Goal: Task Accomplishment & Management: Manage account settings

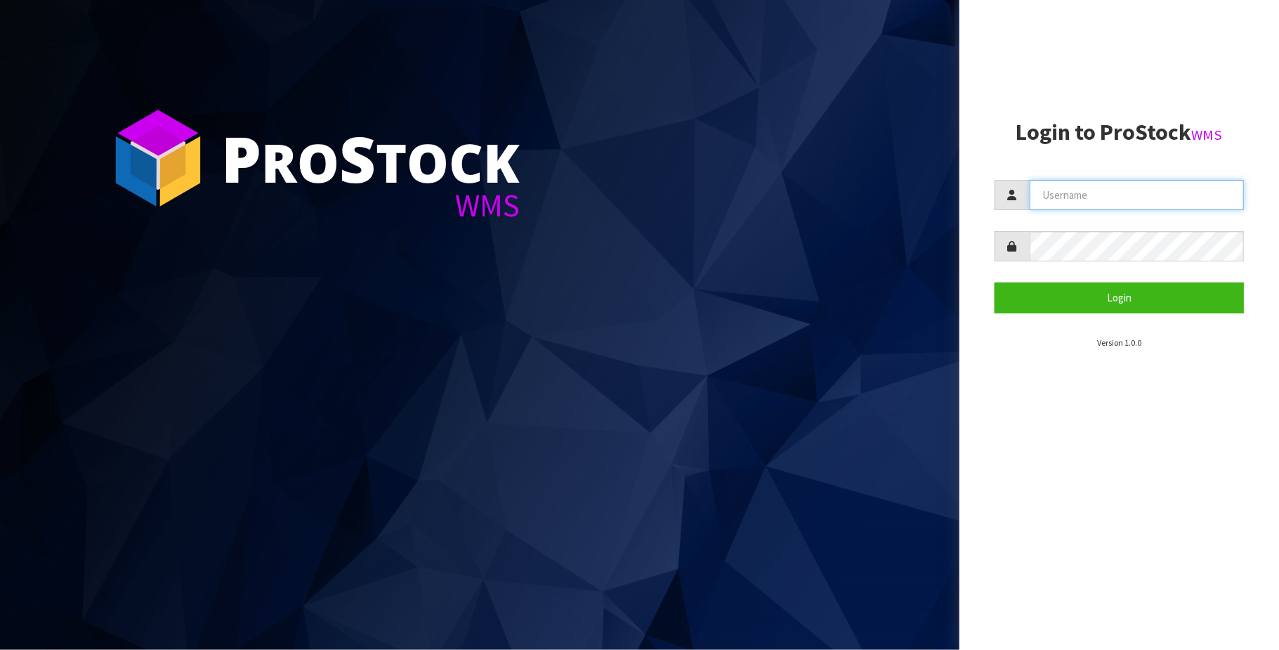
drag, startPoint x: 1100, startPoint y: 192, endPoint x: 1111, endPoint y: 207, distance: 18.0
click at [1100, 192] on input "text" at bounding box center [1137, 195] width 214 height 30
type input "TRACEY@CWL.CO.NZ"
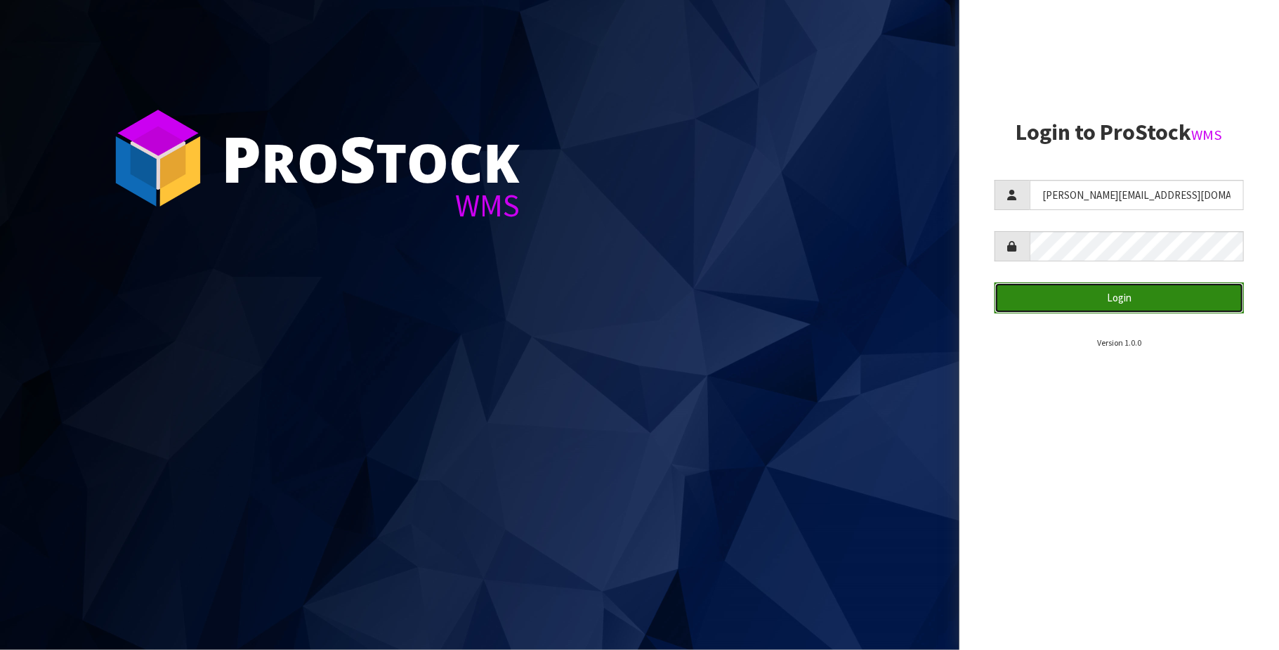
click at [1128, 292] on button "Login" at bounding box center [1119, 297] width 249 height 30
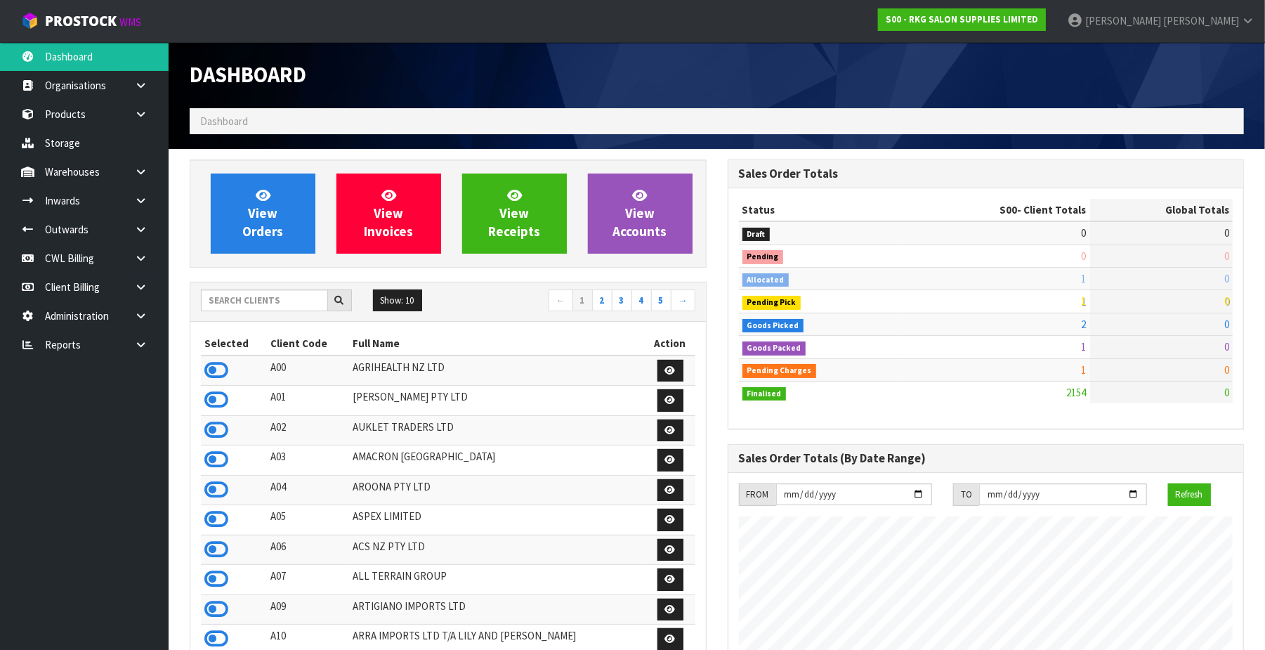
scroll to position [1069, 538]
click at [290, 296] on input "text" at bounding box center [264, 300] width 127 height 22
click at [290, 295] on input "S" at bounding box center [264, 300] width 127 height 22
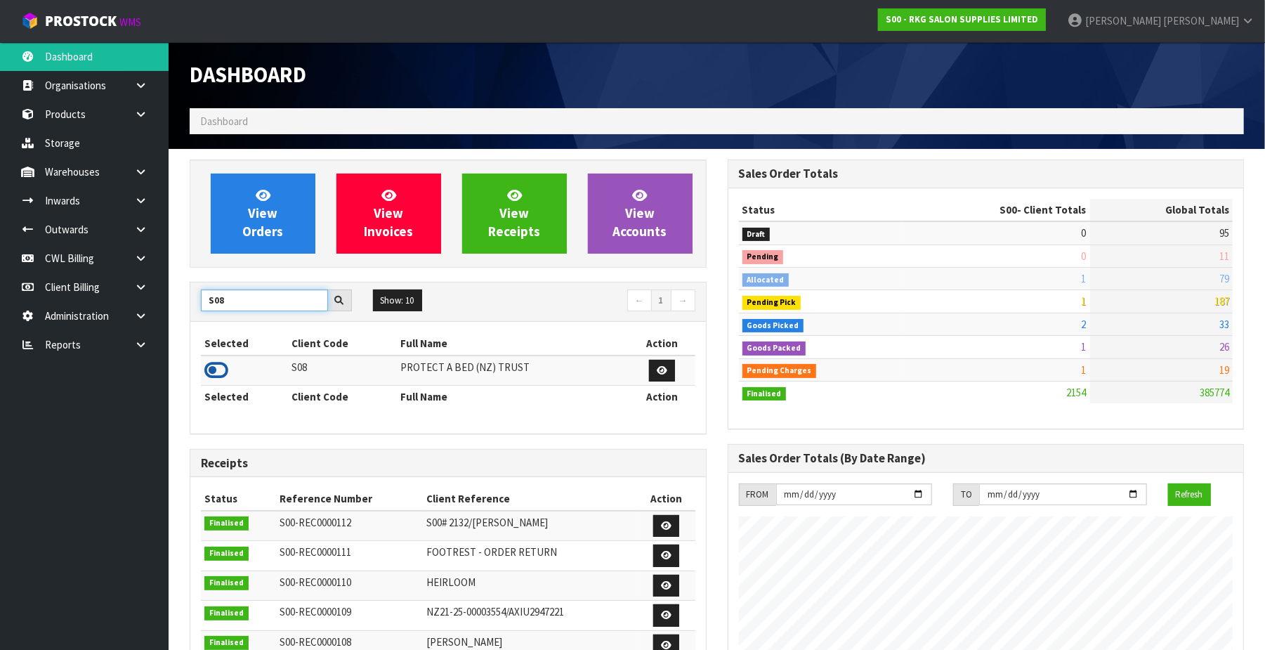
type input "S08"
click at [212, 369] on icon at bounding box center [216, 370] width 24 height 21
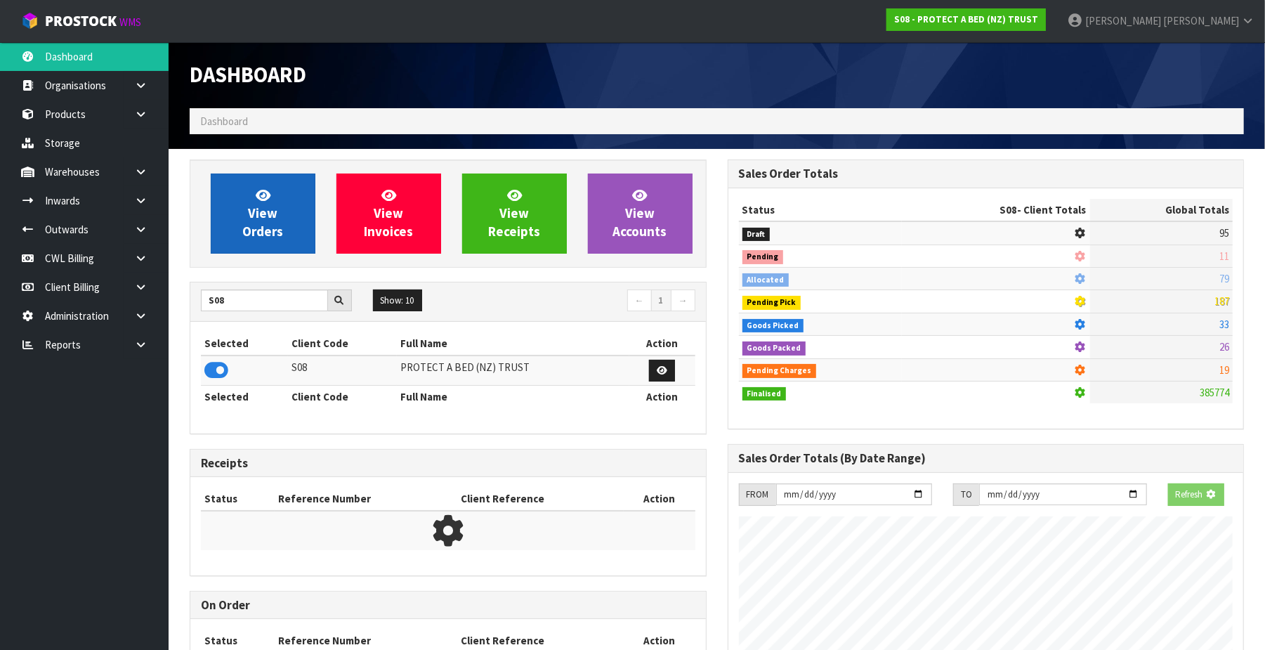
scroll to position [878, 538]
click at [257, 218] on span "View Orders" at bounding box center [262, 213] width 41 height 53
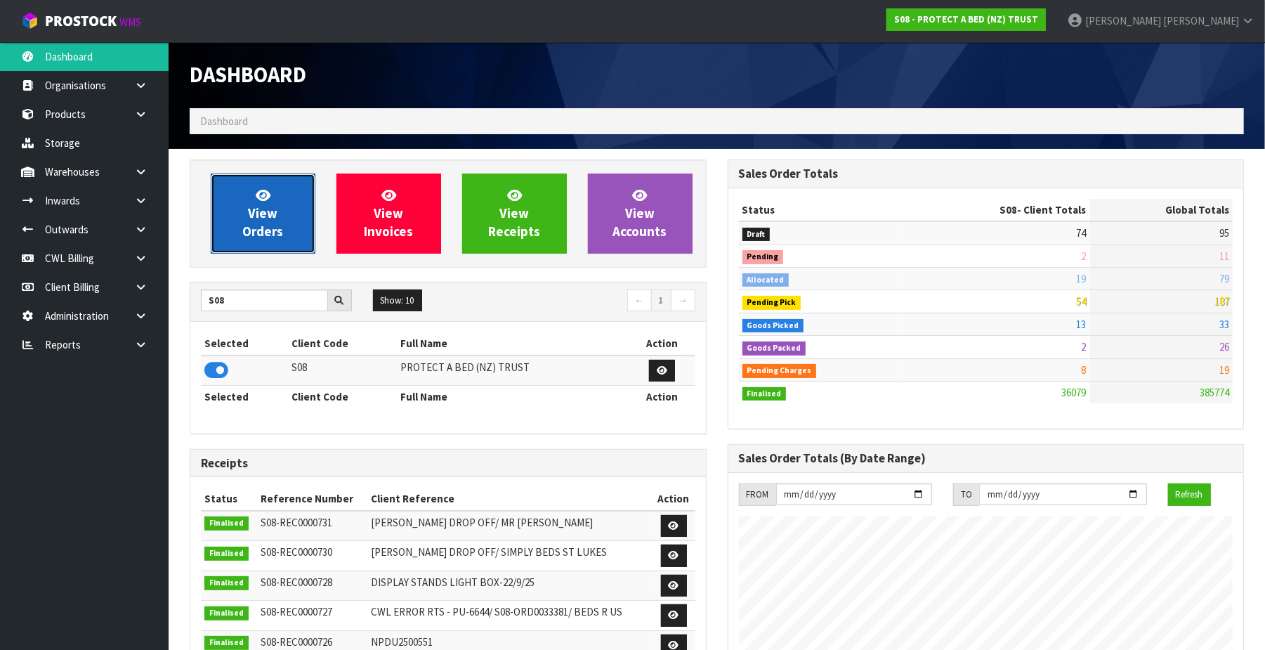
scroll to position [1069, 538]
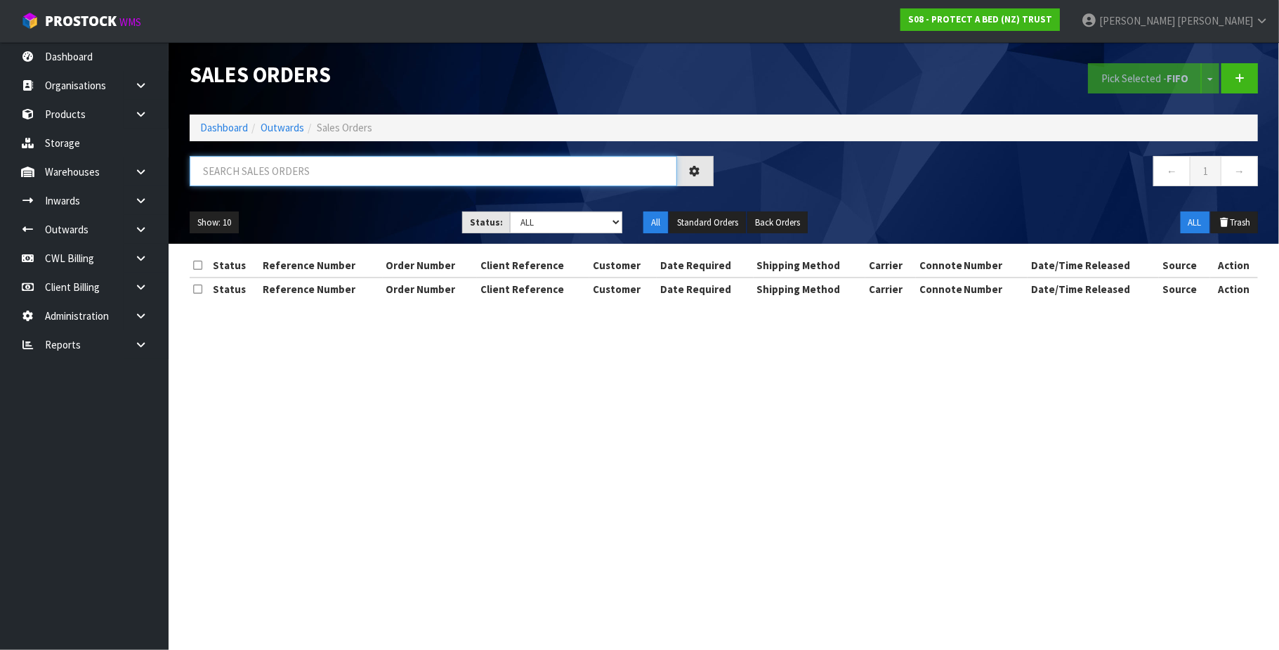
click at [242, 169] on input "text" at bounding box center [434, 171] width 488 height 30
click at [221, 175] on input "text" at bounding box center [434, 171] width 488 height 30
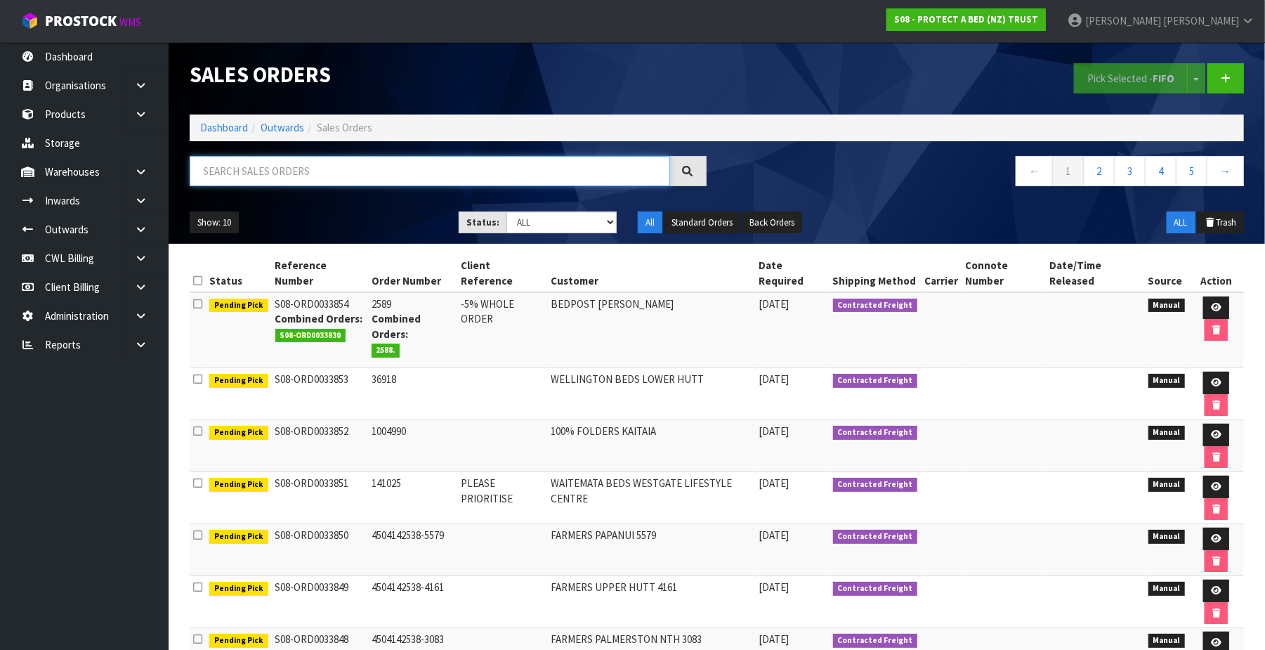
click at [237, 174] on input "text" at bounding box center [430, 171] width 480 height 30
paste input "00894210392608305756"
type input "00894210392608305756"
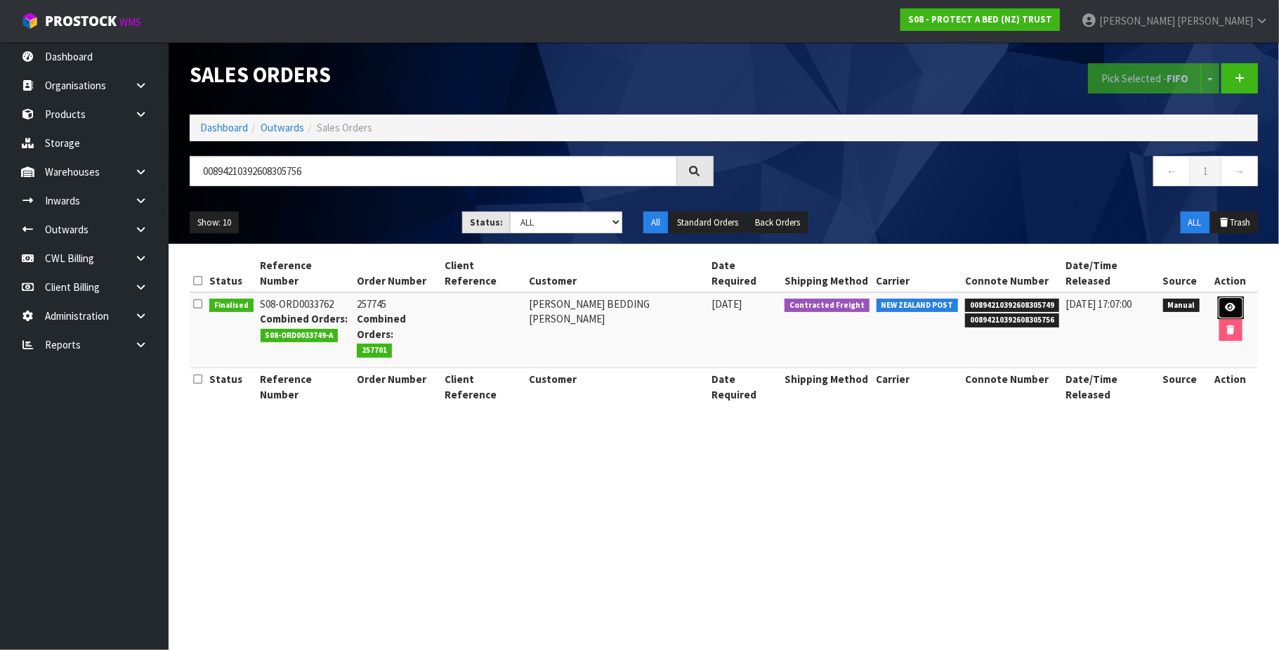
click at [1226, 303] on icon at bounding box center [1231, 307] width 11 height 9
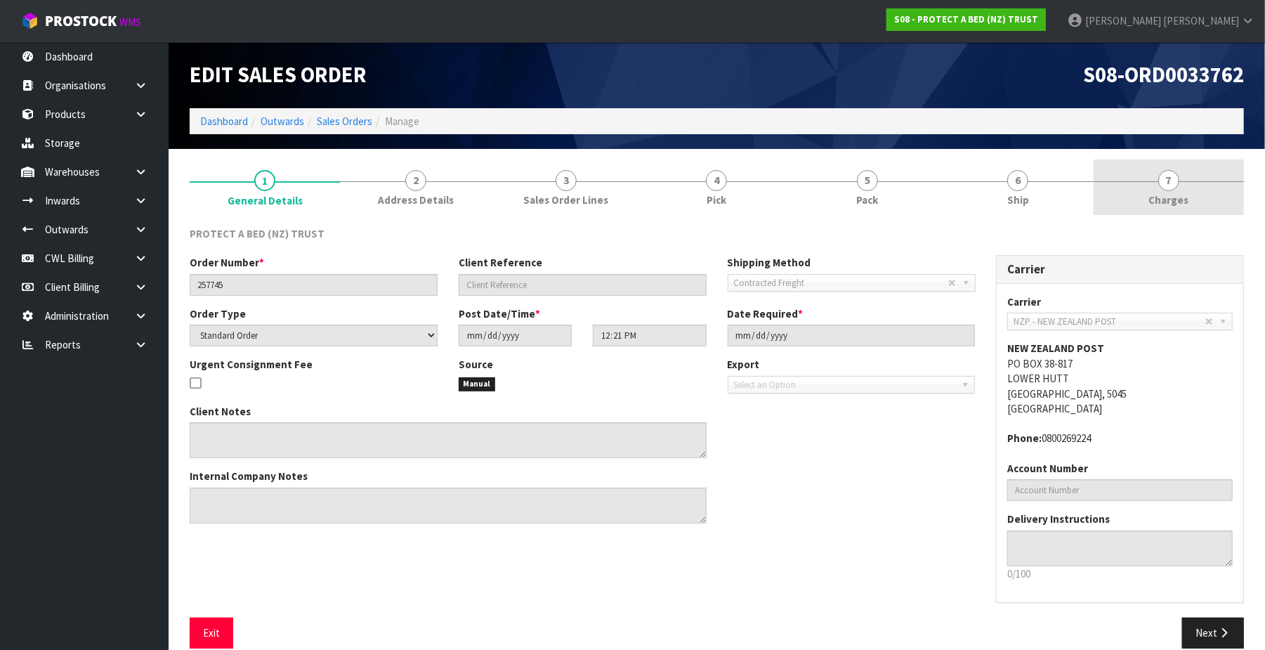
click at [1175, 176] on span "7" at bounding box center [1168, 180] width 21 height 21
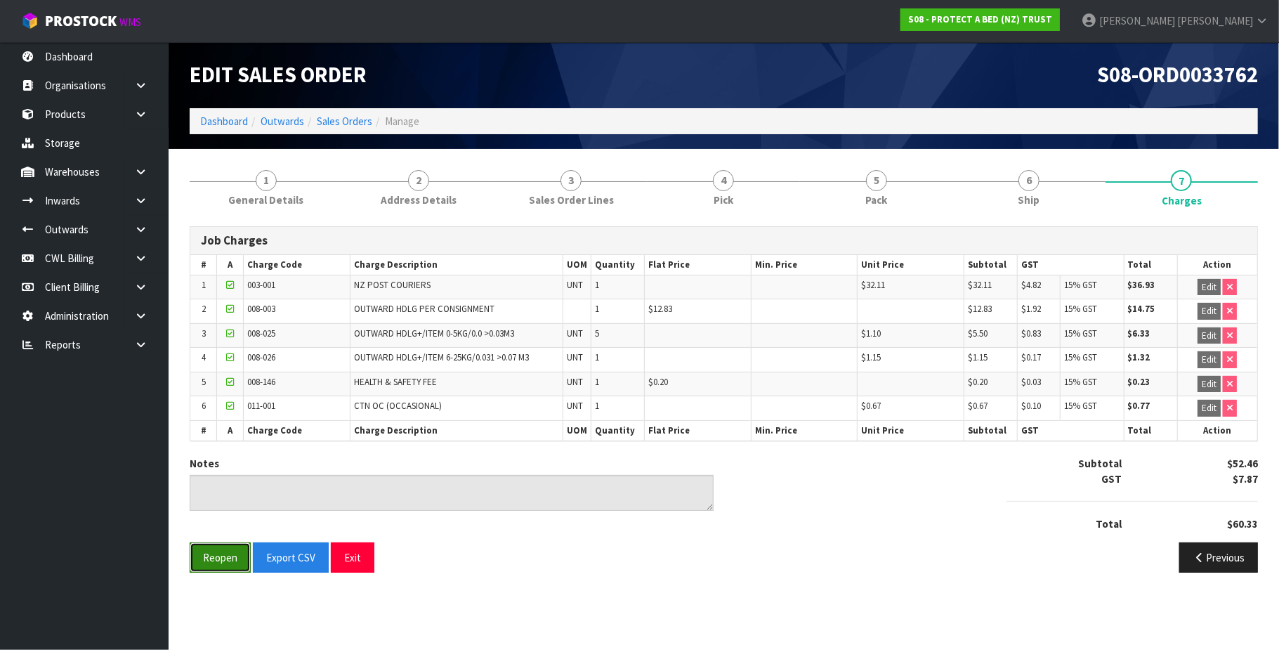
click at [223, 558] on button "Reopen" at bounding box center [220, 557] width 61 height 30
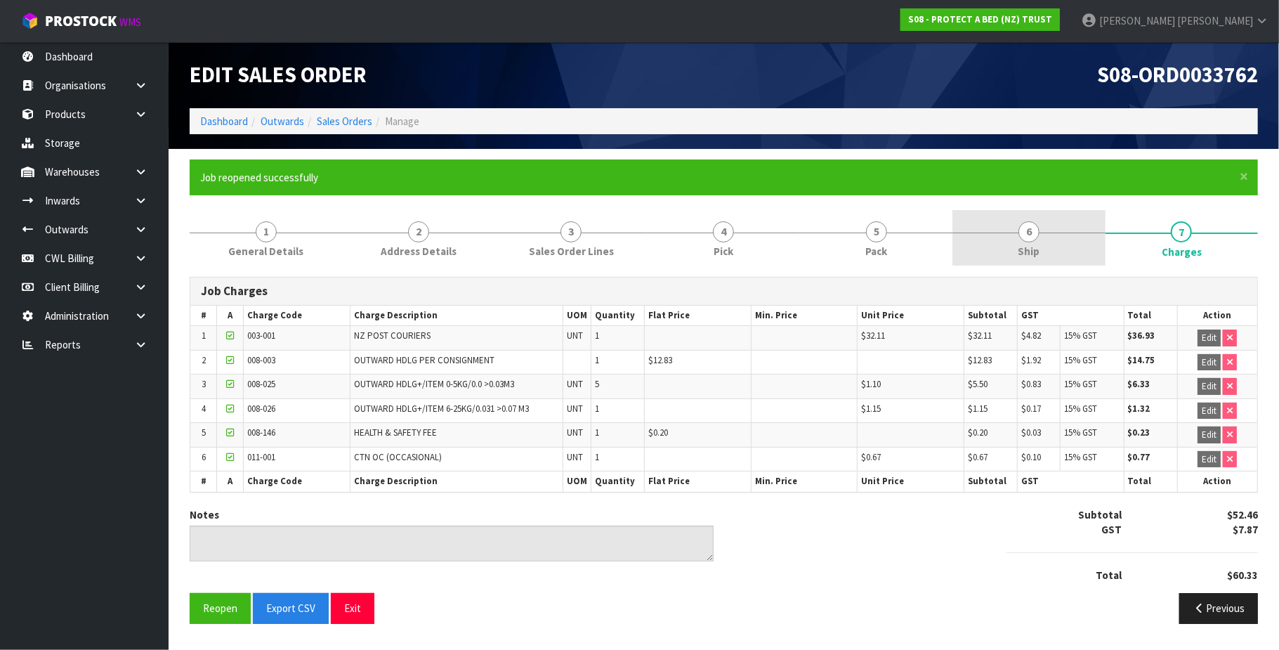
click at [1029, 233] on span "6" at bounding box center [1029, 231] width 21 height 21
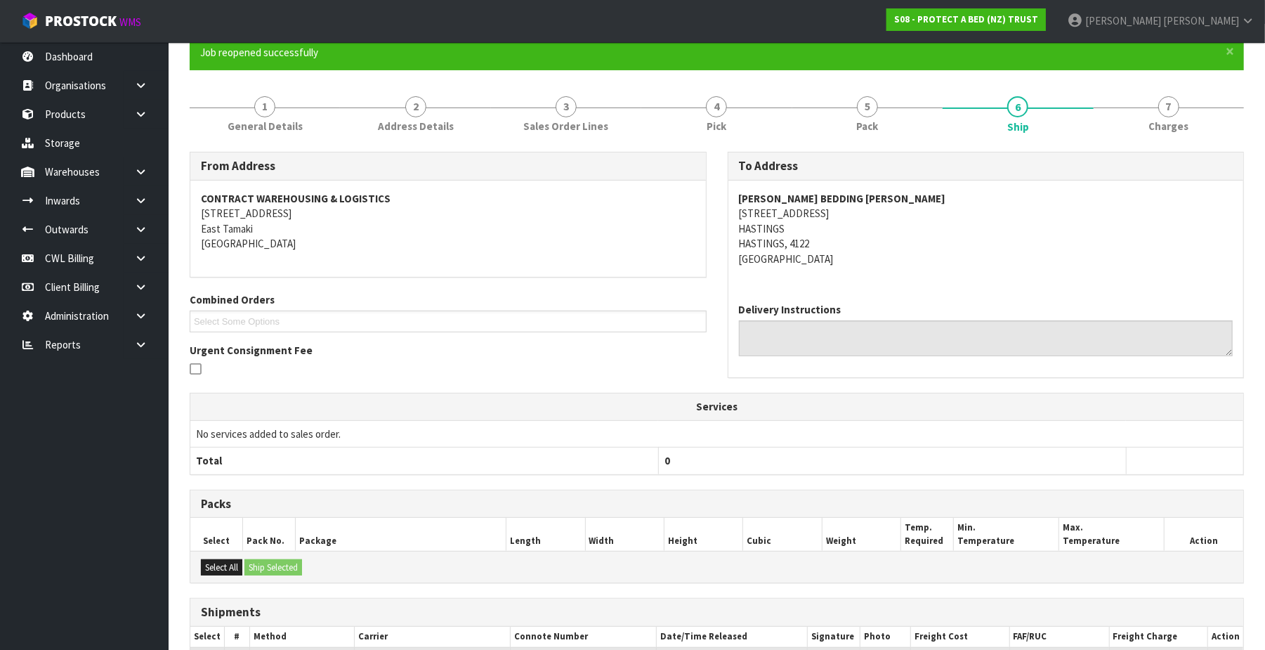
scroll to position [294, 0]
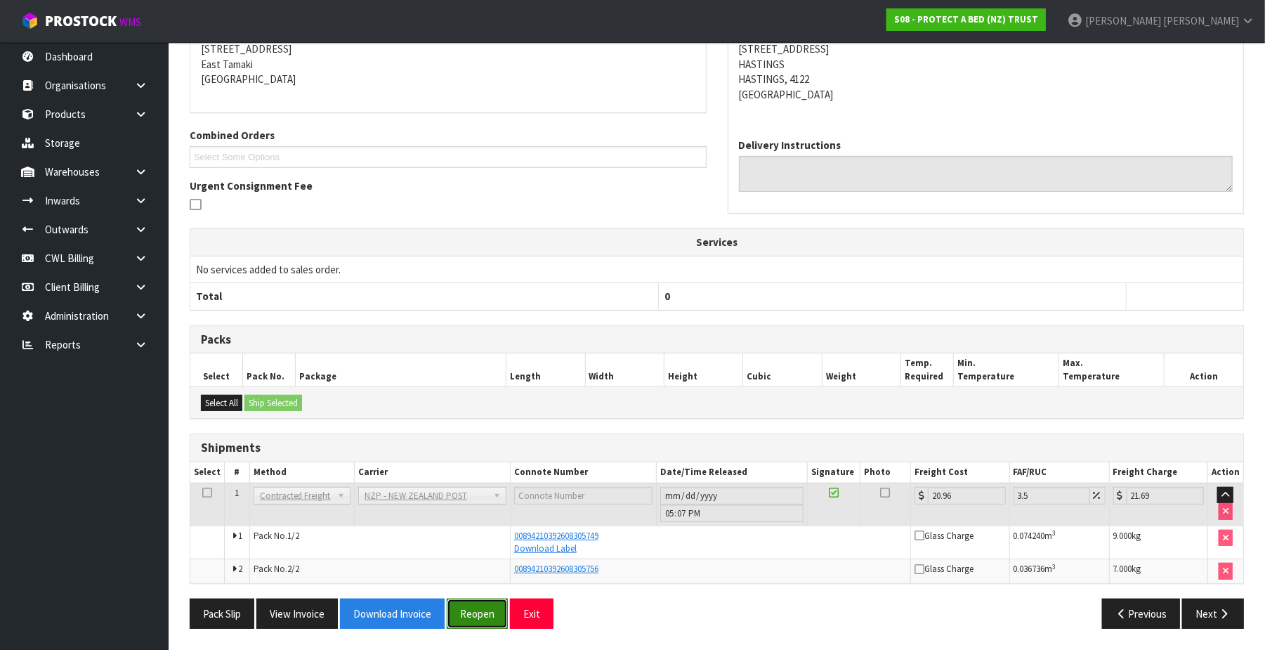
click at [495, 615] on button "Reopen" at bounding box center [477, 613] width 61 height 30
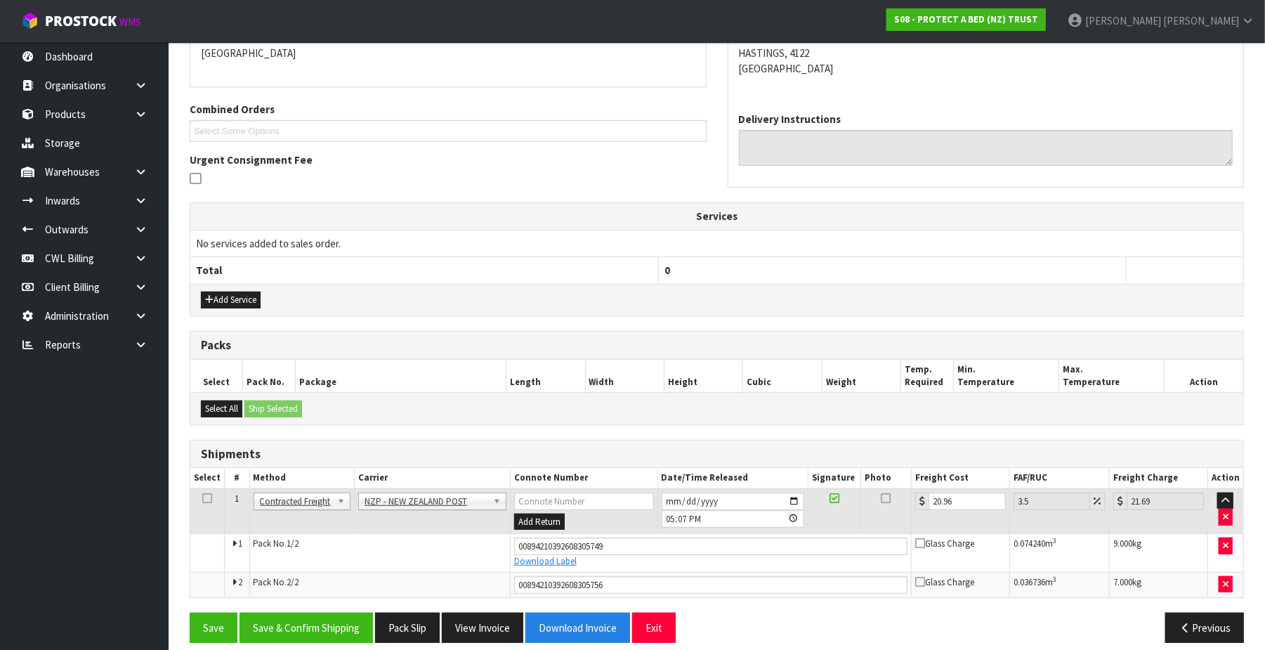
scroll to position [334, 0]
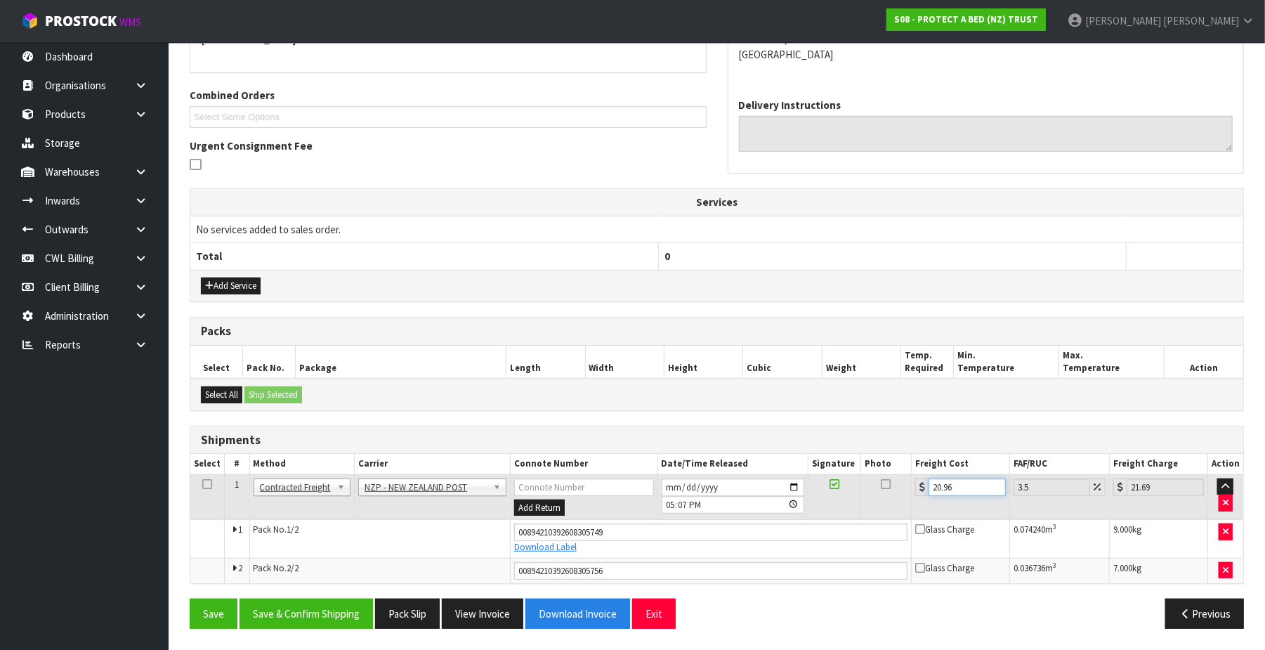
click at [975, 479] on input "20.96" at bounding box center [967, 487] width 77 height 18
type input "20.9"
type input "21.63"
type input "20"
type input "20.7"
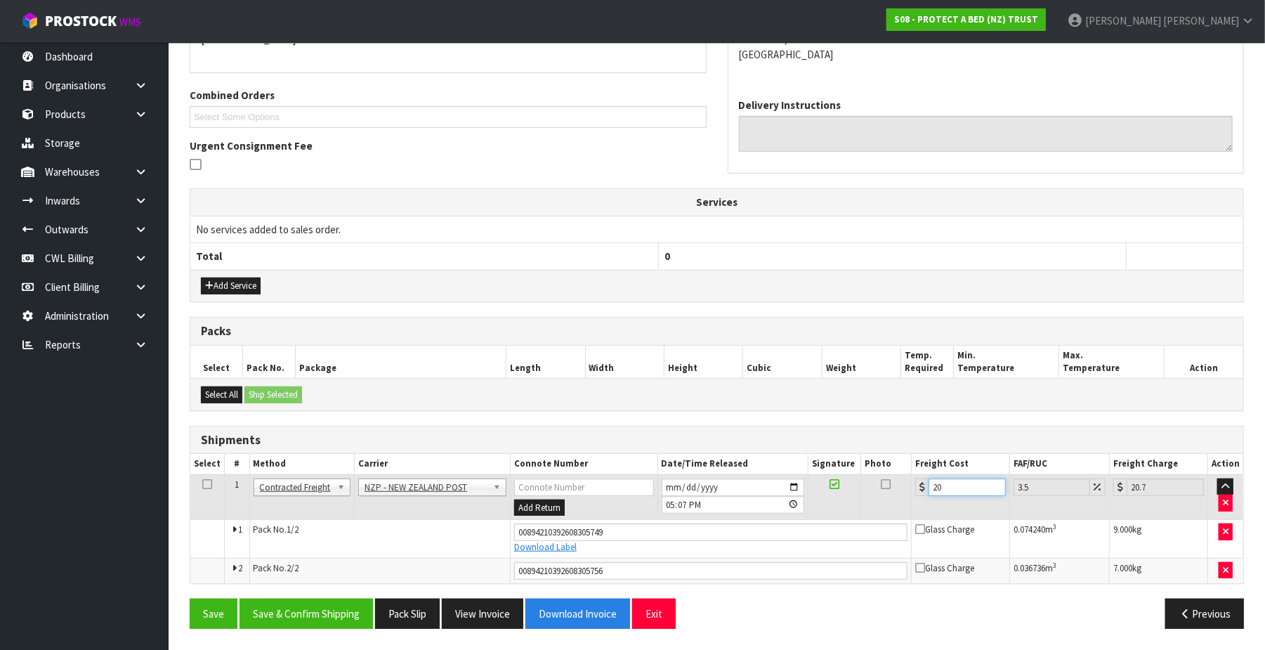
type input "2"
type input "2.07"
type input "0"
type input "3"
type input "3.1"
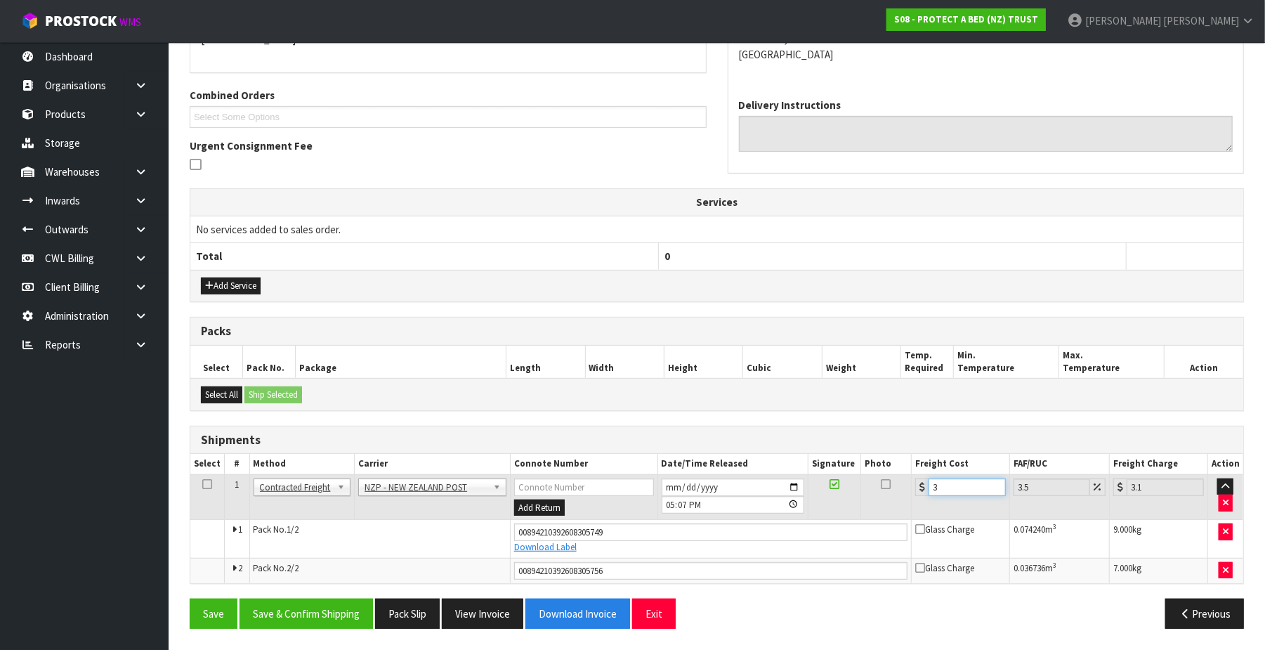
type input "30"
type input "31.05"
type input "30.5"
type input "31.57"
type input "30.52"
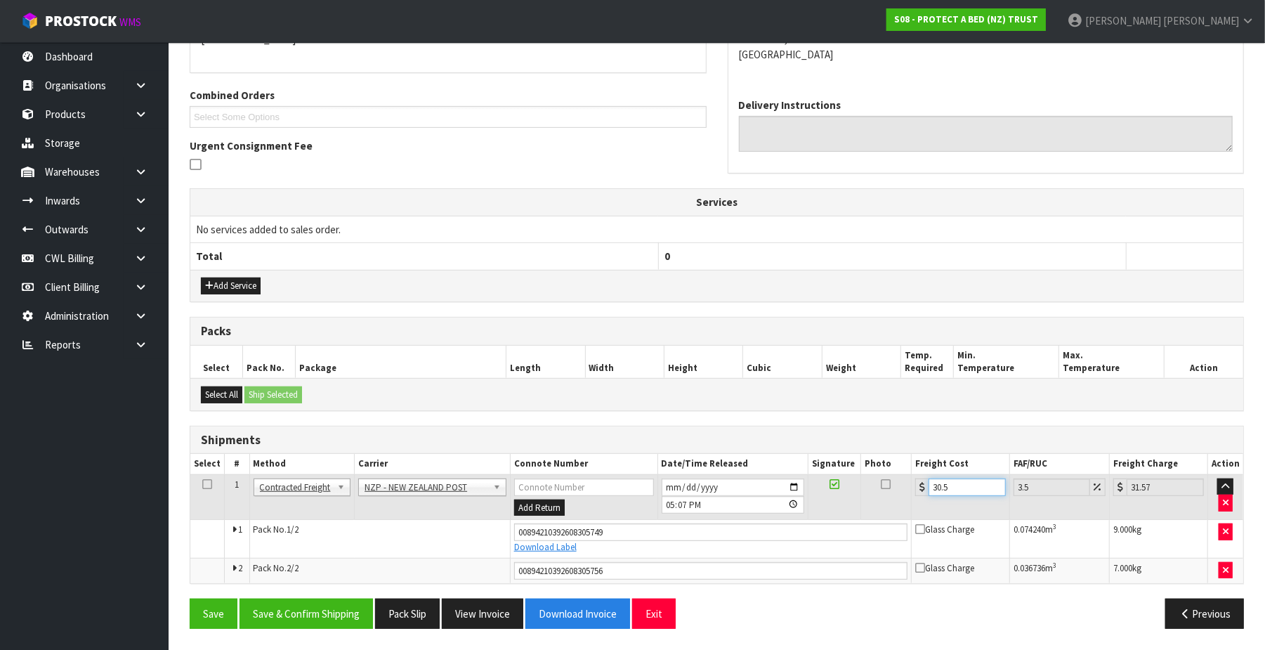
type input "31.59"
type input "30.52"
click at [346, 616] on button "Save & Confirm Shipping" at bounding box center [306, 613] width 133 height 30
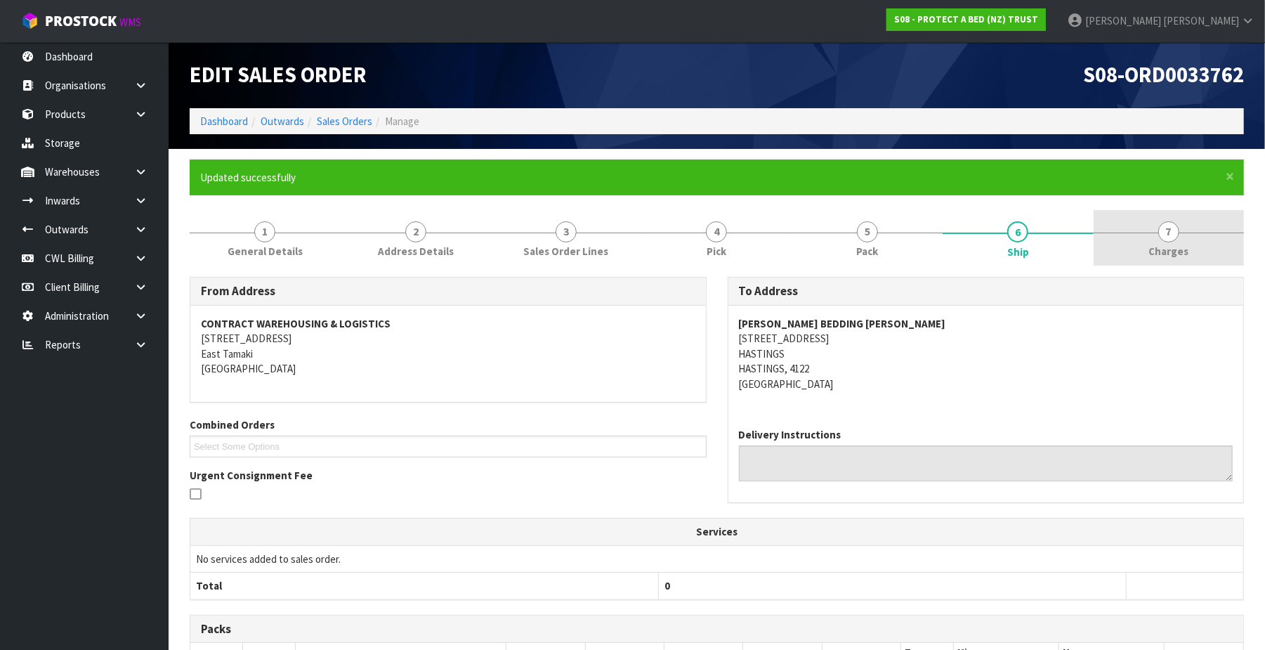
click at [1172, 228] on span "7" at bounding box center [1168, 231] width 21 height 21
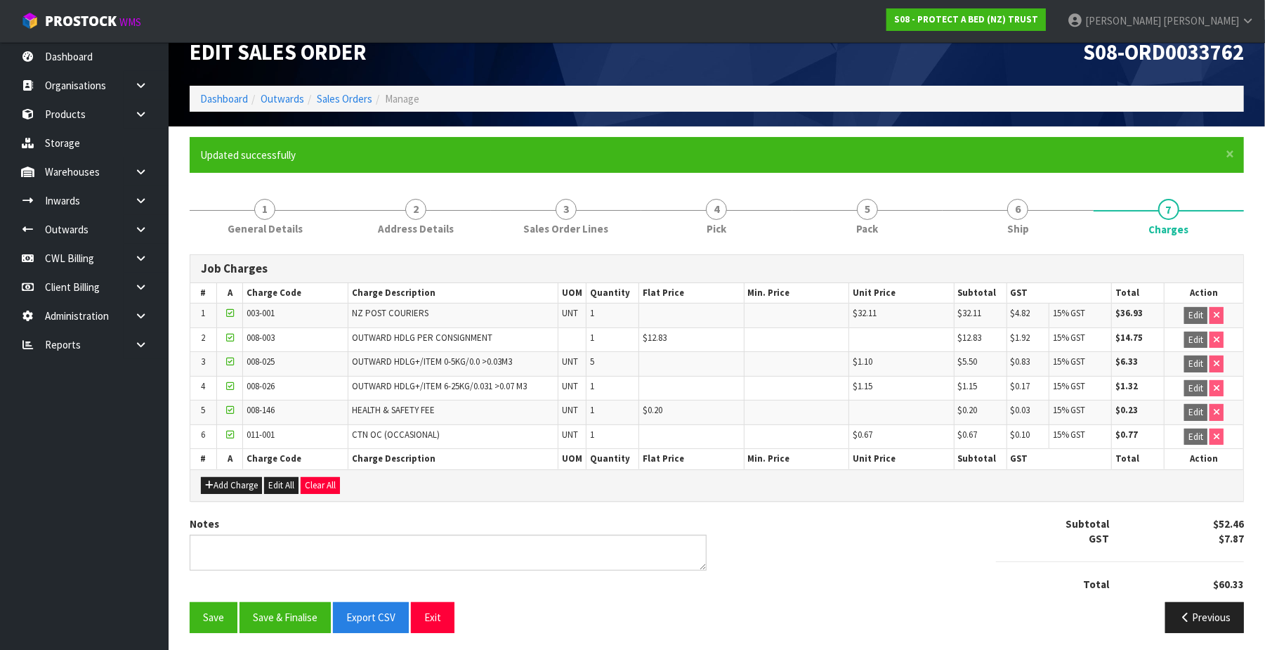
scroll to position [32, 0]
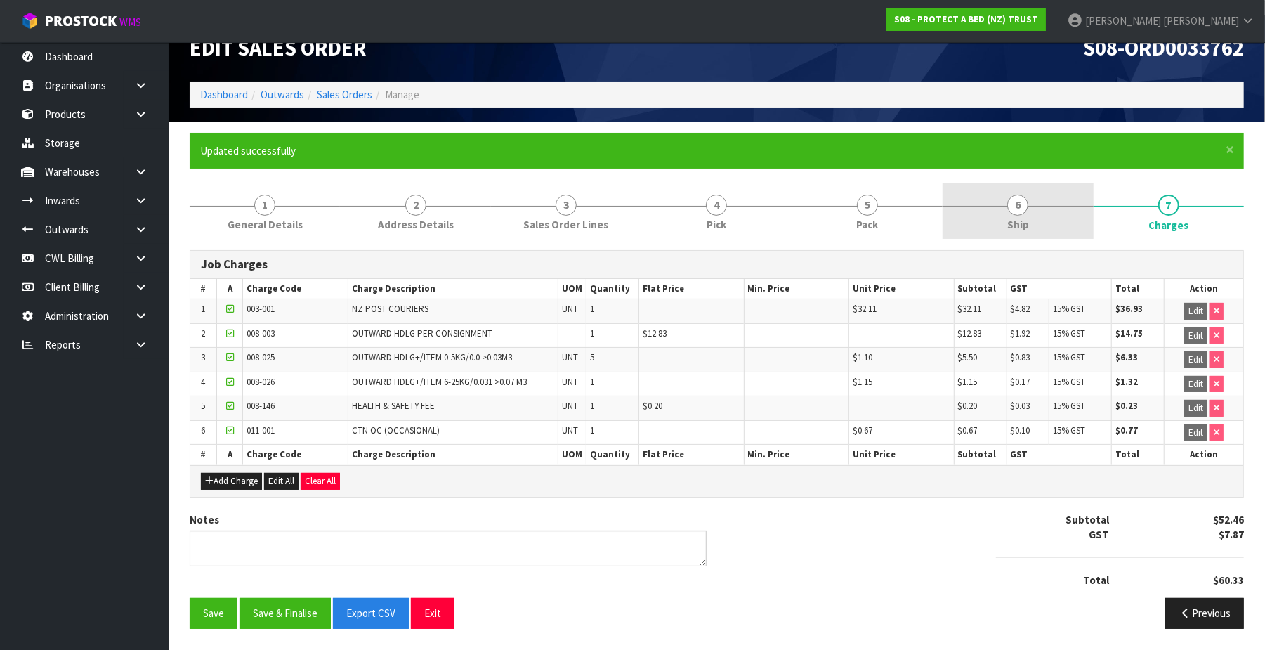
click at [1021, 202] on span "6" at bounding box center [1017, 205] width 21 height 21
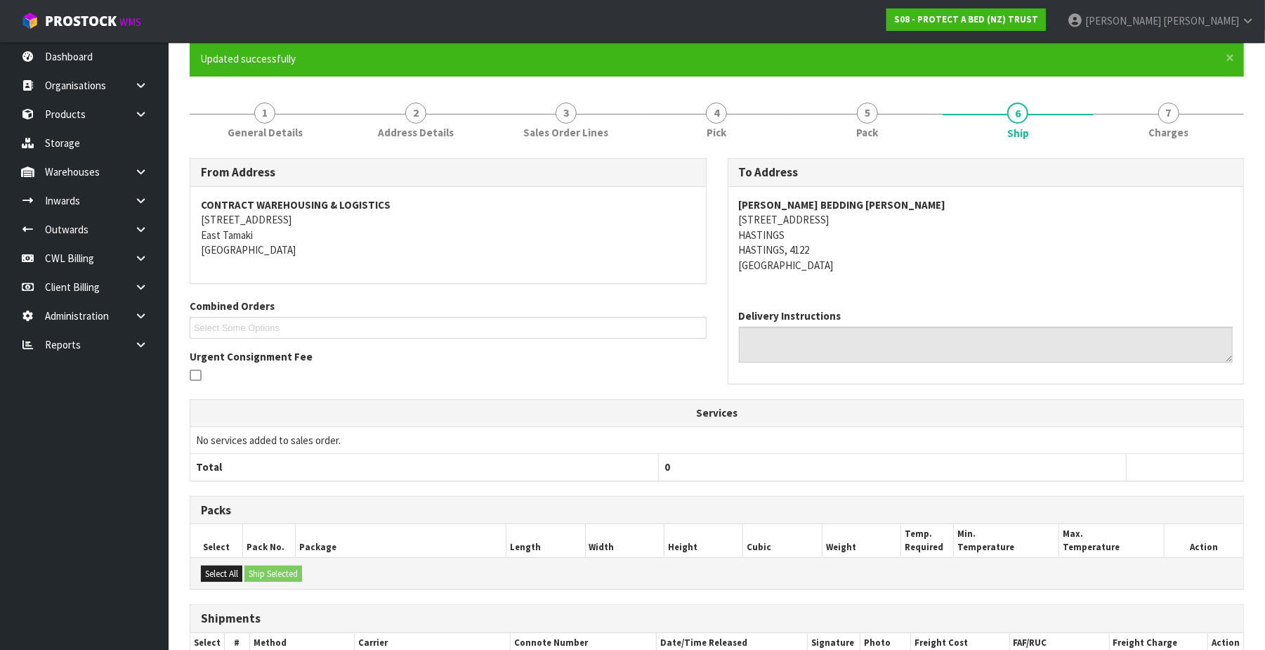
scroll to position [294, 0]
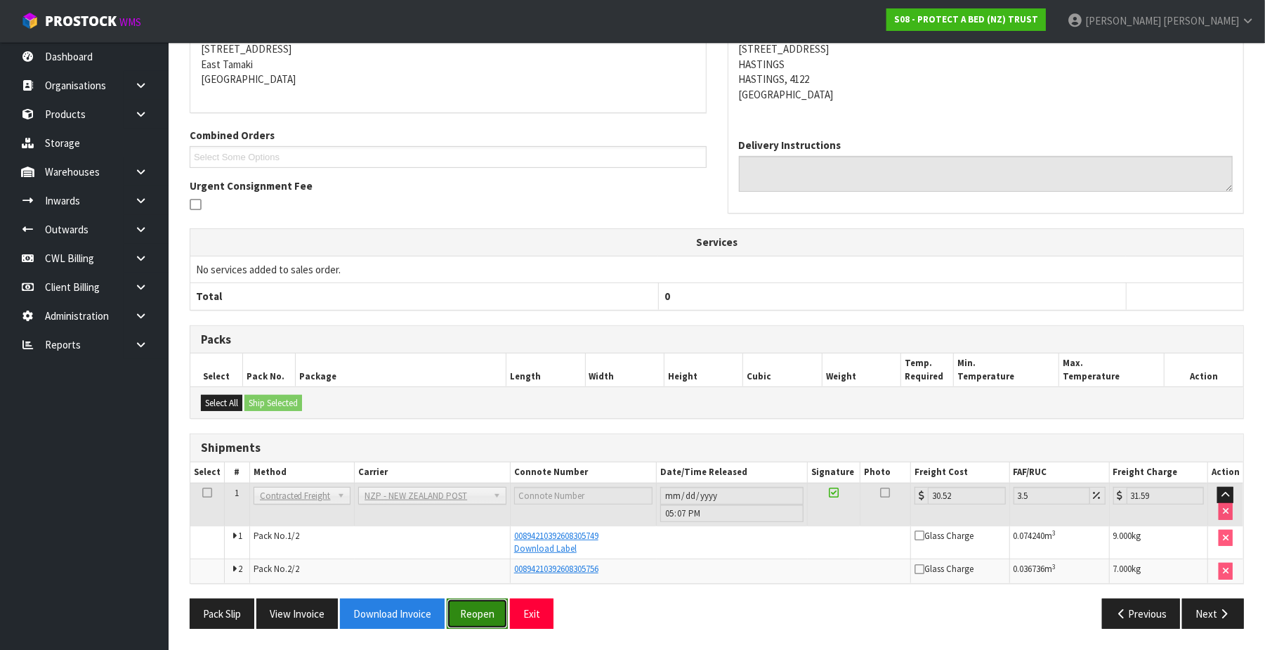
click at [485, 613] on button "Reopen" at bounding box center [477, 613] width 61 height 30
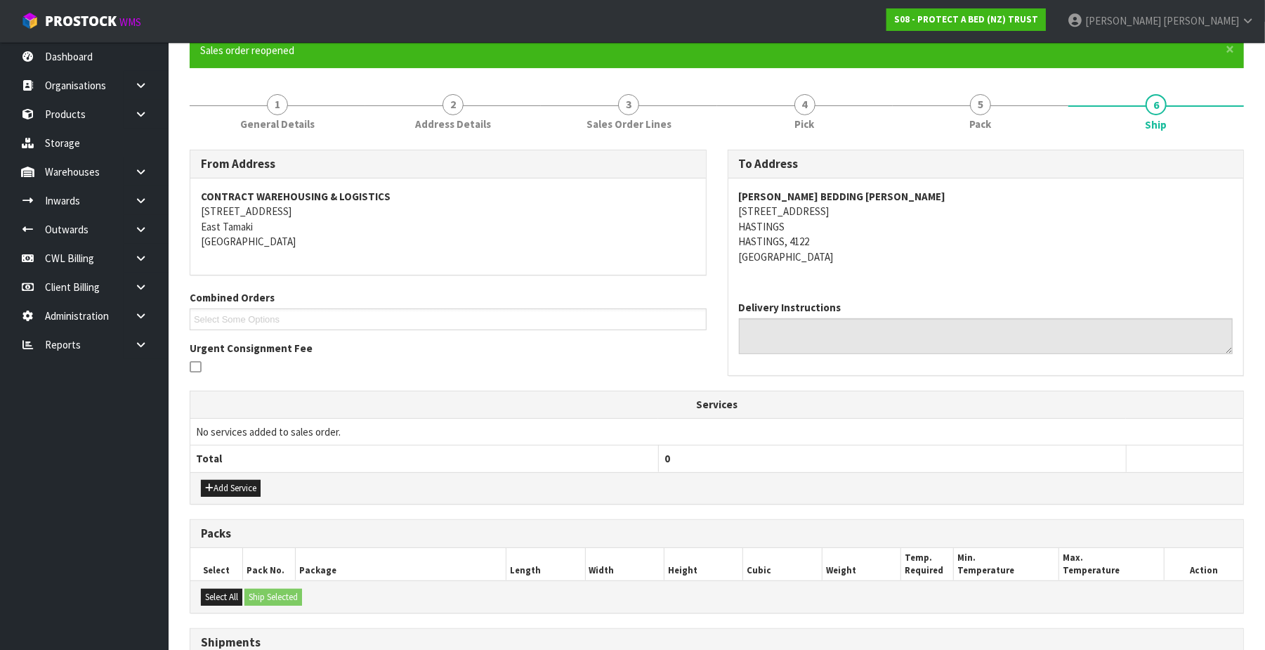
scroll to position [334, 0]
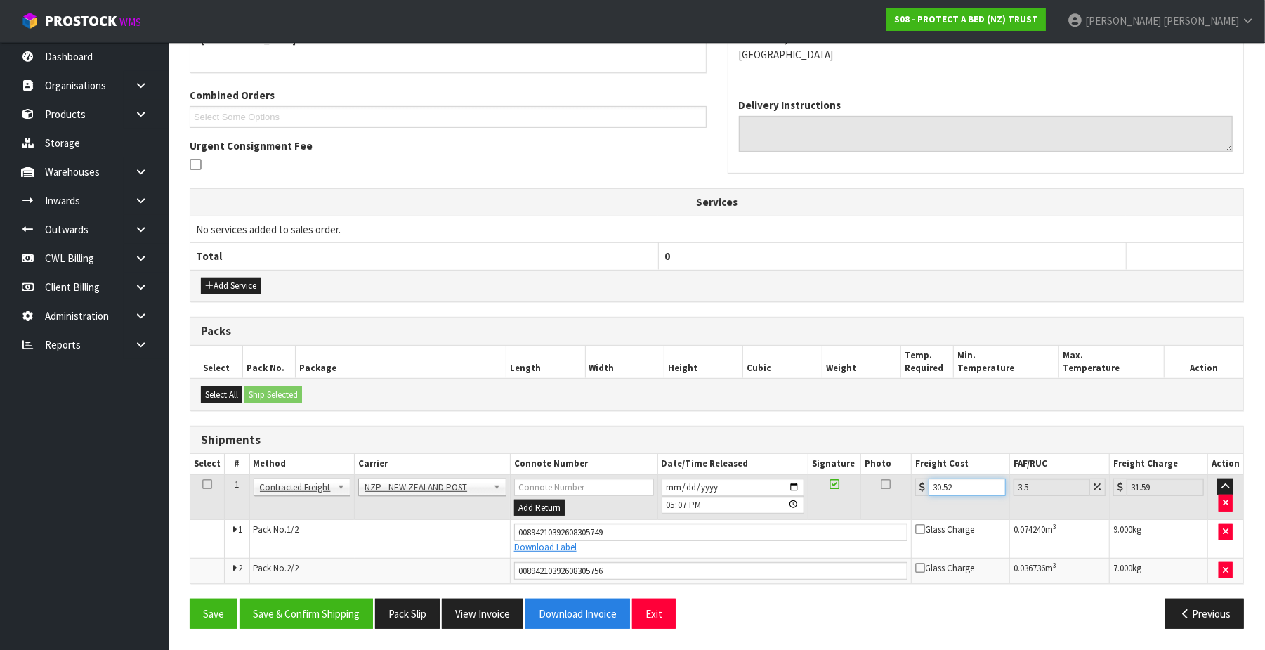
click at [970, 484] on input "30.52" at bounding box center [967, 487] width 77 height 18
type input "30.5"
type input "31.57"
type input "30"
type input "31.05"
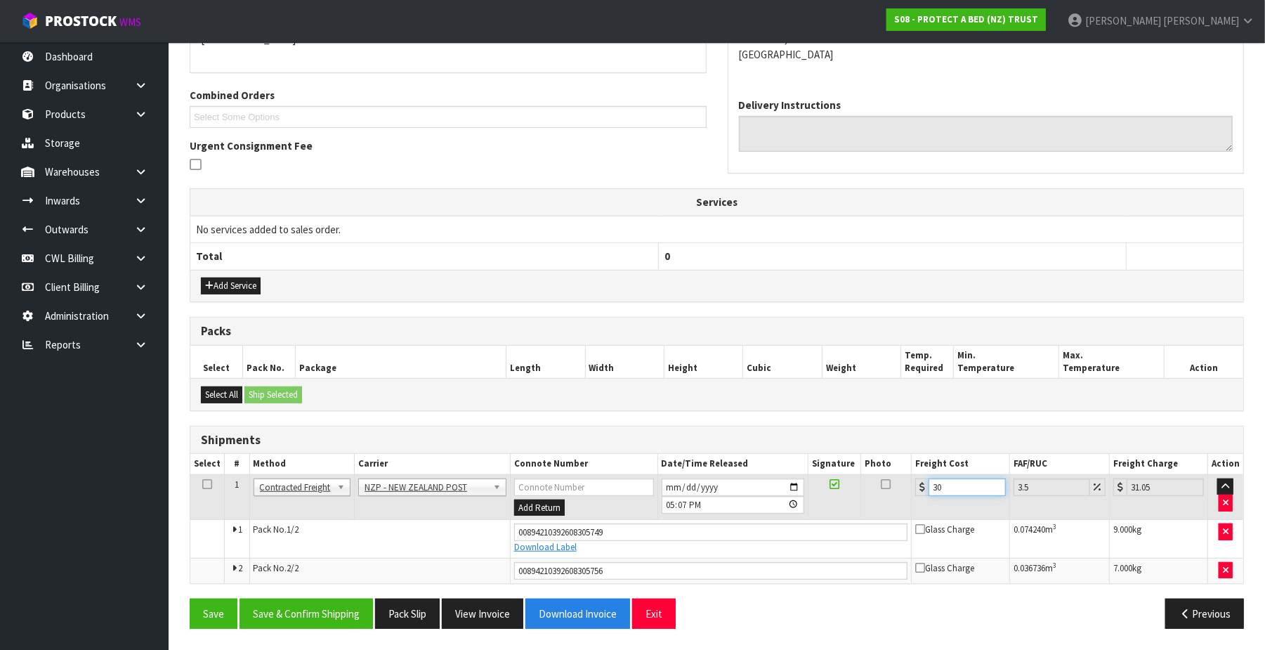
type input "3"
type input "3.1"
type input "0"
type input "2"
type input "2.07"
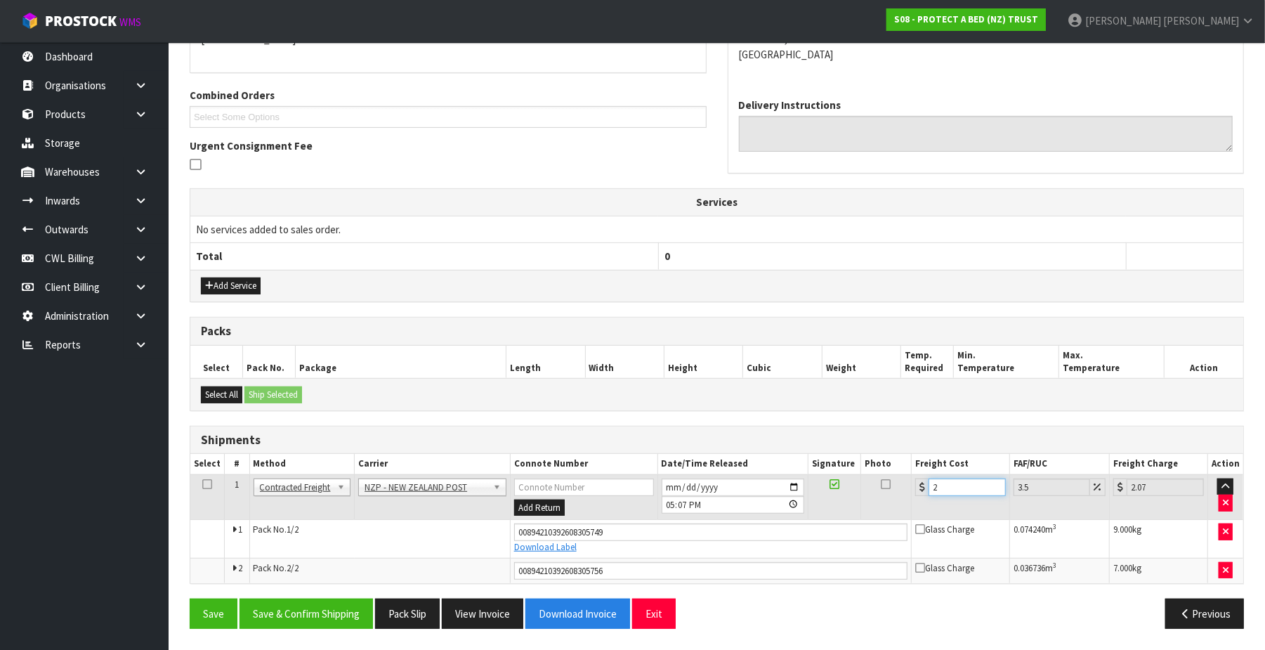
type input "20"
type input "20.7"
type input "20.9"
type input "21.63"
type input "20.96"
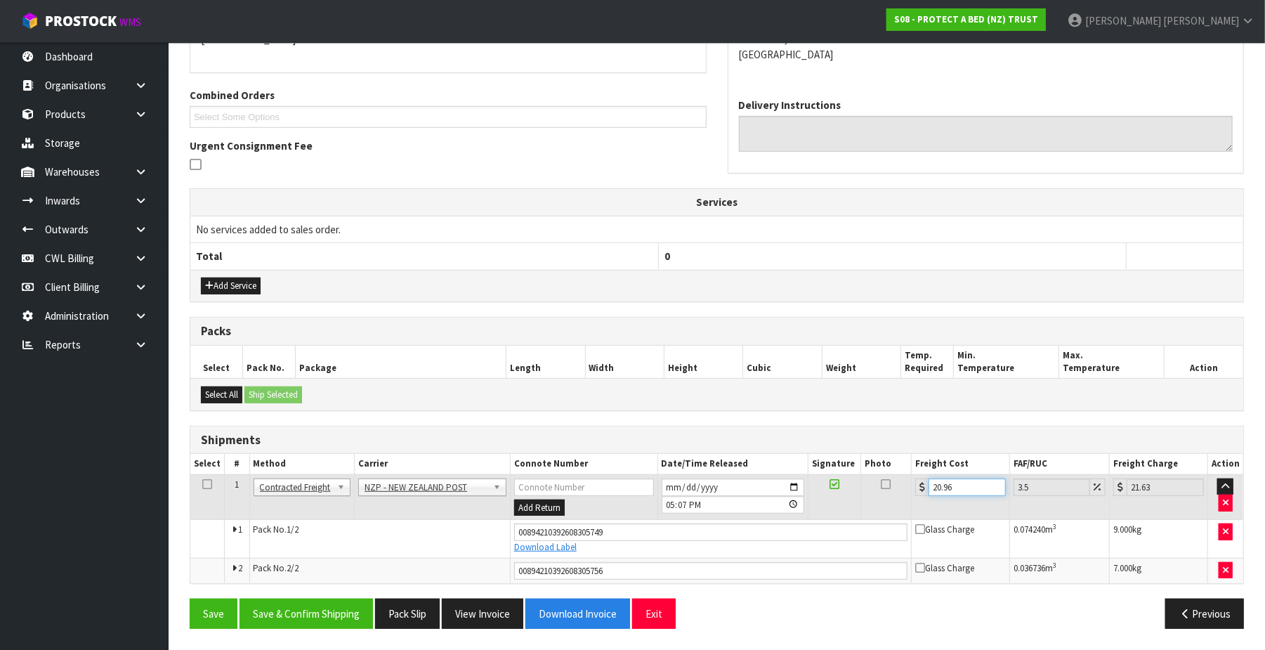
type input "21.69"
type input "20.96"
click at [350, 613] on button "Save & Confirm Shipping" at bounding box center [306, 613] width 133 height 30
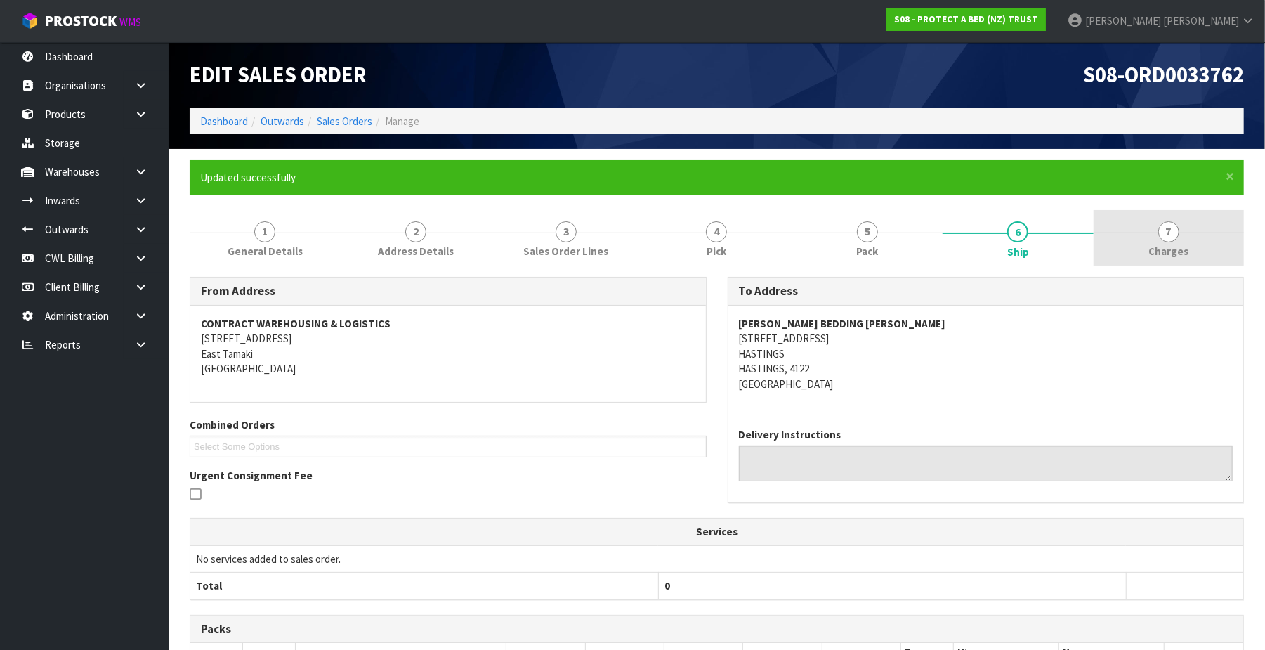
click at [1167, 235] on span "7" at bounding box center [1168, 231] width 21 height 21
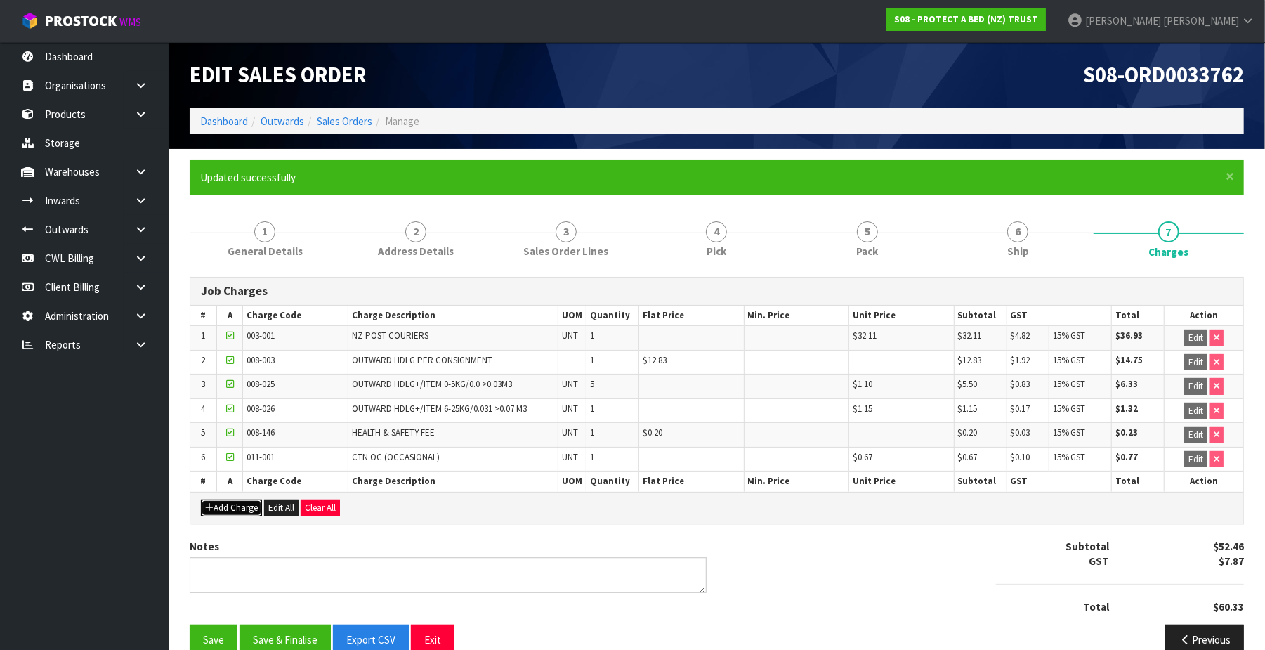
click at [239, 513] on button "Add Charge" at bounding box center [231, 507] width 61 height 17
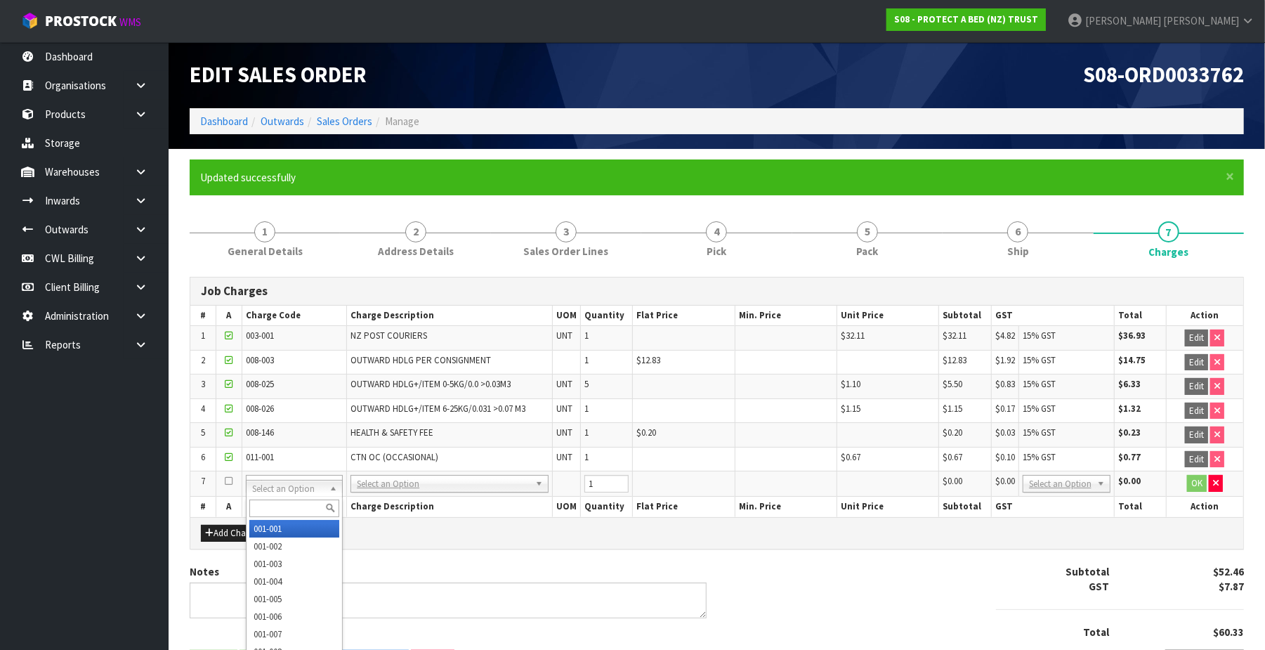
click at [282, 506] on input "text" at bounding box center [294, 508] width 90 height 18
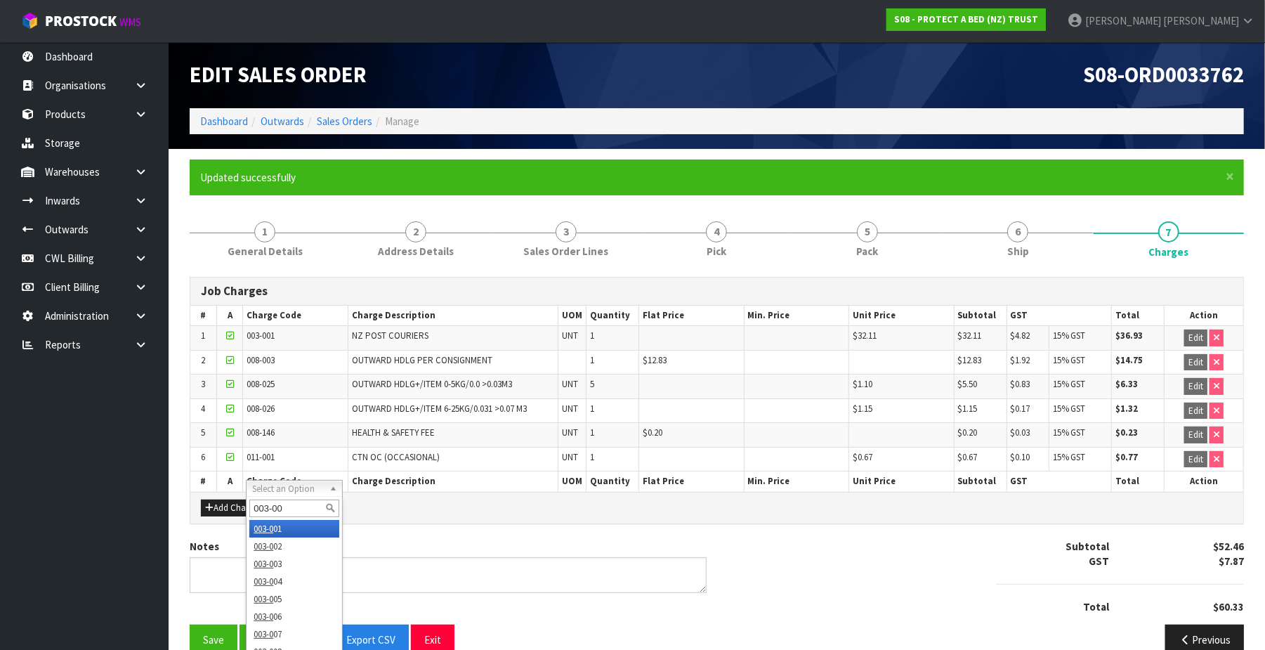
type input "003-001"
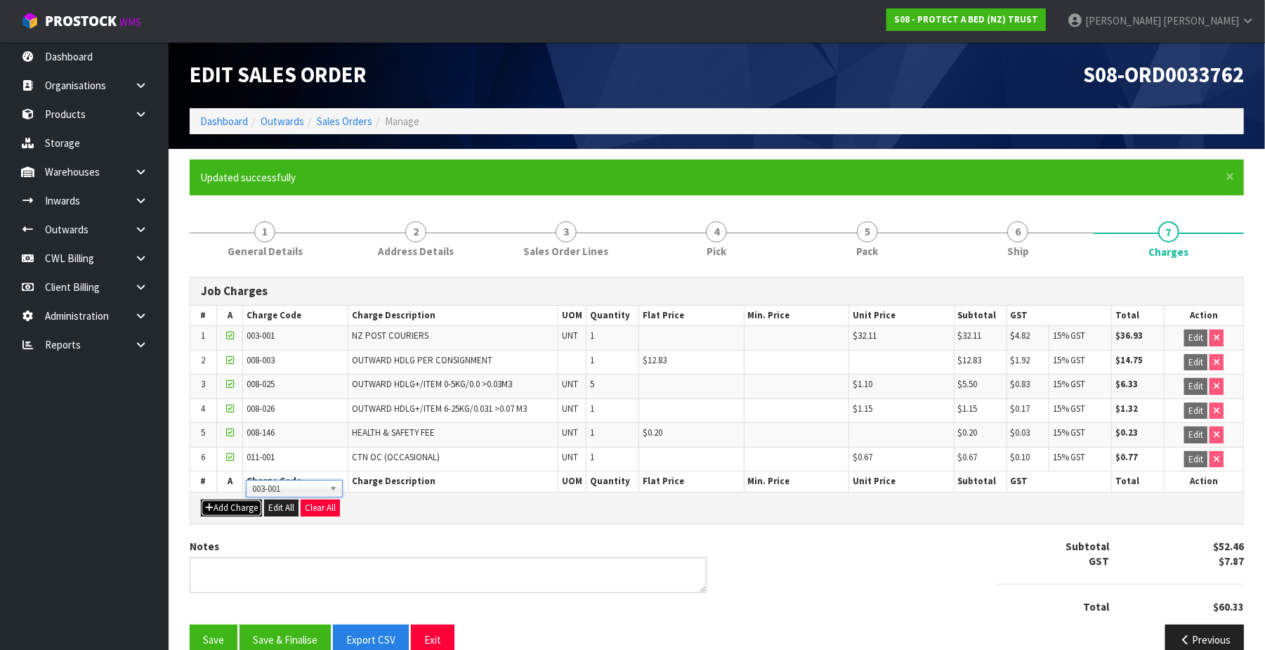
click at [244, 511] on button "Add Charge" at bounding box center [231, 507] width 61 height 17
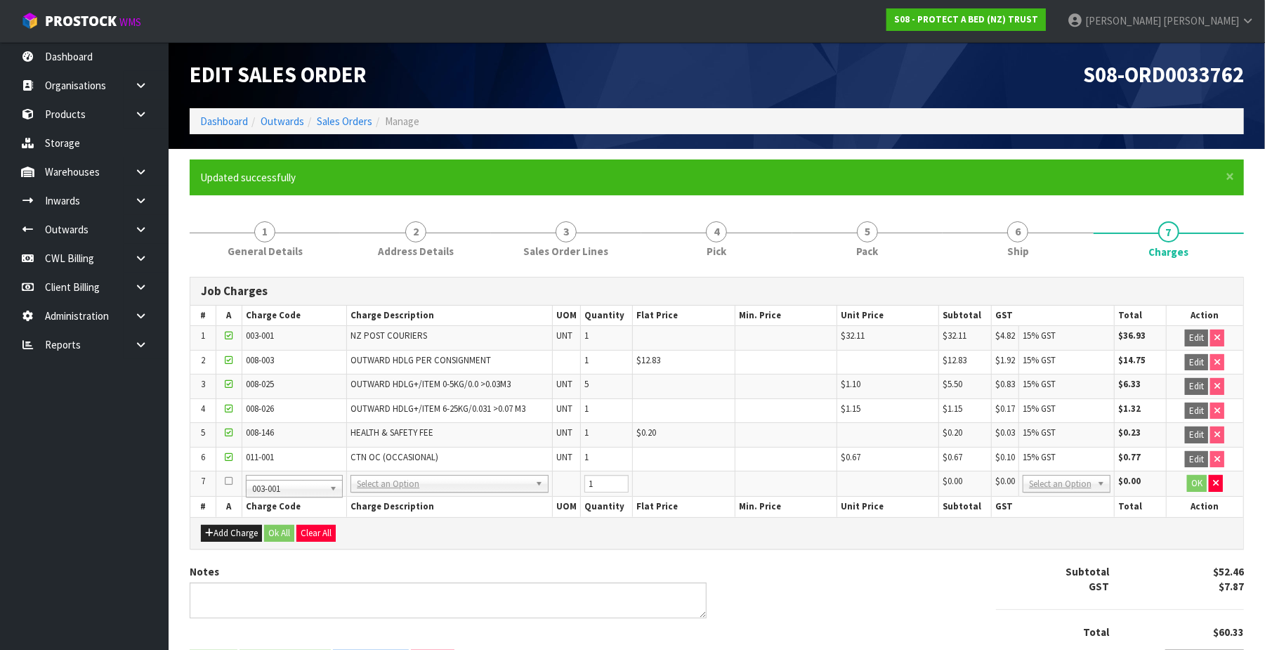
click at [1207, 488] on td "OK" at bounding box center [1204, 483] width 77 height 25
click at [1214, 486] on icon "button" at bounding box center [1216, 482] width 6 height 9
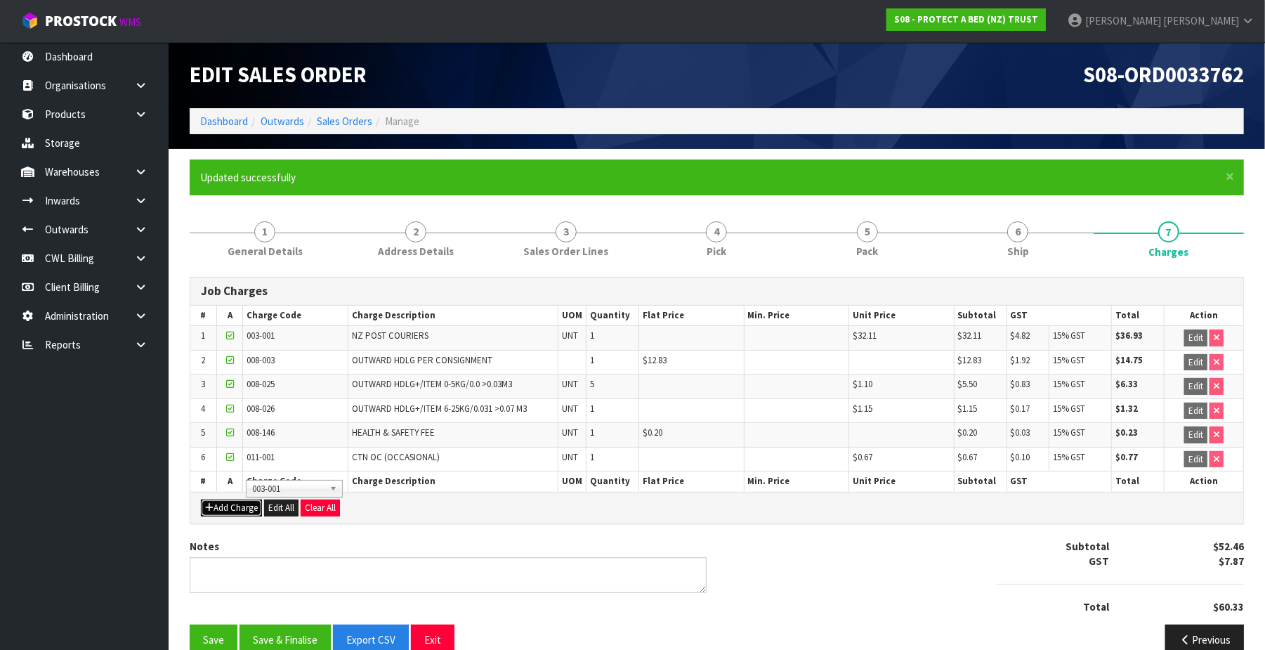
click at [245, 513] on button "Add Charge" at bounding box center [231, 507] width 61 height 17
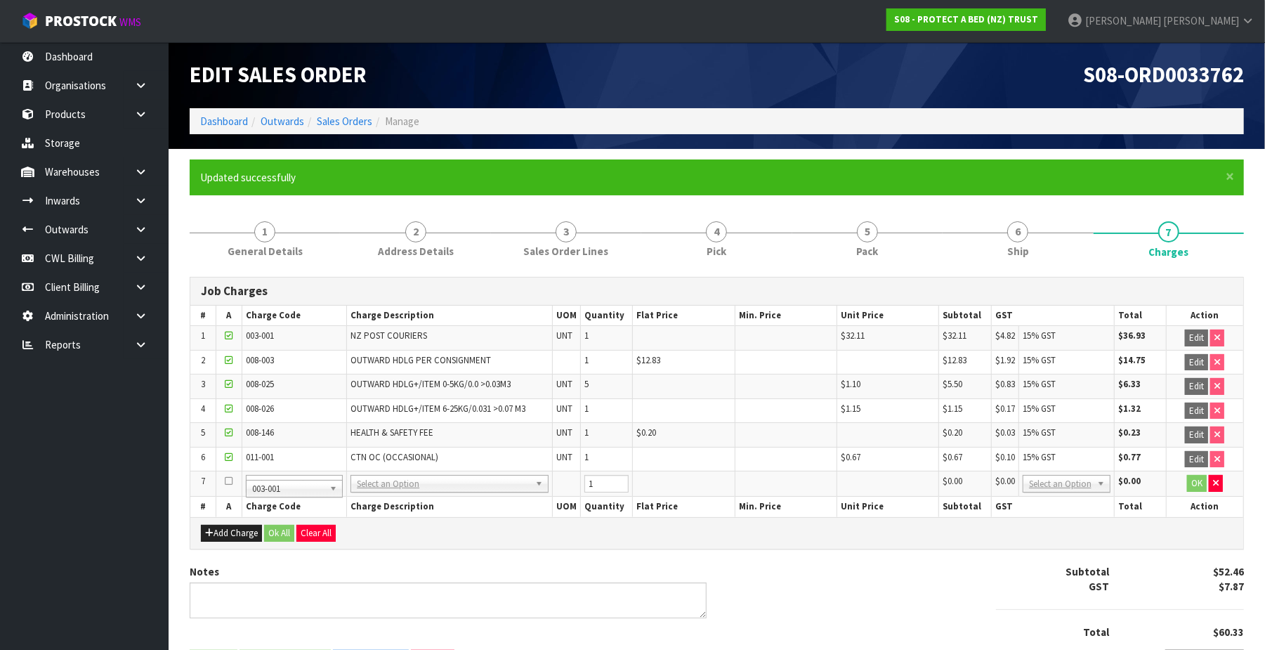
click at [322, 490] on span "003-001" at bounding box center [288, 488] width 72 height 17
type input "003-001"
click at [872, 487] on td at bounding box center [888, 483] width 102 height 25
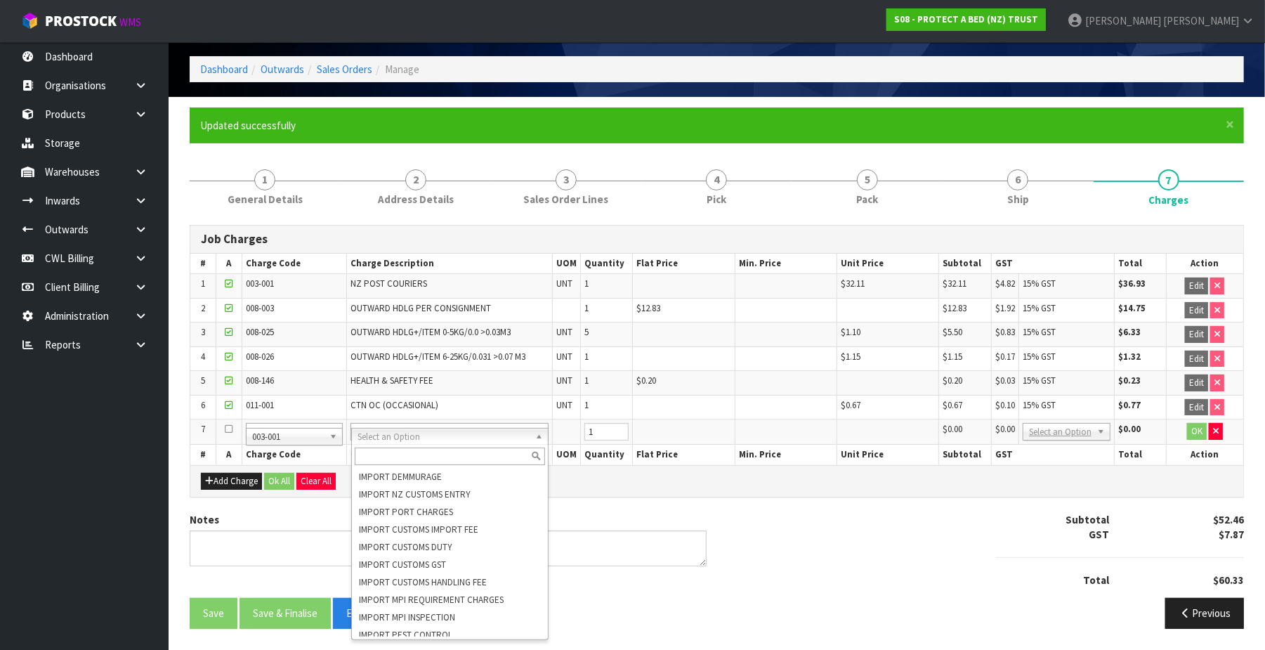
scroll to position [57, 0]
click at [420, 455] on input "text" at bounding box center [450, 456] width 190 height 18
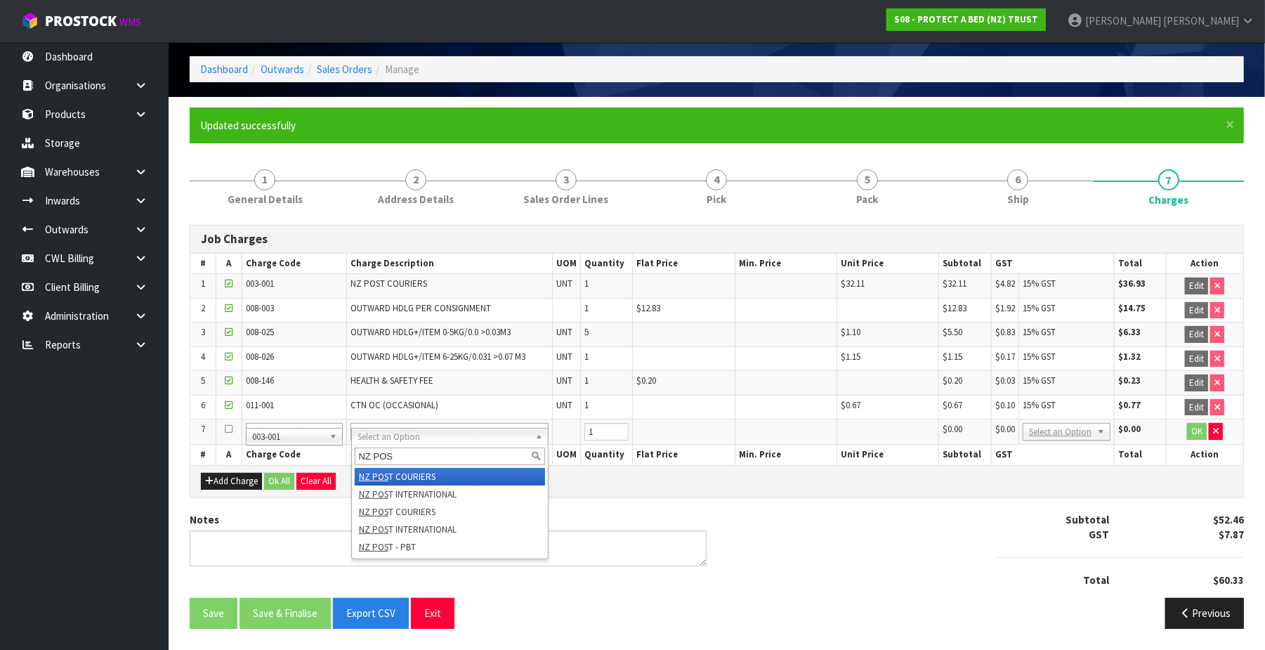
type input "NZ POS"
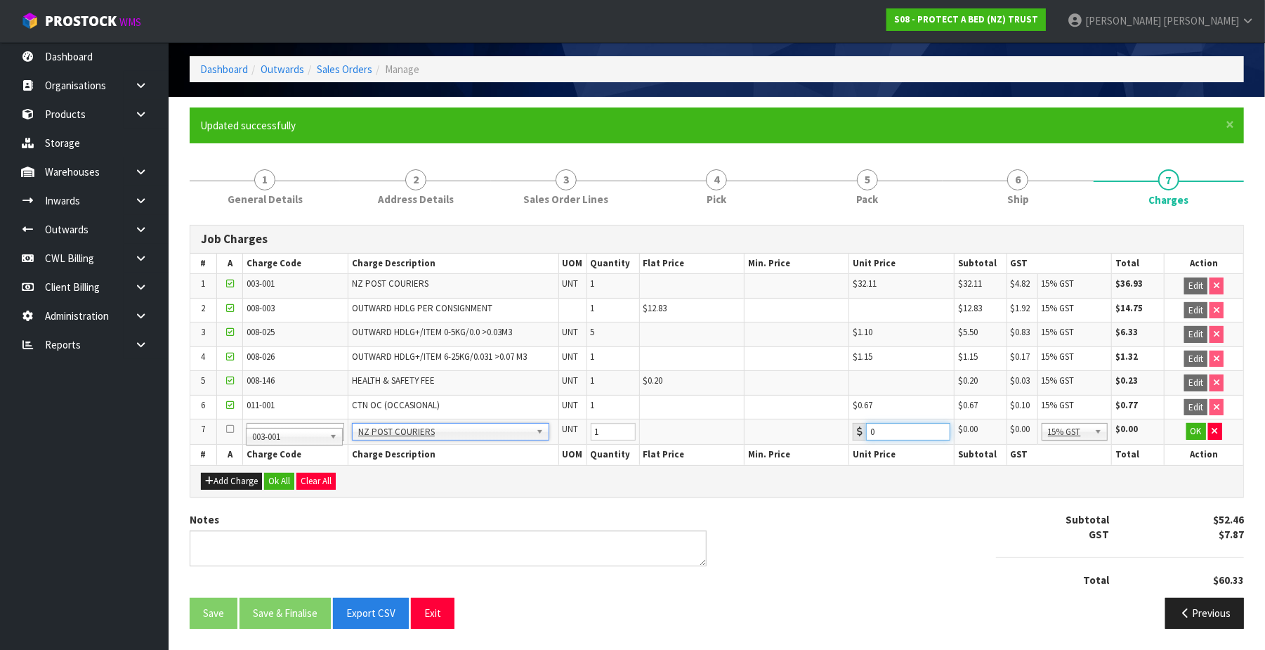
click at [912, 436] on input "0" at bounding box center [908, 432] width 84 height 18
type input "014.15"
click at [1192, 431] on button "OK" at bounding box center [1196, 431] width 20 height 17
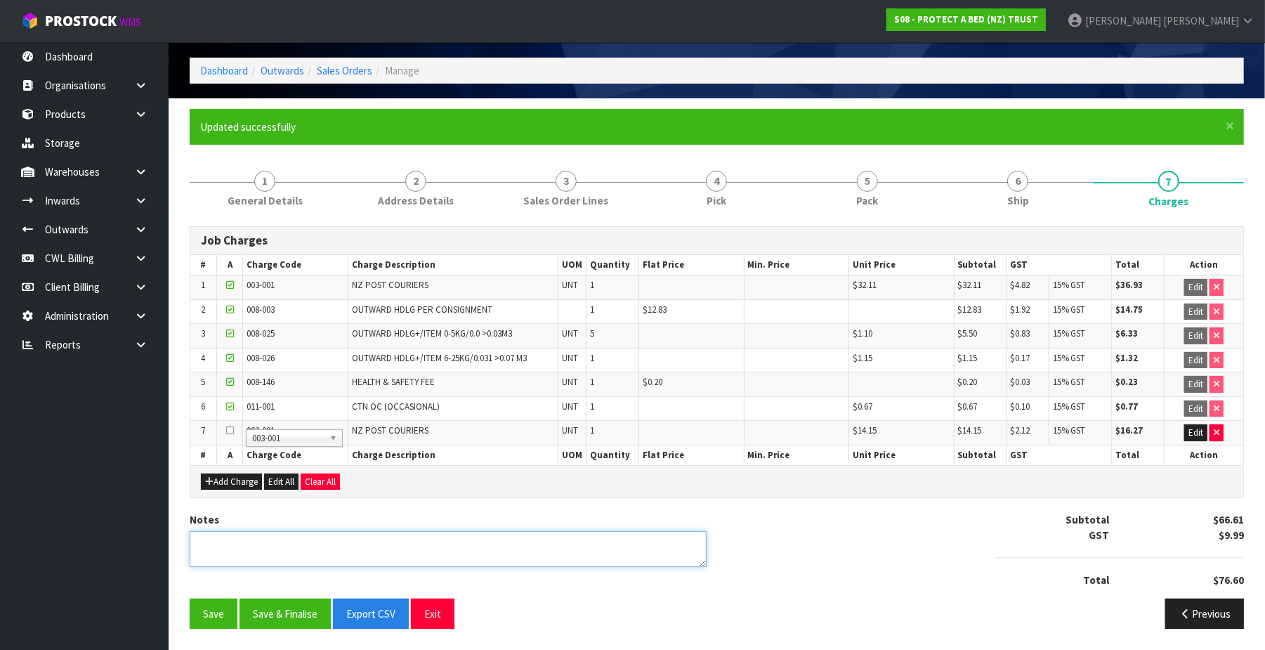
click at [259, 542] on textarea at bounding box center [448, 549] width 517 height 36
type textarea "UNDERTICKETING ADDED"
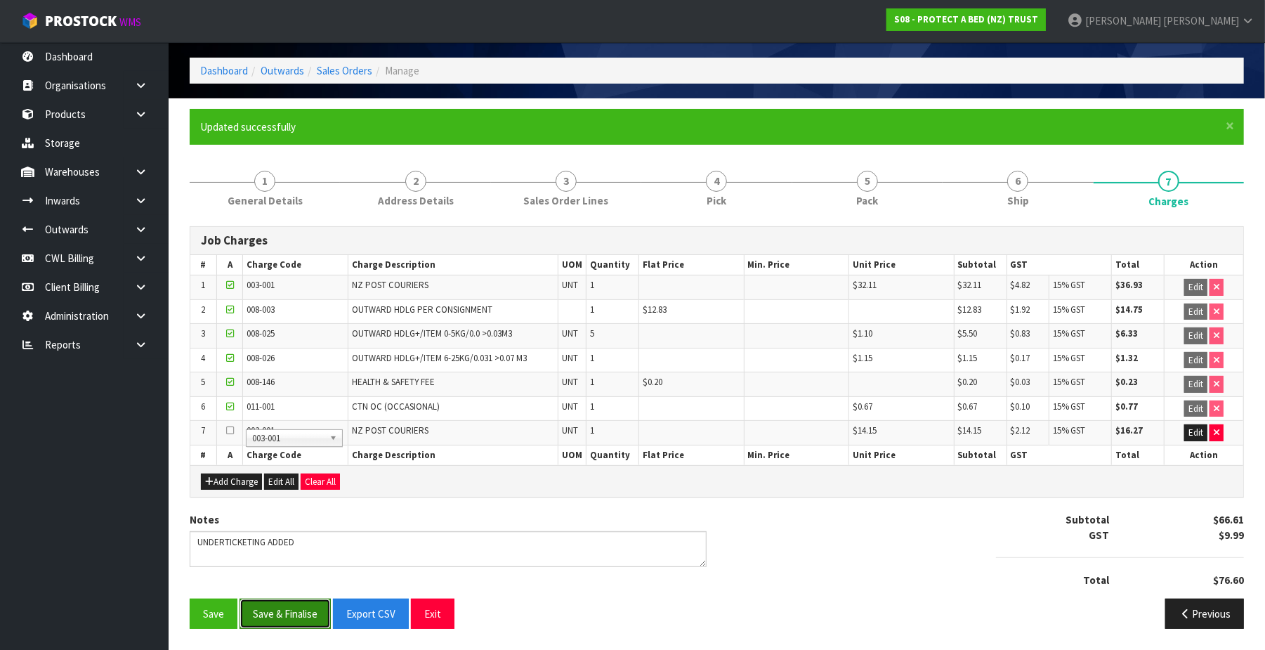
click at [293, 615] on button "Save & Finalise" at bounding box center [285, 613] width 91 height 30
click at [299, 614] on button "Save & Finalise" at bounding box center [285, 613] width 91 height 30
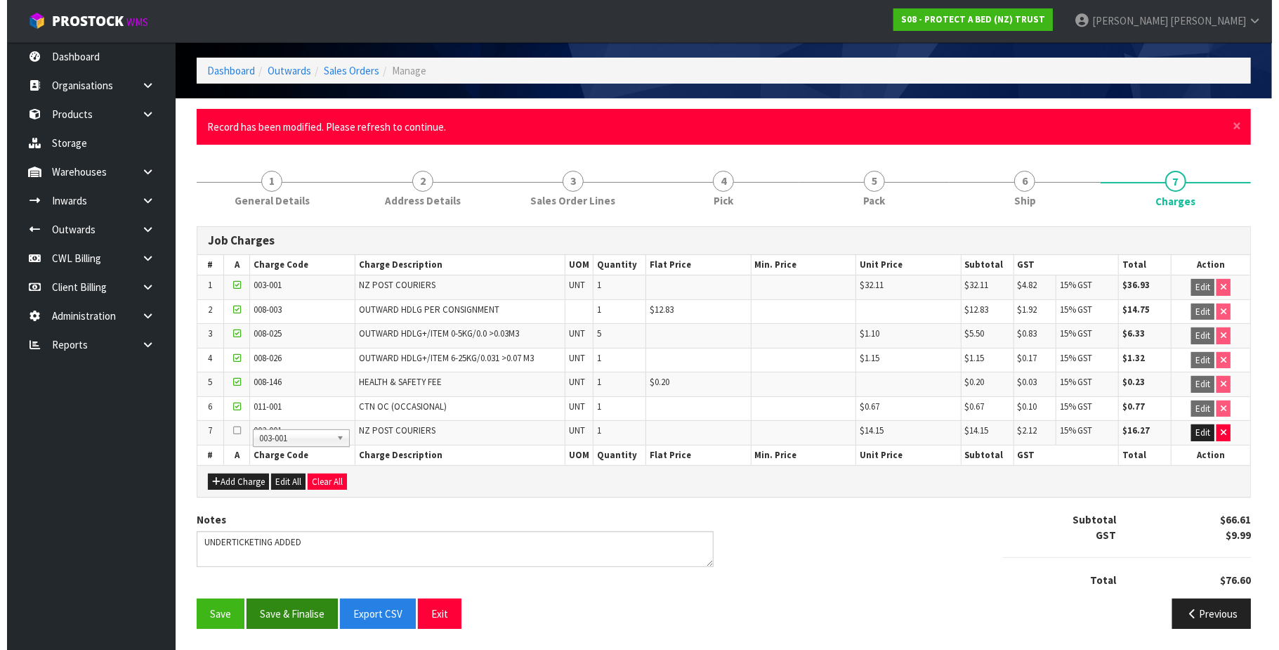
scroll to position [0, 0]
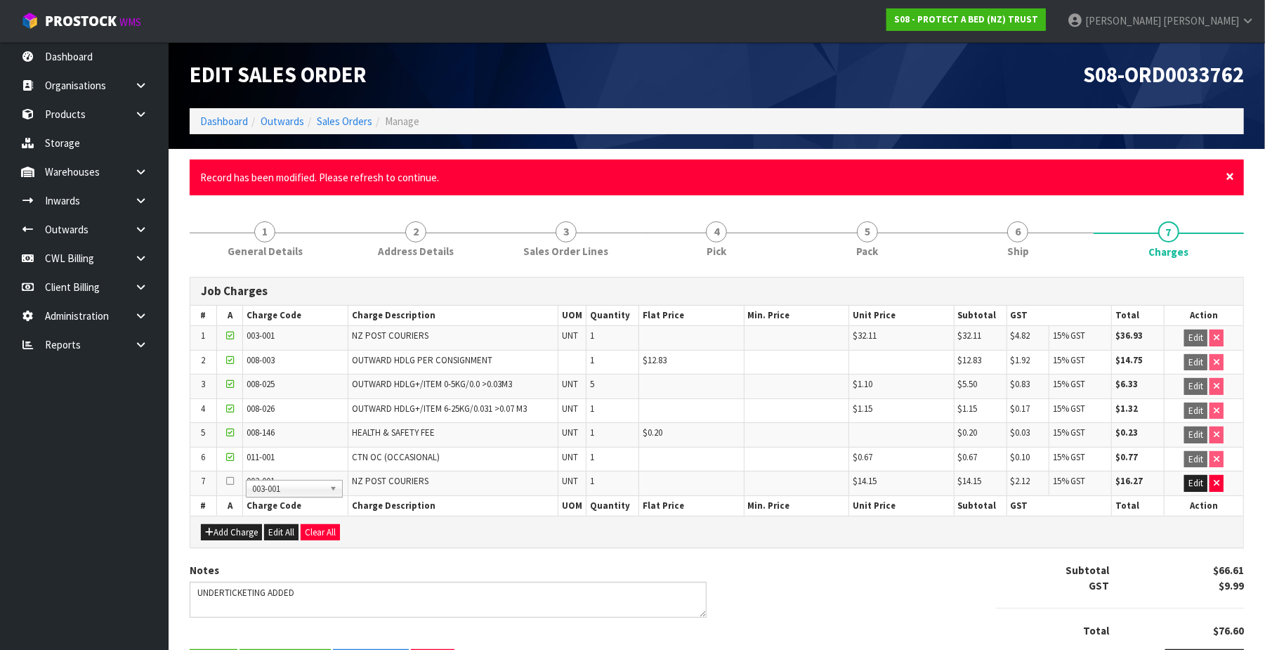
click at [1229, 178] on span "×" at bounding box center [1230, 176] width 8 height 20
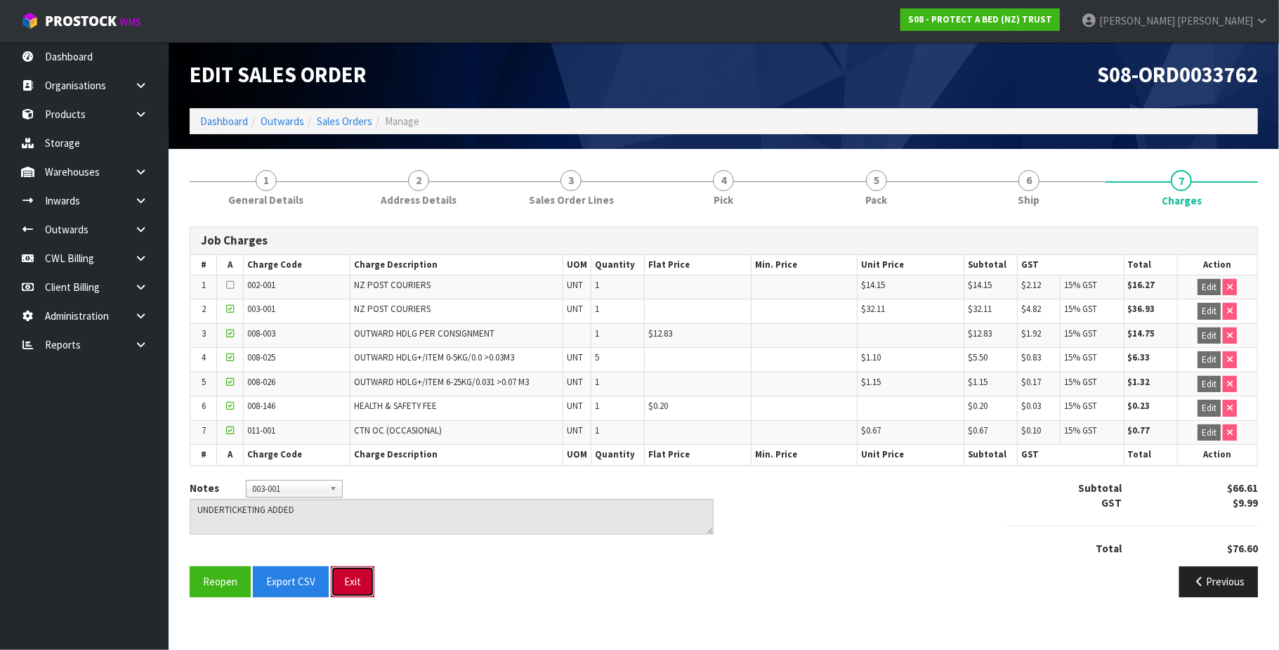
click at [360, 587] on button "Exit" at bounding box center [353, 581] width 44 height 30
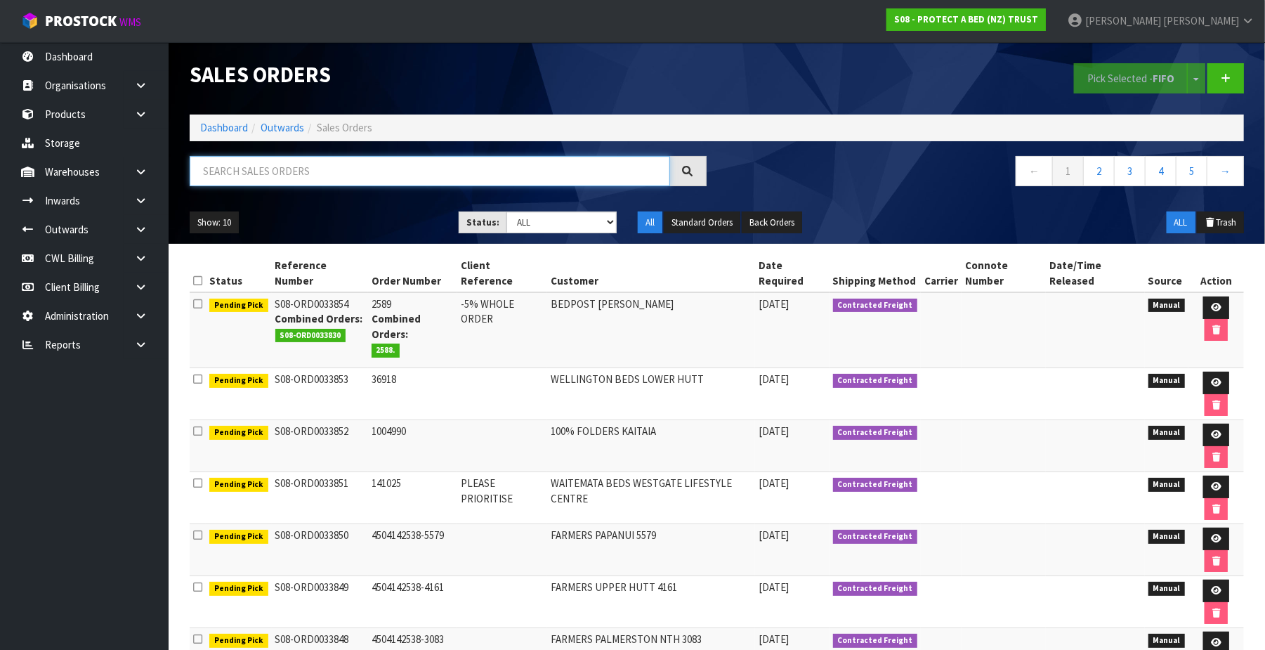
click at [268, 171] on input "text" at bounding box center [430, 171] width 480 height 30
click at [225, 171] on input "text" at bounding box center [430, 171] width 480 height 30
paste input "00894210392608854049"
type input "00894210392608854049"
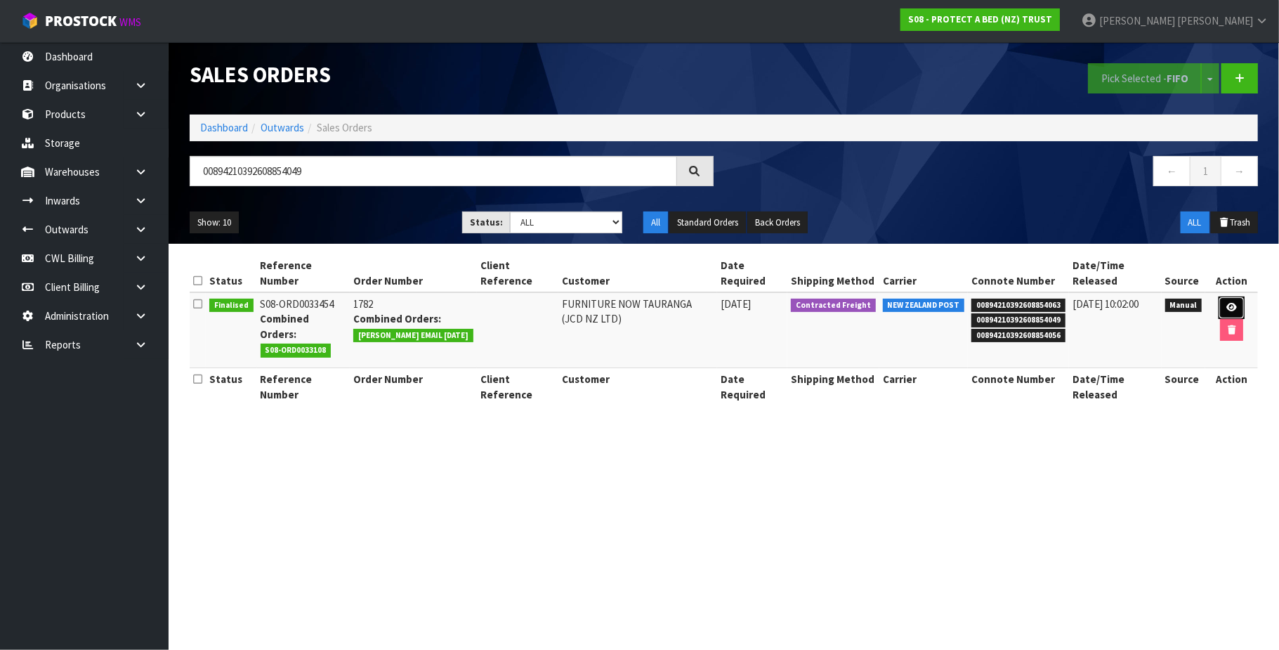
click at [1227, 308] on icon at bounding box center [1232, 307] width 11 height 9
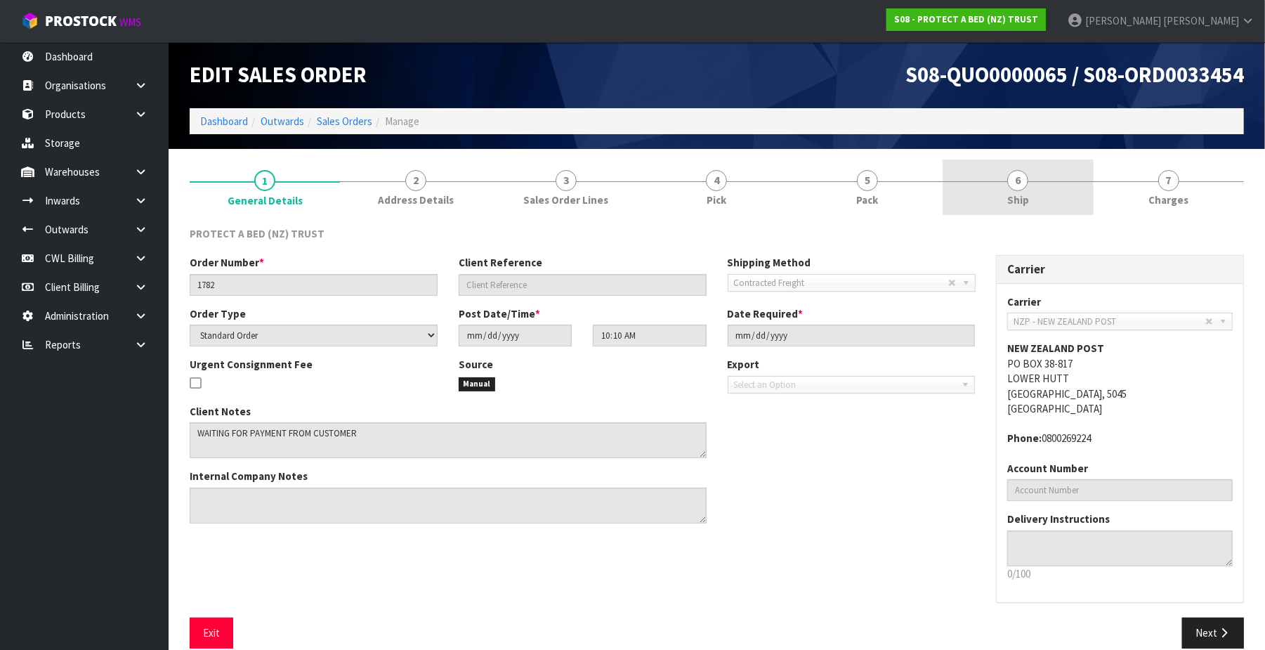
click at [1021, 184] on span "6" at bounding box center [1017, 180] width 21 height 21
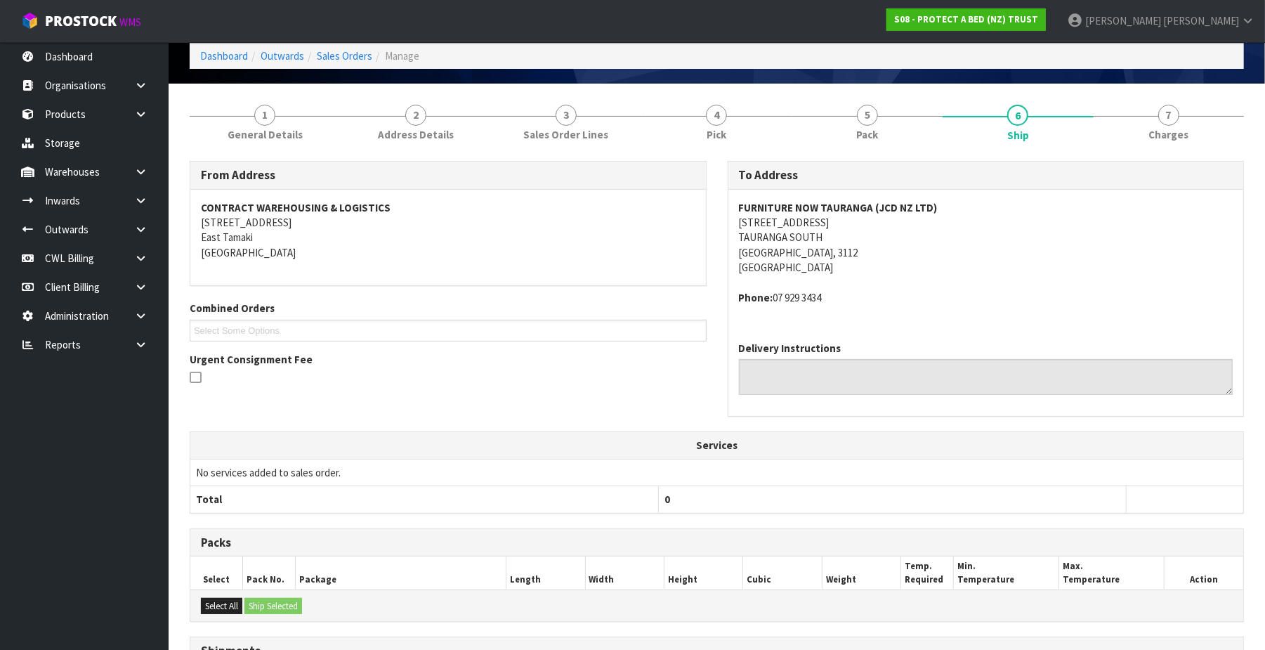
scroll to position [8, 0]
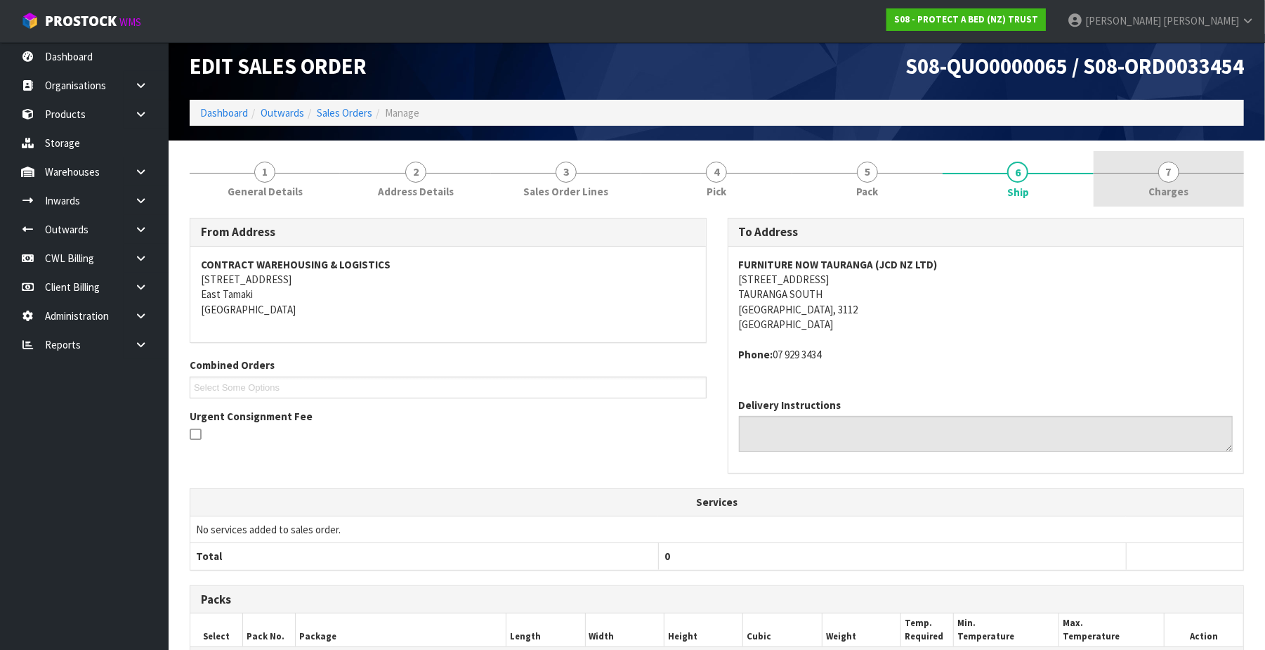
click at [1167, 169] on span "7" at bounding box center [1168, 172] width 21 height 21
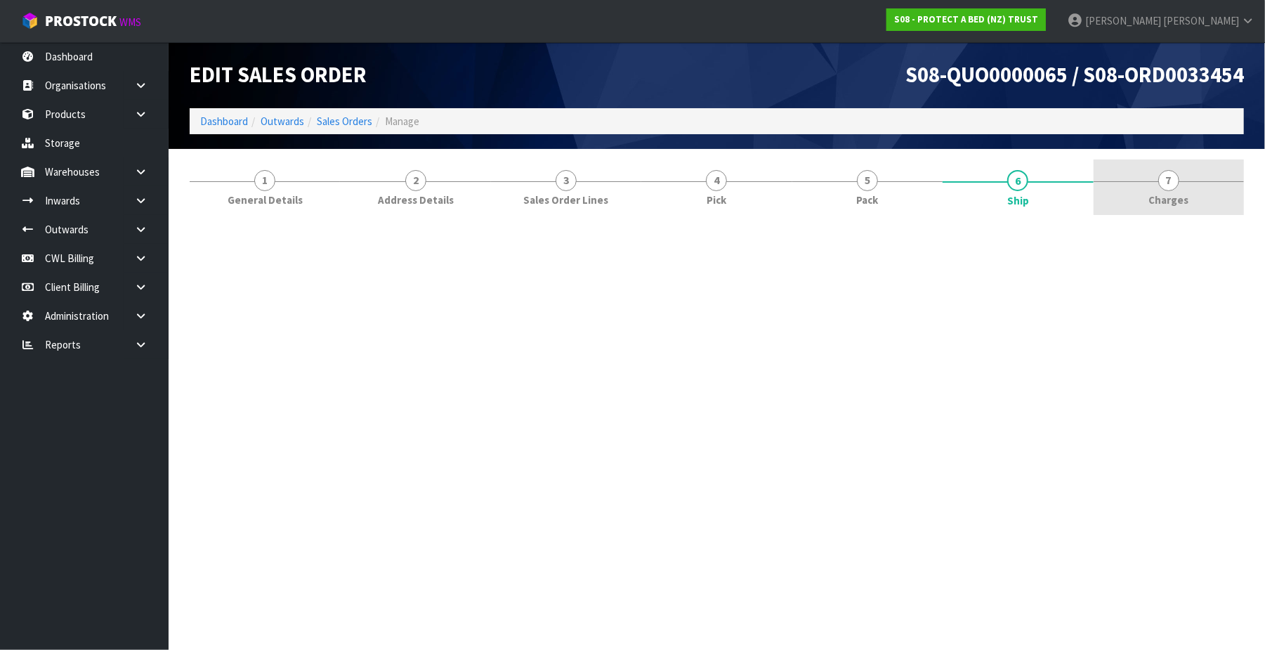
scroll to position [0, 0]
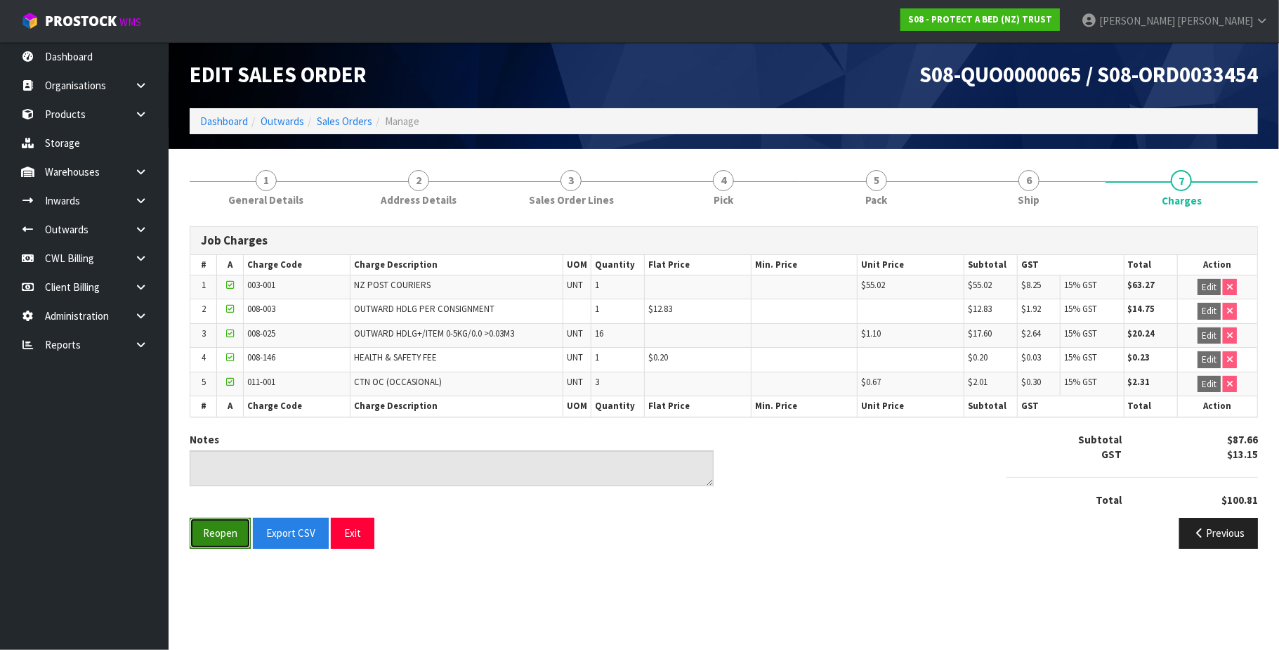
click at [212, 535] on button "Reopen" at bounding box center [220, 533] width 61 height 30
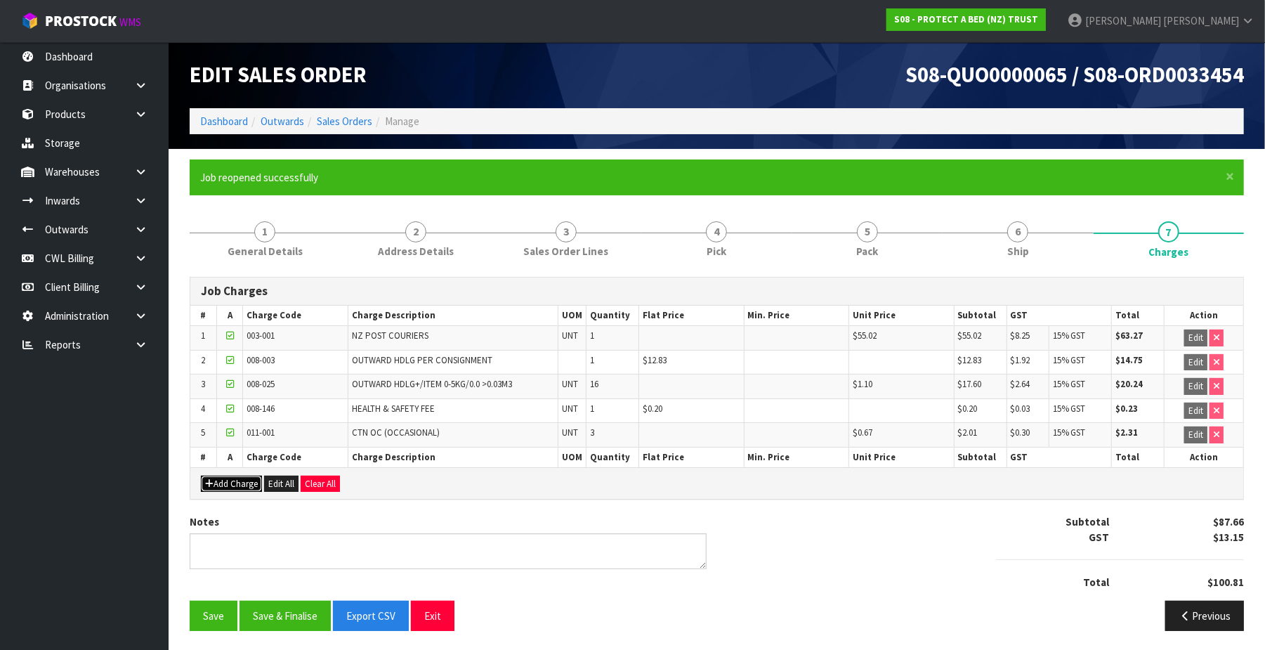
click at [245, 490] on button "Add Charge" at bounding box center [231, 484] width 61 height 17
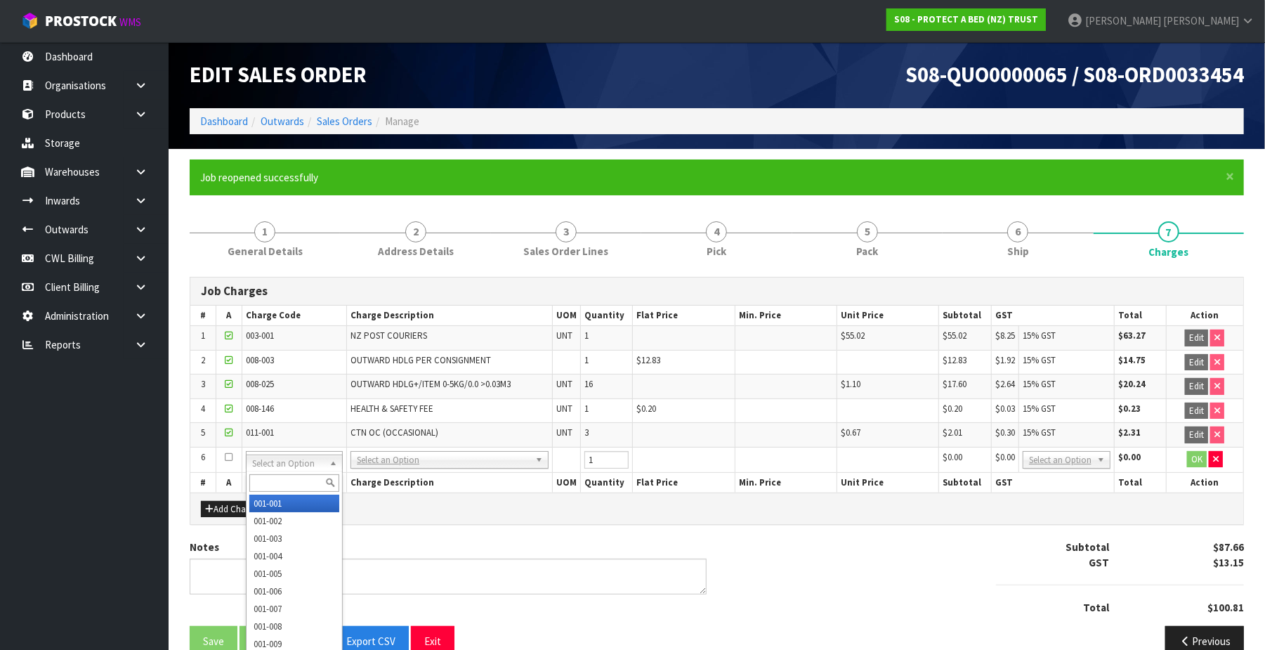
click at [266, 483] on input "text" at bounding box center [294, 483] width 90 height 18
type input "003-01"
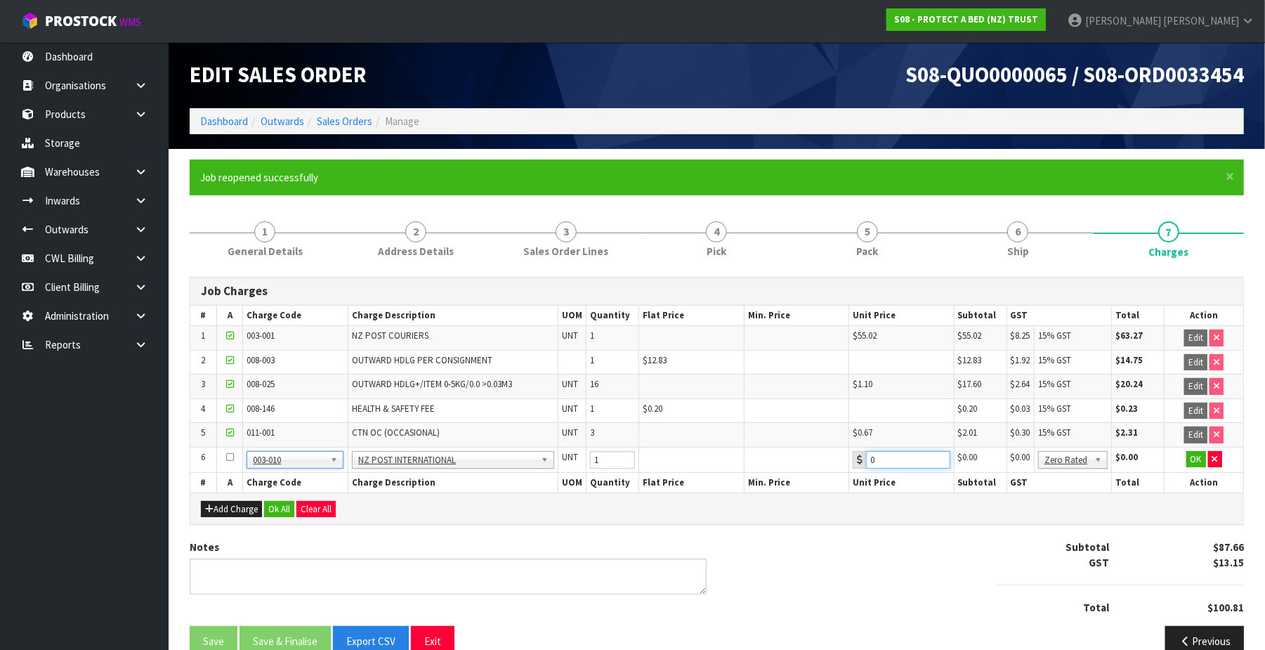
drag, startPoint x: 883, startPoint y: 459, endPoint x: 875, endPoint y: 462, distance: 8.2
click at [881, 459] on input "0" at bounding box center [908, 460] width 84 height 18
type input "014.15"
click at [1195, 462] on button "OK" at bounding box center [1196, 459] width 20 height 17
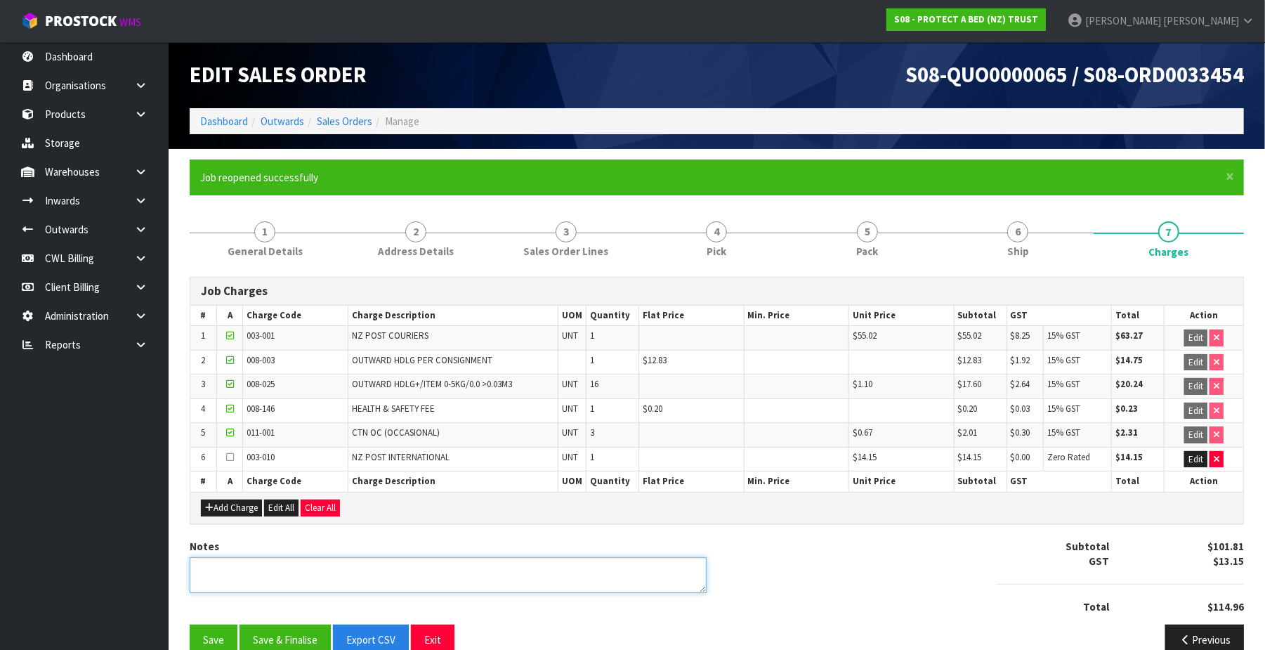
click at [218, 582] on textarea at bounding box center [448, 575] width 517 height 36
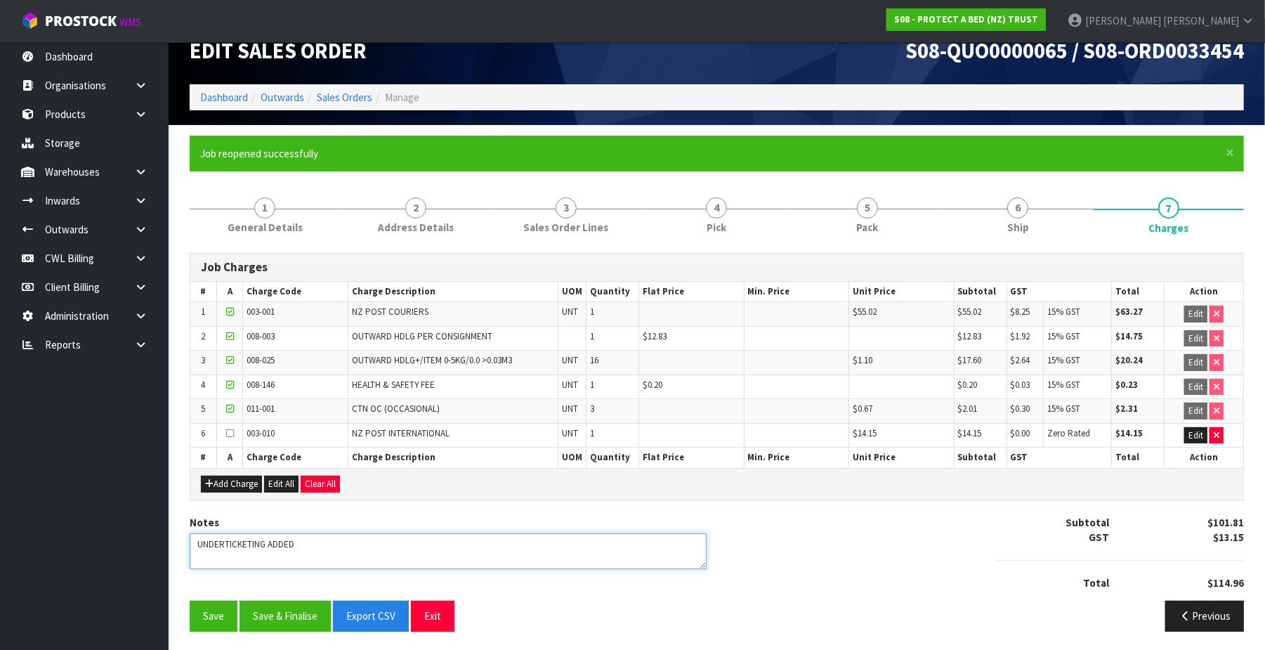
scroll to position [32, 0]
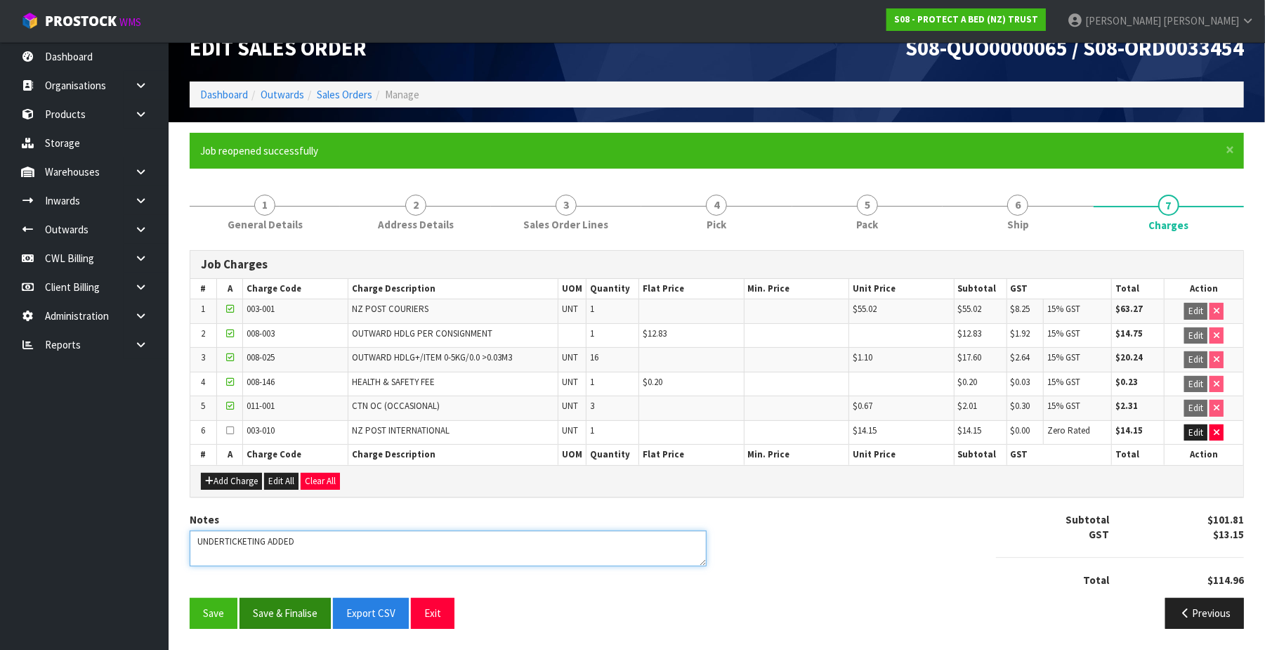
type textarea "UNDERTICKETING ADDED"
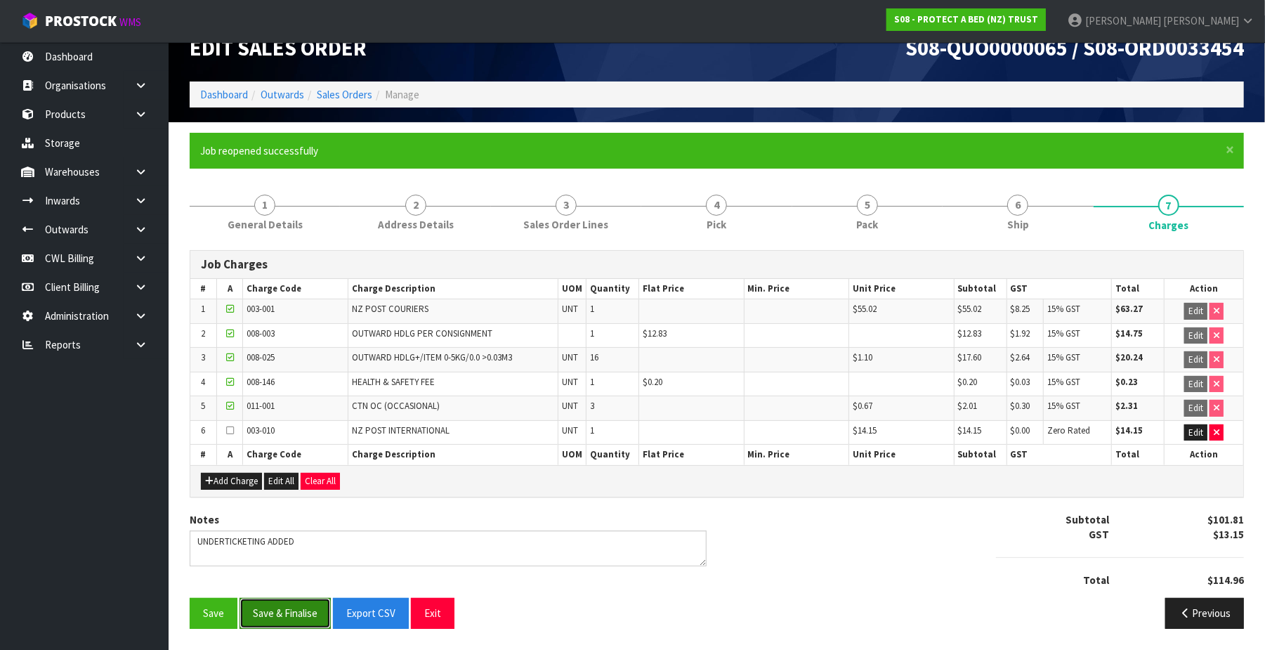
click at [287, 610] on button "Save & Finalise" at bounding box center [285, 613] width 91 height 30
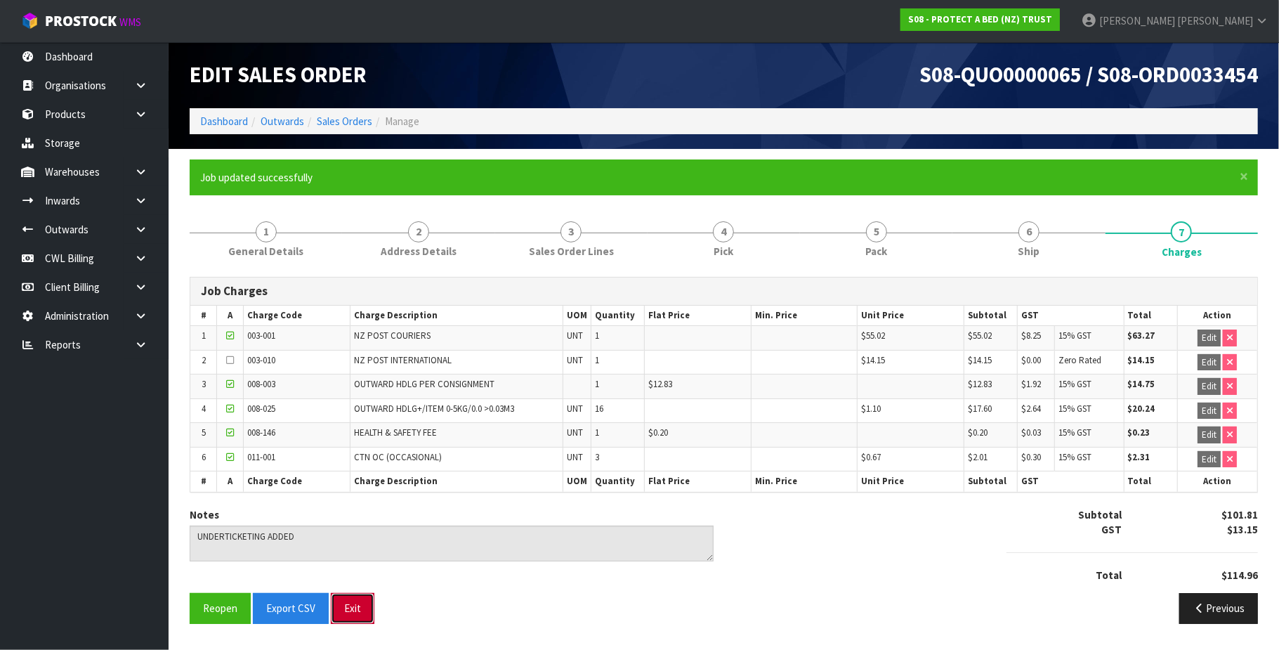
click at [347, 613] on button "Exit" at bounding box center [353, 608] width 44 height 30
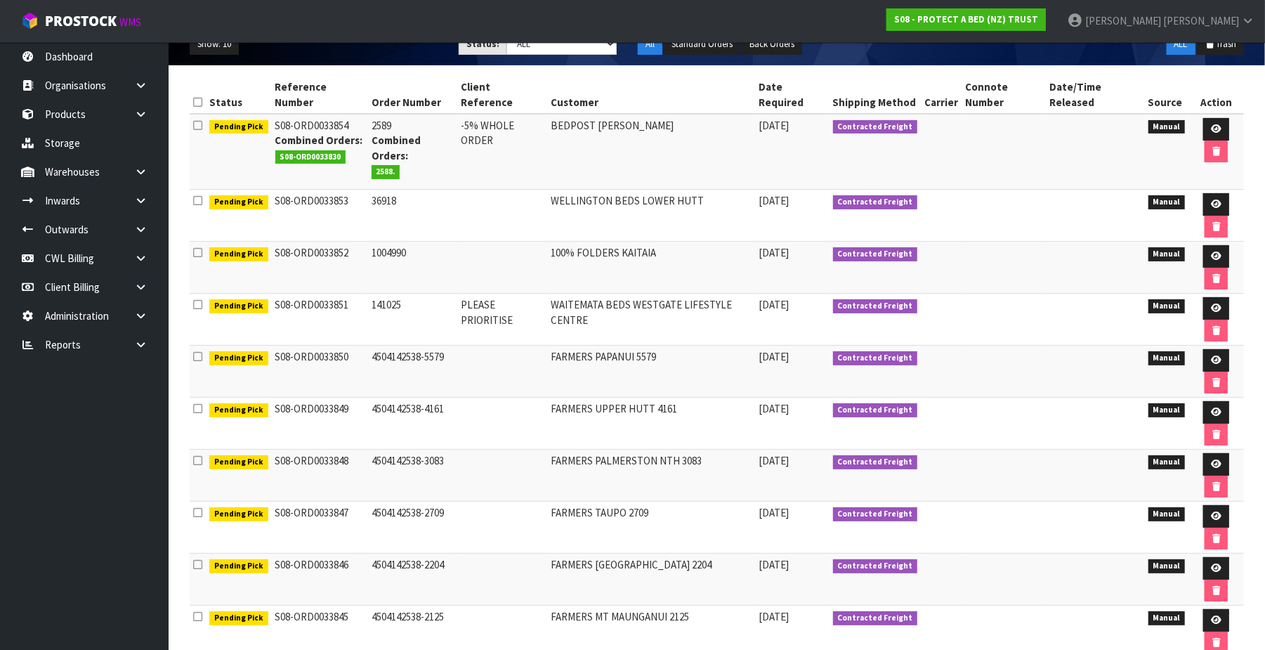
scroll to position [187, 0]
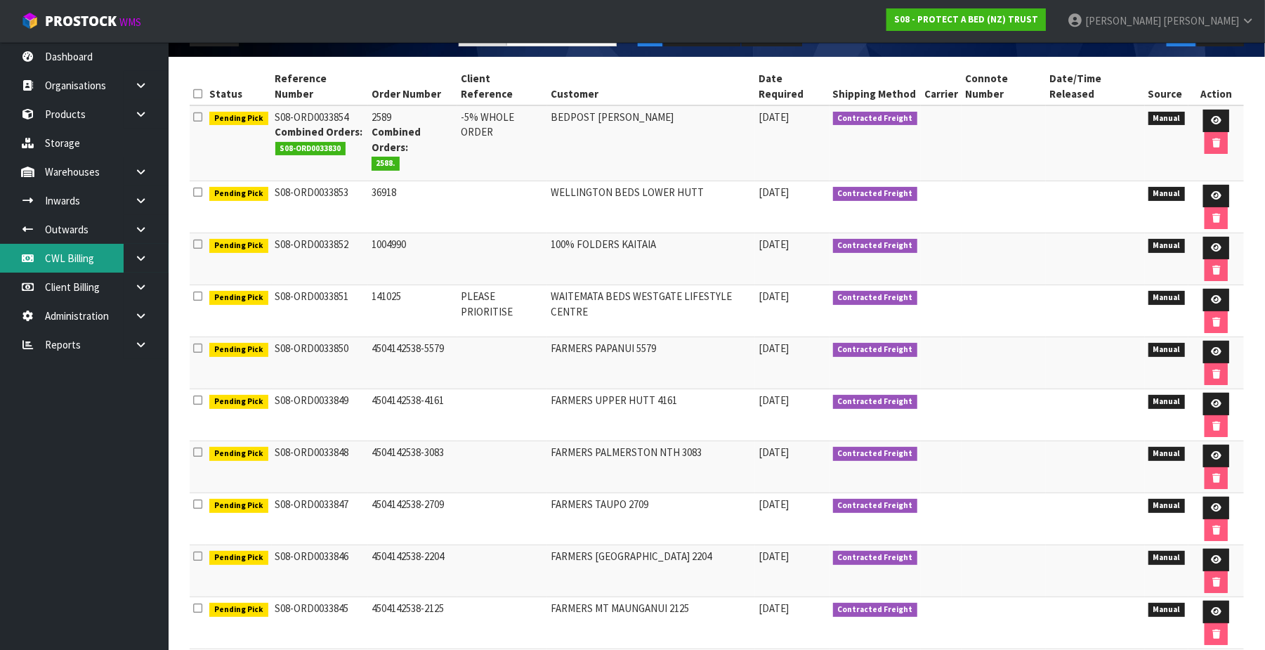
click at [93, 260] on link "CWL Billing" at bounding box center [84, 258] width 169 height 29
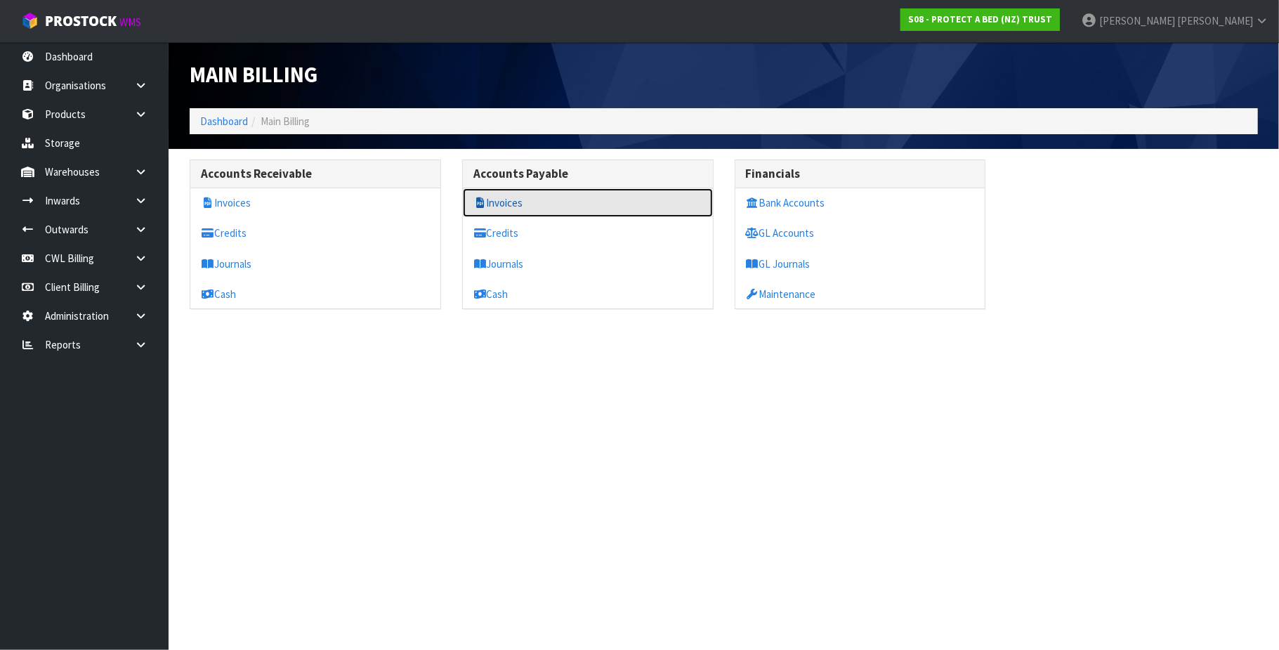
click at [518, 207] on link "Invoices" at bounding box center [588, 202] width 250 height 29
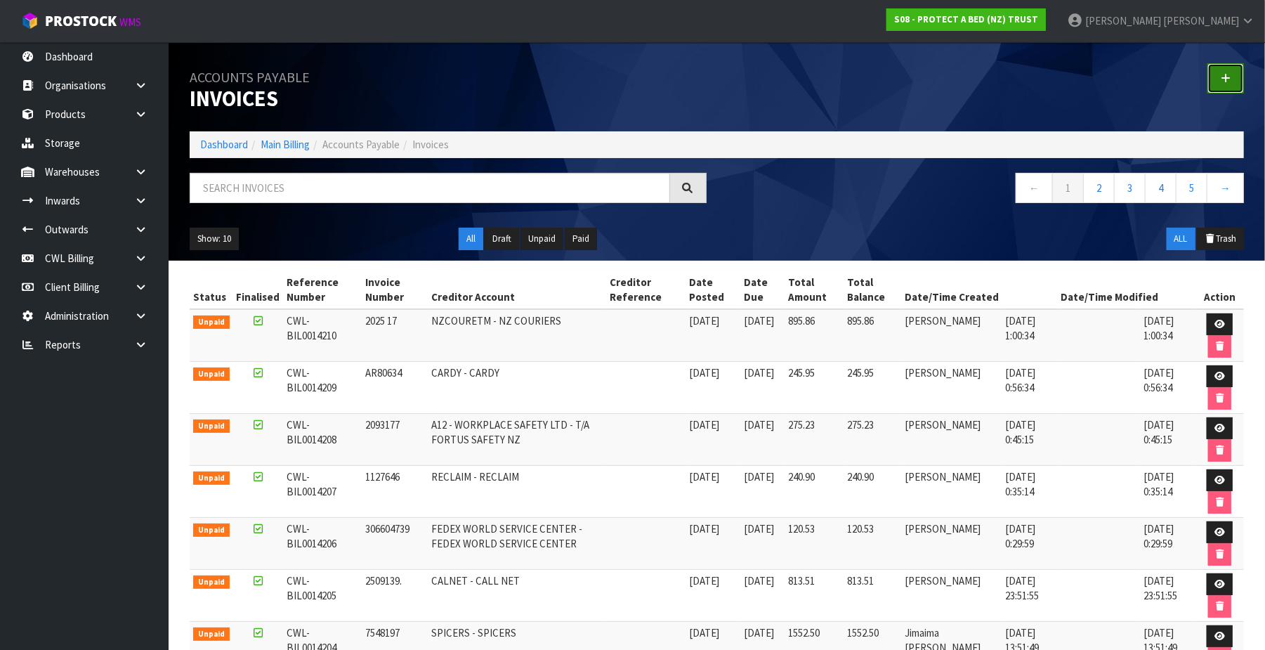
click at [1234, 76] on link at bounding box center [1226, 78] width 37 height 30
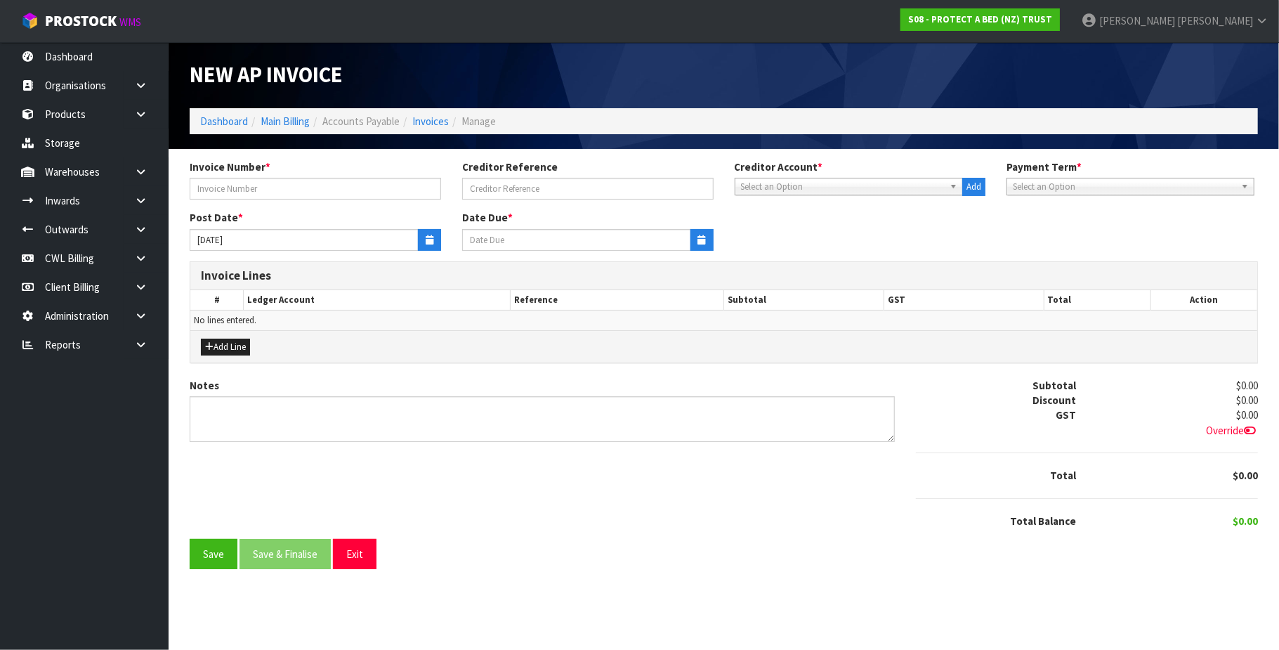
click at [781, 188] on span "Select an Option" at bounding box center [843, 186] width 204 height 17
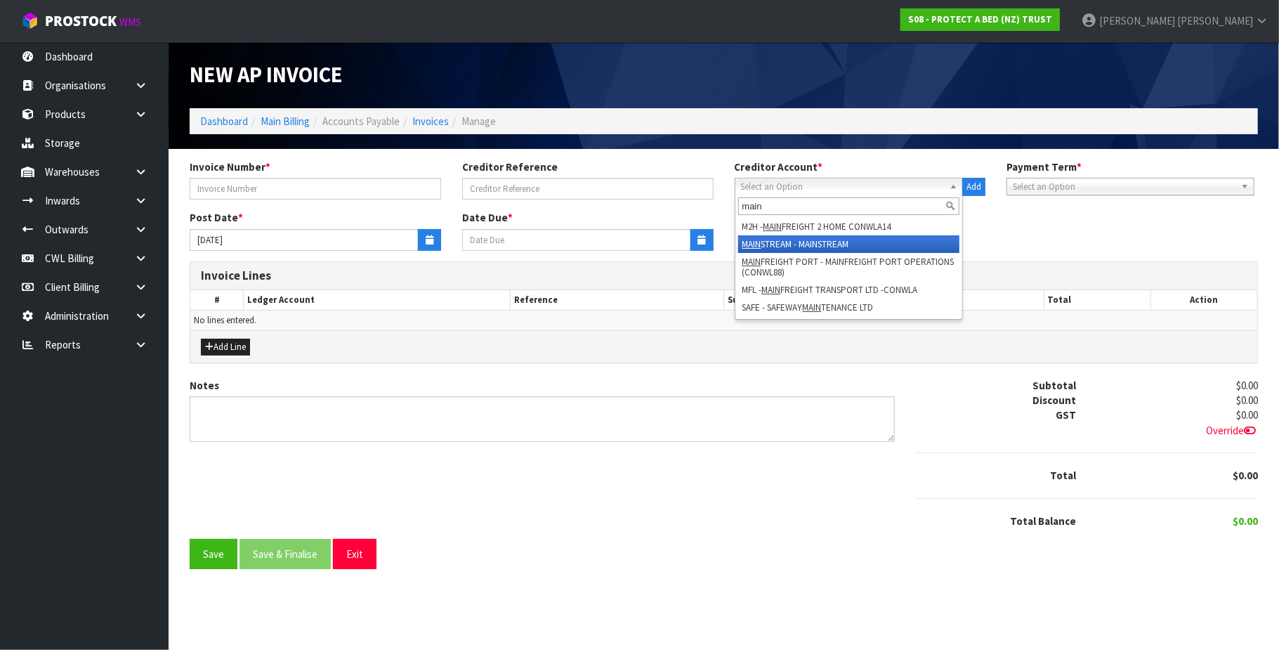
type input "main"
click at [821, 244] on li "MAIN STREAM - MAINSTREAM" at bounding box center [849, 244] width 222 height 18
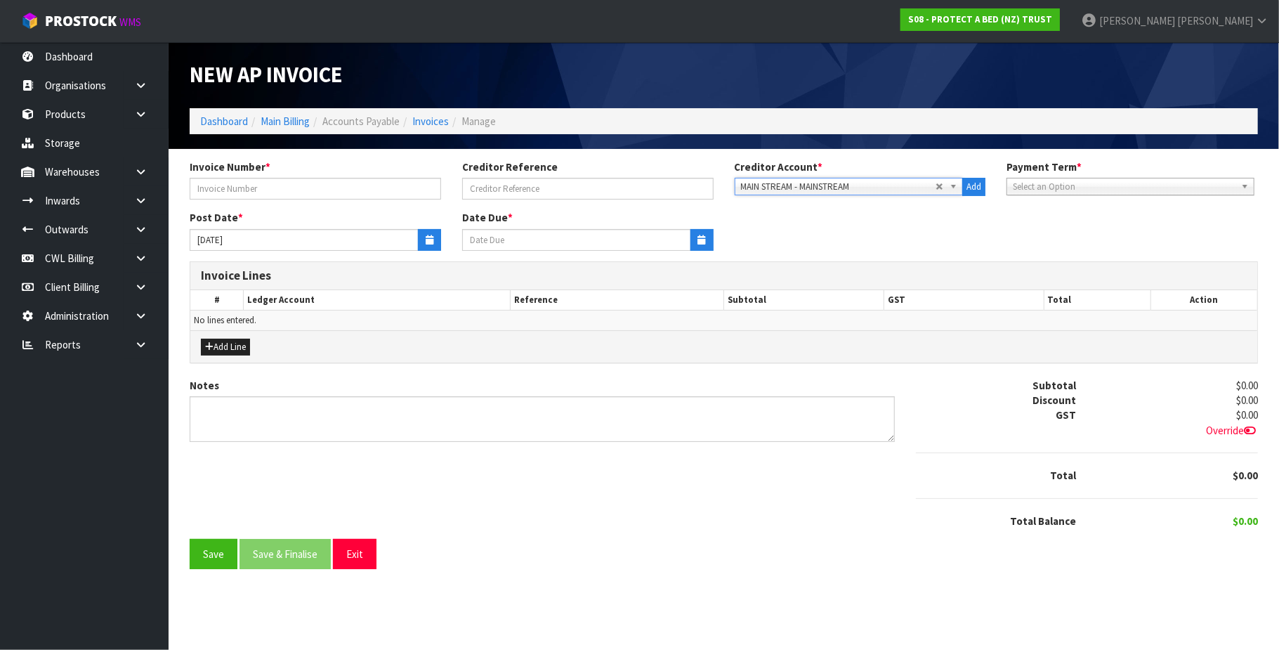
type input "10/11/2025"
click at [284, 178] on input "text" at bounding box center [315, 189] width 251 height 22
type input "573265"
click at [426, 242] on icon "button" at bounding box center [430, 239] width 8 height 9
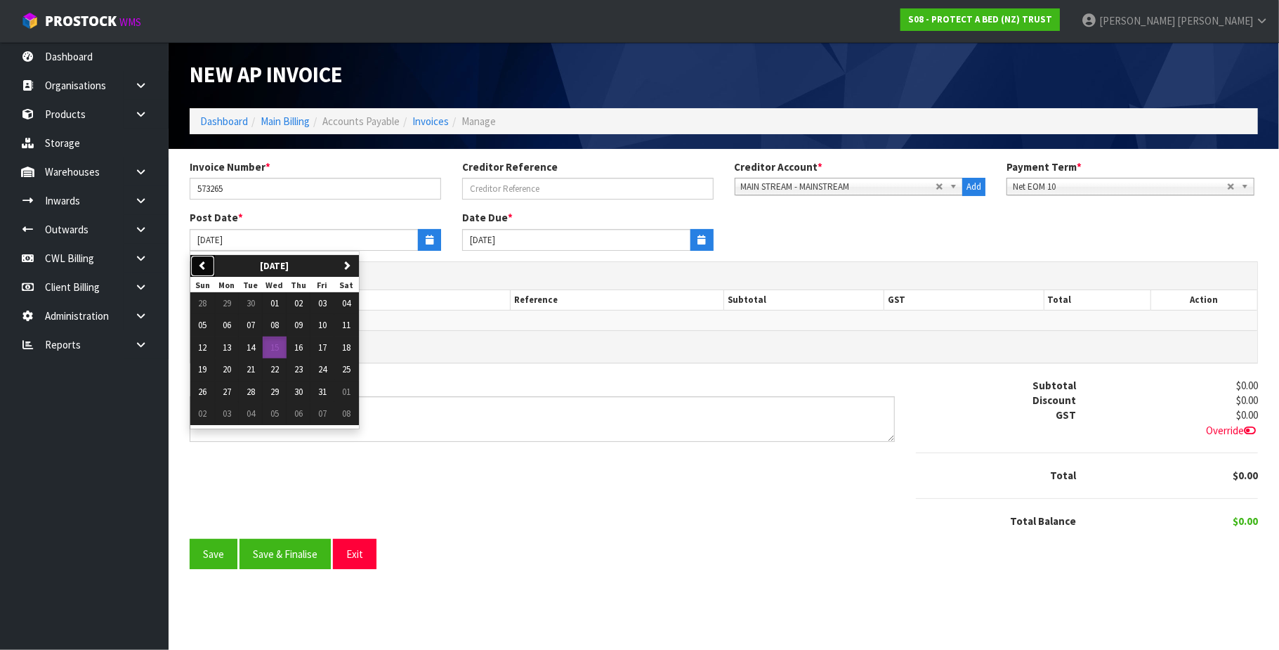
click at [204, 264] on icon "button" at bounding box center [202, 265] width 9 height 9
click at [250, 392] on span "30" at bounding box center [251, 392] width 8 height 12
type input "[DATE]"
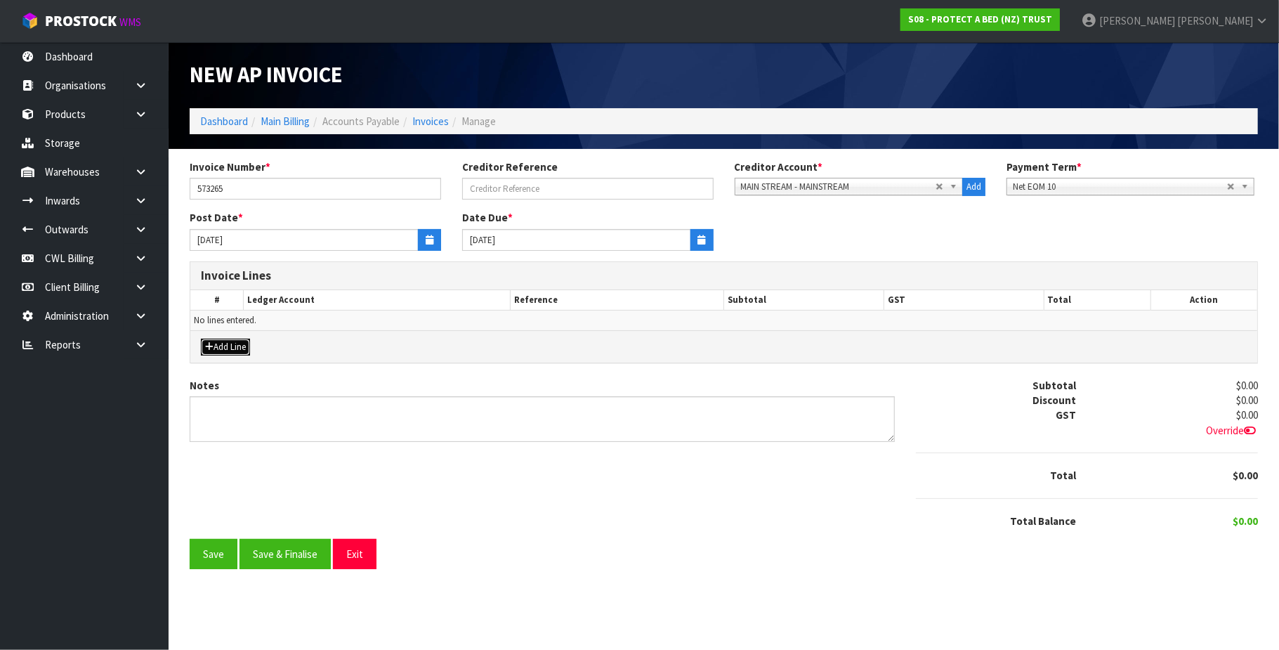
drag, startPoint x: 240, startPoint y: 347, endPoint x: 250, endPoint y: 344, distance: 10.9
click at [240, 346] on button "Add Line" at bounding box center [225, 347] width 49 height 17
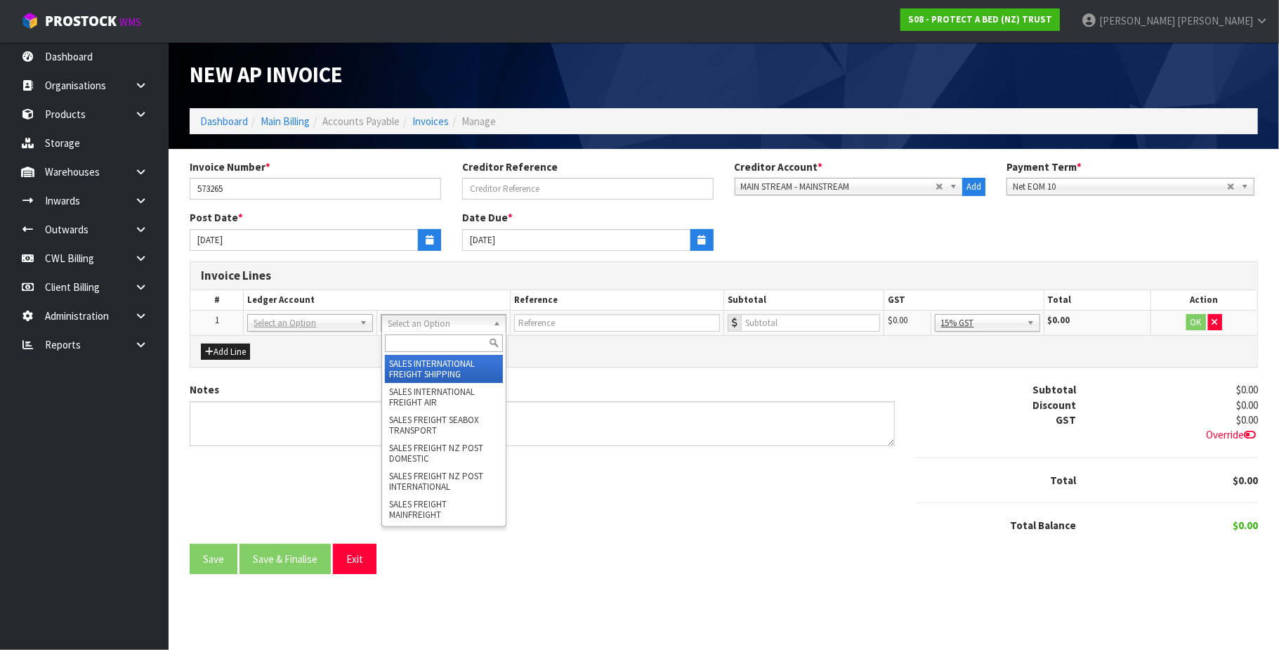
click at [417, 344] on input "text" at bounding box center [444, 343] width 119 height 18
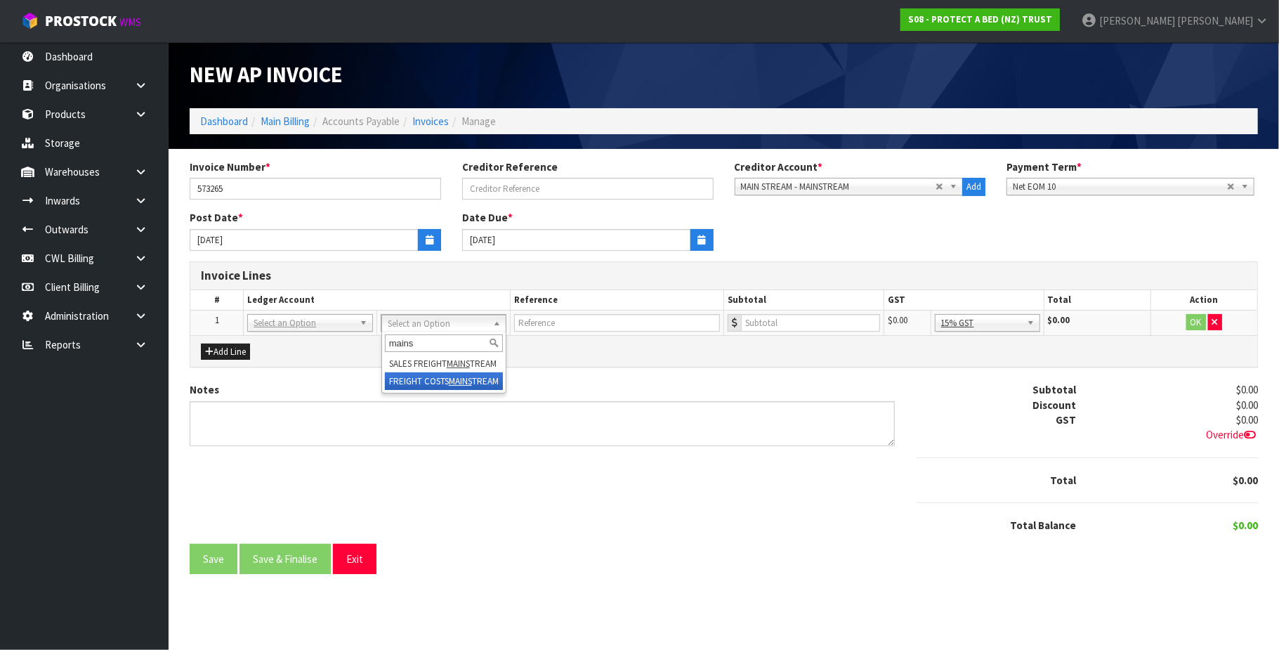
type input "mains"
click at [776, 326] on input "number" at bounding box center [810, 323] width 139 height 18
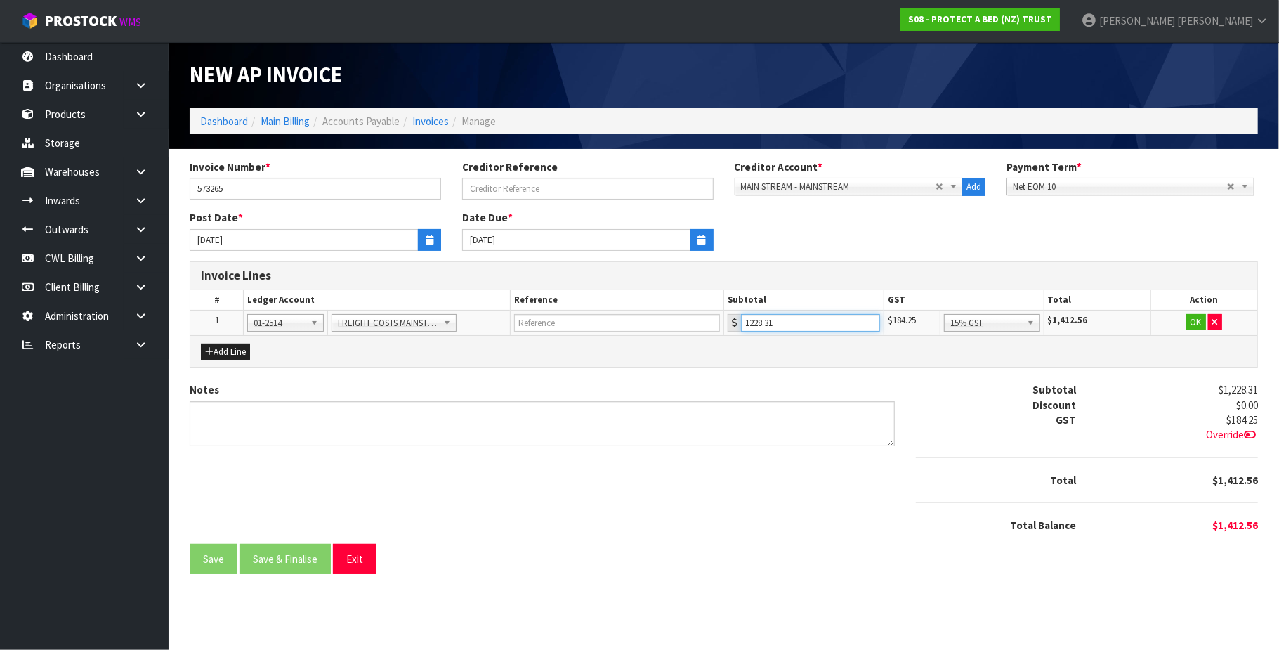
type input "1228.31"
click at [1186, 327] on button "OK" at bounding box center [1196, 322] width 20 height 17
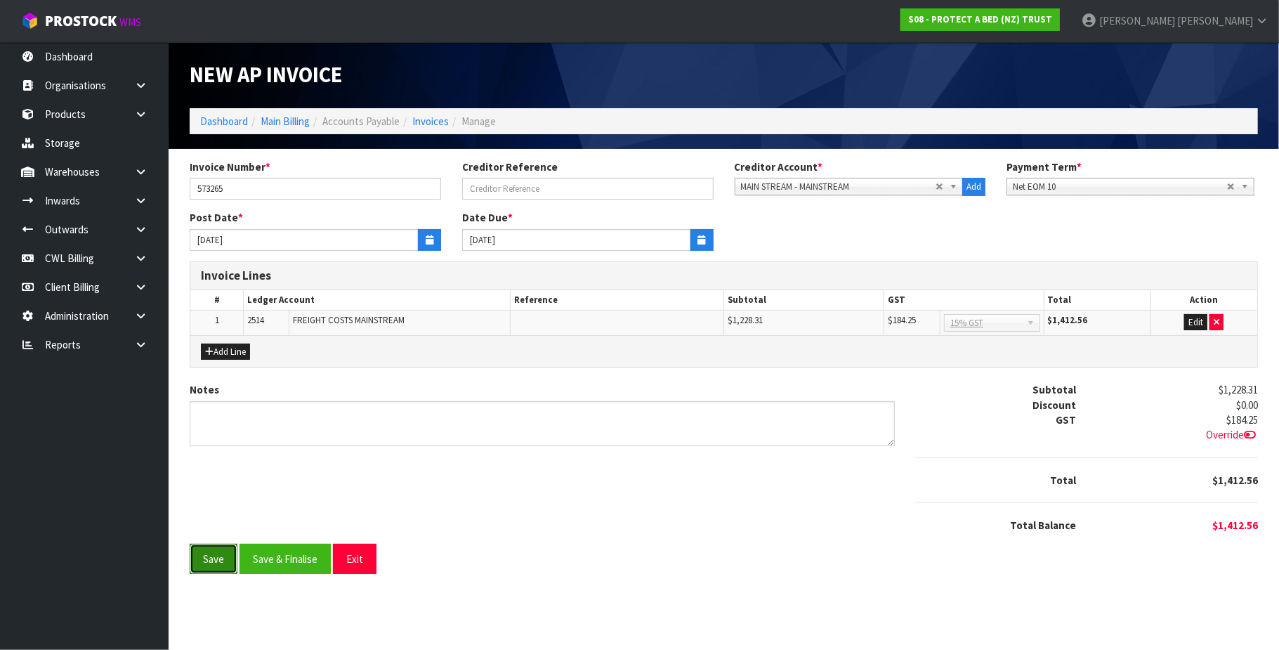
click at [225, 557] on button "Save" at bounding box center [214, 559] width 48 height 30
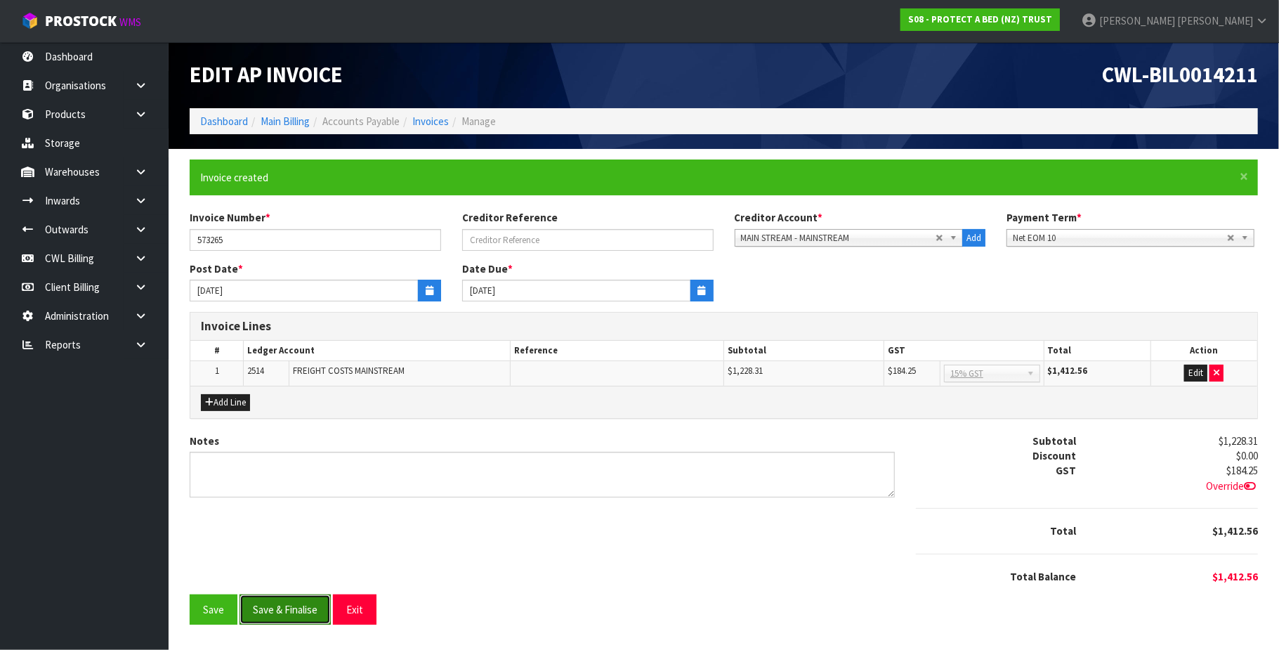
click at [313, 608] on button "Save & Finalise" at bounding box center [285, 609] width 91 height 30
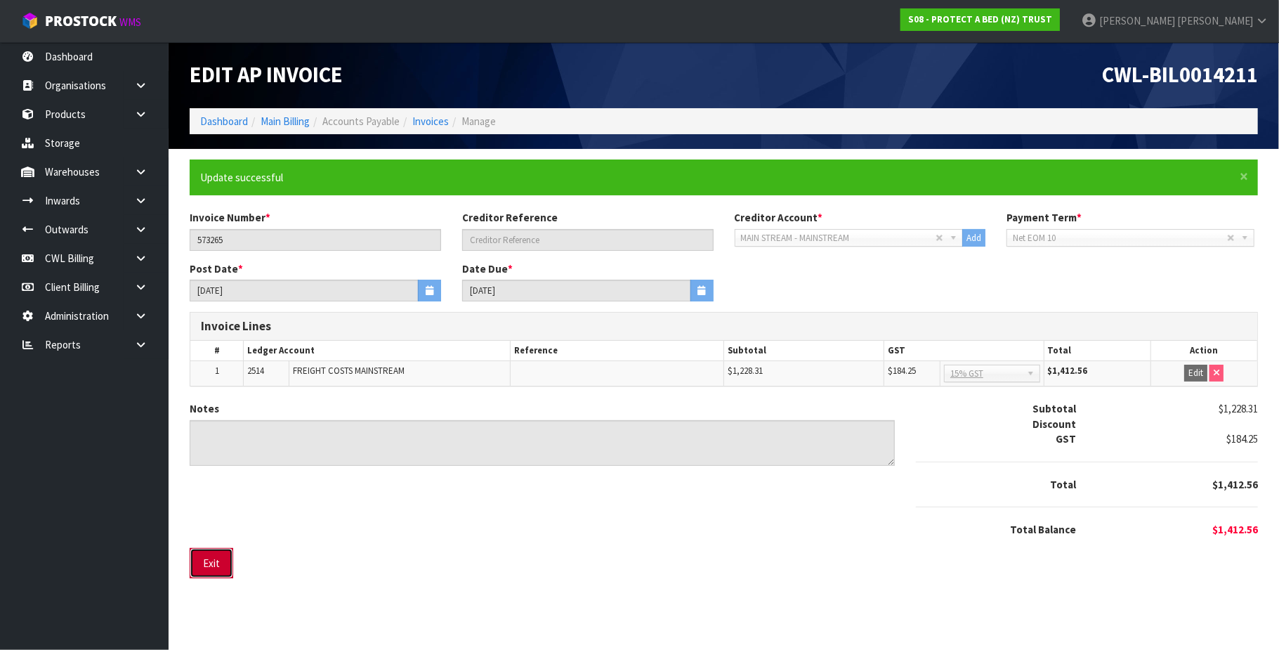
click at [228, 568] on button "Exit" at bounding box center [212, 563] width 44 height 30
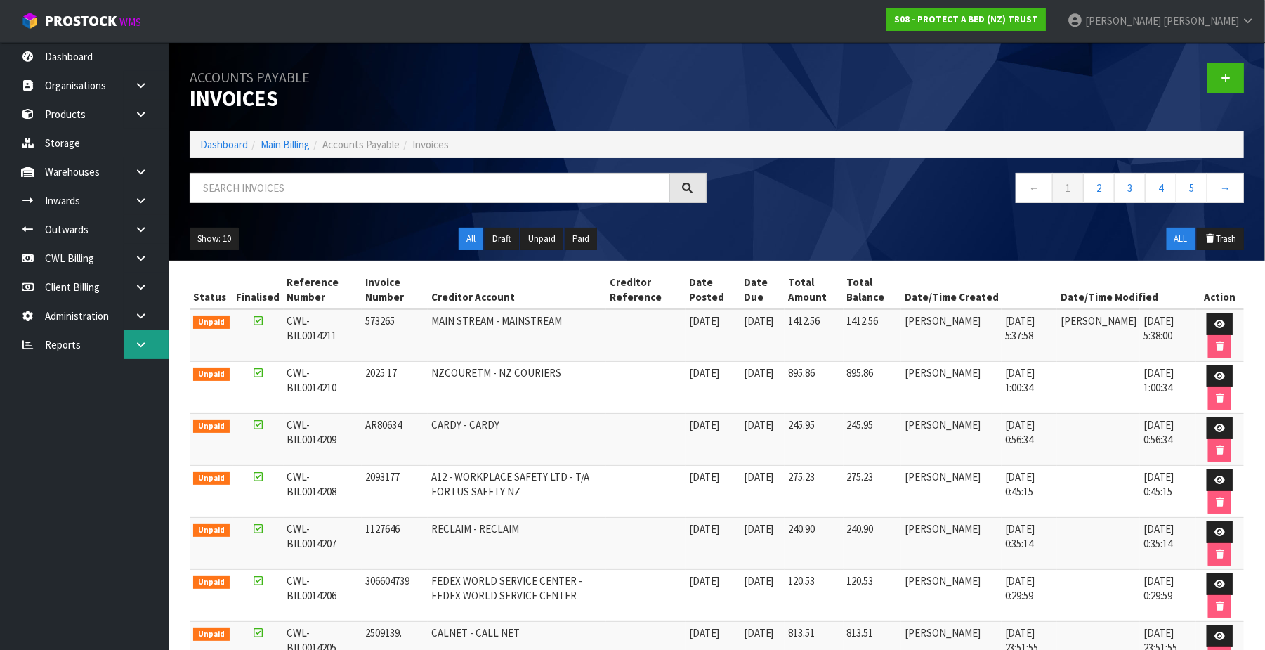
click at [136, 339] on icon at bounding box center [140, 344] width 13 height 11
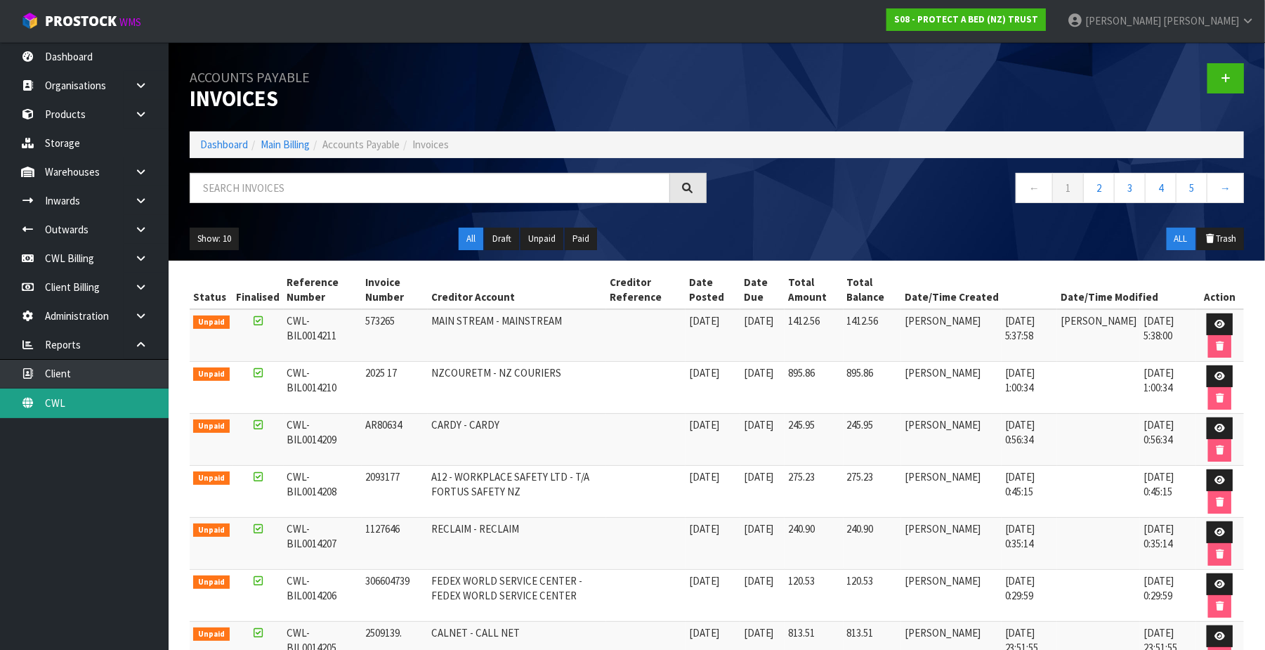
click at [112, 402] on link "CWL" at bounding box center [84, 402] width 169 height 29
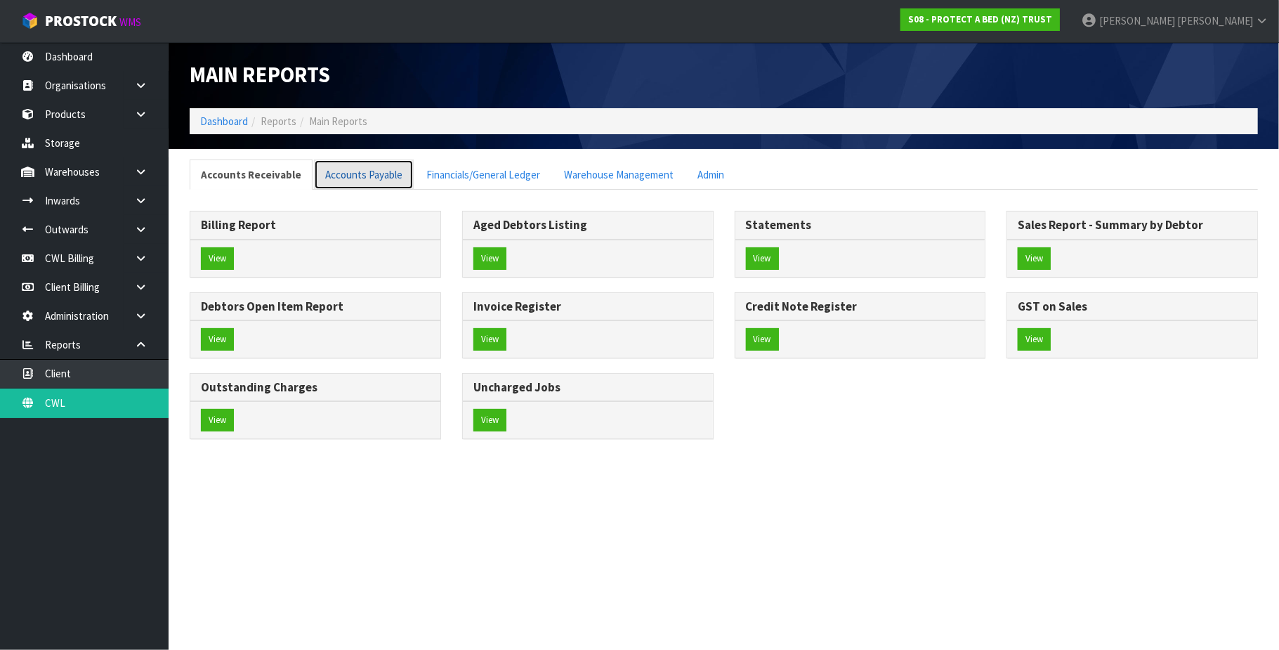
click at [374, 178] on link "Accounts Payable" at bounding box center [364, 174] width 100 height 30
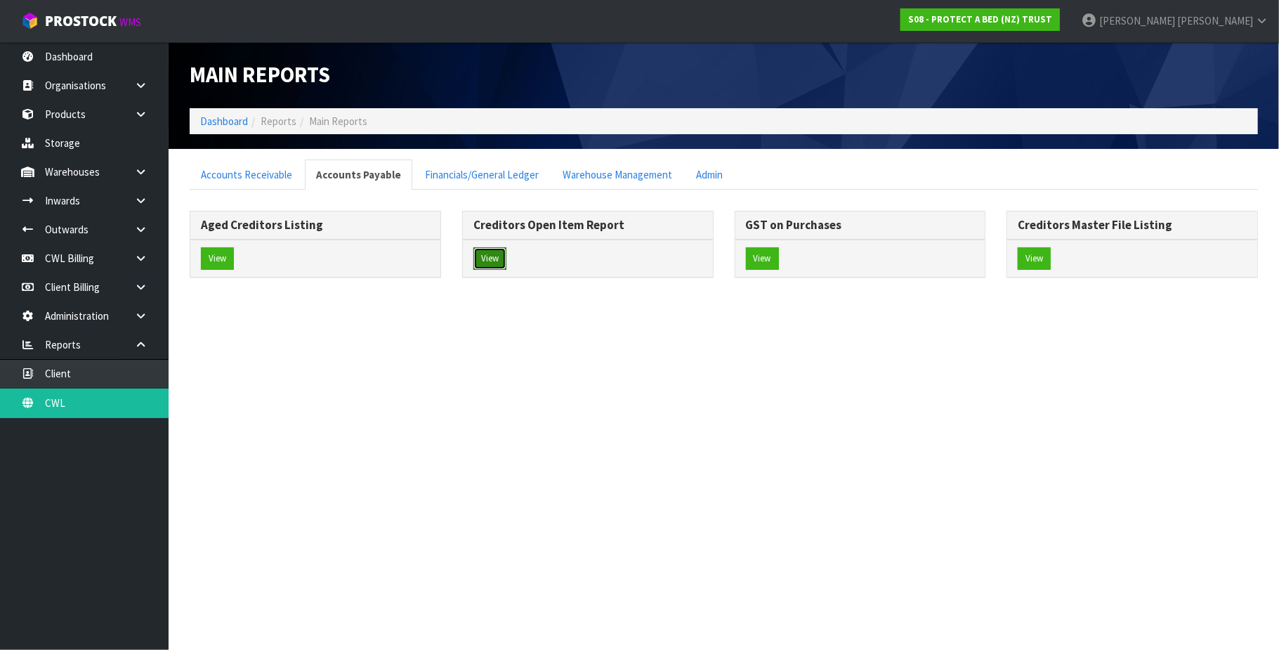
click at [493, 256] on button "View" at bounding box center [489, 258] width 33 height 22
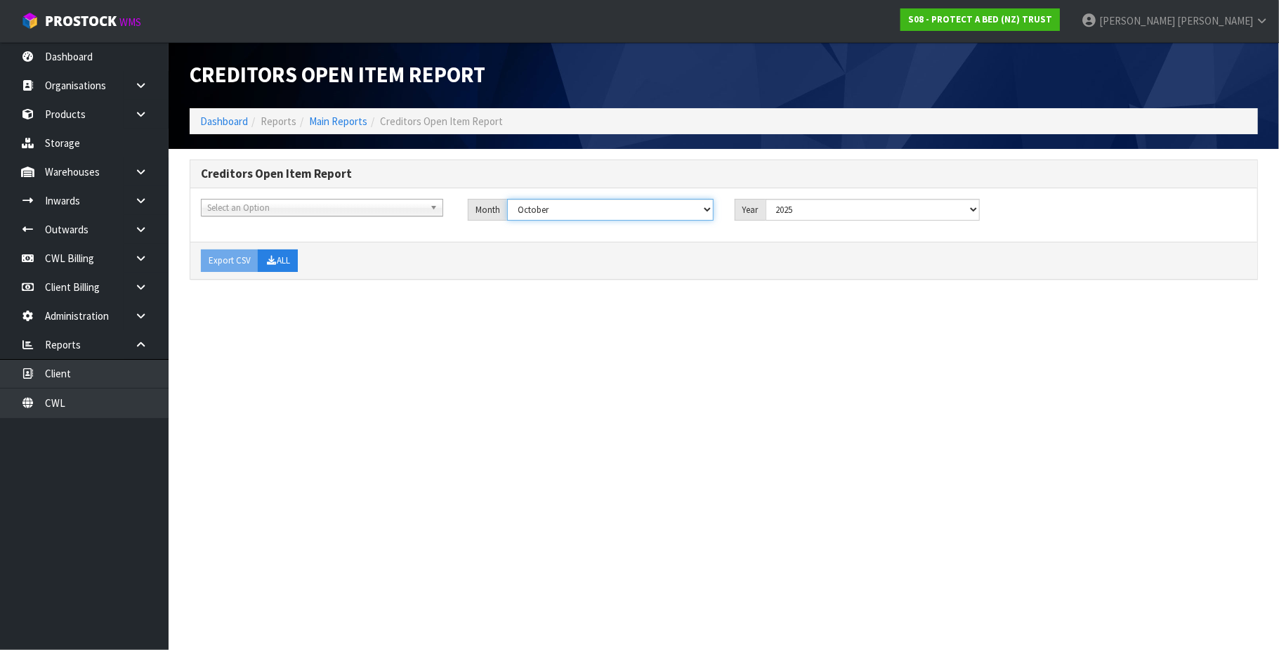
drag, startPoint x: 577, startPoint y: 209, endPoint x: 576, endPoint y: 216, distance: 7.9
click at [577, 209] on select "January February March April May June July August September October November De…" at bounding box center [610, 210] width 207 height 22
select select "object:2331"
click at [507, 199] on select "January February March April May June July August September October November De…" at bounding box center [610, 210] width 207 height 22
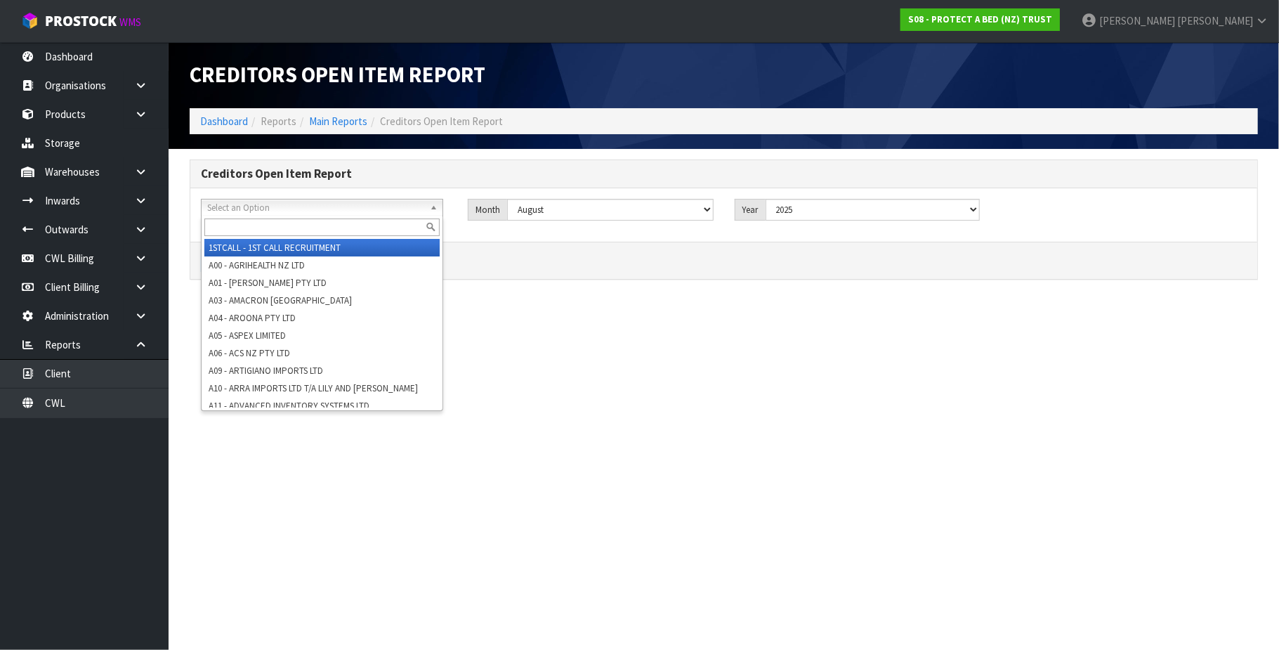
click at [284, 212] on span "Select an Option" at bounding box center [315, 207] width 217 height 17
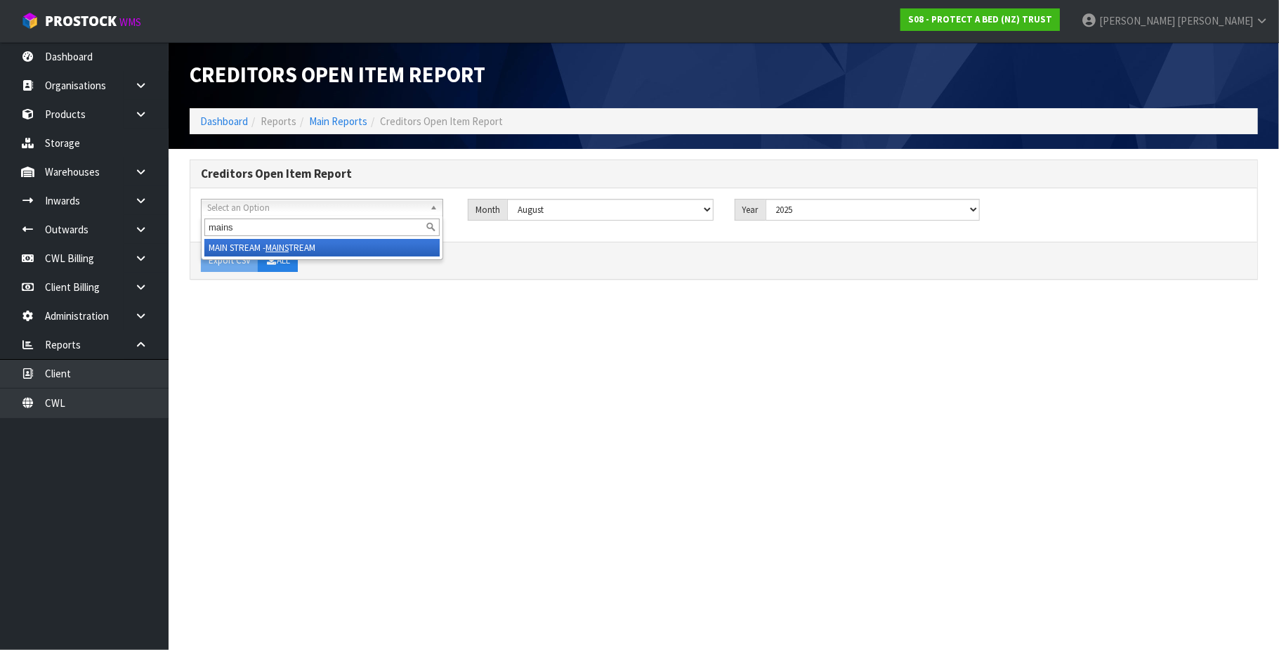
type input "mains"
click at [322, 244] on li "MAIN STREAM - MAINS TREAM" at bounding box center [321, 248] width 235 height 18
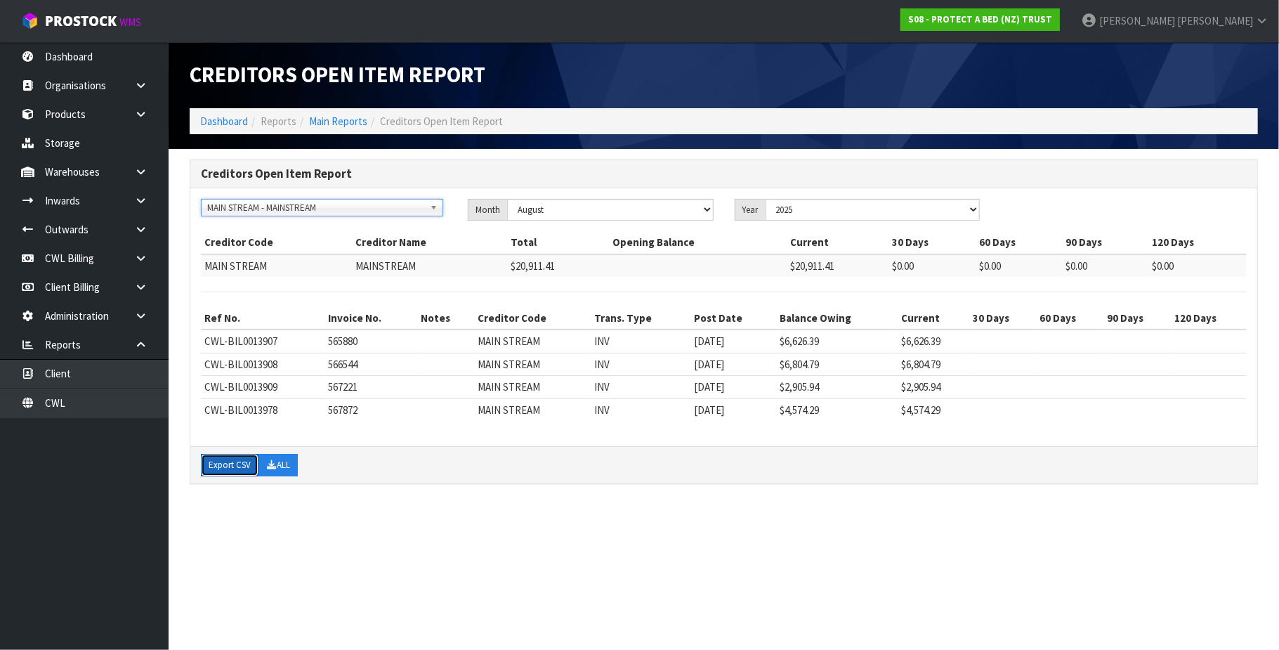
click at [242, 469] on button "Export CSV" at bounding box center [230, 465] width 58 height 22
click at [689, 212] on select "January February March April May June July August September October November De…" at bounding box center [610, 210] width 207 height 22
select select "object:2332"
click at [507, 199] on select "January February March April May June July August September October November De…" at bounding box center [610, 210] width 207 height 22
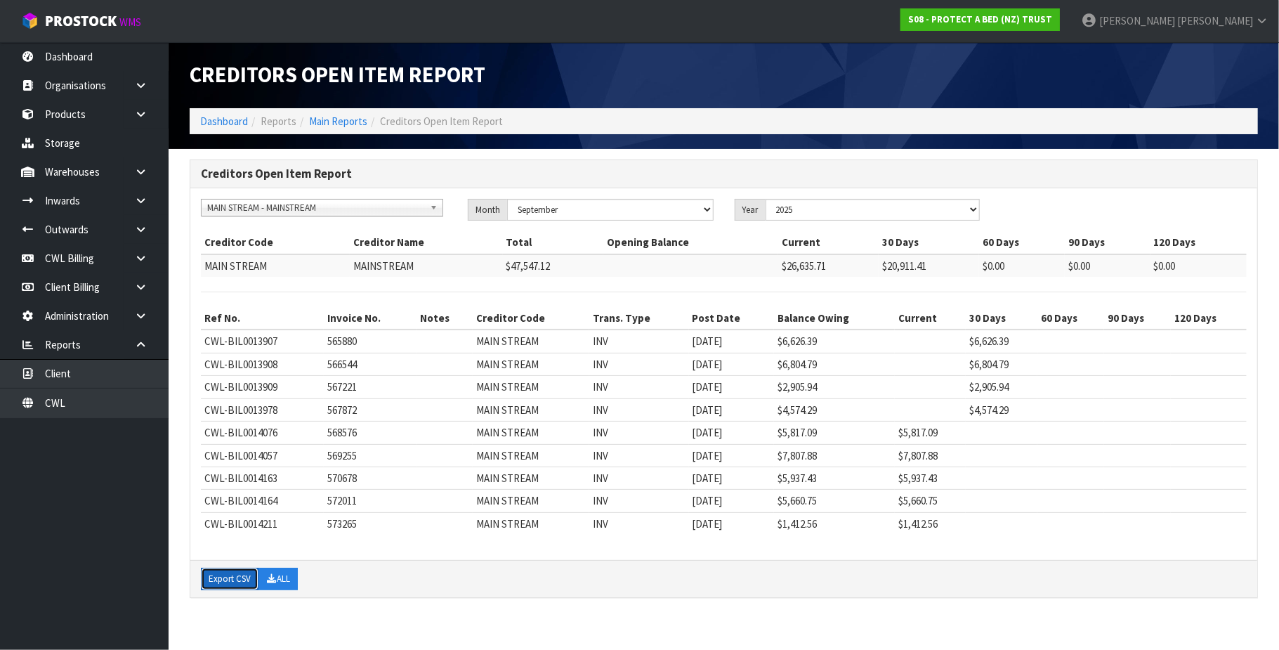
click at [237, 580] on button "Export CSV" at bounding box center [230, 579] width 58 height 22
click at [141, 256] on icon at bounding box center [140, 258] width 13 height 11
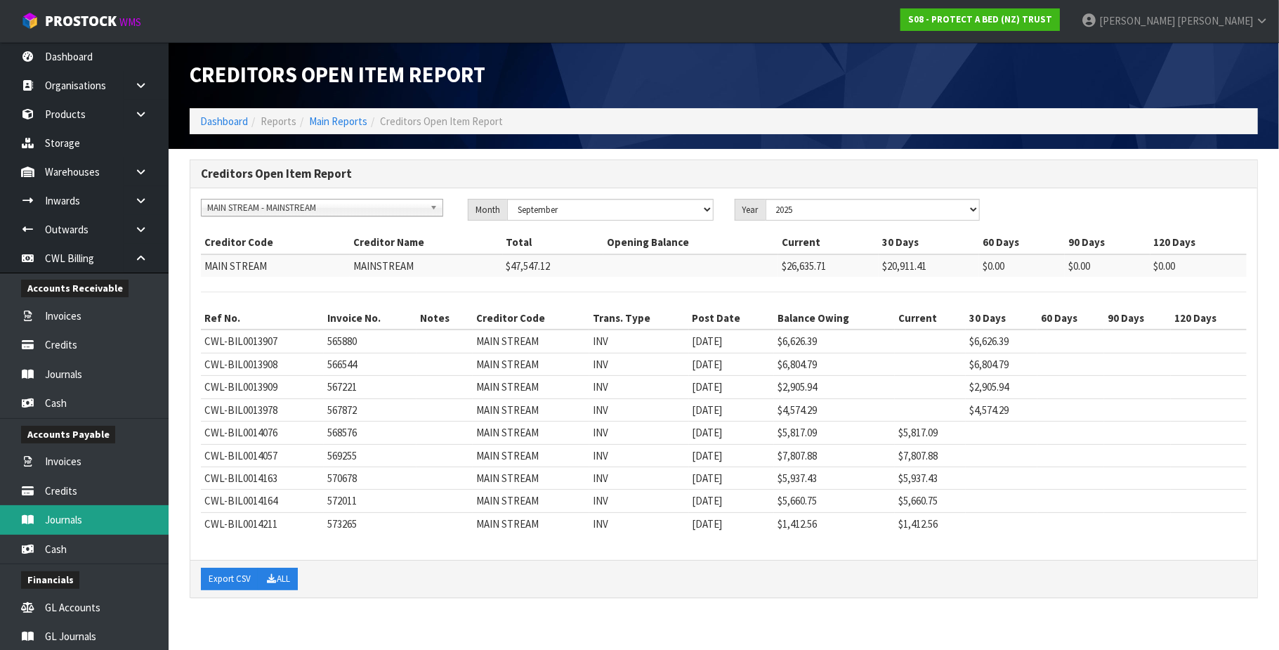
click at [101, 515] on link "Journals" at bounding box center [84, 519] width 169 height 29
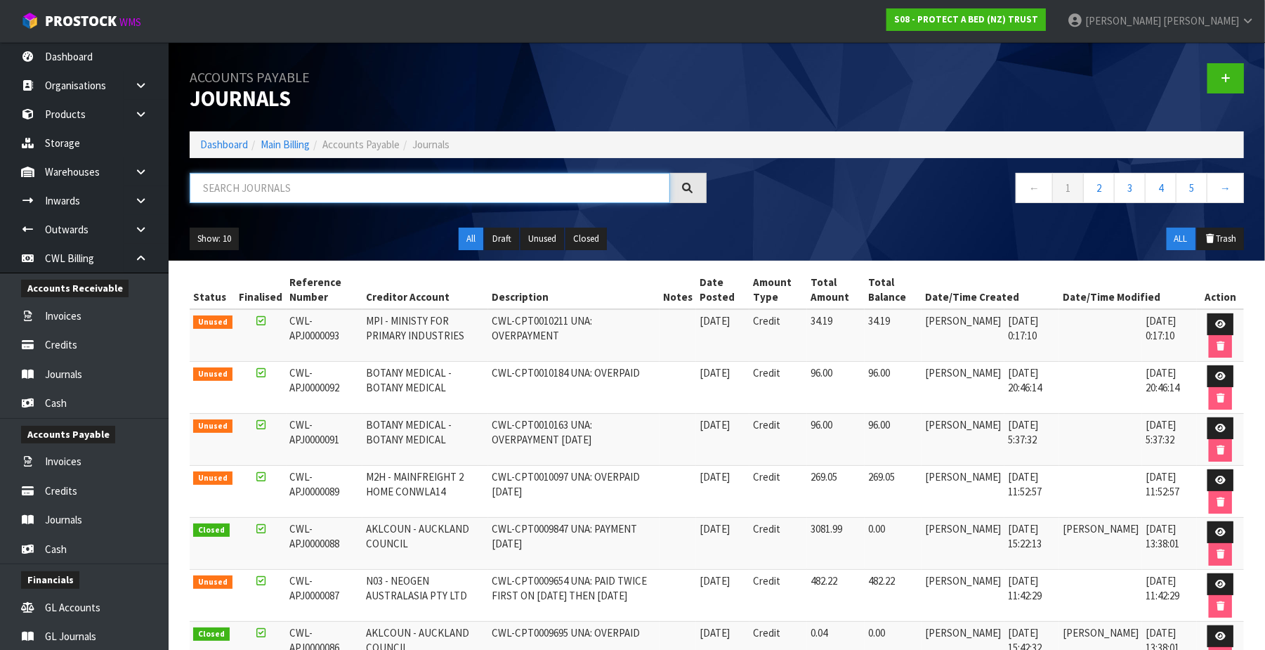
click at [248, 189] on input "text" at bounding box center [430, 188] width 480 height 30
paste input "CWL-APJ0000087"
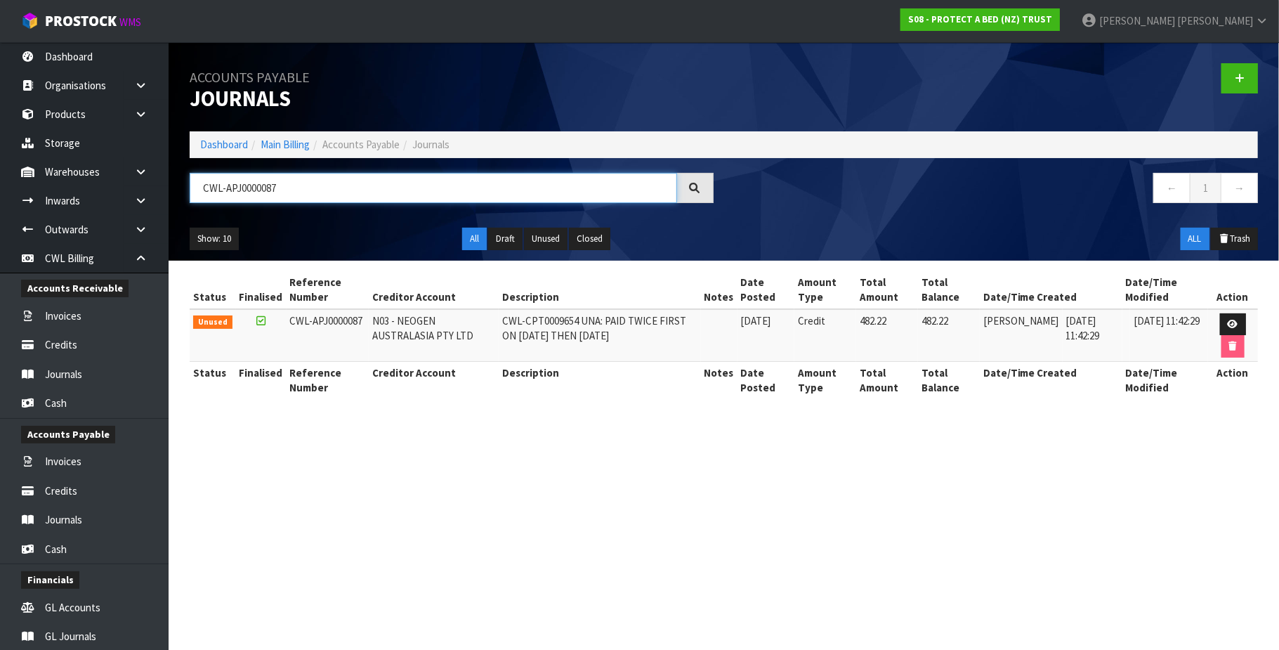
type input "CWL-APJ0000087"
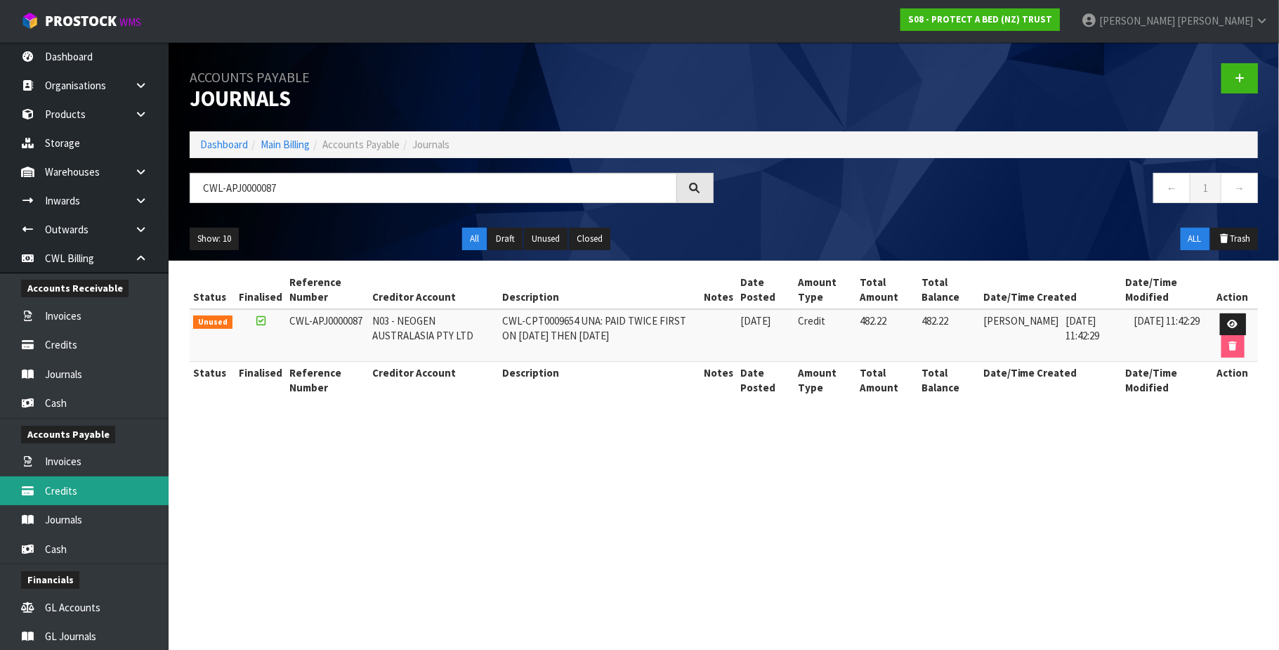
click at [94, 492] on link "Credits" at bounding box center [84, 490] width 169 height 29
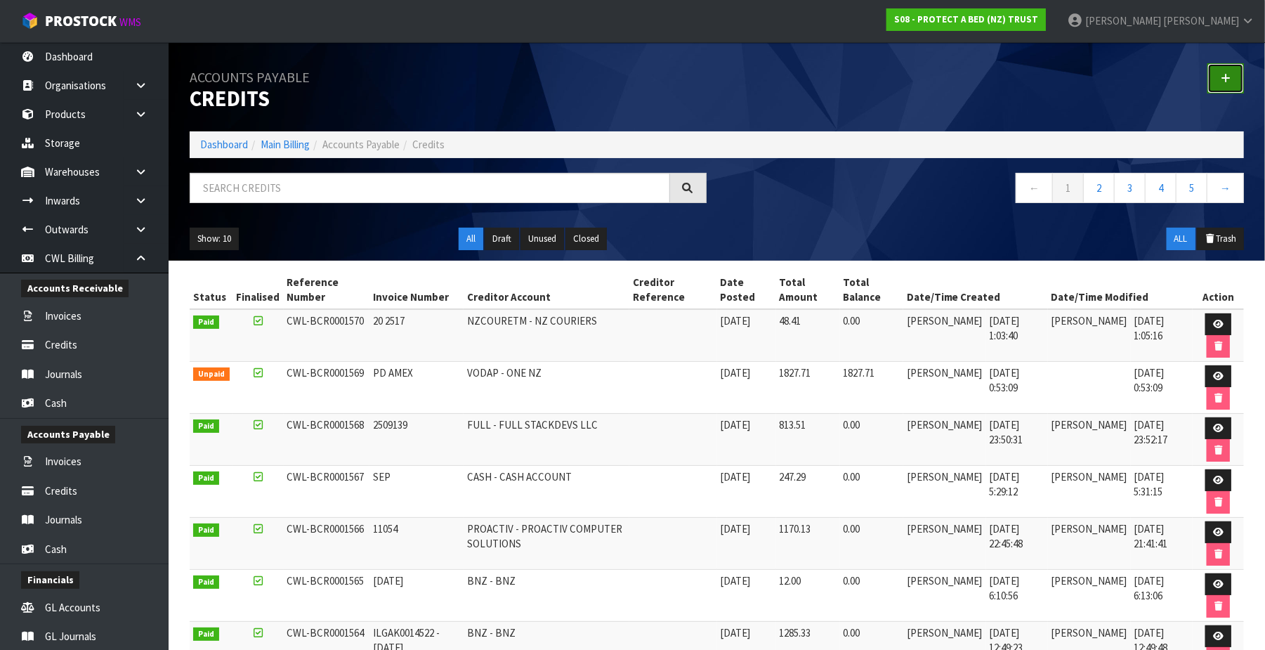
click at [1229, 83] on icon at bounding box center [1226, 78] width 10 height 11
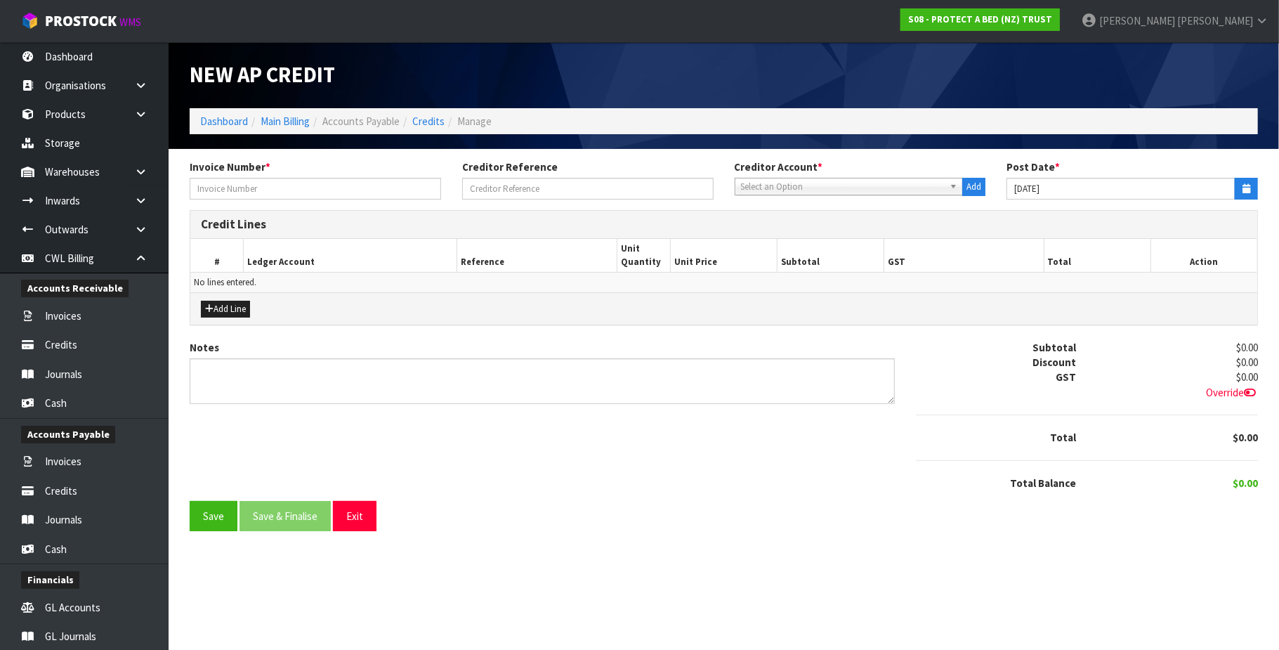
click at [787, 188] on span "Select an Option" at bounding box center [843, 186] width 204 height 17
type input "nzp"
click at [878, 228] on li "NZP - NEW ZEALAND POST" at bounding box center [849, 227] width 222 height 18
click at [336, 191] on input "text" at bounding box center [315, 189] width 251 height 22
click at [290, 192] on input "C5139-" at bounding box center [315, 189] width 251 height 22
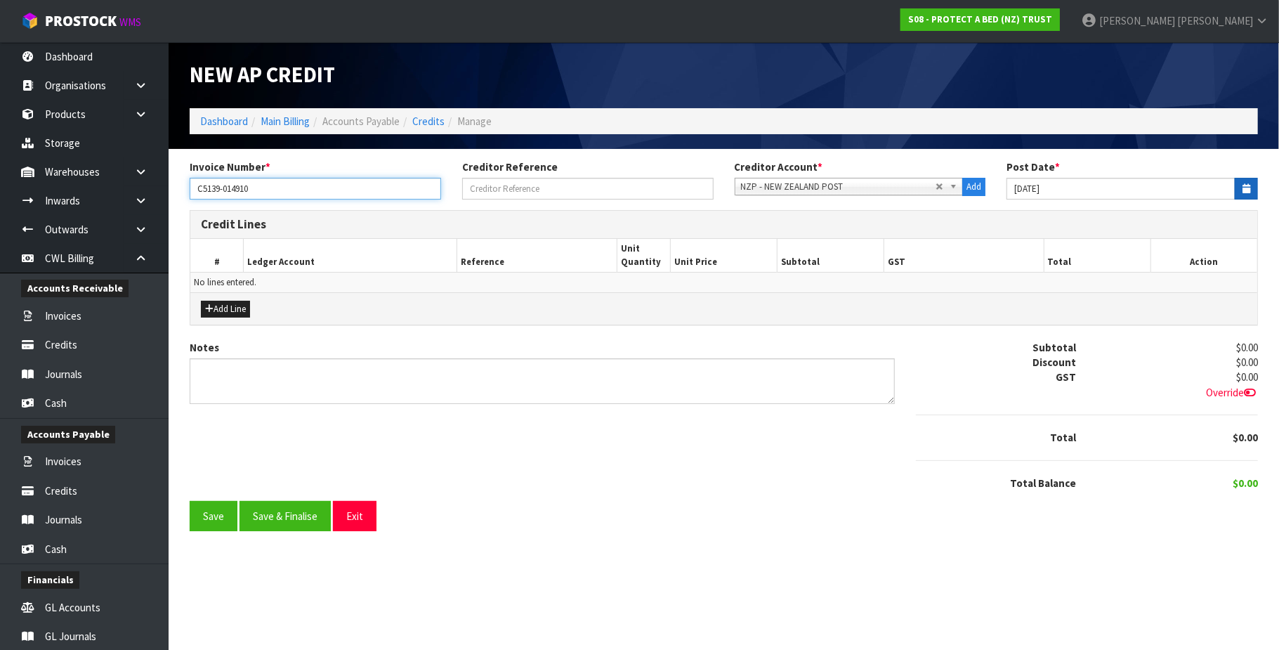
type input "C5139-014910"
click at [1245, 188] on icon "button" at bounding box center [1247, 188] width 8 height 9
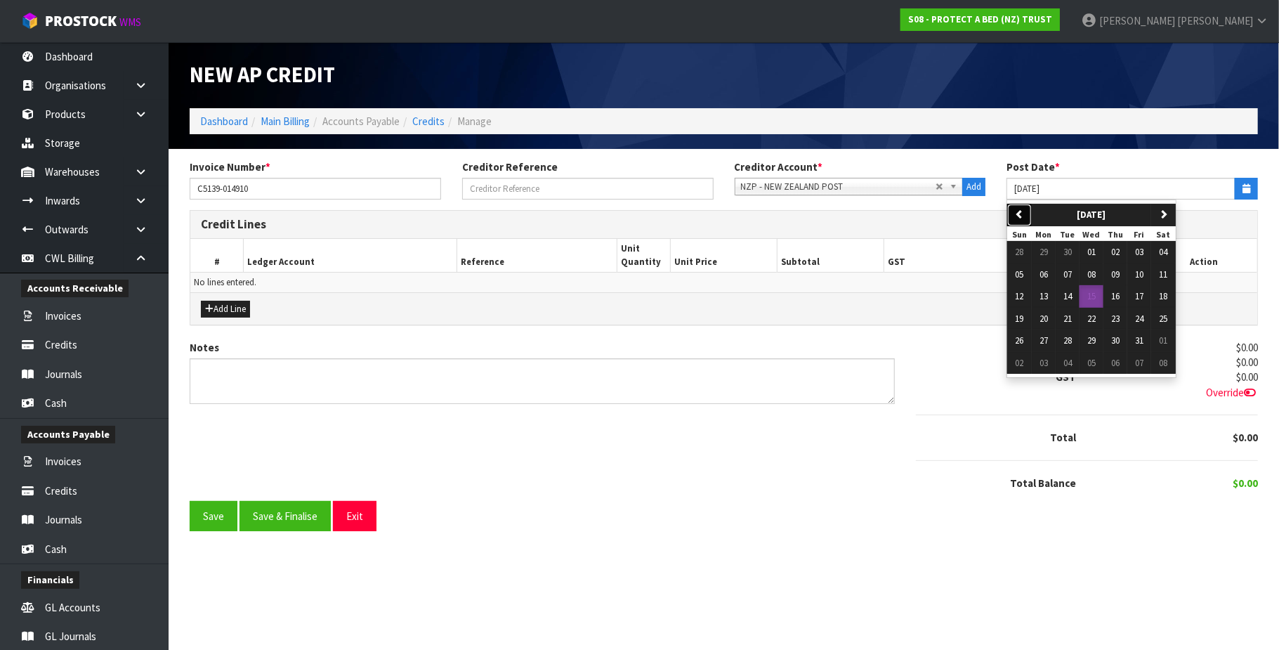
click at [1019, 209] on icon "button" at bounding box center [1019, 213] width 9 height 9
click at [1144, 298] on span "19" at bounding box center [1139, 296] width 8 height 12
type input "[DATE]"
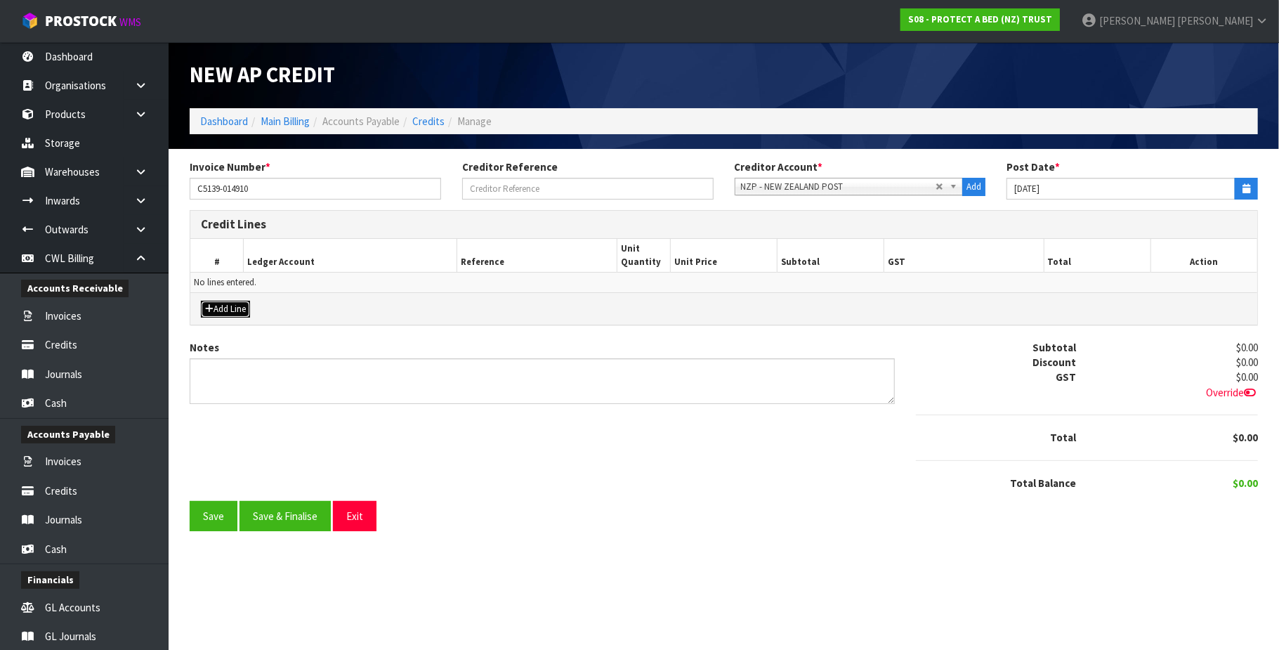
click at [250, 310] on button "Add Line" at bounding box center [225, 309] width 49 height 17
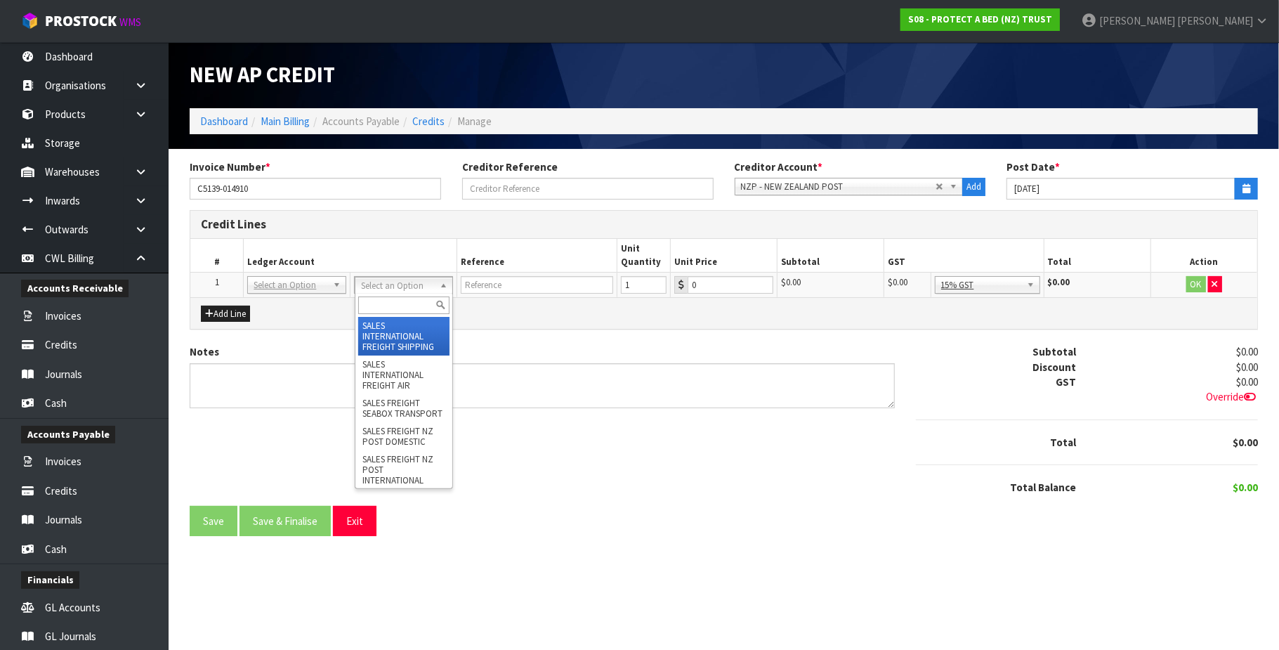
click at [389, 302] on input "text" at bounding box center [404, 305] width 92 height 18
click at [288, 299] on input "text" at bounding box center [297, 305] width 92 height 18
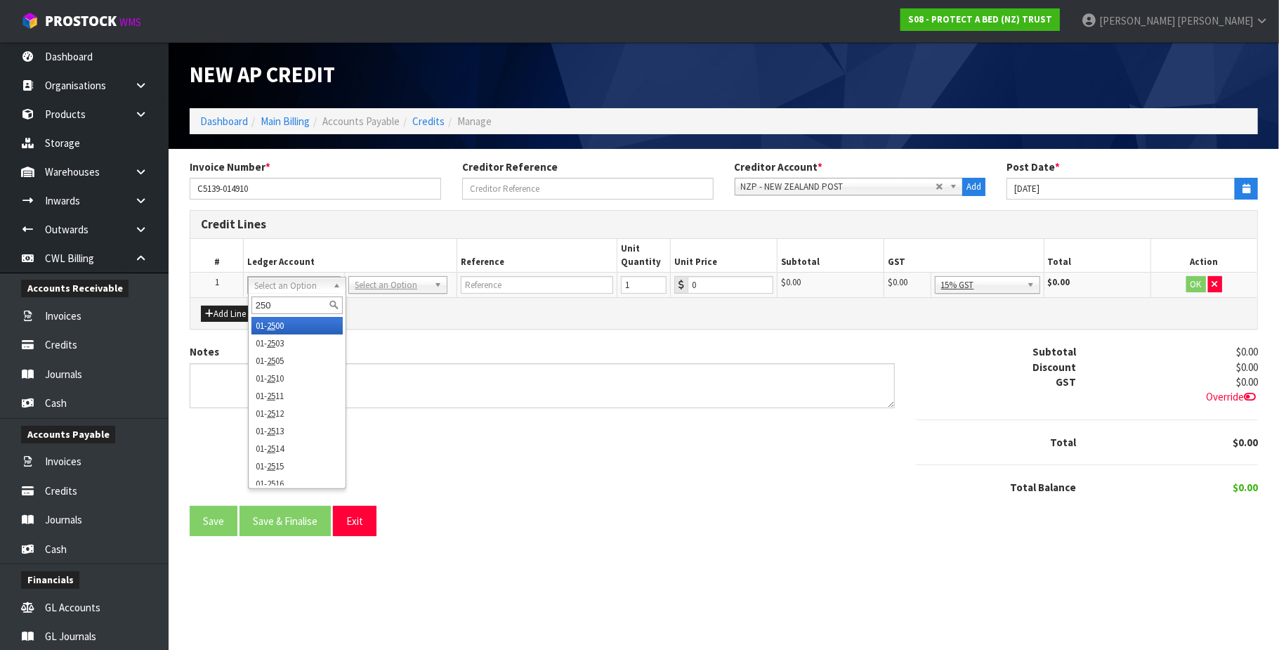
type input "2503"
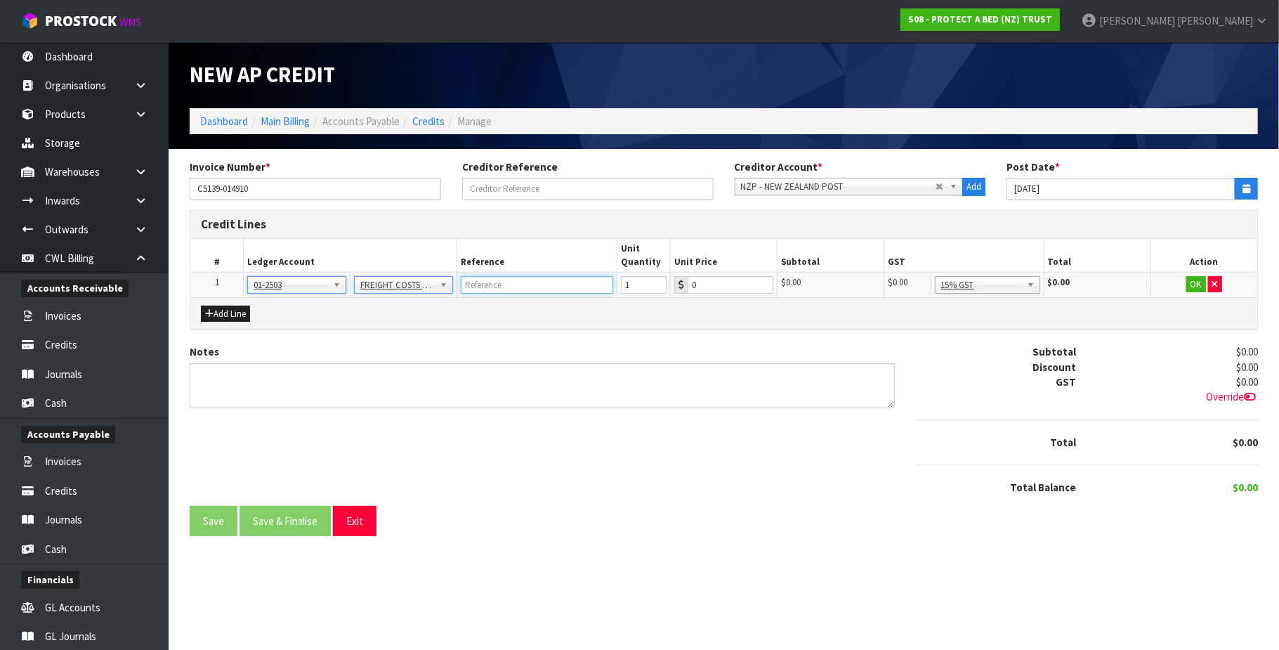
click at [521, 281] on input "text" at bounding box center [537, 285] width 152 height 18
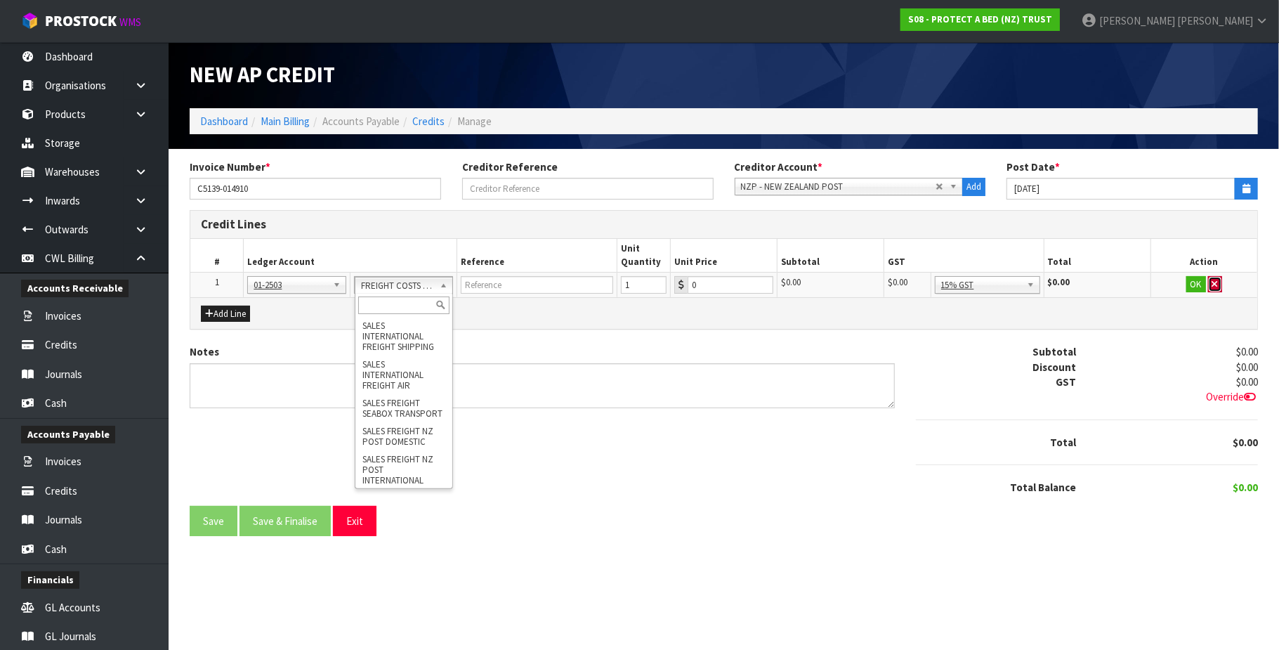
click at [1214, 284] on icon "button" at bounding box center [1215, 284] width 6 height 9
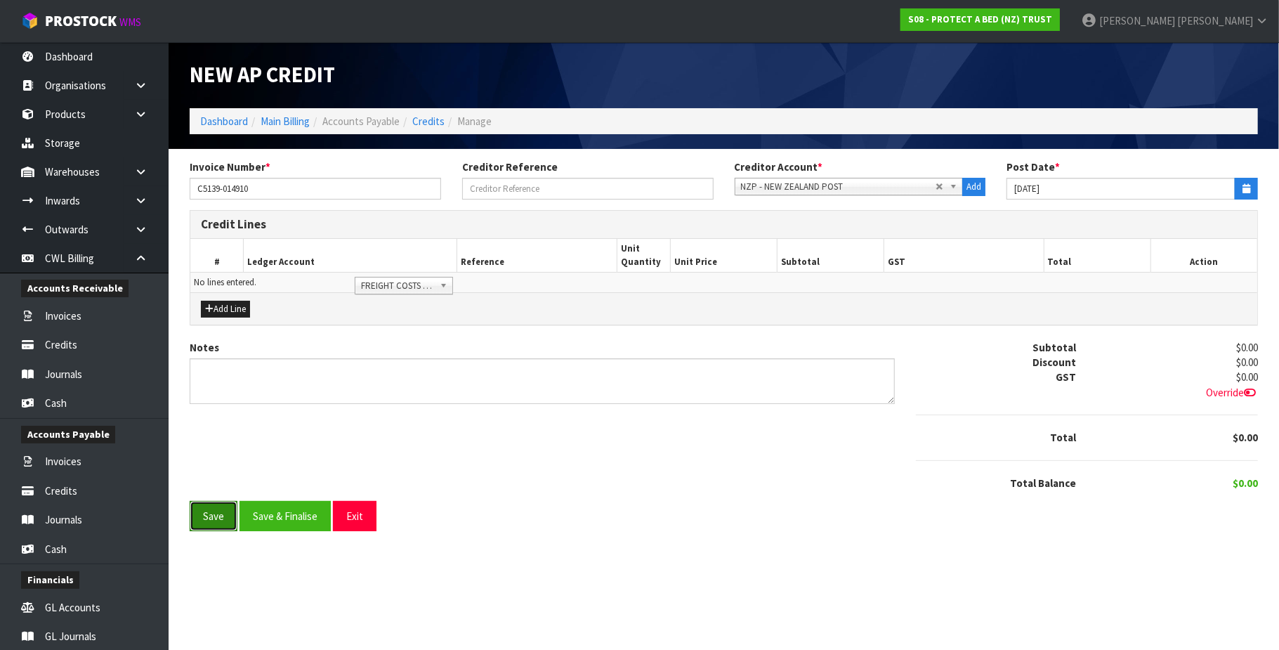
click at [209, 513] on button "Save" at bounding box center [214, 516] width 48 height 30
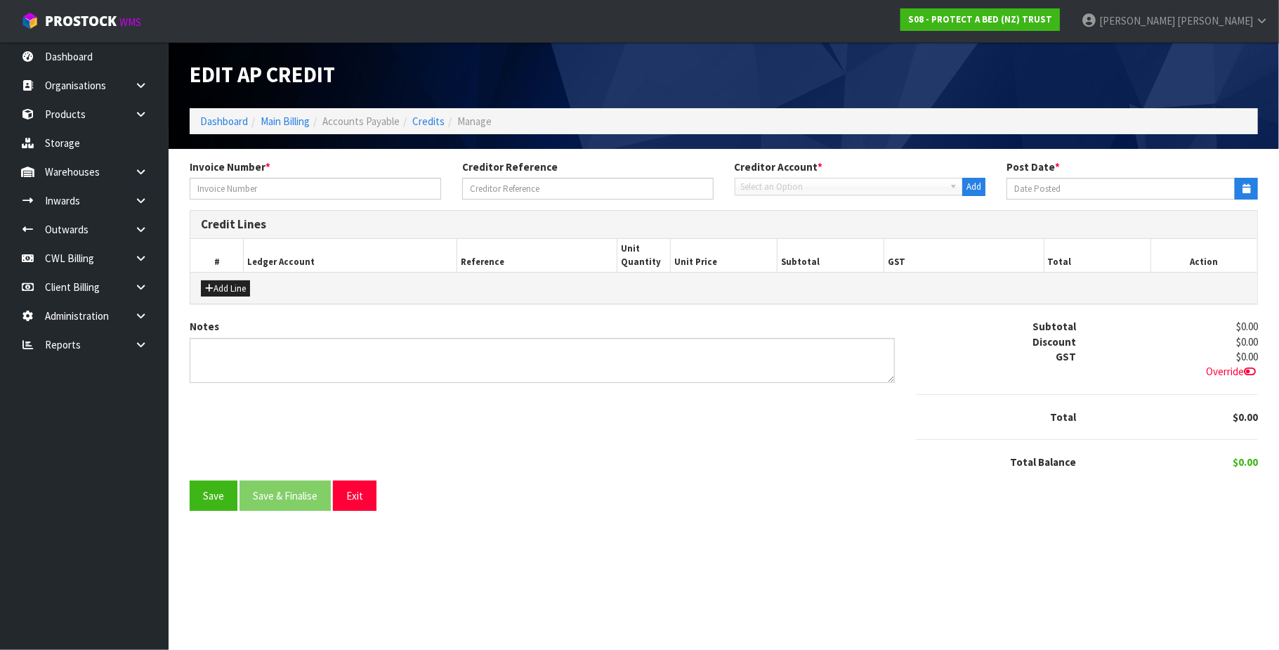
type input "C5139-014910"
type input "[DATE]"
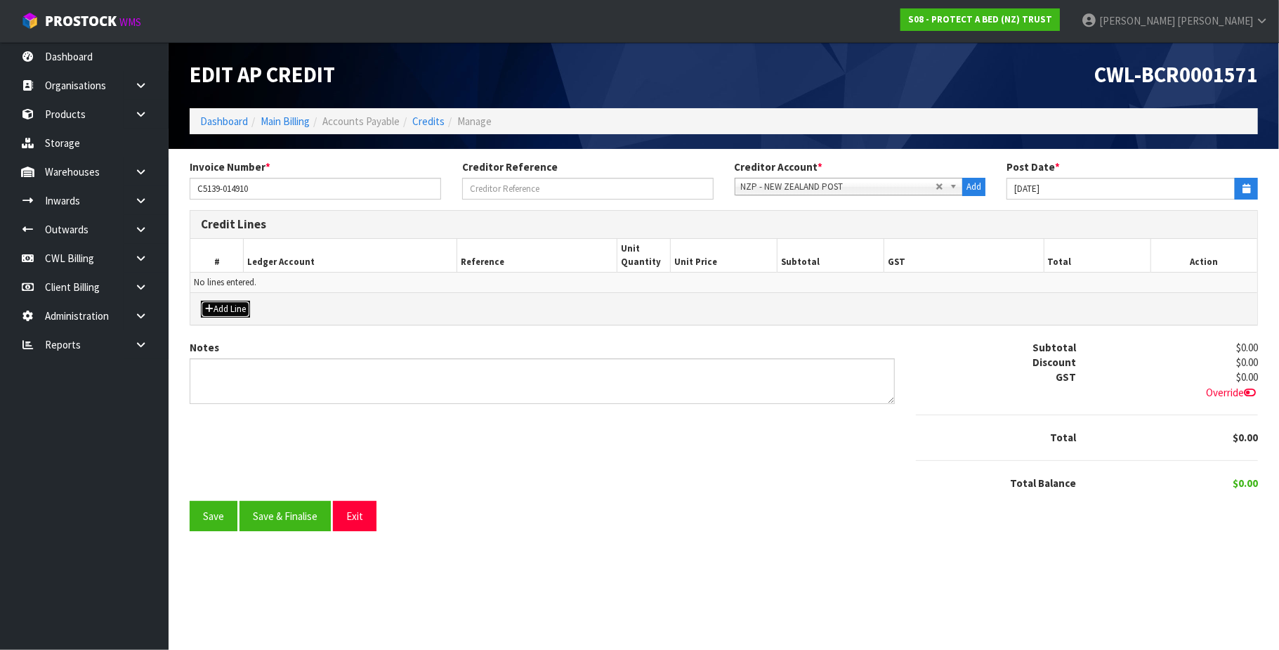
click at [240, 313] on button "Add Line" at bounding box center [225, 309] width 49 height 17
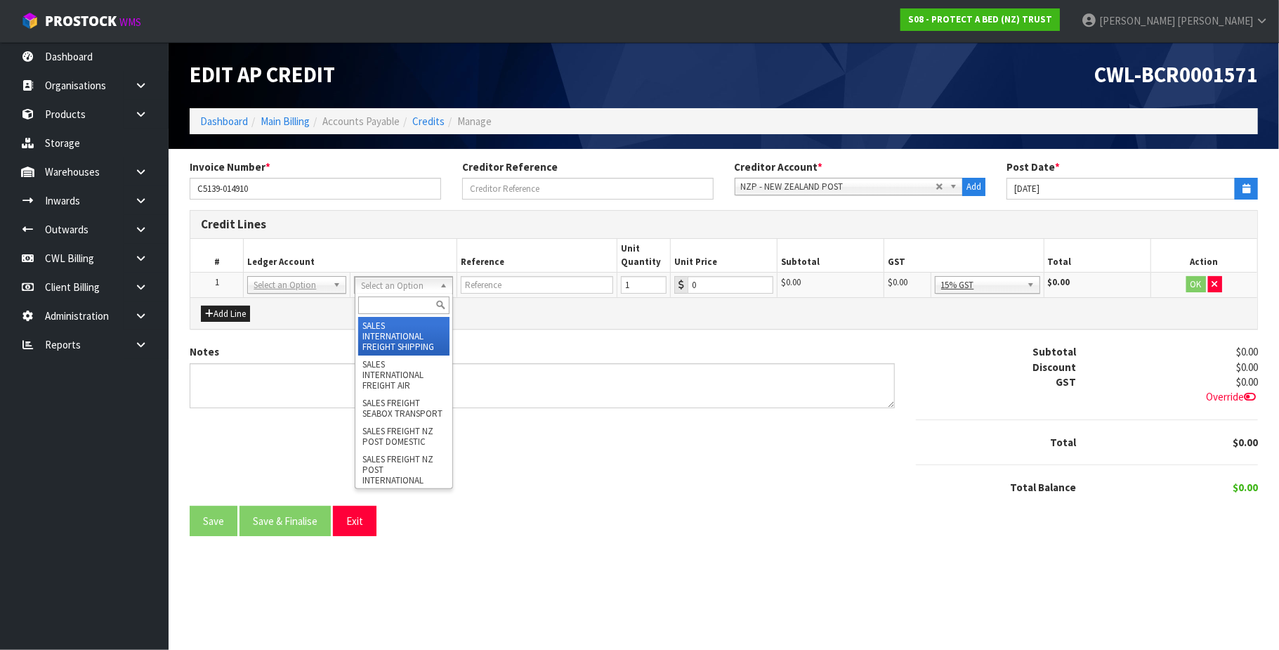
click at [400, 306] on input "text" at bounding box center [404, 305] width 92 height 18
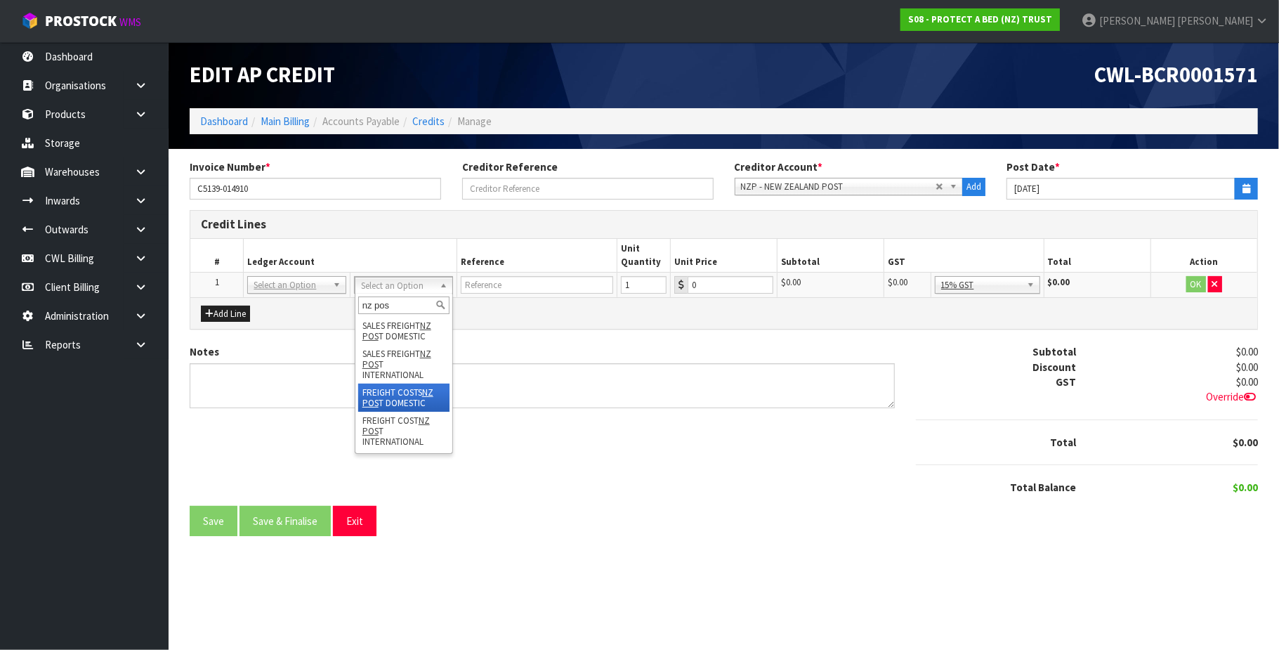
type input "nz pos"
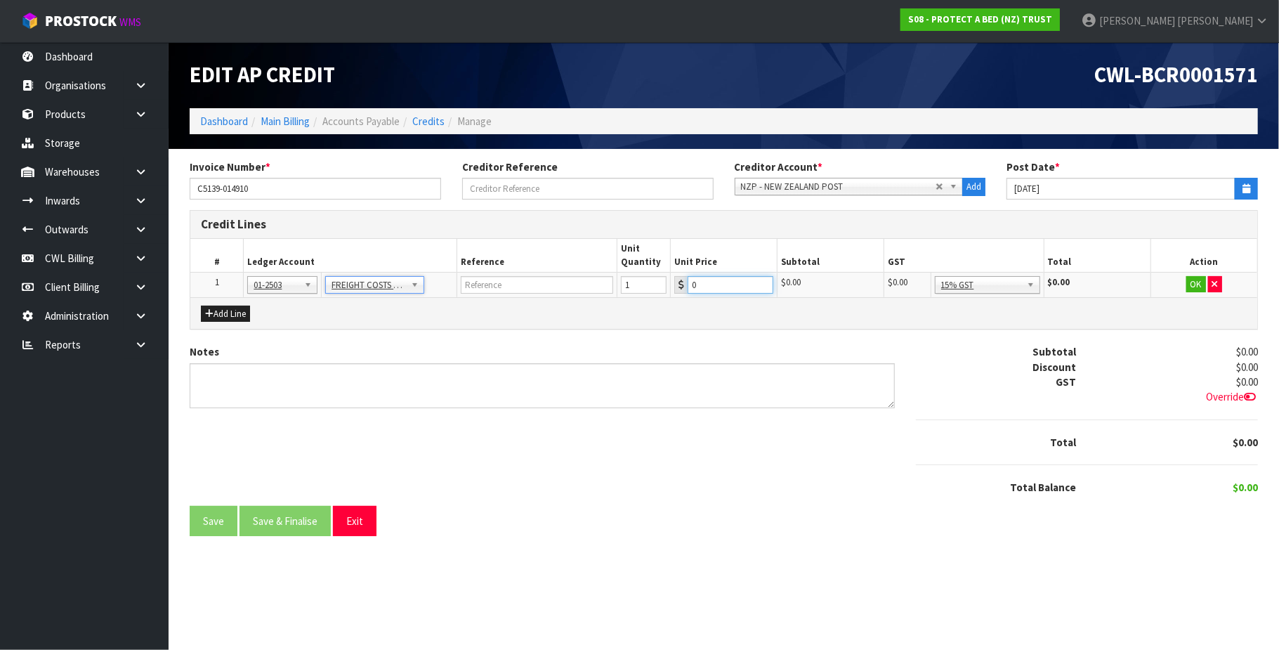
click at [705, 280] on input "0" at bounding box center [731, 285] width 86 height 18
type input "12.08"
click at [1191, 282] on button "OK" at bounding box center [1196, 284] width 20 height 17
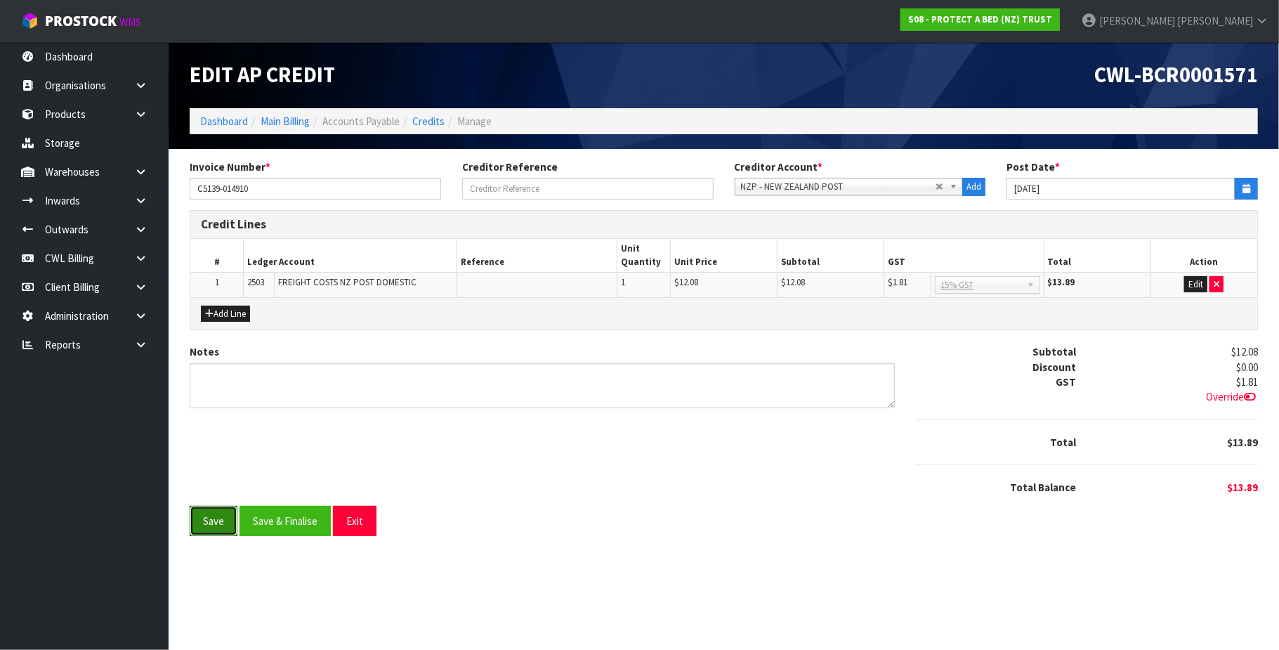
click at [221, 517] on button "Save" at bounding box center [214, 521] width 48 height 30
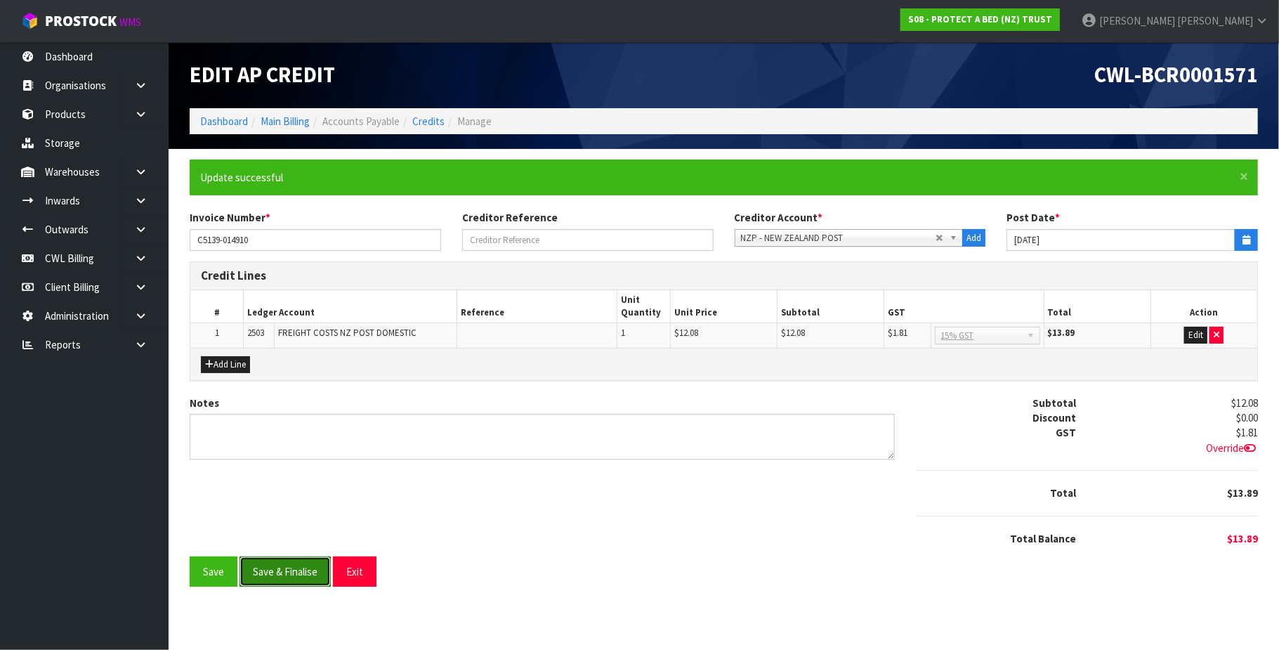
click at [306, 575] on button "Save & Finalise" at bounding box center [285, 571] width 91 height 30
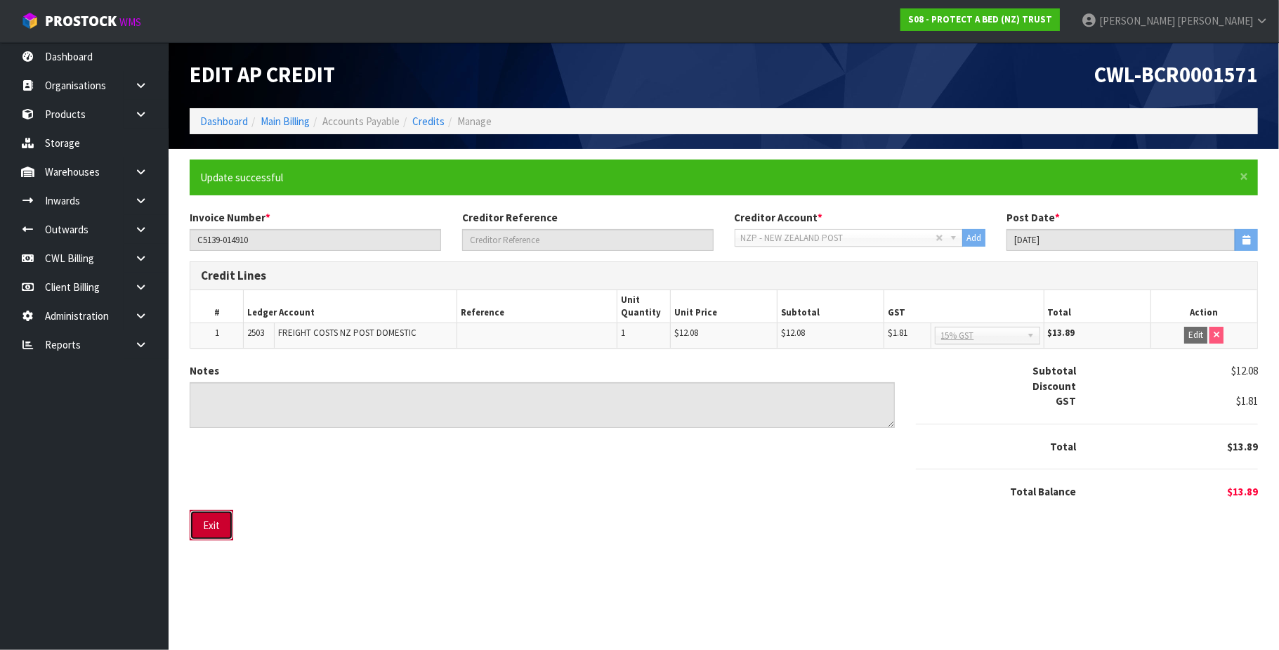
click at [209, 530] on button "Exit" at bounding box center [212, 525] width 44 height 30
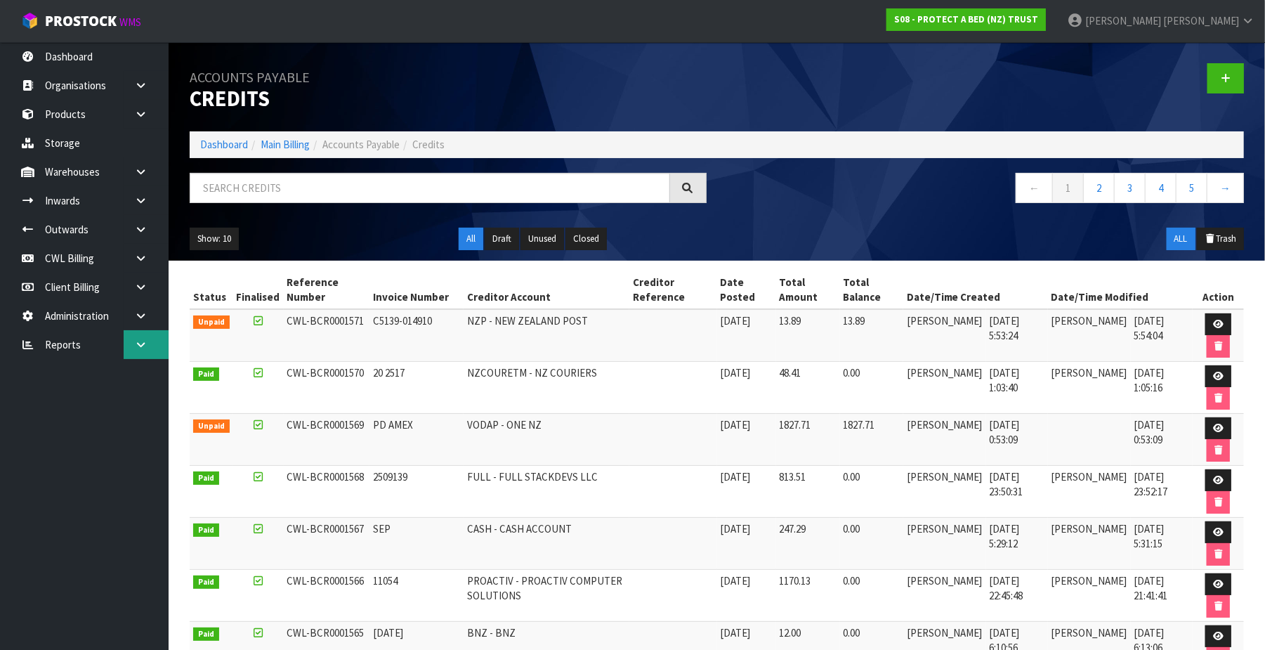
click at [140, 343] on icon at bounding box center [140, 344] width 13 height 11
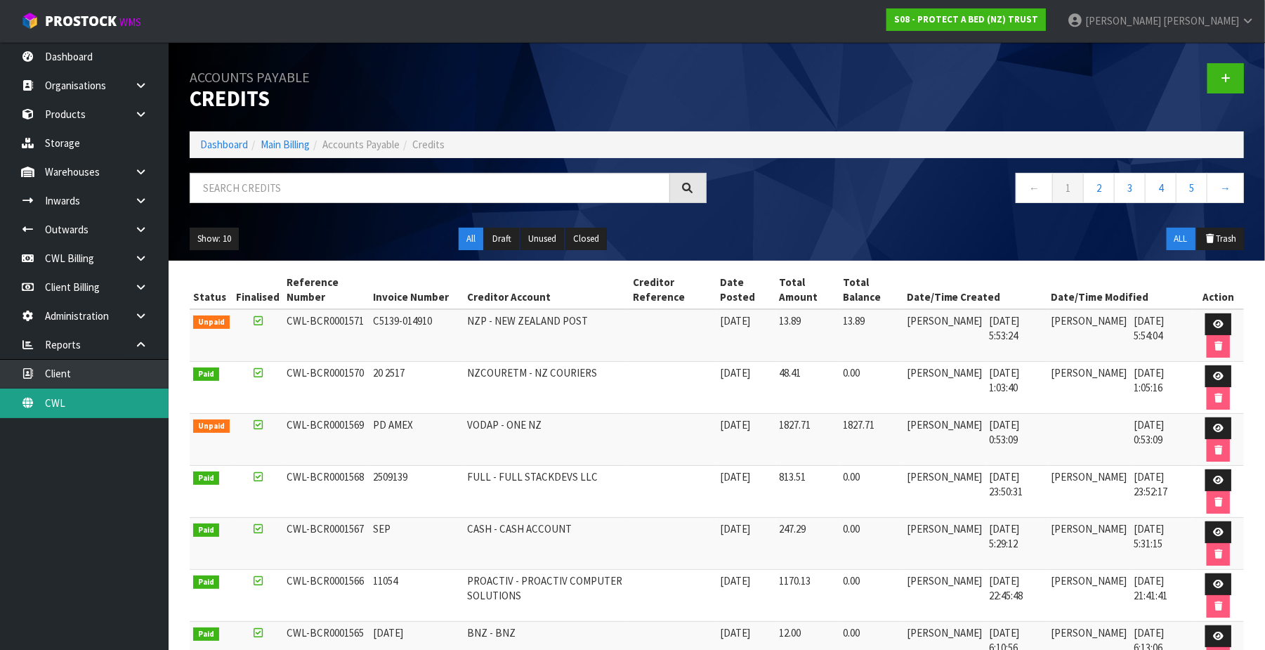
click at [89, 406] on link "CWL" at bounding box center [84, 402] width 169 height 29
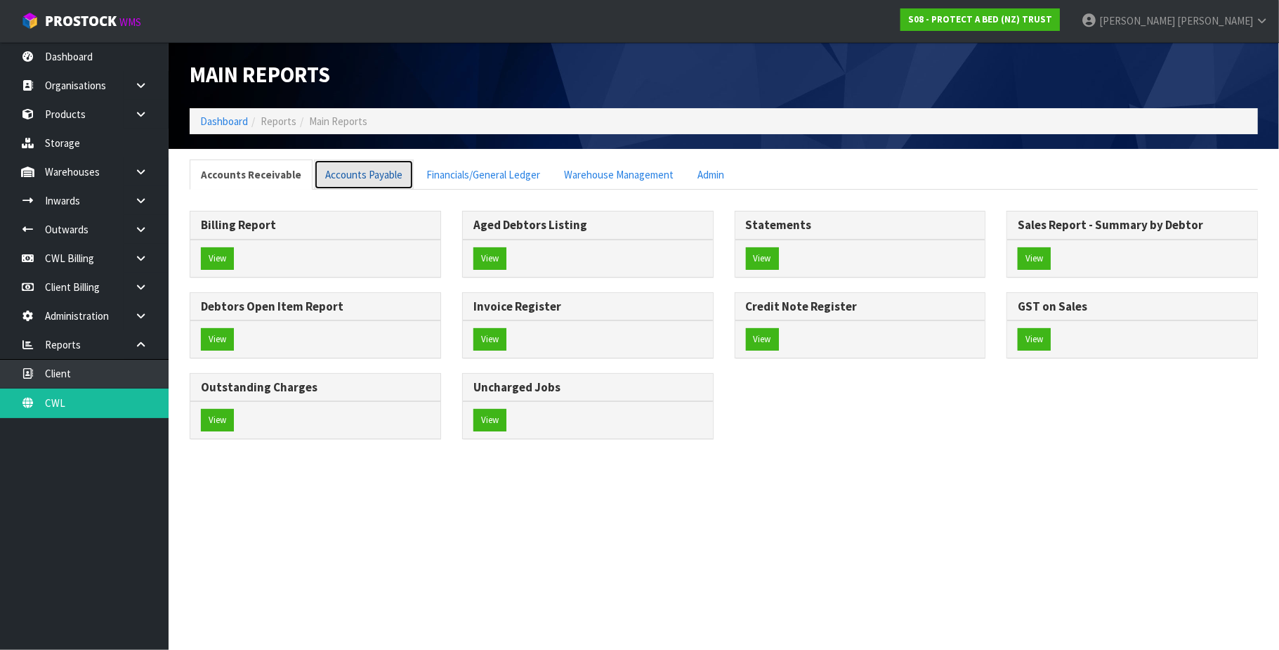
click at [346, 171] on link "Accounts Payable" at bounding box center [364, 174] width 100 height 30
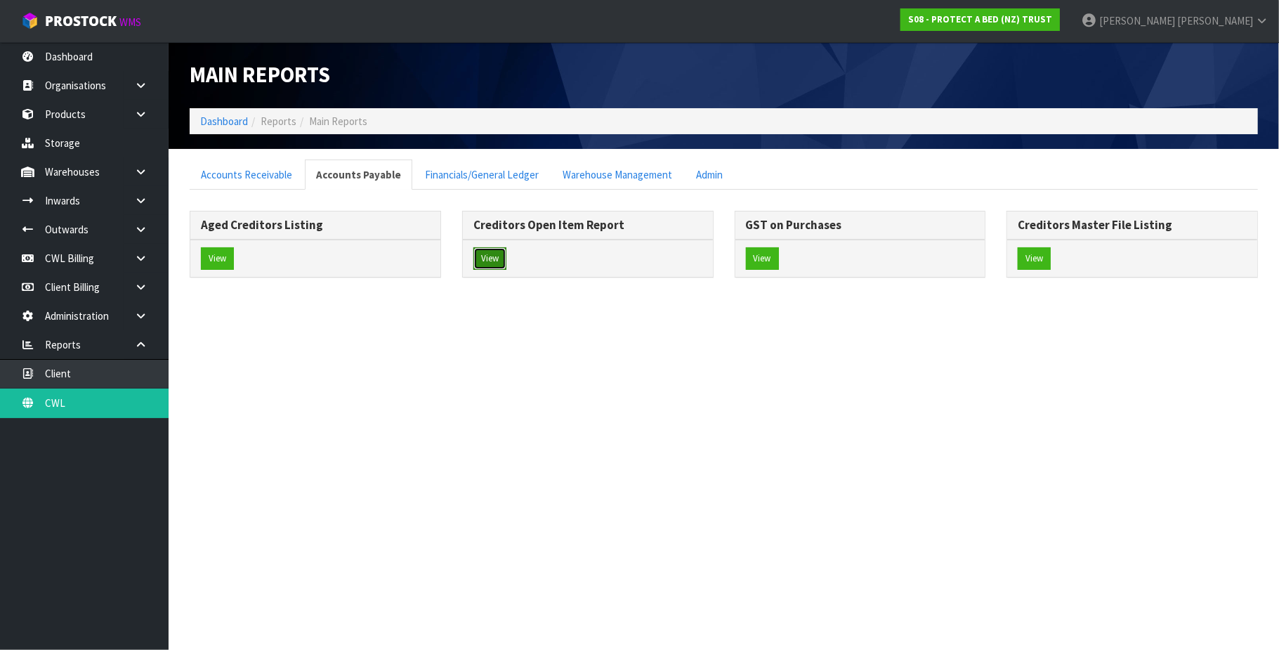
click at [493, 257] on button "View" at bounding box center [489, 258] width 33 height 22
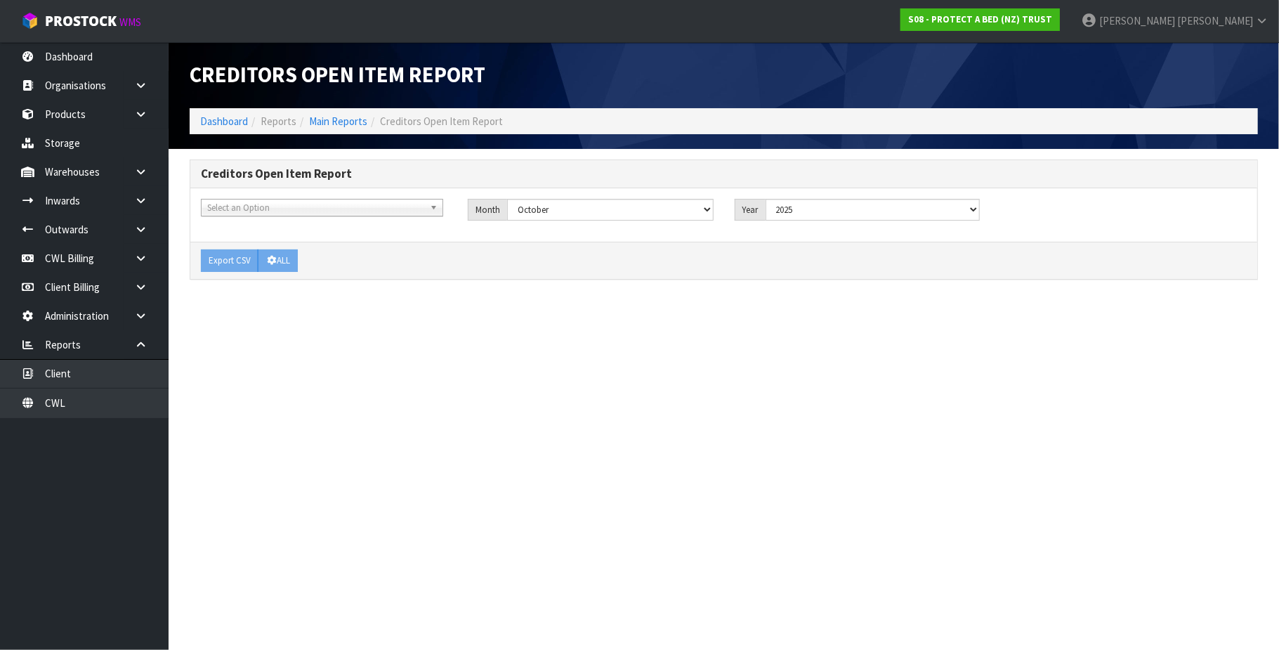
click at [315, 209] on span "Select an Option" at bounding box center [315, 207] width 217 height 17
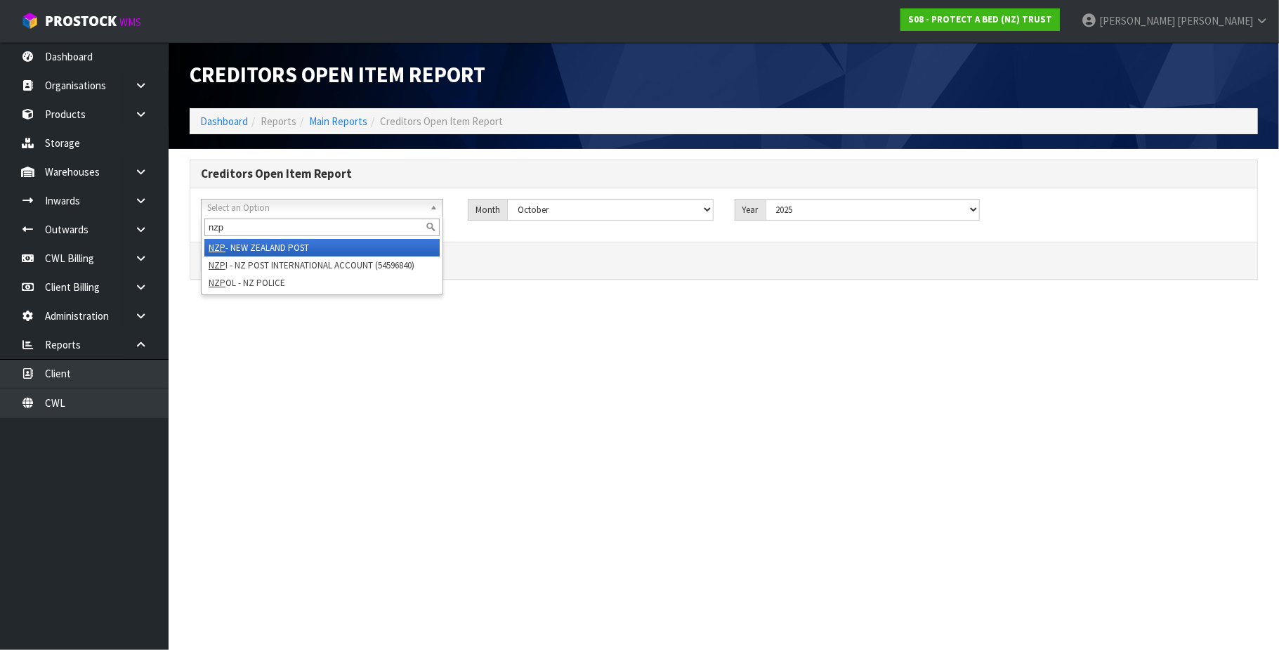
type input "nzp"
click at [295, 243] on li "NZP - NEW ZEALAND POST" at bounding box center [321, 248] width 235 height 18
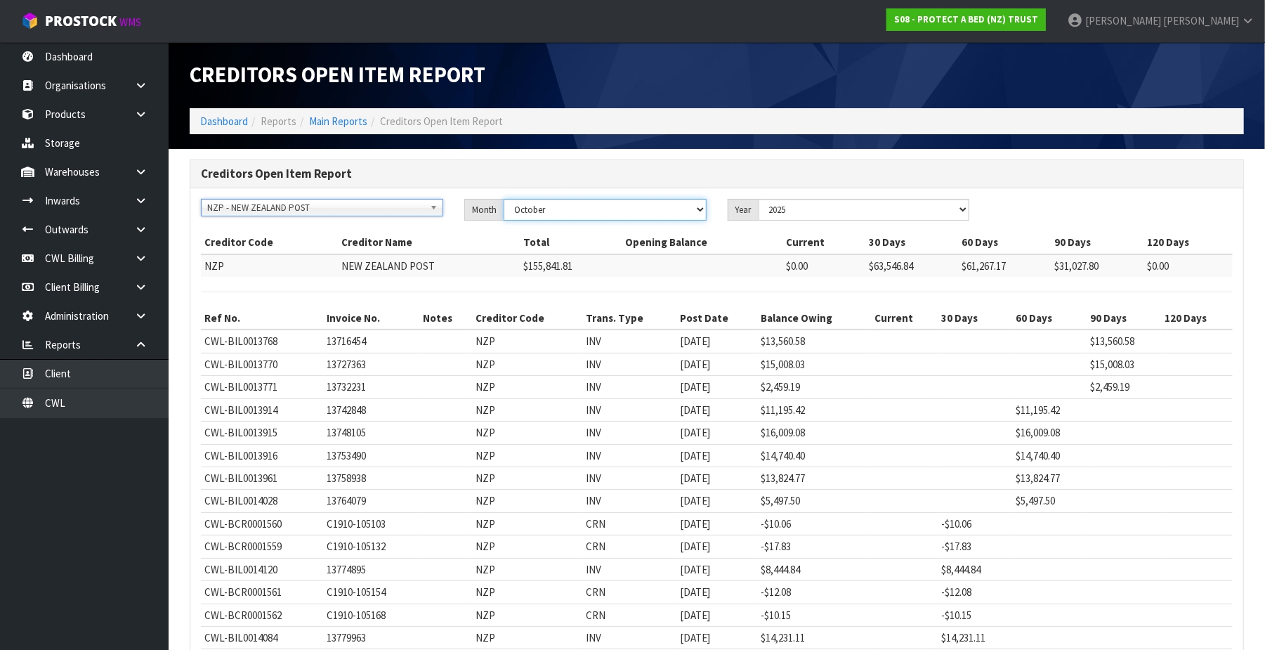
click at [689, 208] on select "January February March April May June July August September October November De…" at bounding box center [605, 210] width 203 height 22
select select "object:846"
click at [504, 199] on select "January February March April May June July August September October November De…" at bounding box center [605, 210] width 203 height 22
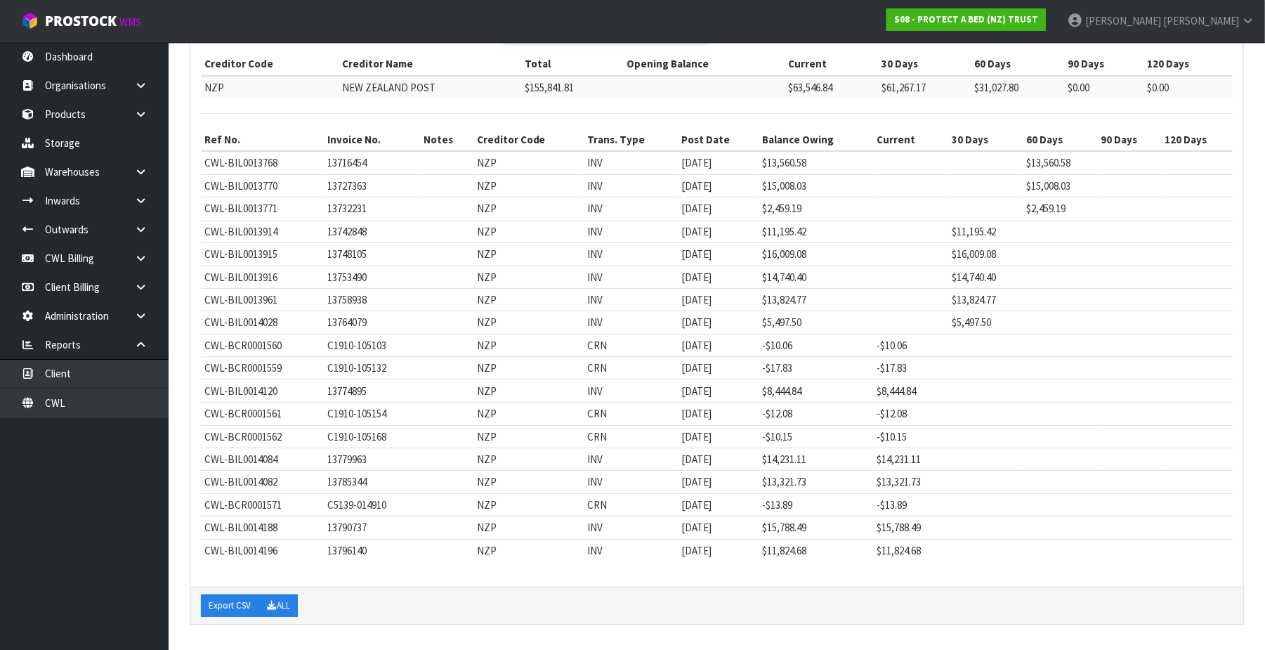
scroll to position [183, 0]
click at [230, 606] on button "Export CSV" at bounding box center [230, 605] width 58 height 22
click at [79, 262] on link "CWL Billing" at bounding box center [84, 258] width 169 height 29
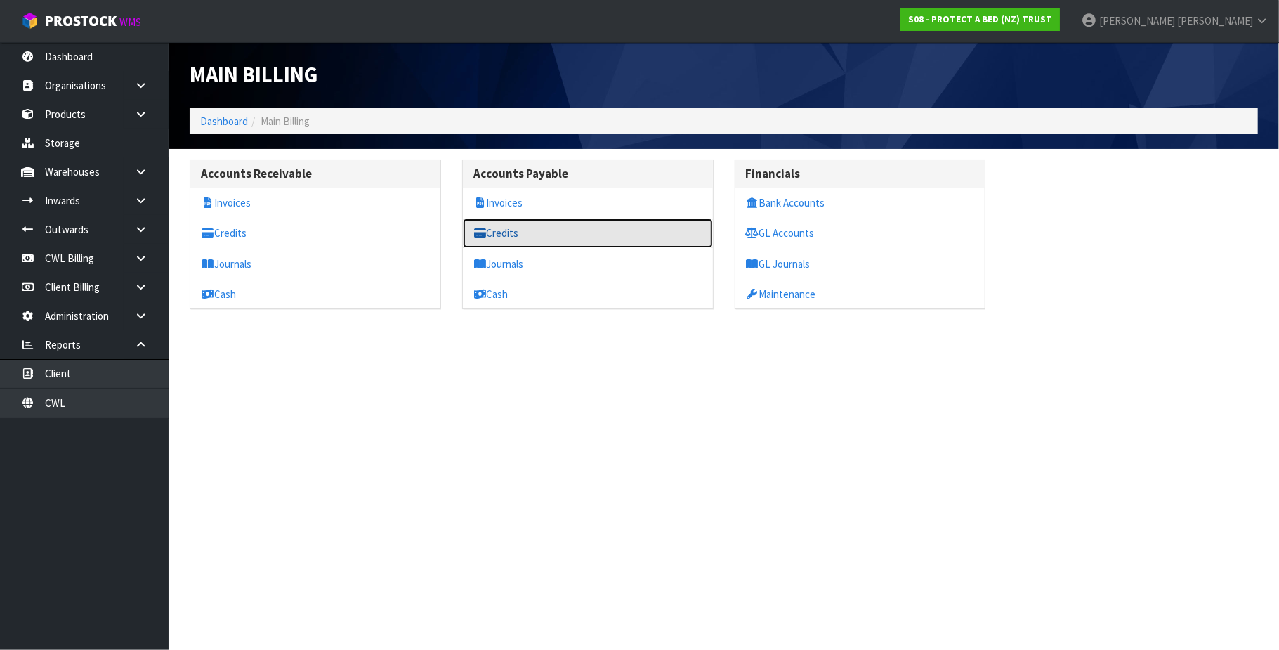
click at [535, 236] on link "Credits" at bounding box center [588, 232] width 250 height 29
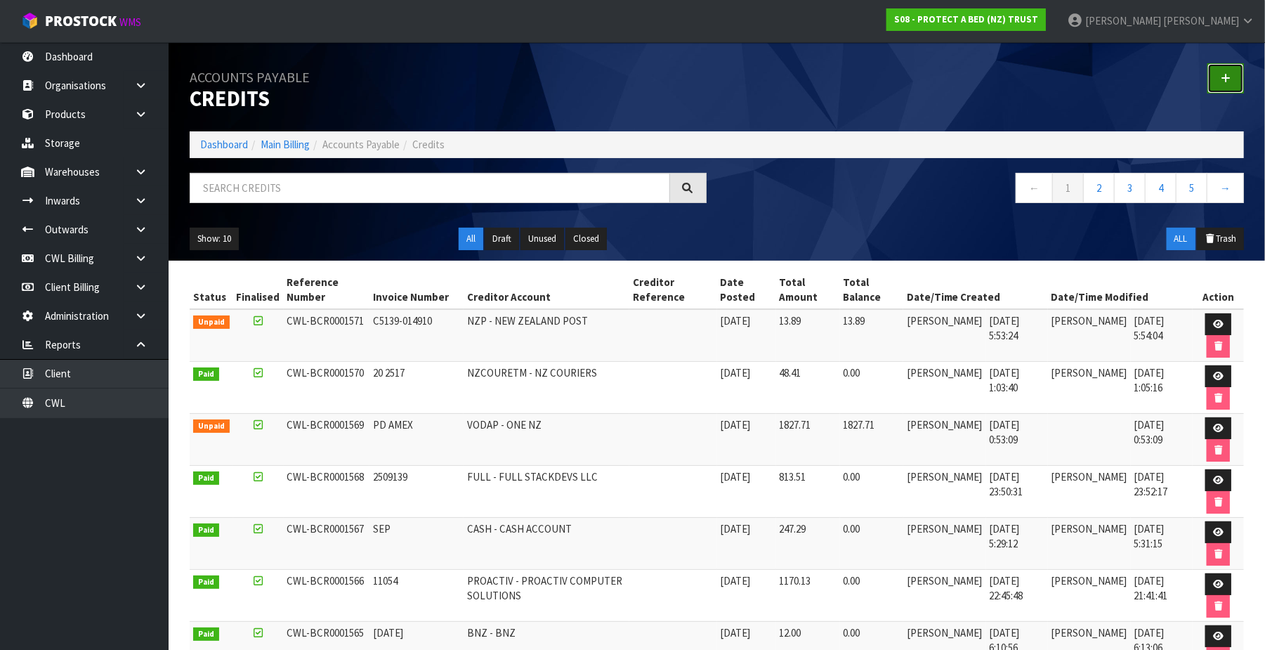
click at [1227, 79] on icon at bounding box center [1226, 78] width 10 height 11
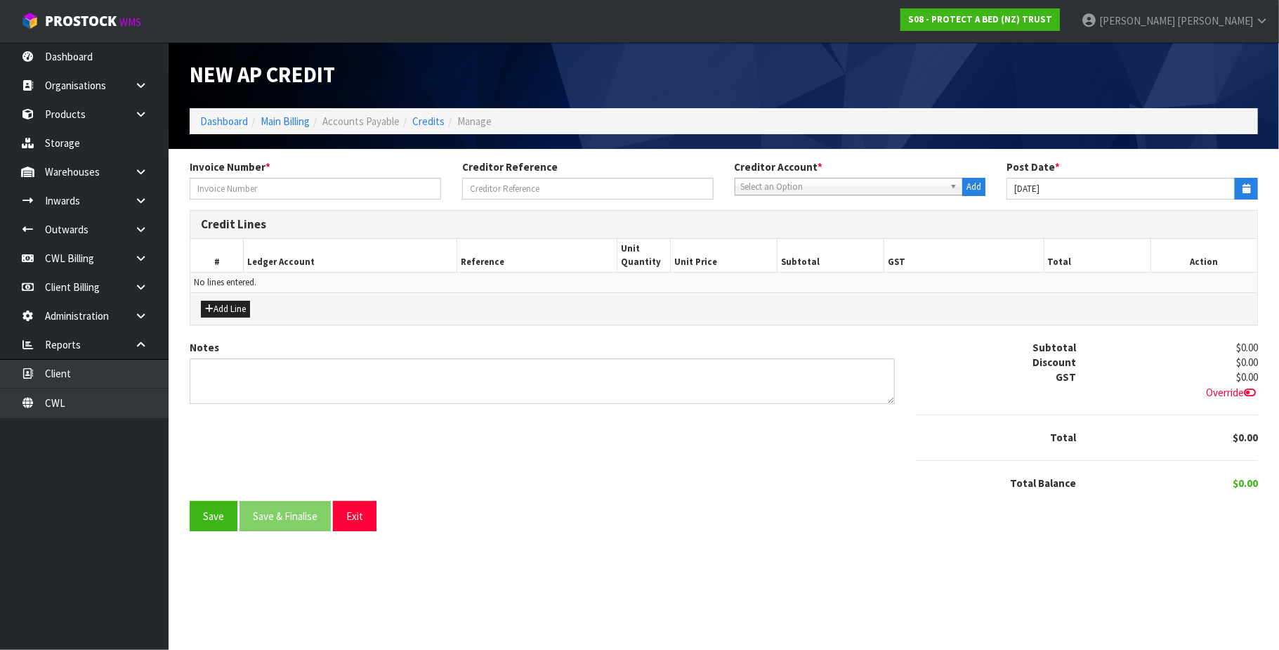
click at [787, 188] on span "Select an Option" at bounding box center [843, 186] width 204 height 17
type input "ama"
click at [818, 262] on li "AWS - AMA ZON WEB SERVICES" at bounding box center [849, 262] width 222 height 18
click at [268, 190] on input "text" at bounding box center [315, 189] width 251 height 22
paste input "25-295790"
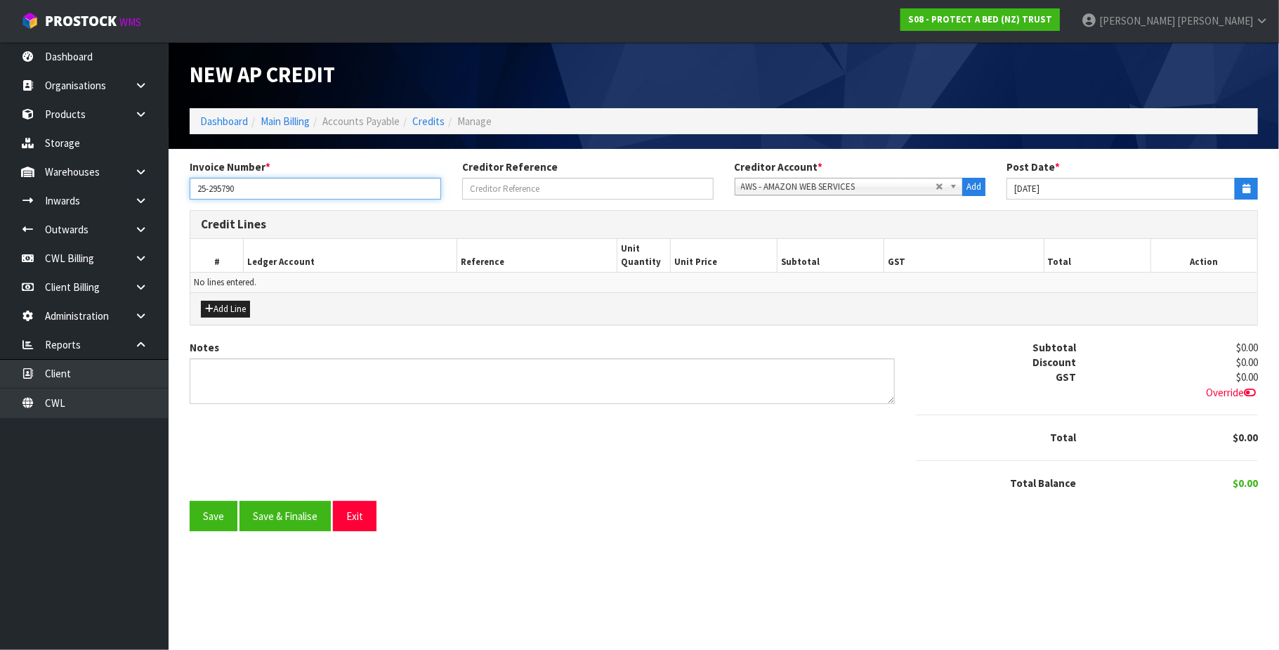
type input "25-295790"
click at [1246, 189] on icon "button" at bounding box center [1247, 188] width 8 height 9
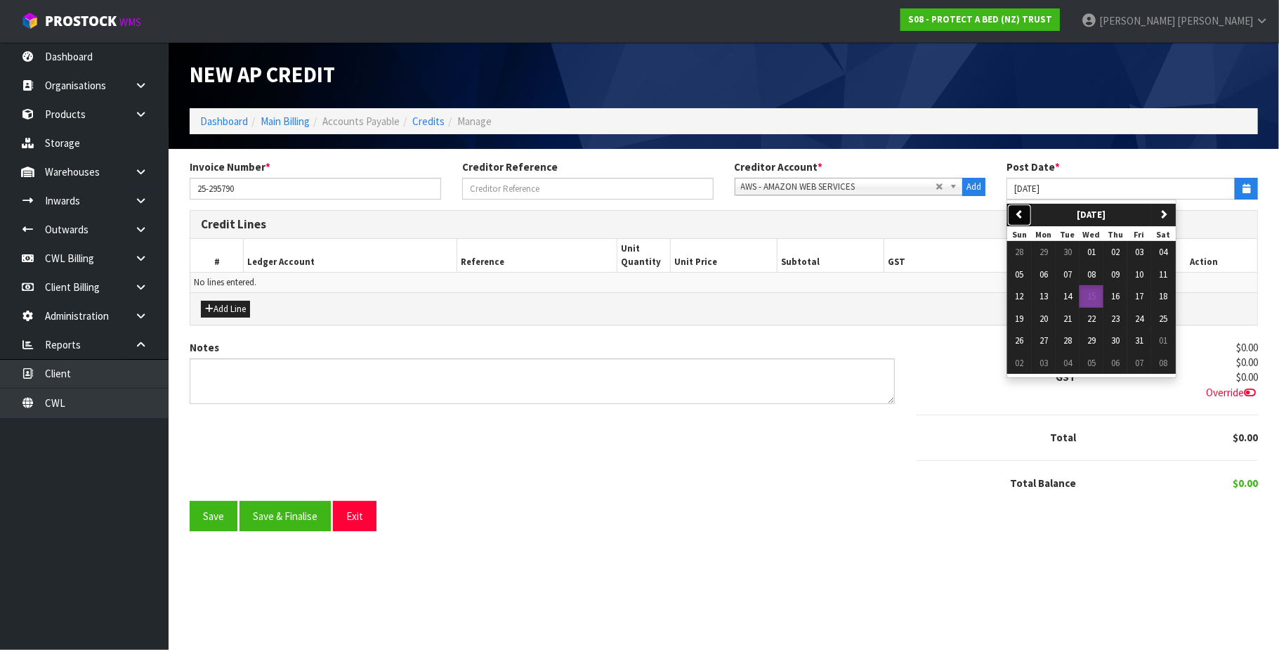
click at [1020, 218] on icon "button" at bounding box center [1019, 213] width 9 height 9
click at [1072, 341] on span "30" at bounding box center [1068, 340] width 8 height 12
type input "[DATE]"
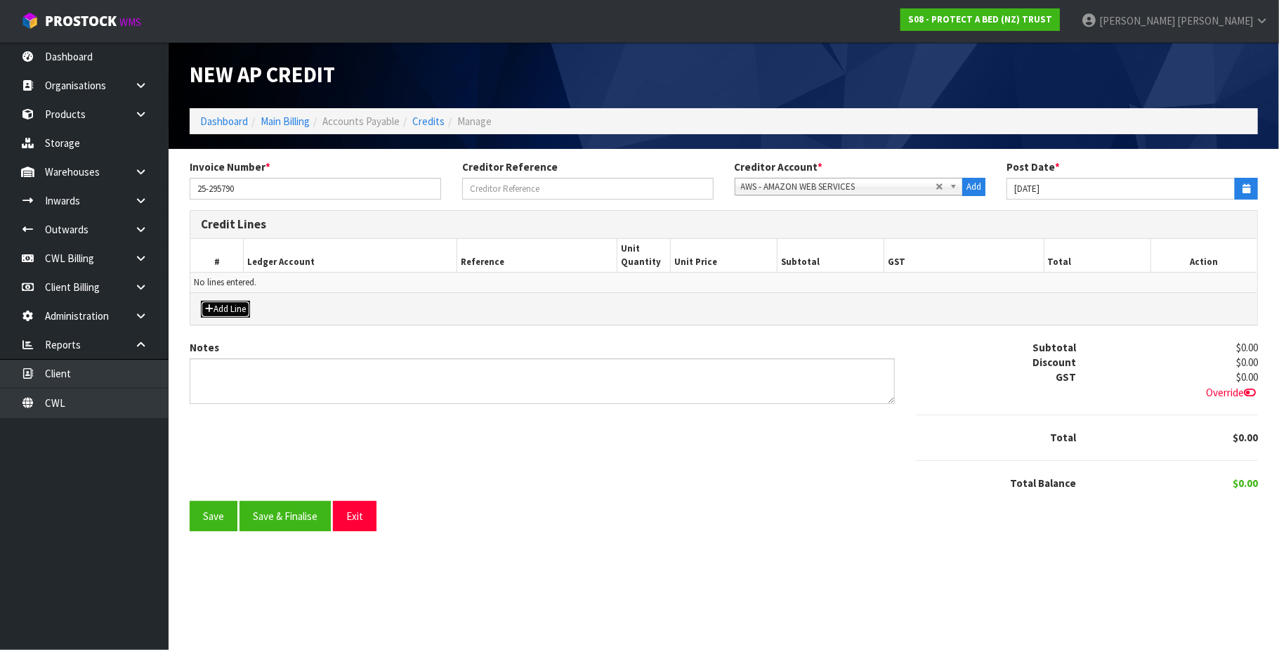
click at [237, 310] on button "Add Line" at bounding box center [225, 309] width 49 height 17
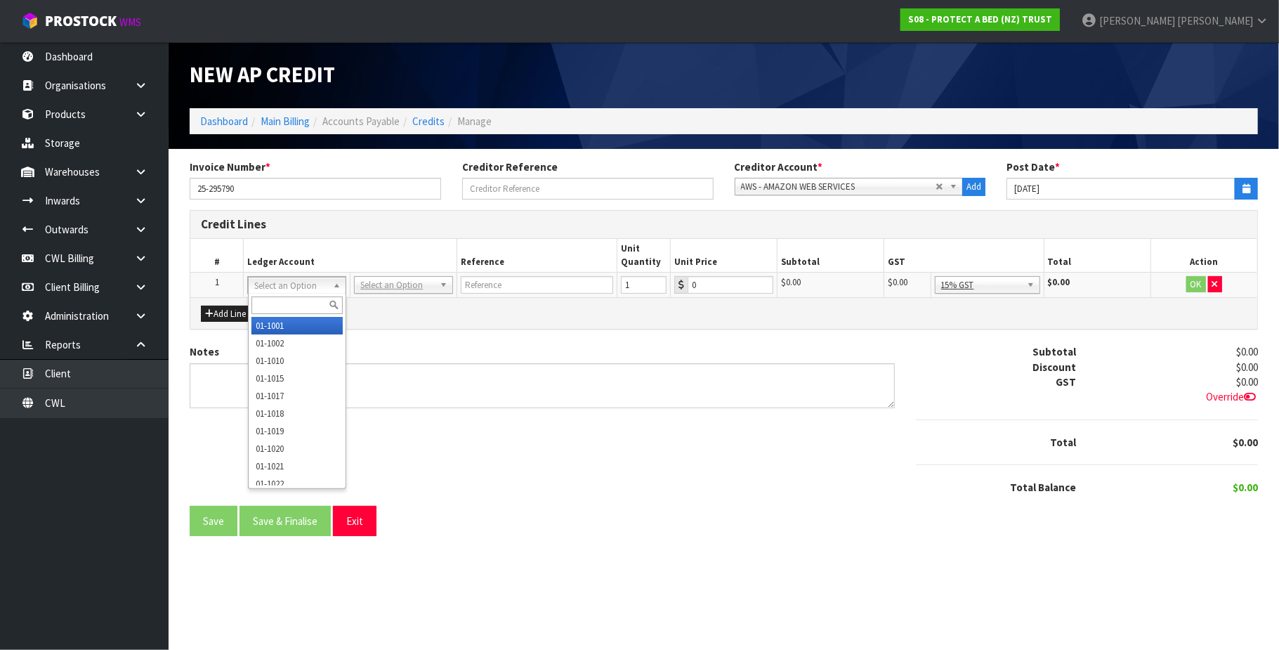
click at [260, 304] on input "text" at bounding box center [297, 305] width 92 height 18
type input "9540"
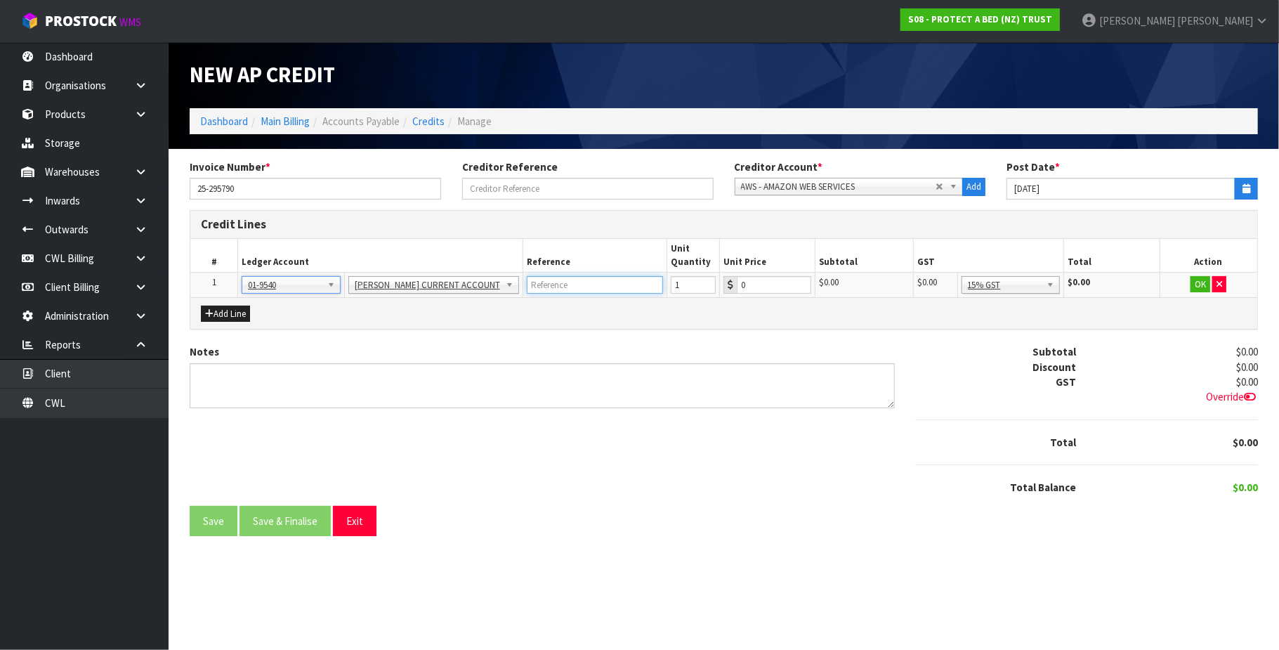
click at [551, 290] on input "text" at bounding box center [595, 285] width 137 height 18
type input "AMAZON PD AMEX"
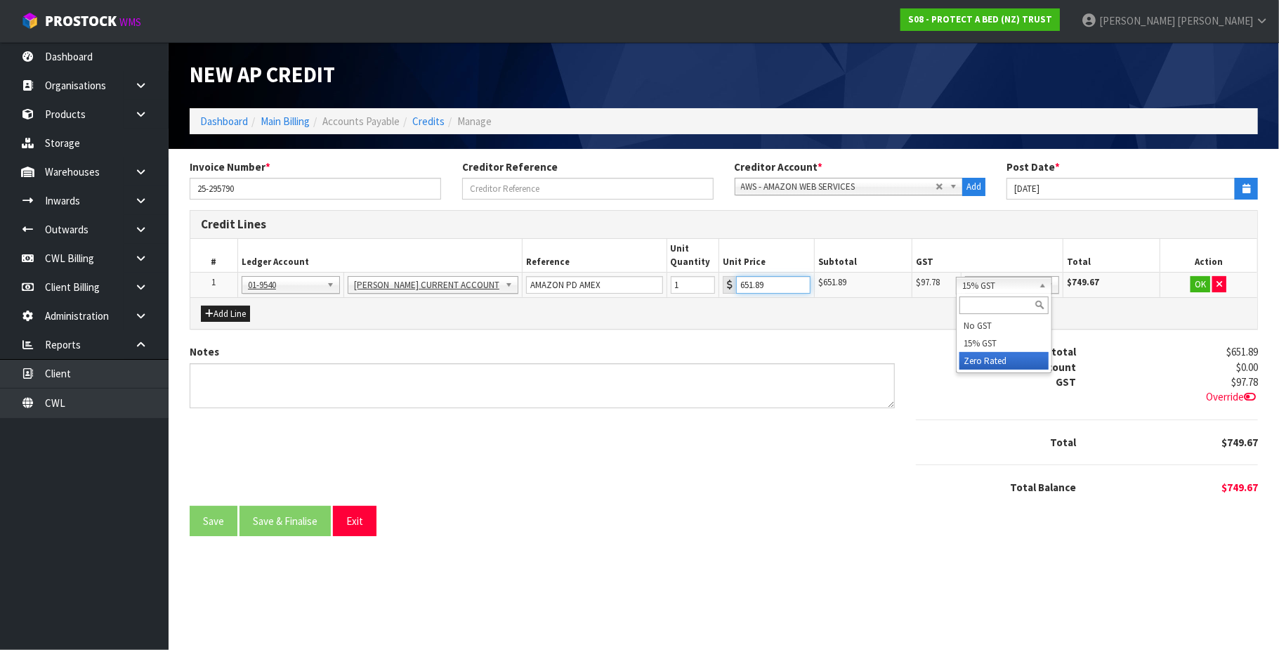
type input "651.89"
click at [1194, 282] on button "OK" at bounding box center [1201, 284] width 20 height 17
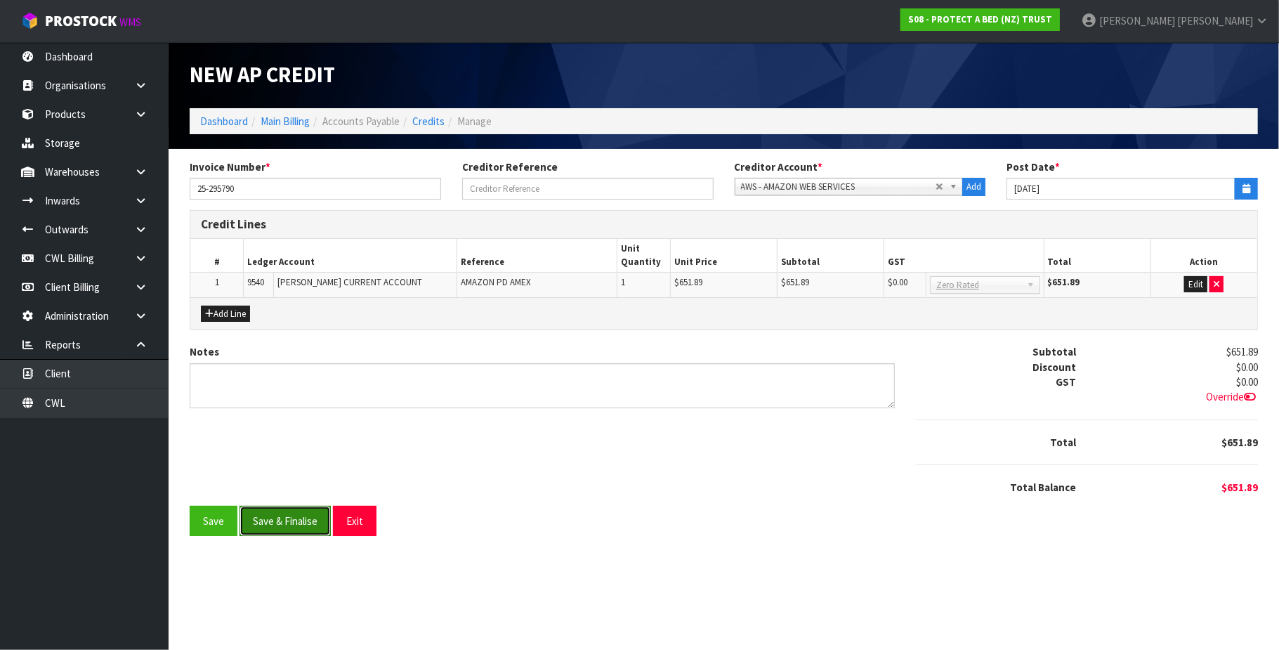
click at [310, 523] on button "Save & Finalise" at bounding box center [285, 521] width 91 height 30
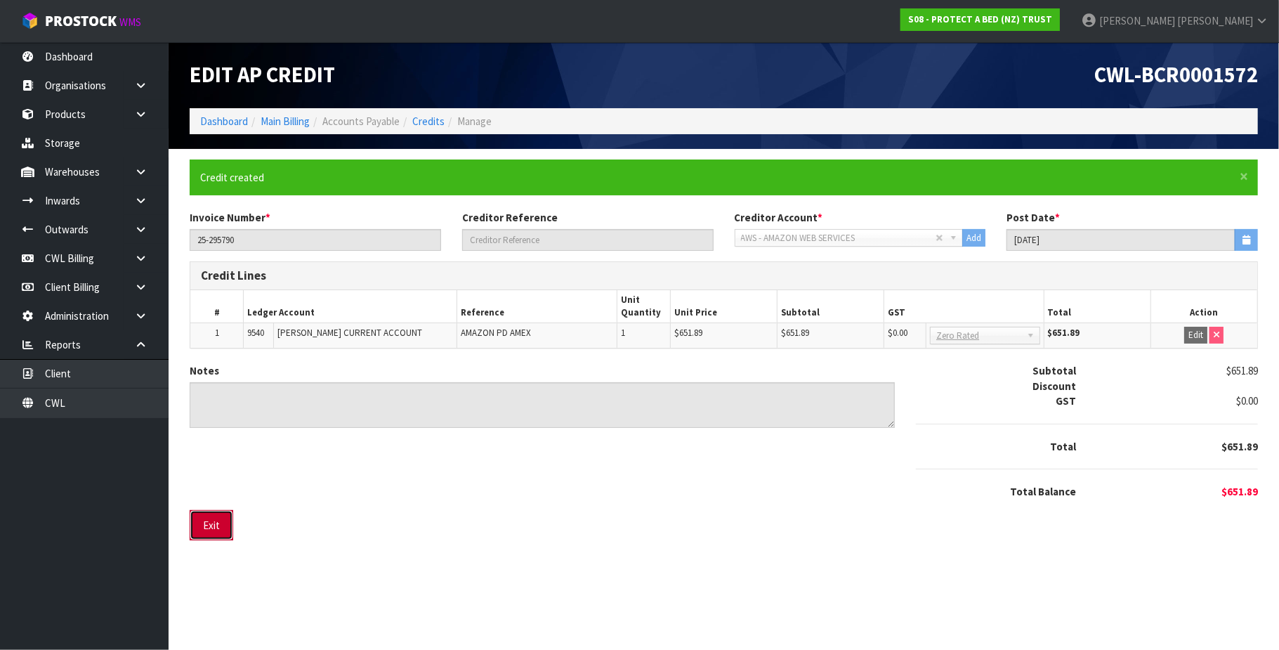
click at [218, 524] on button "Exit" at bounding box center [212, 525] width 44 height 30
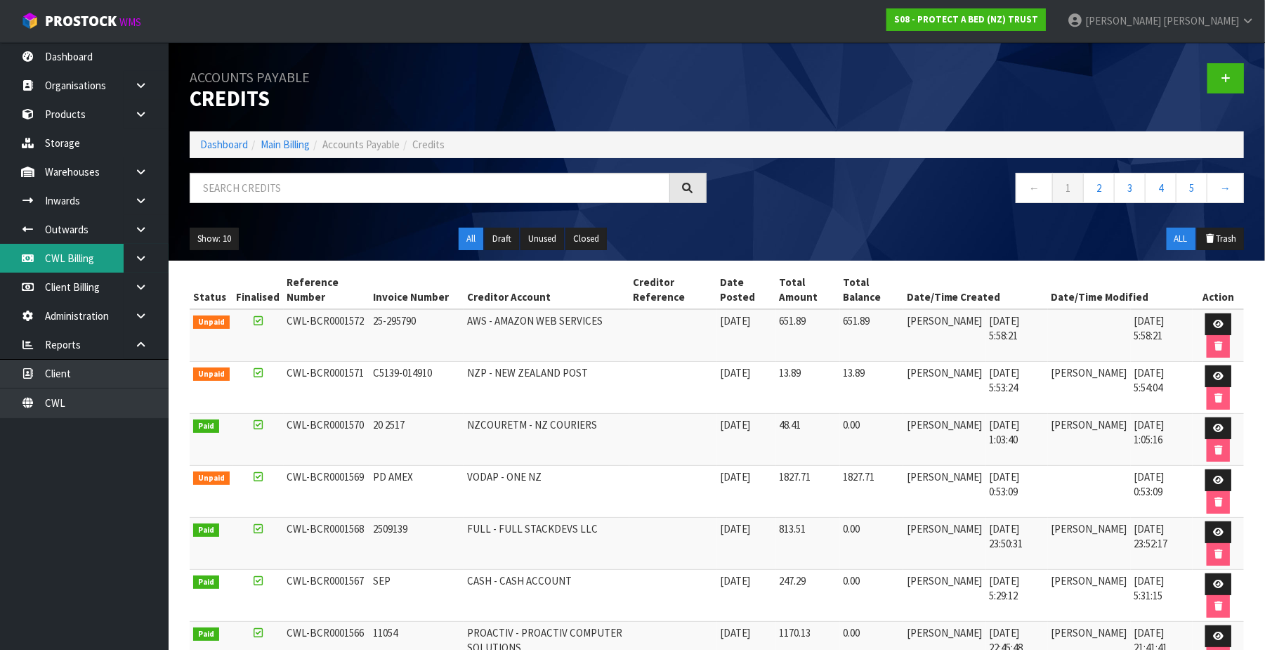
click at [85, 259] on link "CWL Billing" at bounding box center [84, 258] width 169 height 29
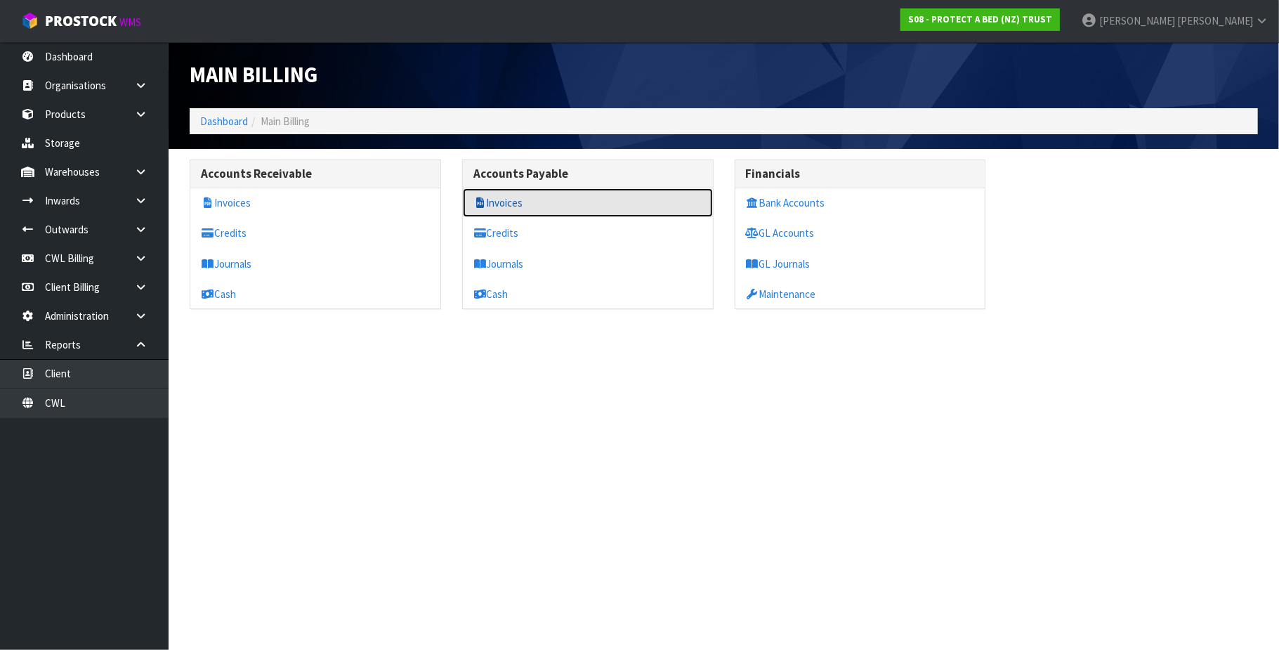
click at [506, 206] on link "Invoices" at bounding box center [588, 202] width 250 height 29
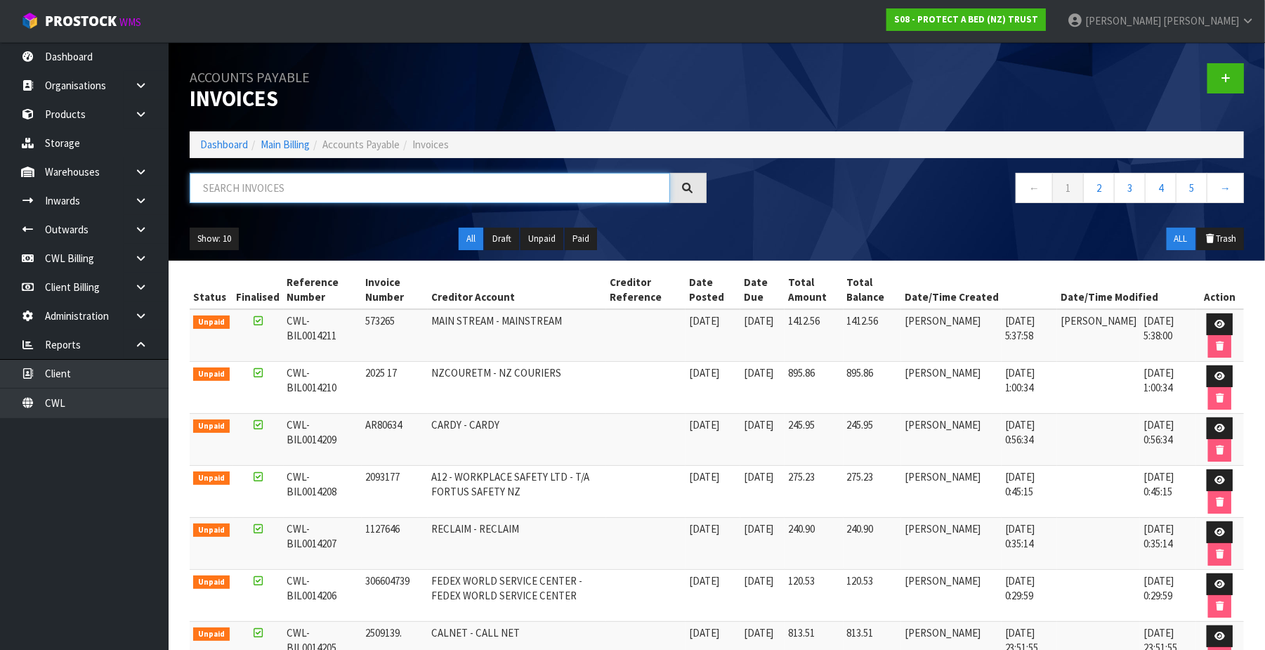
click at [250, 190] on input "text" at bounding box center [430, 188] width 480 height 30
paste input "CWL-BIL0014044"
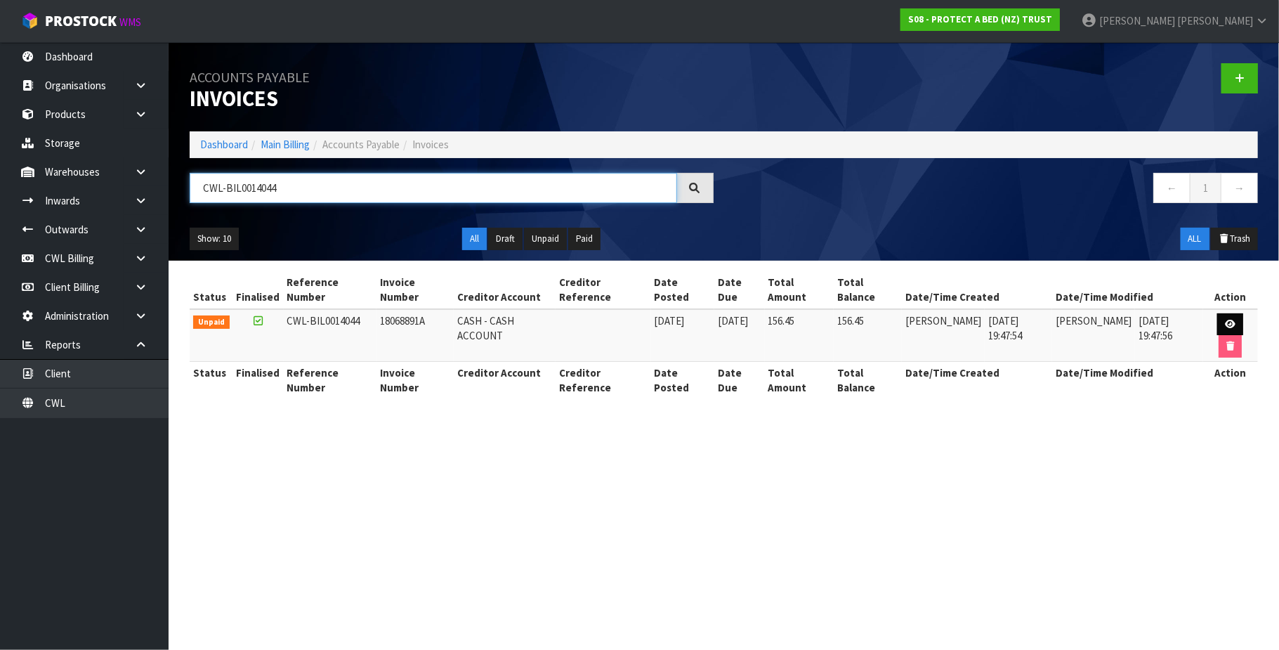
type input "CWL-BIL0014044"
click at [1231, 323] on icon at bounding box center [1230, 324] width 11 height 9
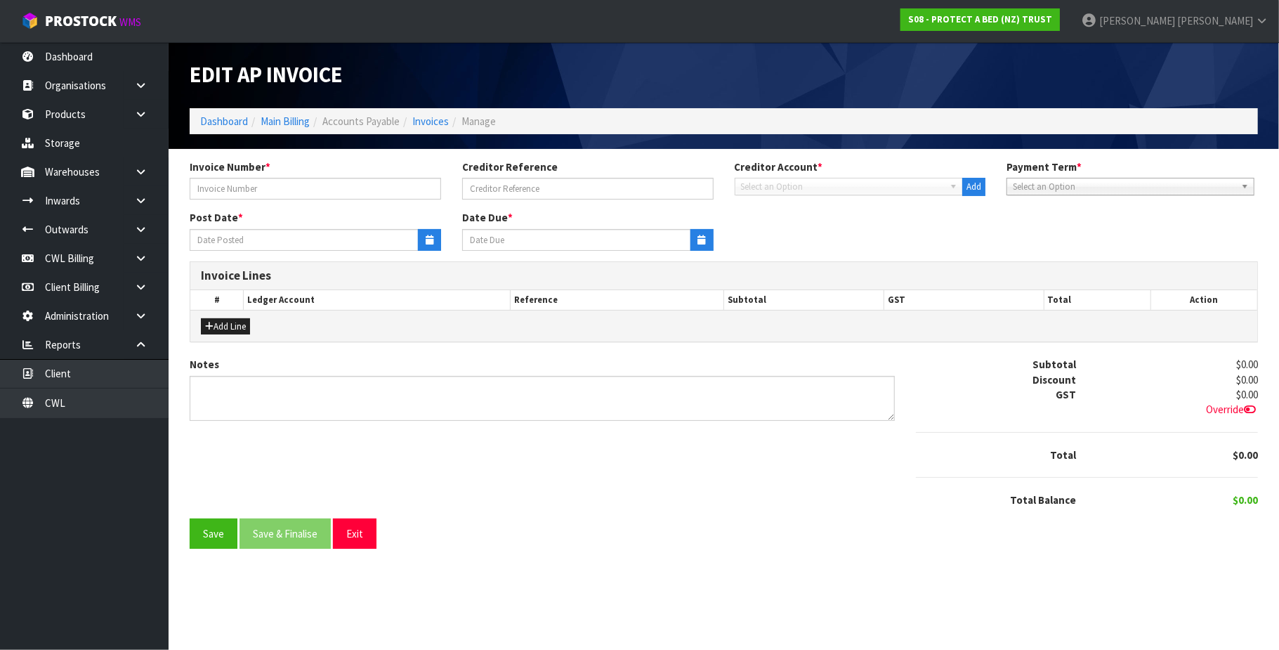
type input "18068891A"
type input "[DATE]"
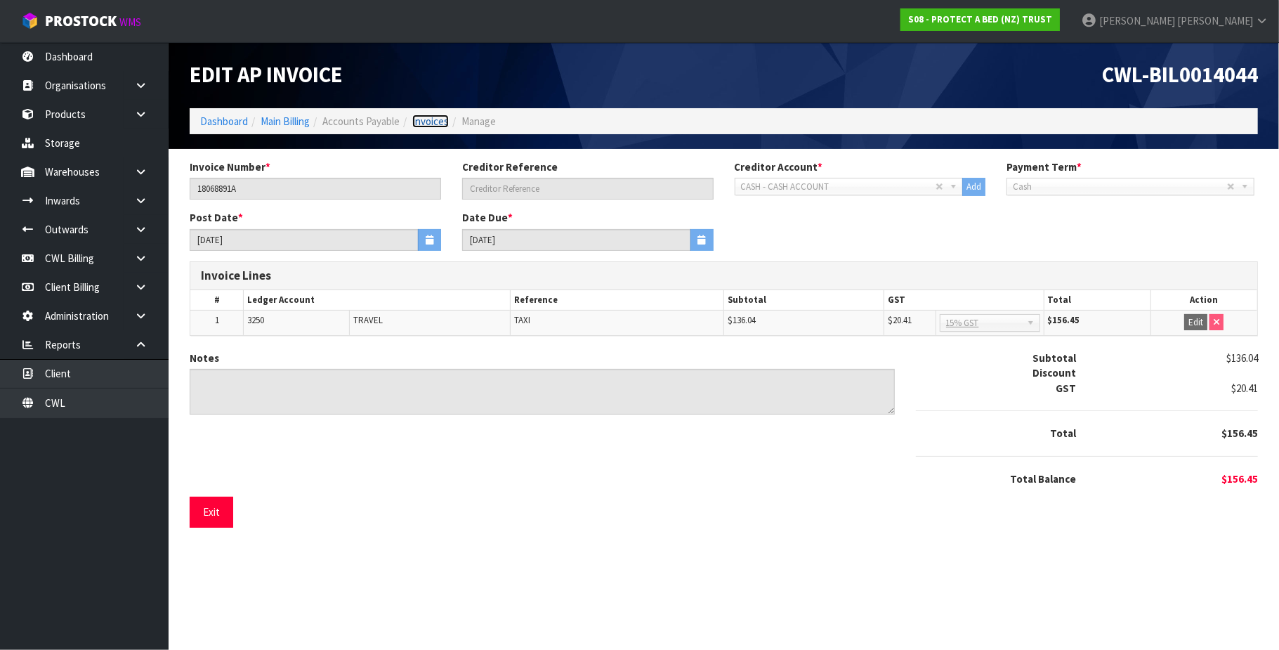
click at [441, 124] on link "Invoices" at bounding box center [430, 121] width 37 height 13
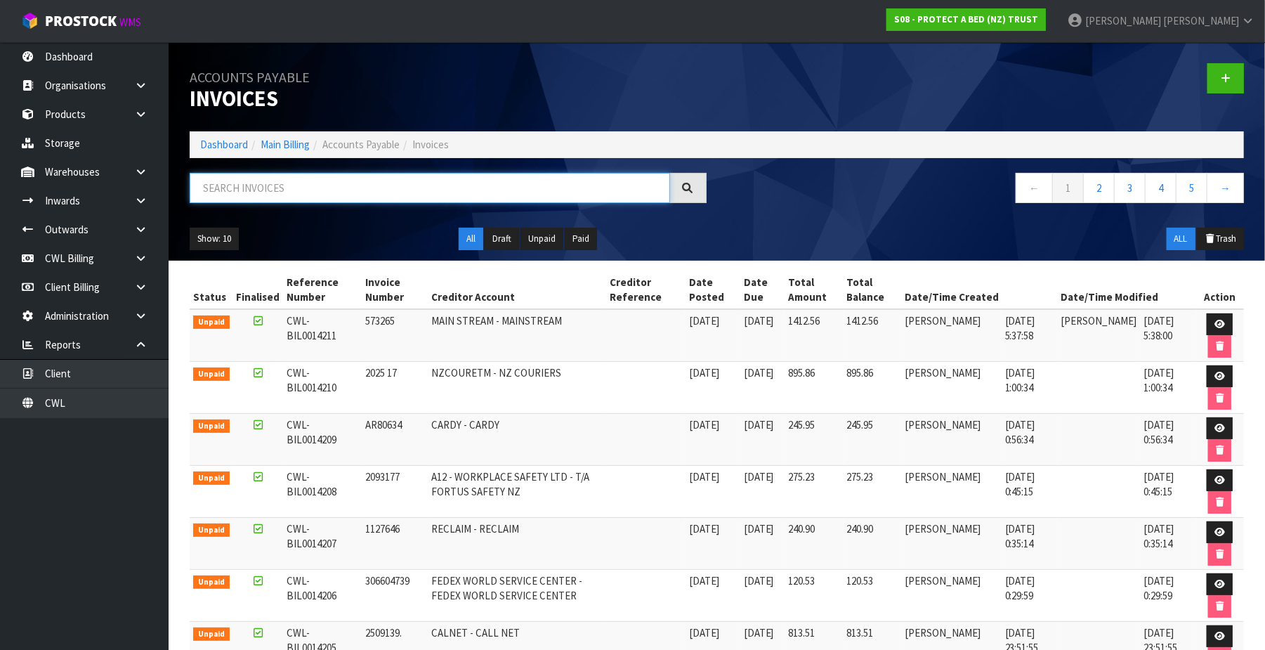
click at [246, 186] on input "text" at bounding box center [430, 188] width 480 height 30
paste input "CWL-BIL0014054"
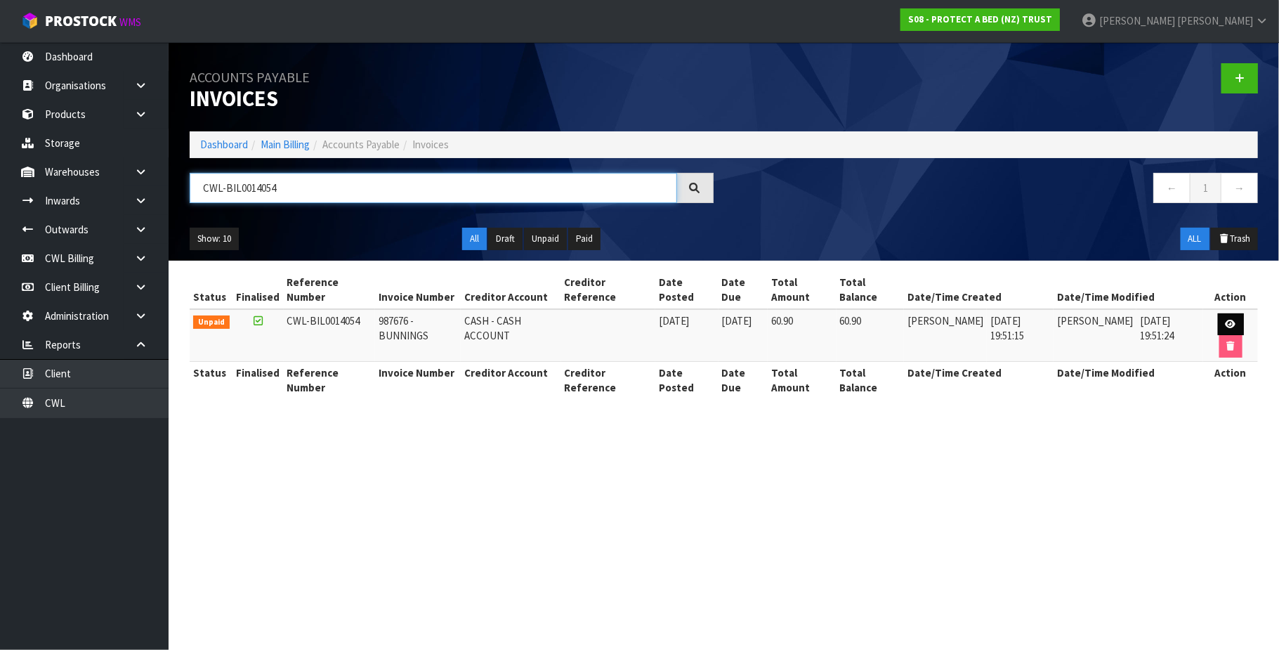
type input "CWL-BIL0014054"
click at [1228, 325] on icon at bounding box center [1231, 324] width 11 height 9
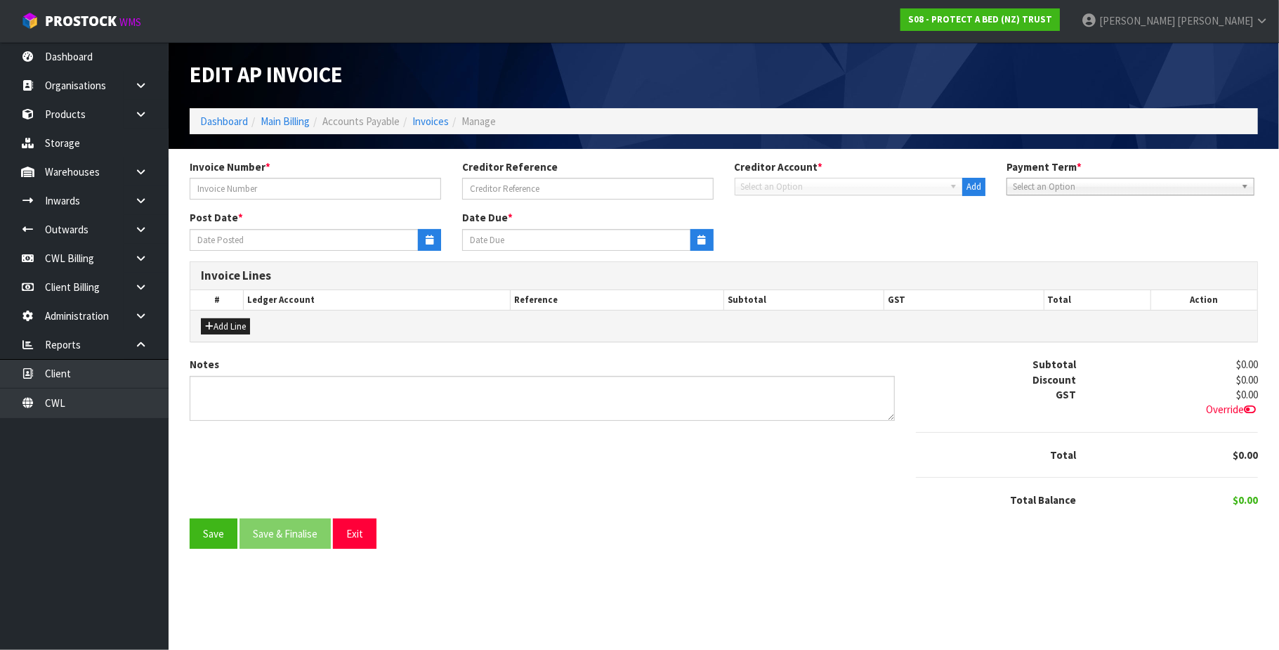
type input "987676 -BUNNINGS"
type input "[DATE]"
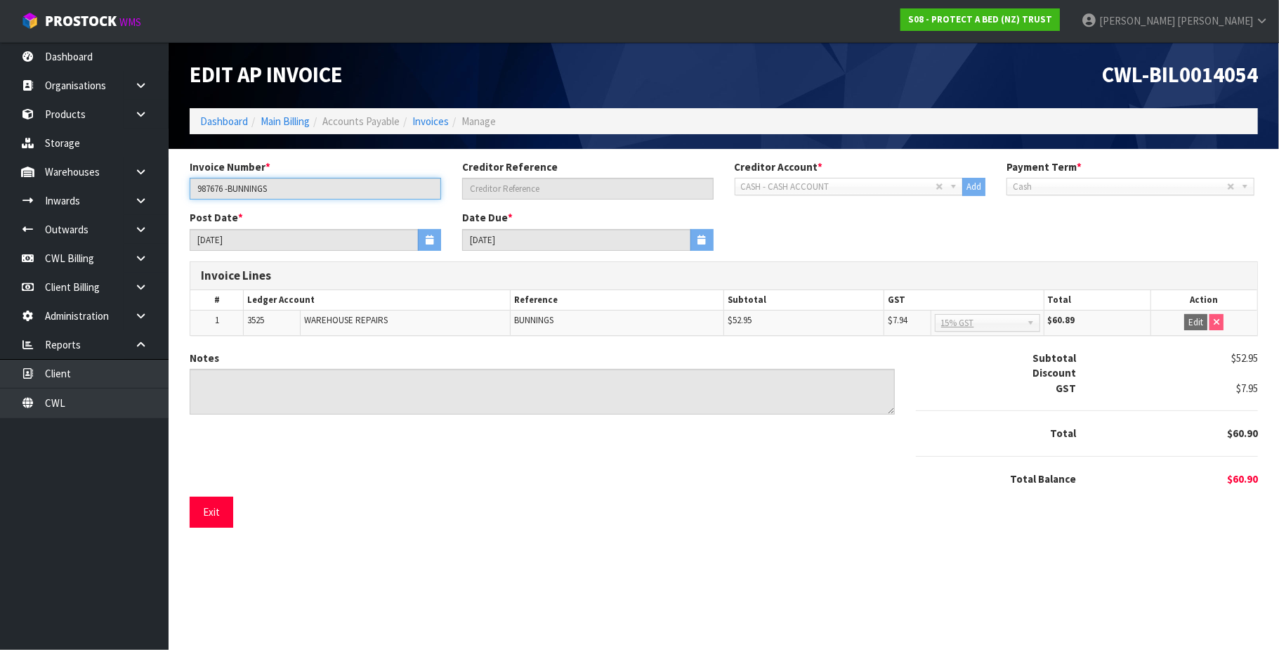
drag, startPoint x: 333, startPoint y: 189, endPoint x: 190, endPoint y: 191, distance: 143.3
click at [190, 191] on input "987676 -BUNNINGS" at bounding box center [315, 189] width 251 height 22
click at [91, 259] on link "CWL Billing" at bounding box center [84, 258] width 169 height 29
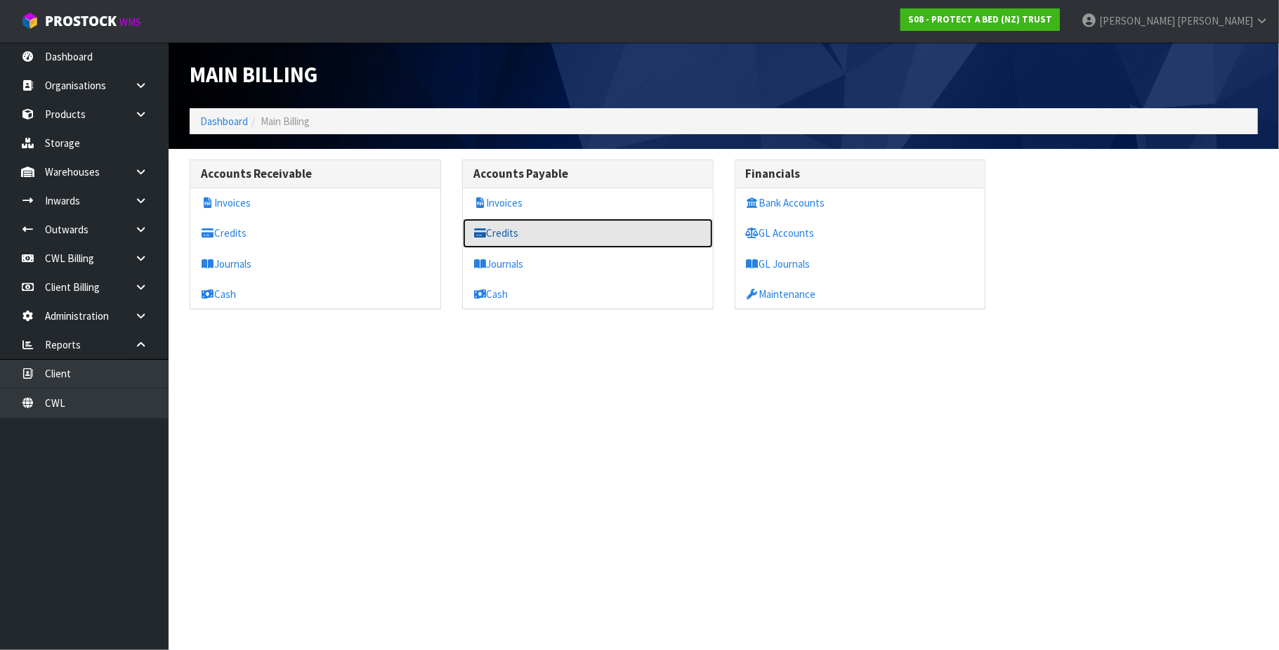
click at [517, 233] on link "Credits" at bounding box center [588, 232] width 250 height 29
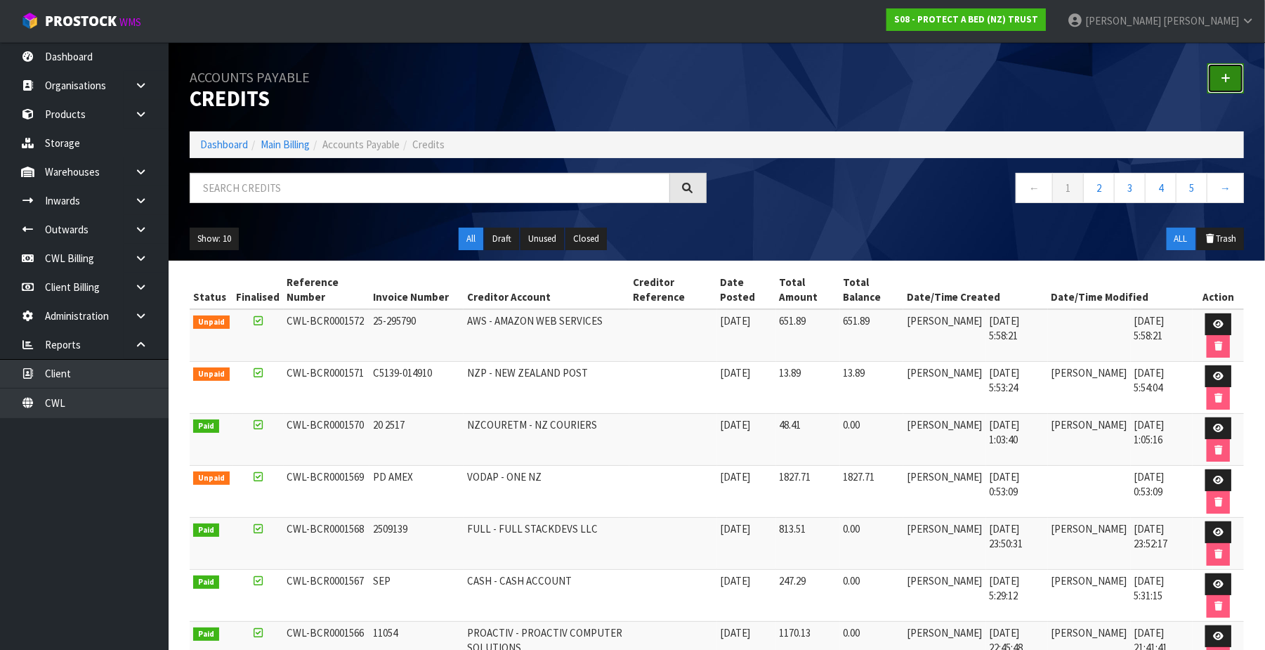
click at [1226, 73] on link at bounding box center [1226, 78] width 37 height 30
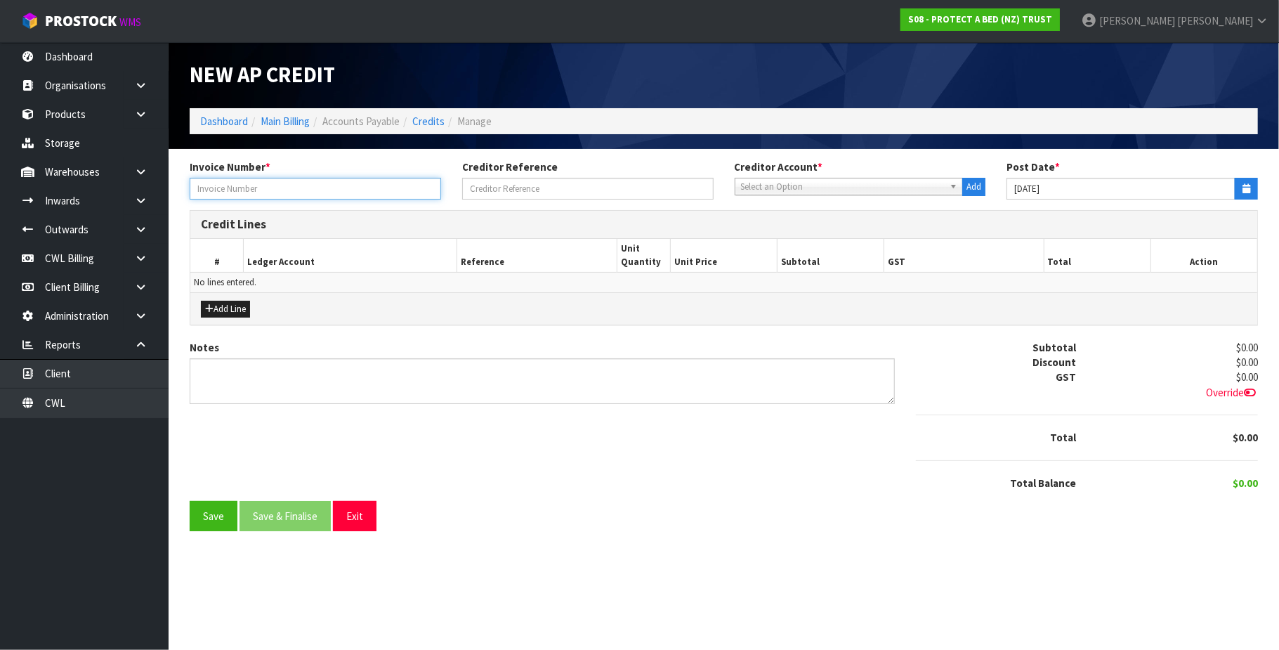
click at [256, 188] on input "text" at bounding box center [315, 189] width 251 height 22
paste input "987676 -BUNNINGS"
type input "987676 -BUNNINGS"
click at [824, 189] on span "Select an Option" at bounding box center [843, 186] width 204 height 17
click at [824, 187] on span "Select an Option" at bounding box center [843, 186] width 204 height 17
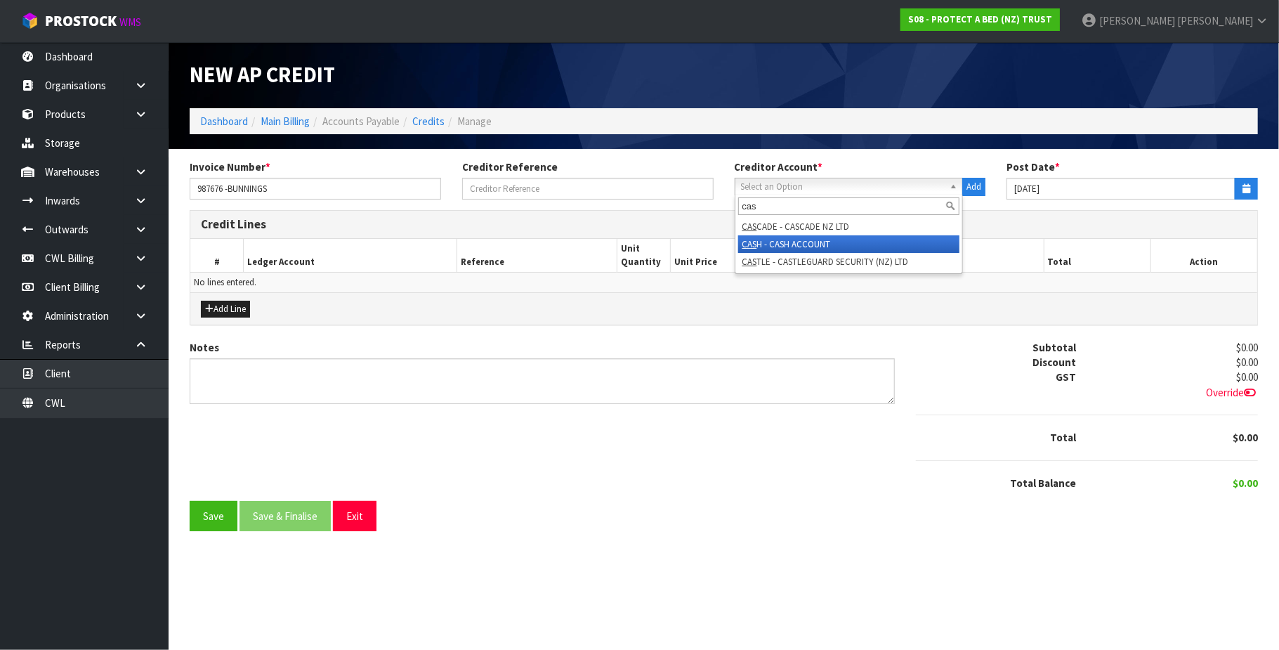
type input "cas"
click at [822, 245] on li "CAS H - CASH ACCOUNT" at bounding box center [849, 244] width 222 height 18
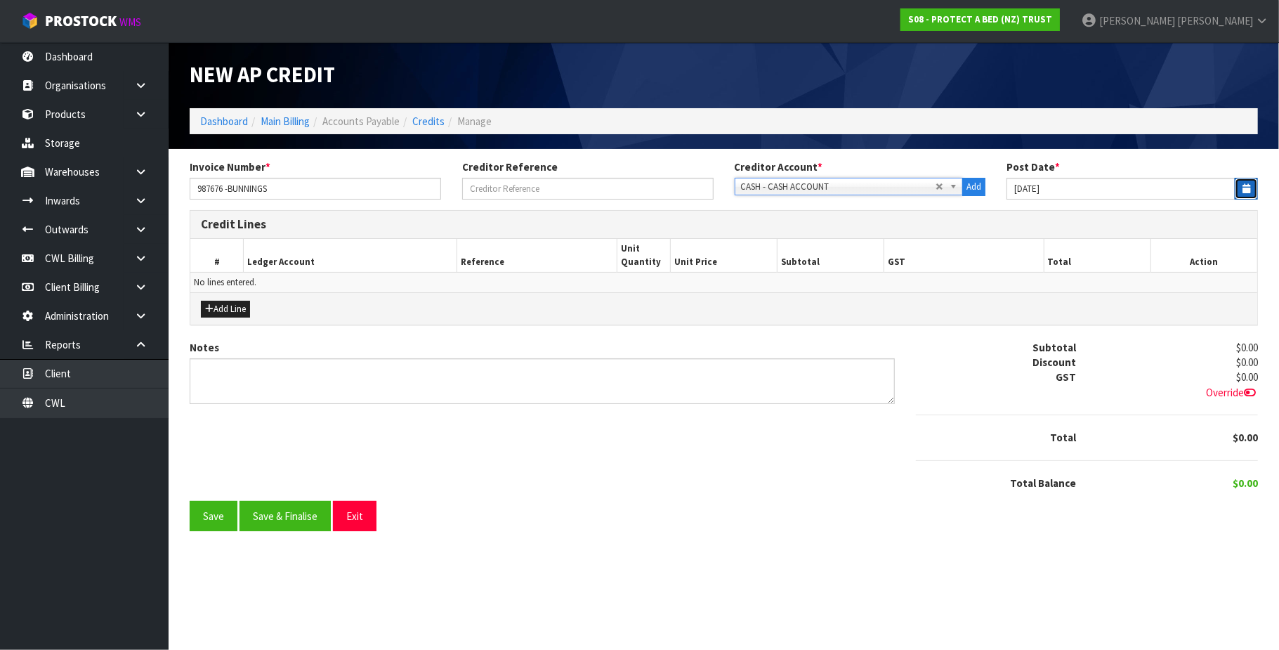
click at [1245, 185] on icon "button" at bounding box center [1247, 188] width 8 height 9
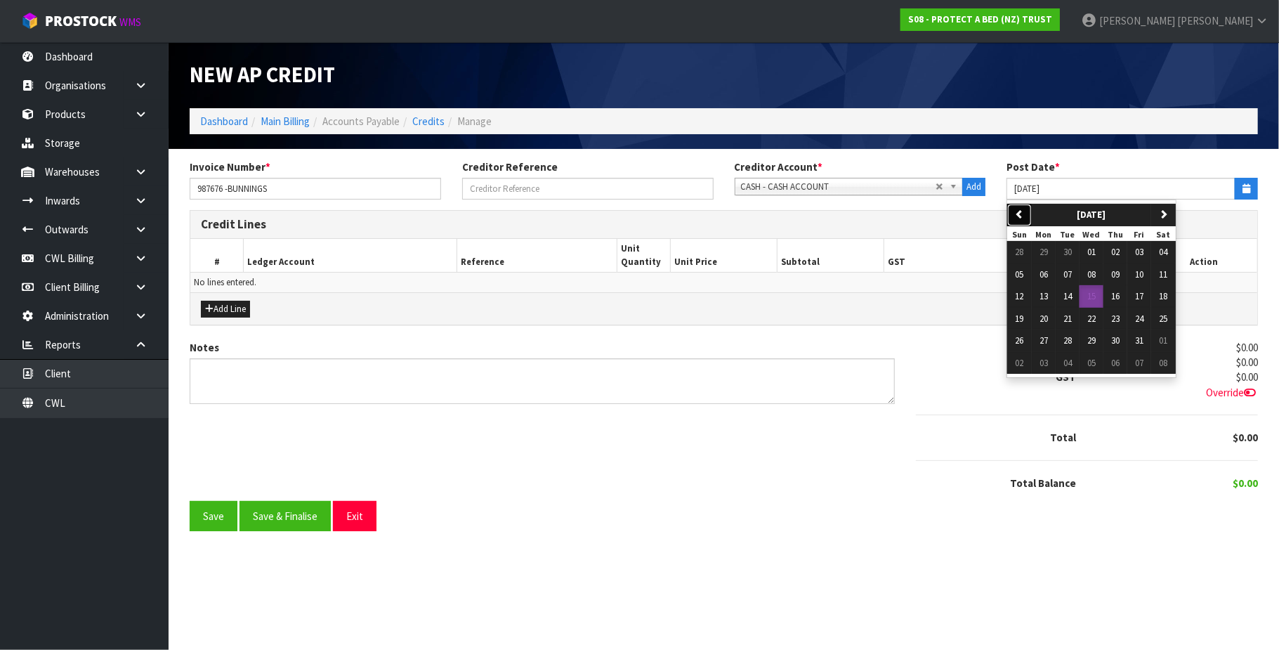
click at [1012, 209] on button "previous" at bounding box center [1019, 215] width 25 height 22
click at [1168, 273] on span "13" at bounding box center [1164, 274] width 8 height 12
type input "[DATE]"
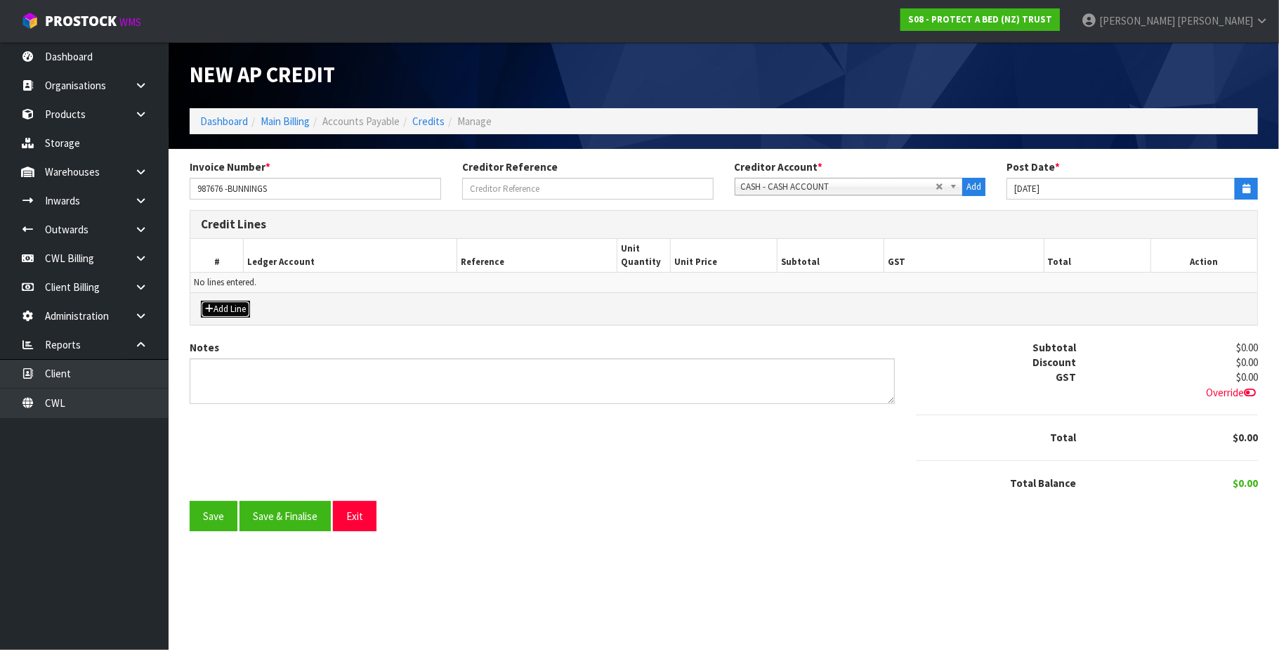
click at [223, 310] on button "Add Line" at bounding box center [225, 309] width 49 height 17
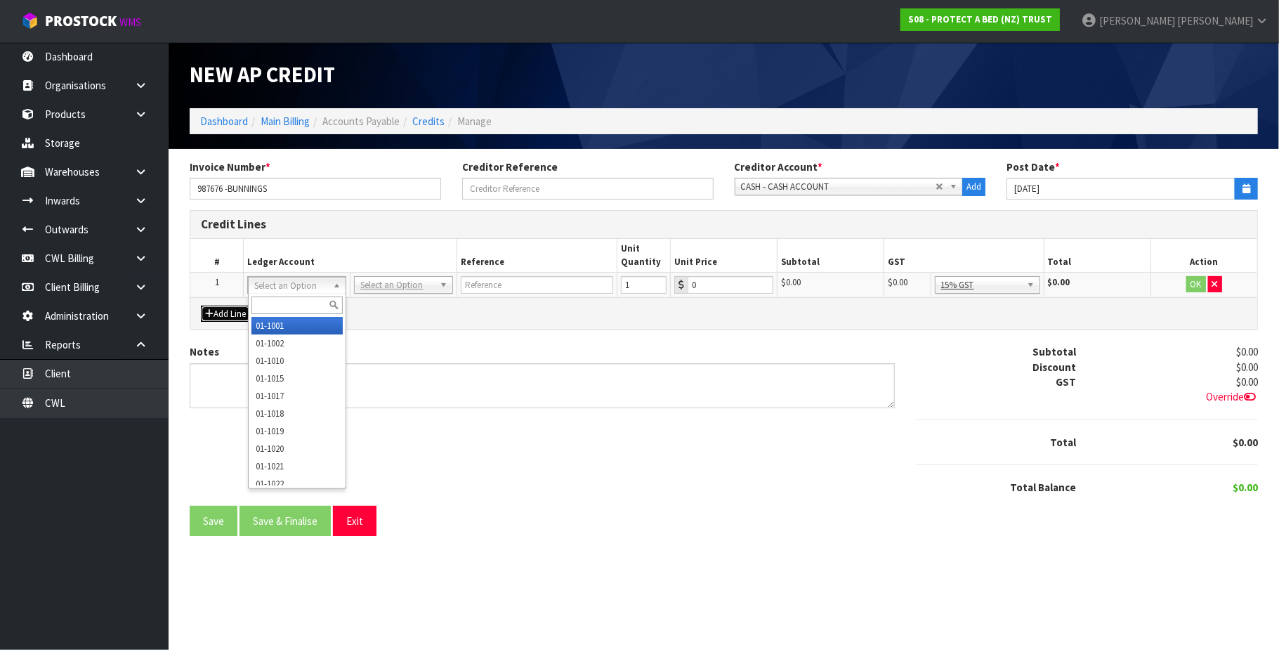
drag, startPoint x: 302, startPoint y: 282, endPoint x: 299, endPoint y: 290, distance: 9.1
click at [287, 301] on input "text" at bounding box center [297, 305] width 92 height 18
type input "9540"
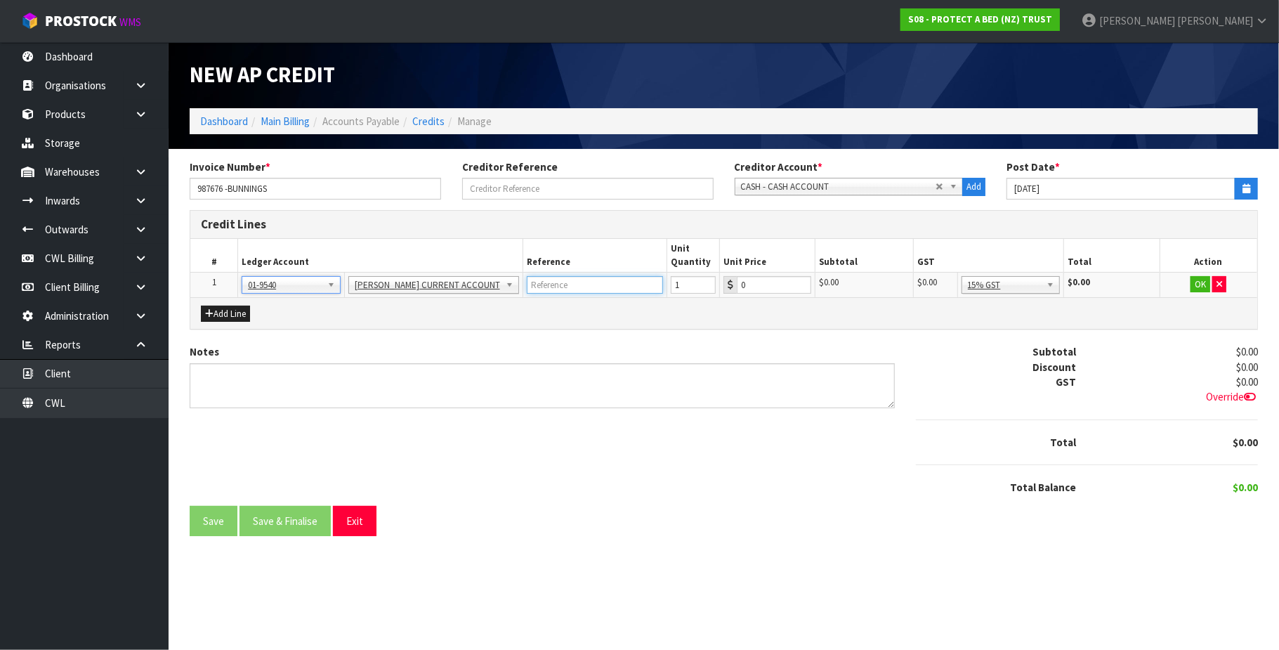
click at [537, 281] on input "text" at bounding box center [595, 285] width 137 height 18
type input "BUNNINGS"
click at [759, 281] on input "0" at bounding box center [774, 285] width 74 height 18
type input "60.9"
click at [1191, 287] on button "OK" at bounding box center [1201, 284] width 20 height 17
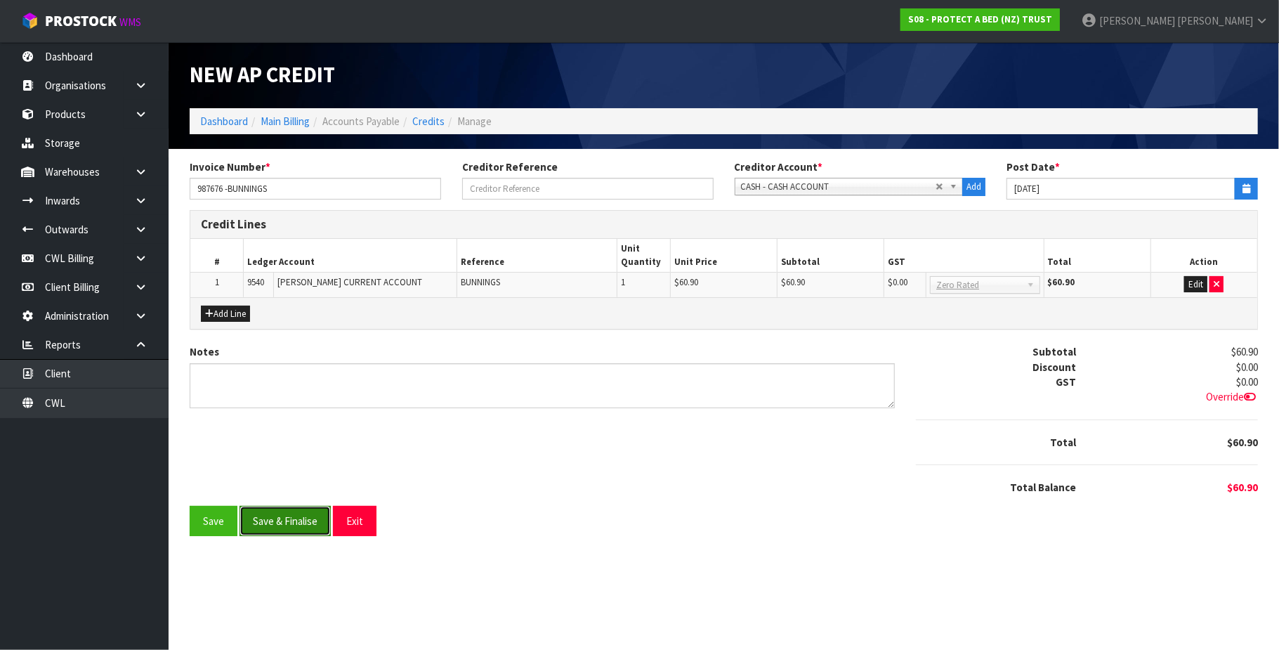
click at [290, 529] on button "Save & Finalise" at bounding box center [285, 521] width 91 height 30
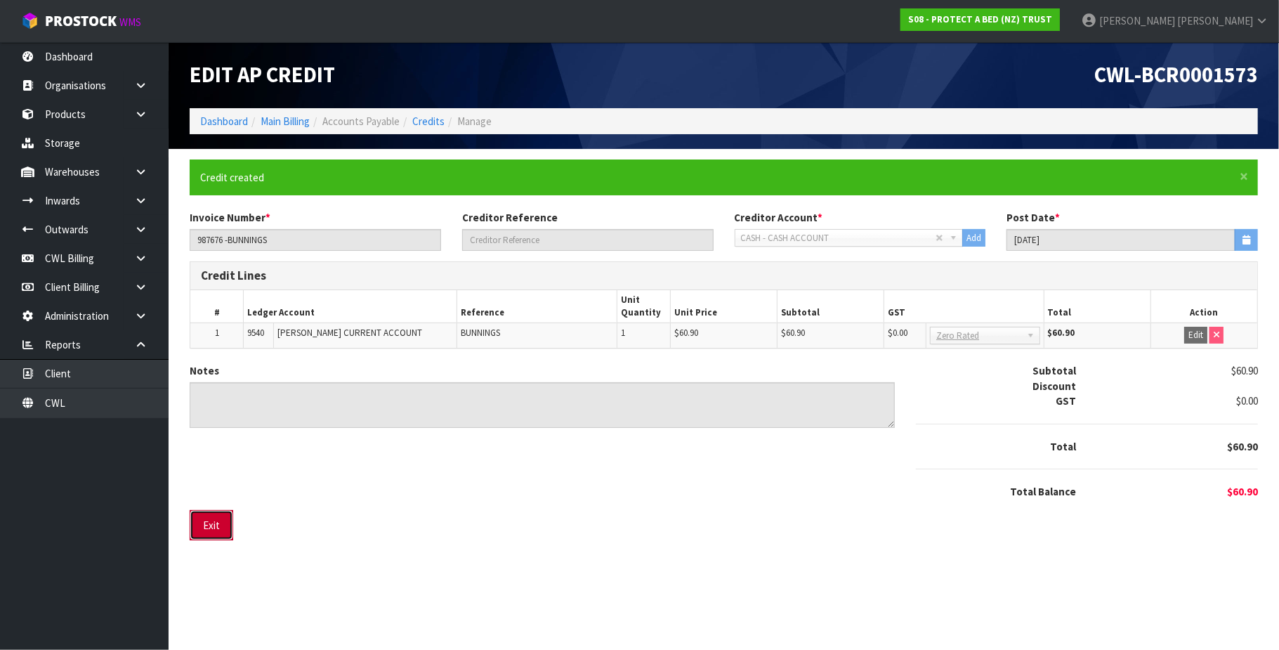
click at [221, 530] on button "Exit" at bounding box center [212, 525] width 44 height 30
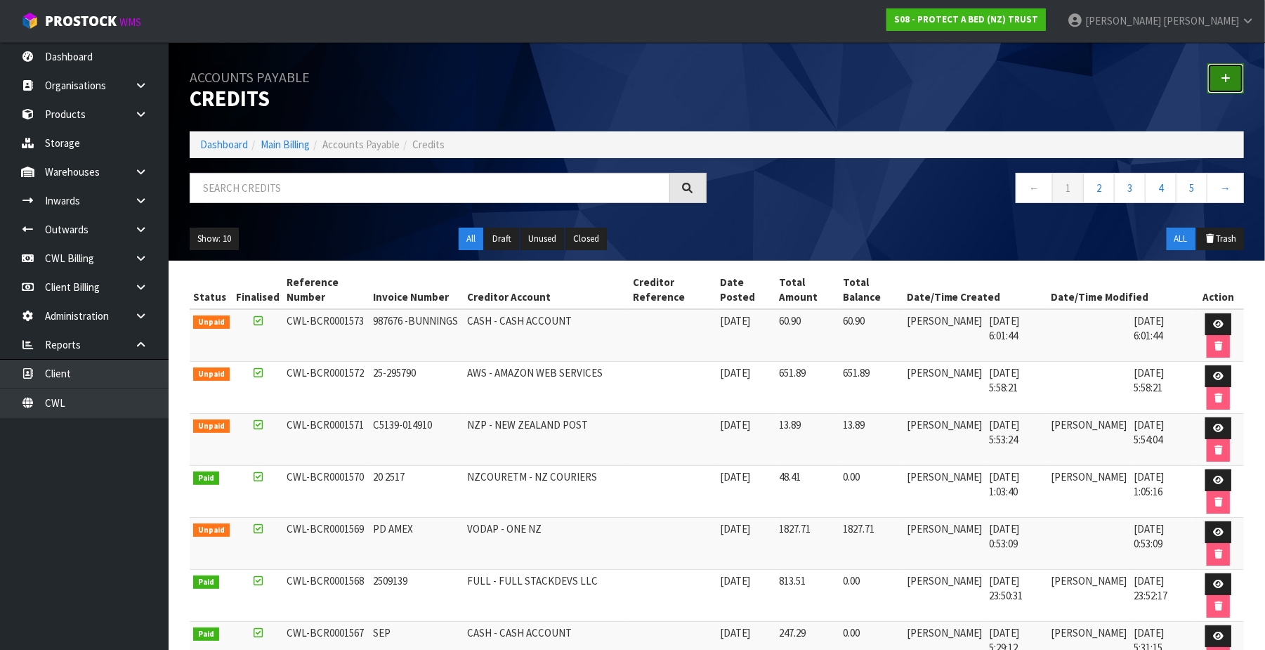
click at [1222, 79] on icon at bounding box center [1226, 78] width 10 height 11
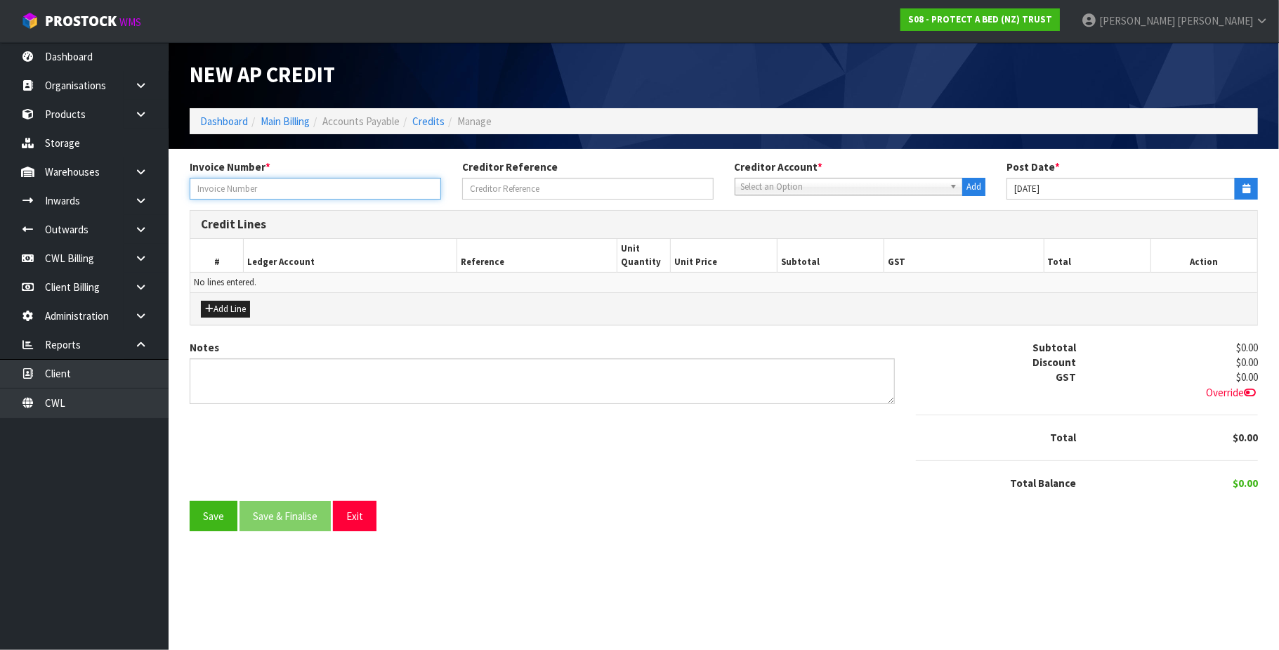
click at [268, 189] on input "text" at bounding box center [315, 189] width 251 height 22
paste input "BUNNINGS [DATE]"
type input "BUNNINGS [DATE]"
click at [773, 191] on span "Select an Option" at bounding box center [843, 186] width 204 height 17
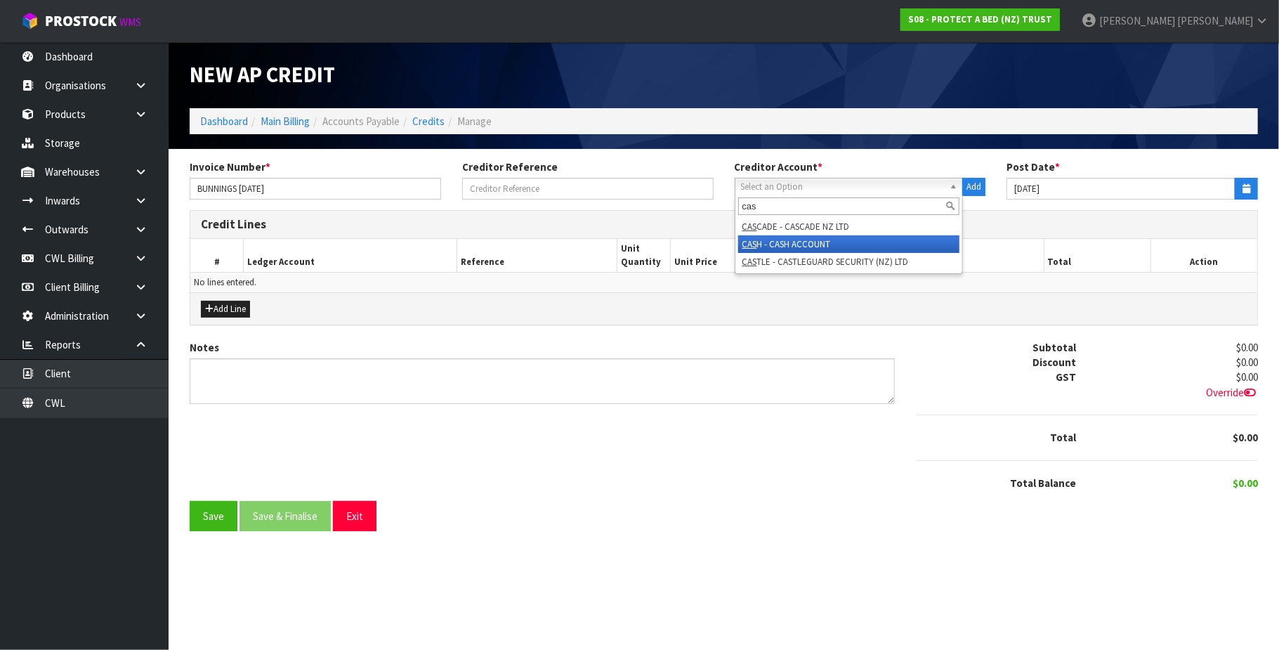
type input "cas"
click at [795, 240] on li "CAS H - CASH ACCOUNT" at bounding box center [849, 244] width 222 height 18
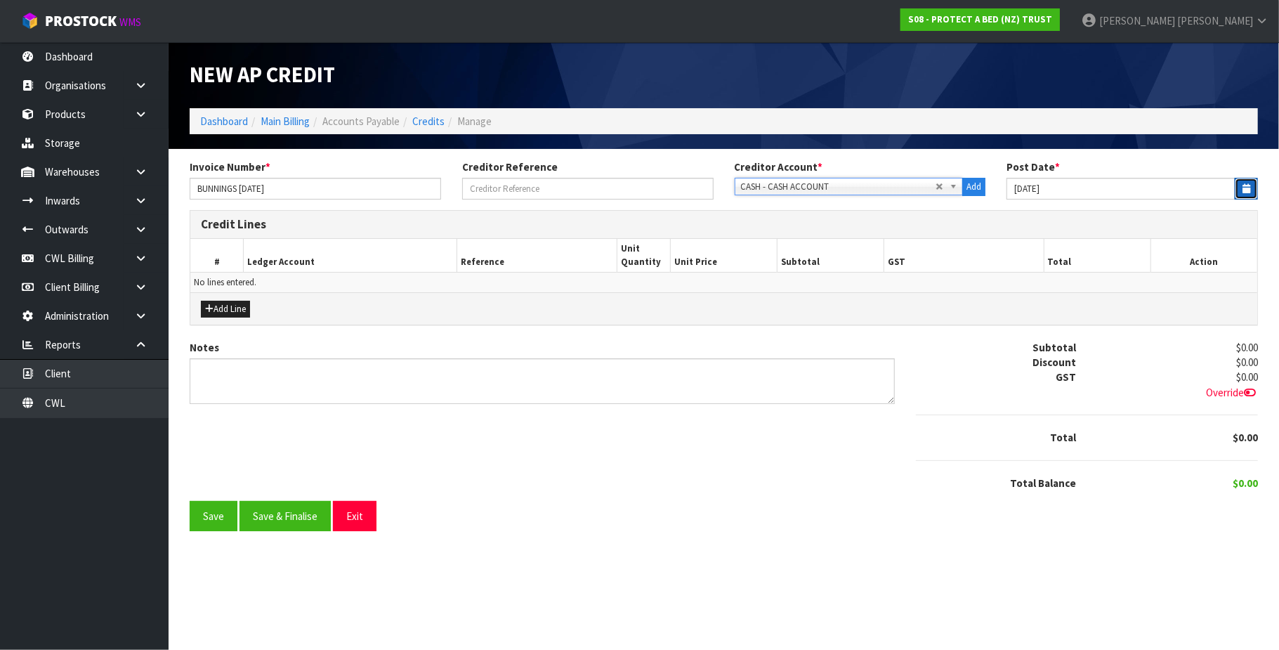
click at [1248, 191] on icon "button" at bounding box center [1247, 188] width 8 height 9
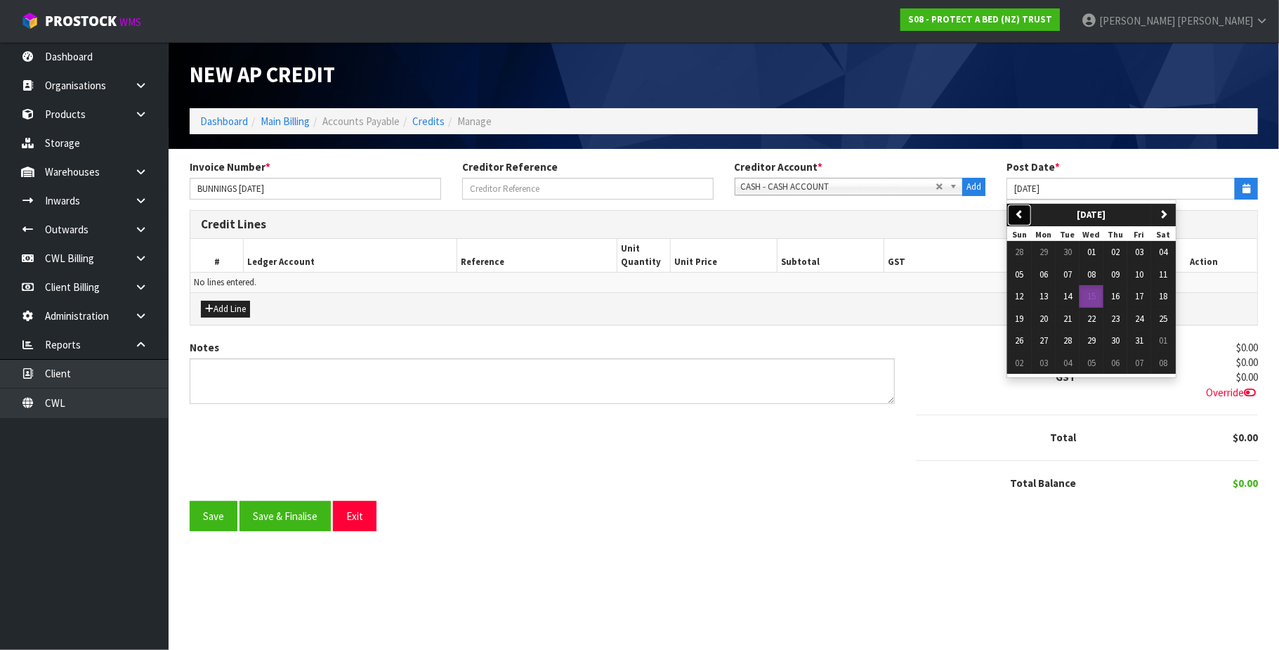
click at [1021, 209] on button "previous" at bounding box center [1019, 215] width 25 height 22
click at [1045, 323] on span "22" at bounding box center [1044, 319] width 8 height 12
type input "[DATE]"
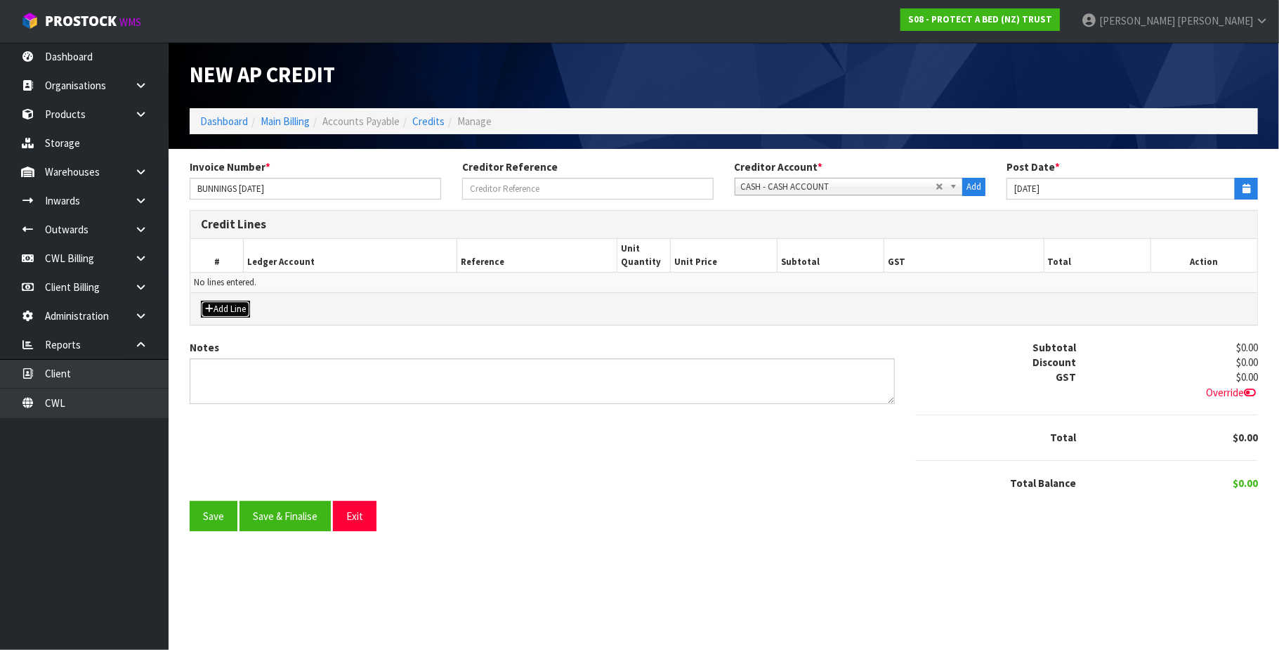
click at [228, 310] on button "Add Line" at bounding box center [225, 309] width 49 height 17
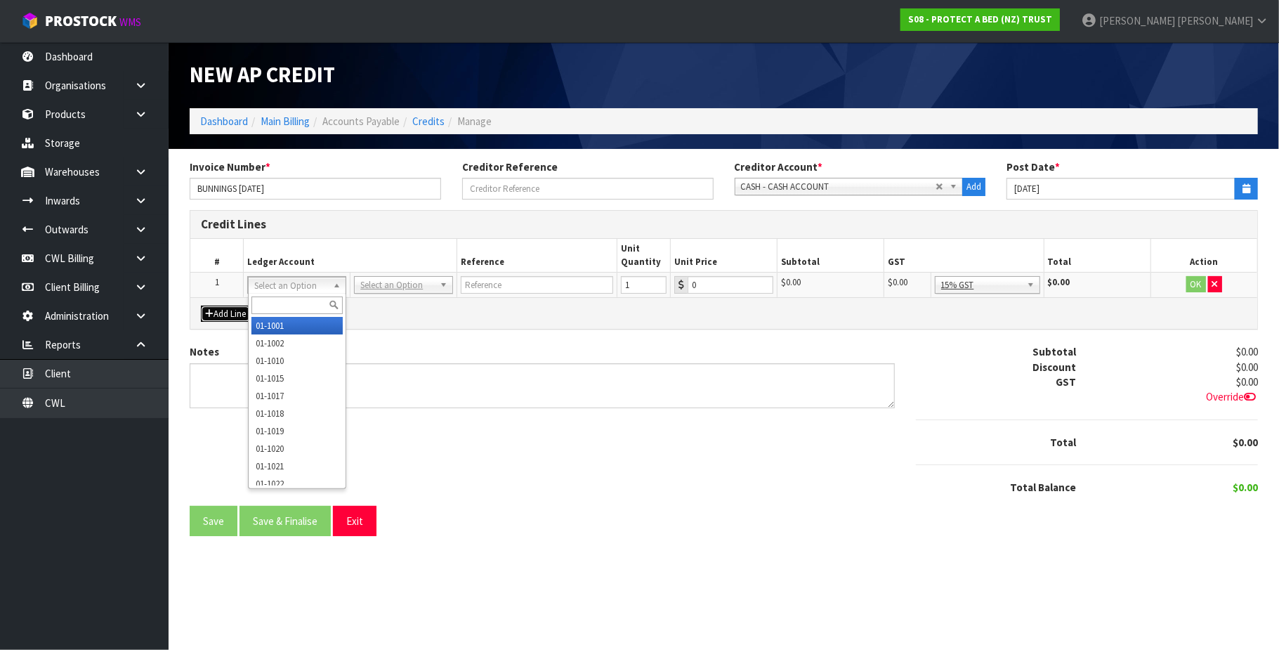
drag, startPoint x: 304, startPoint y: 282, endPoint x: 298, endPoint y: 292, distance: 11.7
click at [279, 301] on input "text" at bounding box center [297, 305] width 92 height 18
type input "9540"
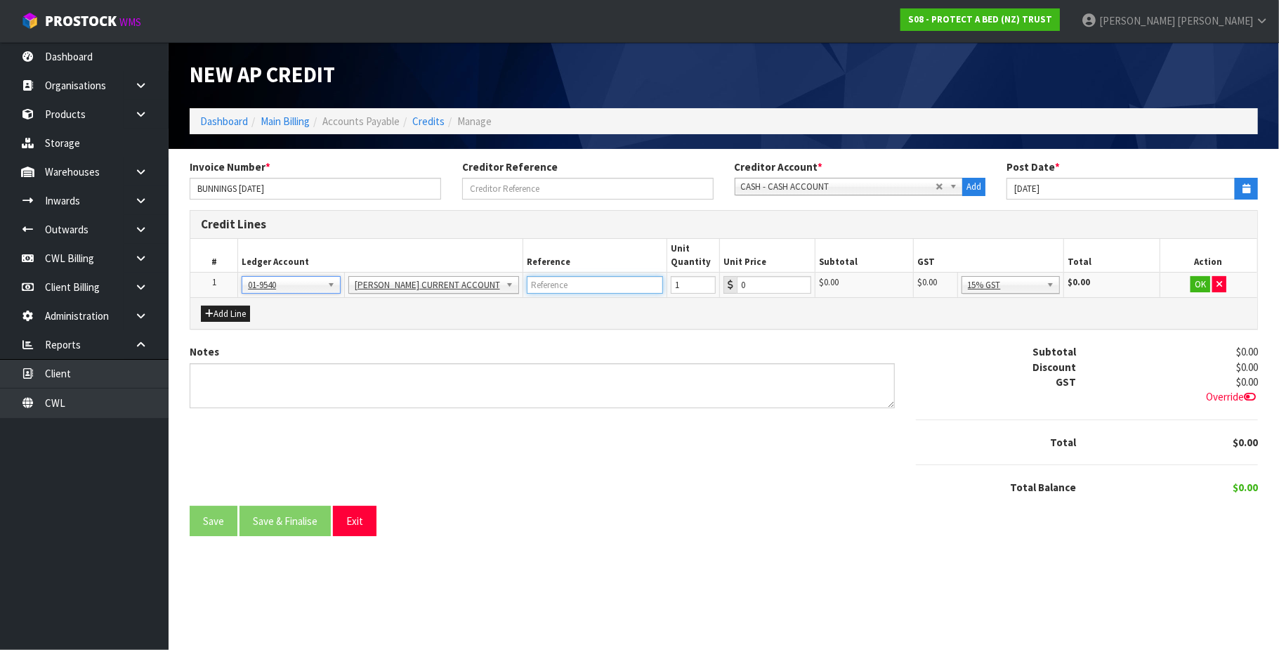
click at [559, 293] on input "text" at bounding box center [595, 285] width 137 height 18
type input "BUNNINGS PD AMEX"
type input "209.09"
drag, startPoint x: 1201, startPoint y: 284, endPoint x: 1138, endPoint y: 330, distance: 77.4
click at [1201, 285] on button "OK" at bounding box center [1201, 284] width 20 height 17
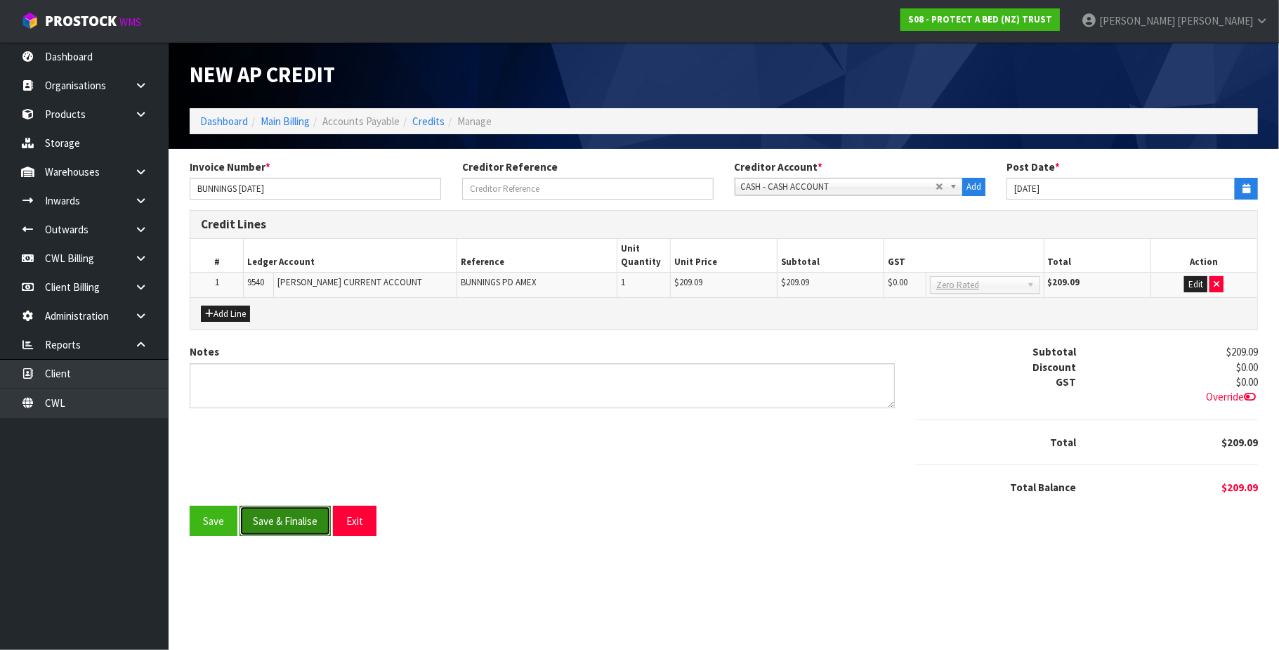
click at [298, 531] on button "Save & Finalise" at bounding box center [285, 521] width 91 height 30
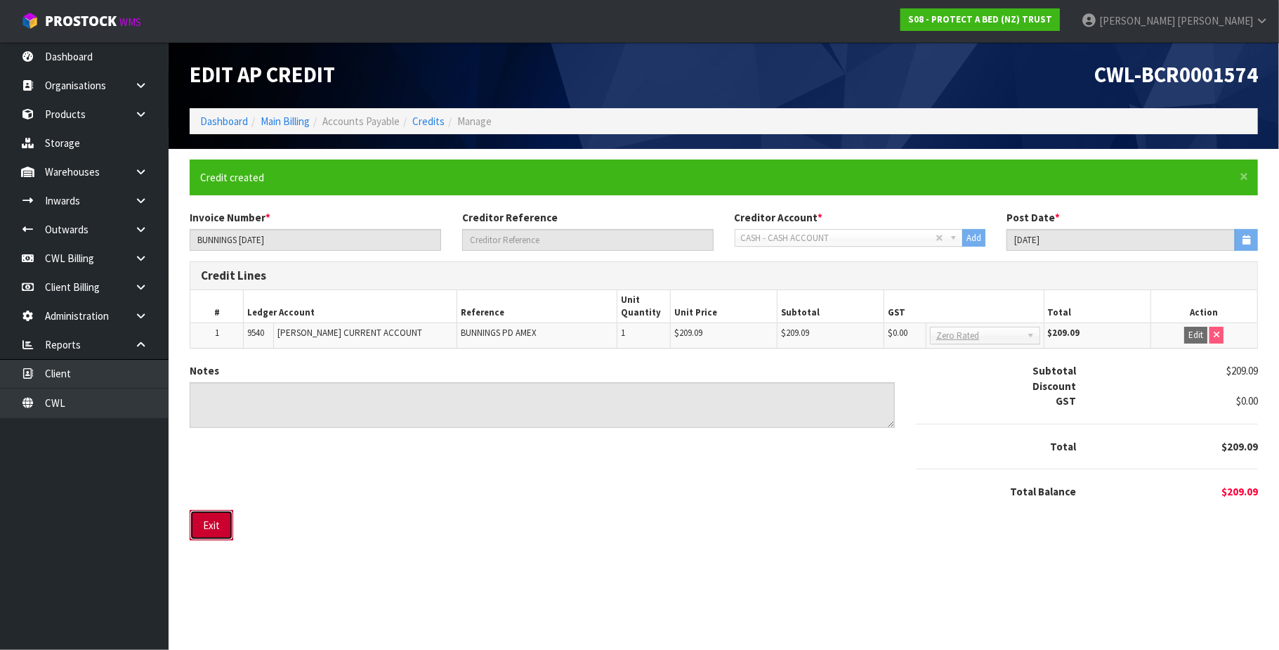
click at [221, 530] on button "Exit" at bounding box center [212, 525] width 44 height 30
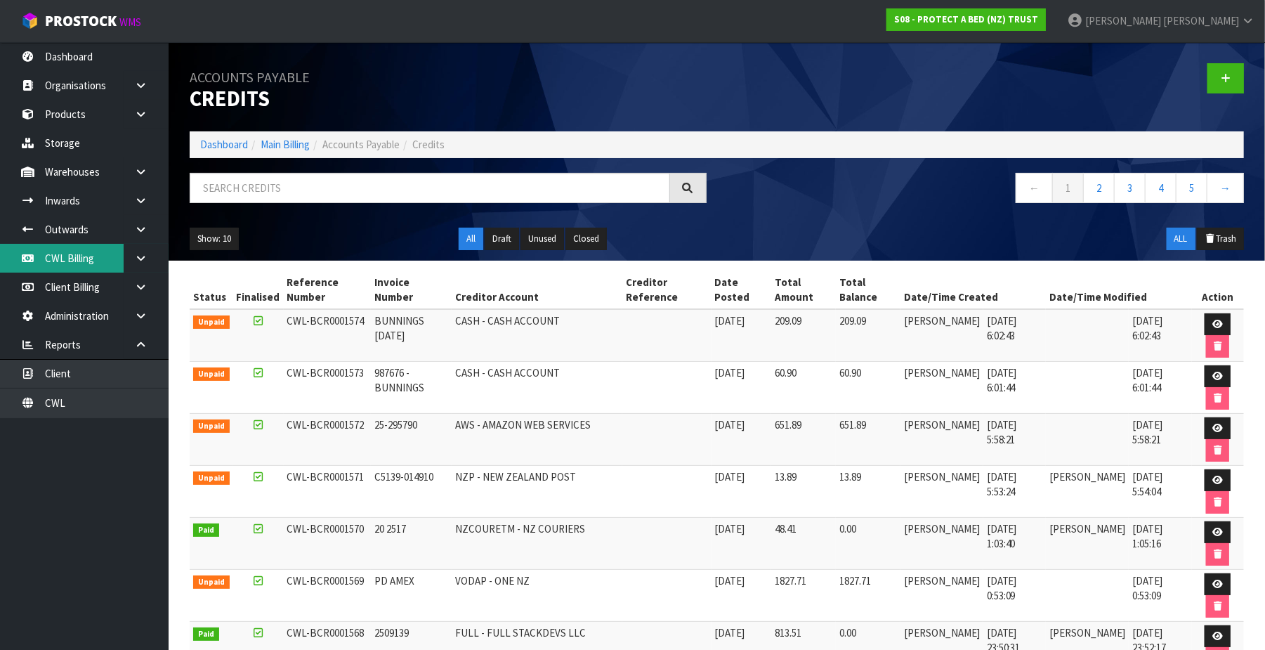
click at [84, 260] on link "CWL Billing" at bounding box center [84, 258] width 169 height 29
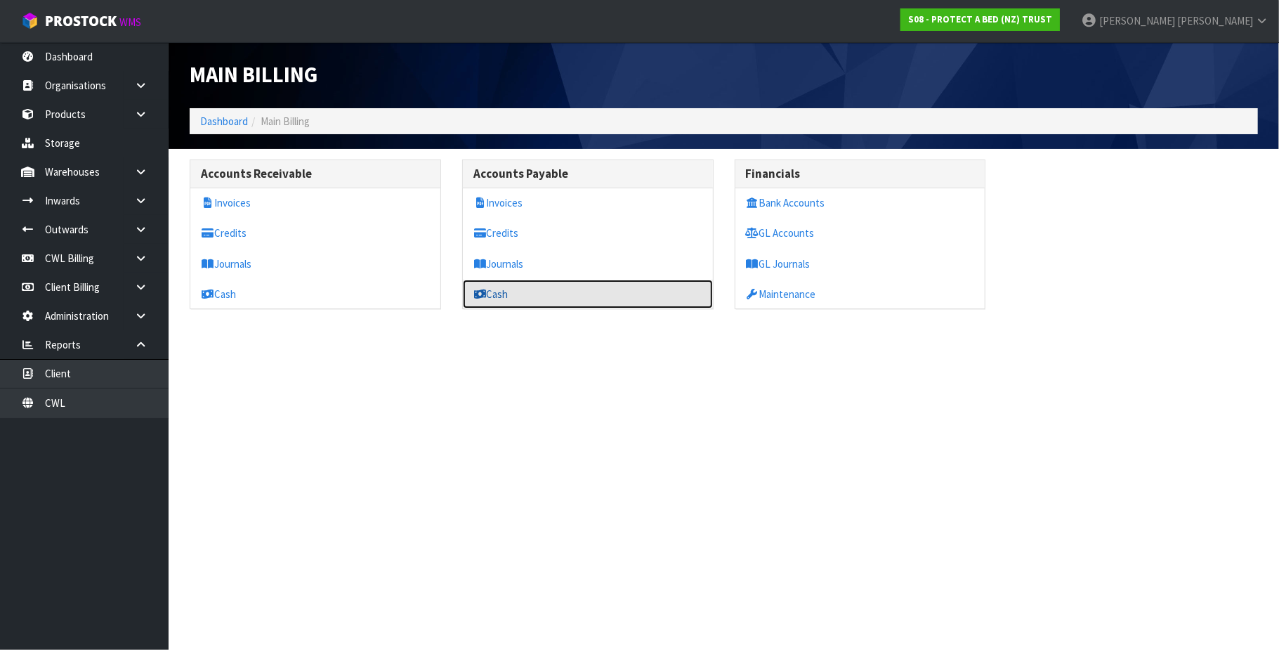
click at [510, 298] on link "Cash" at bounding box center [588, 294] width 250 height 29
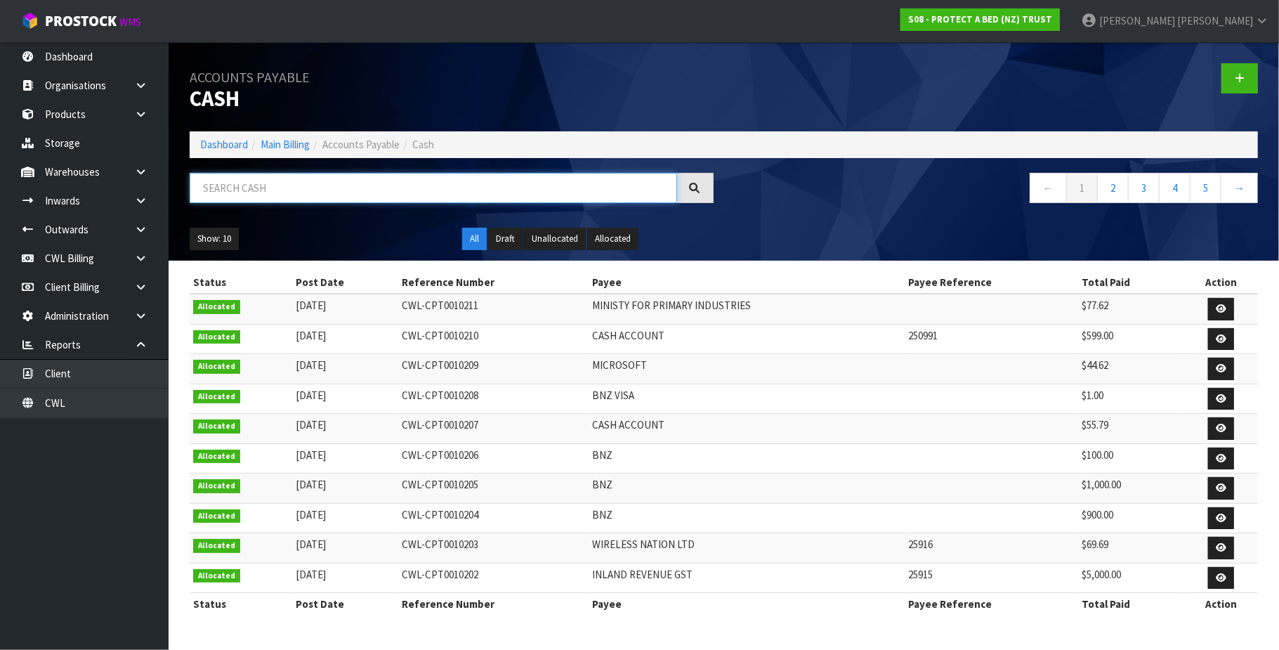
click at [234, 183] on input "text" at bounding box center [434, 188] width 488 height 30
paste input "CWL-CPT0010098"
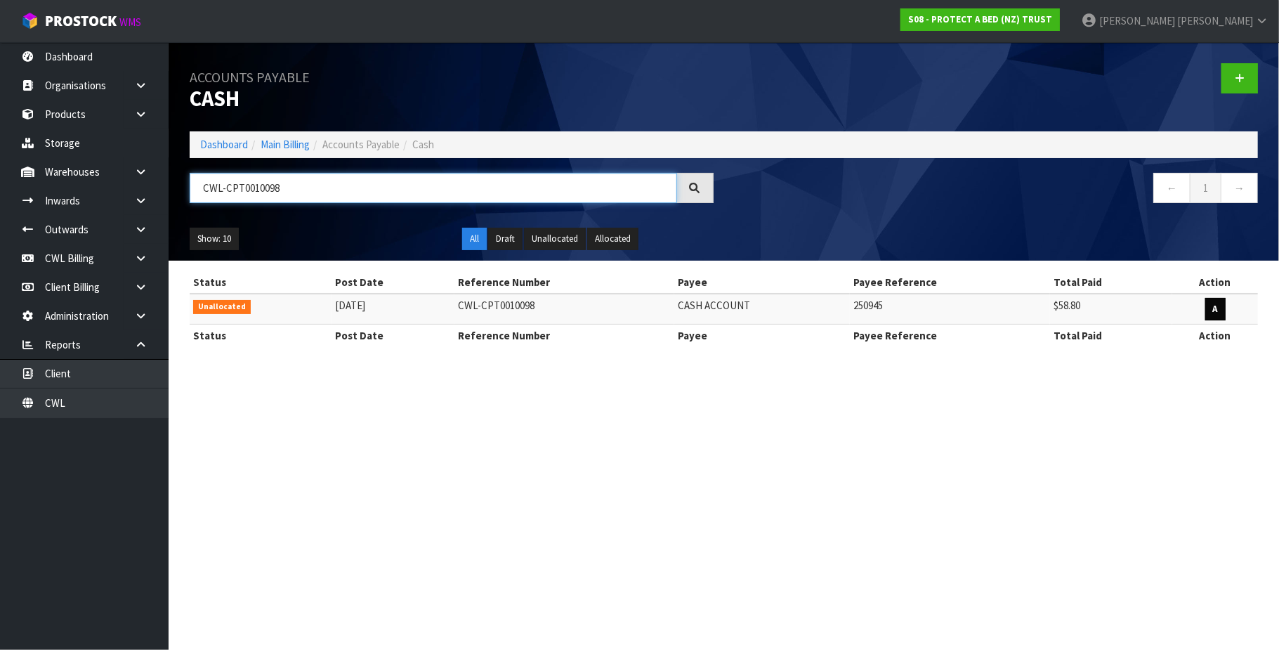
type input "CWL-CPT0010098"
click at [1213, 310] on strong "A" at bounding box center [1215, 309] width 5 height 12
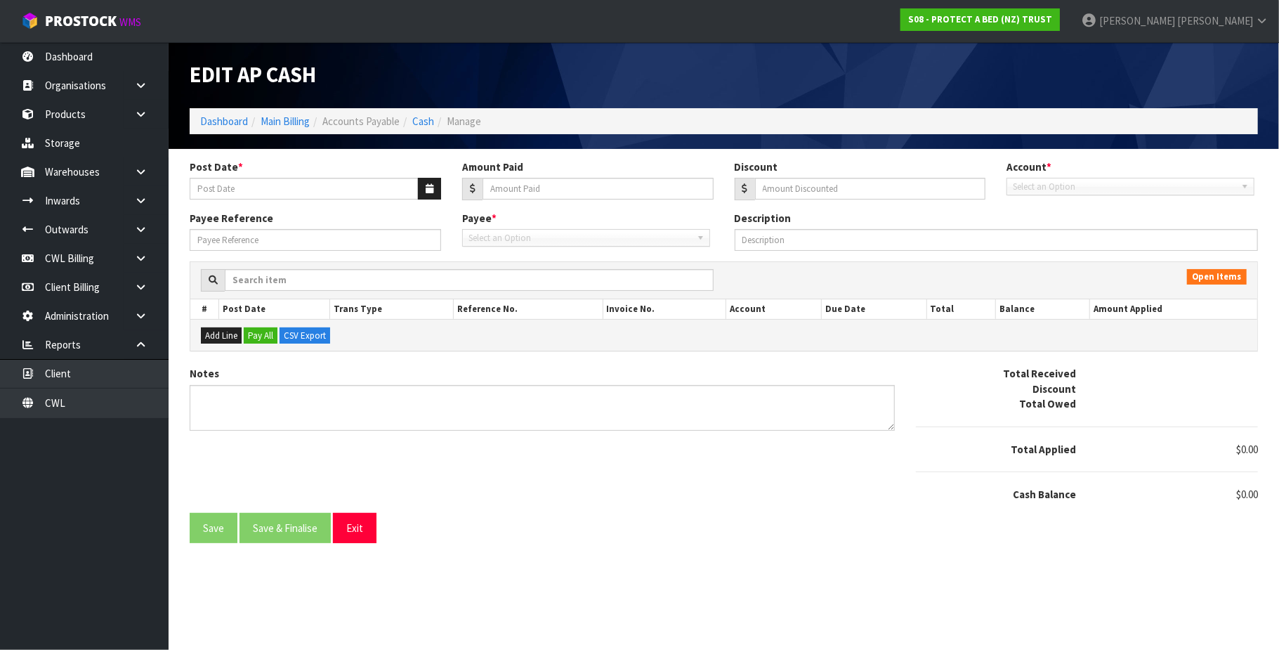
type input "[DATE]"
type input "58.8"
type input "0"
type input "250945"
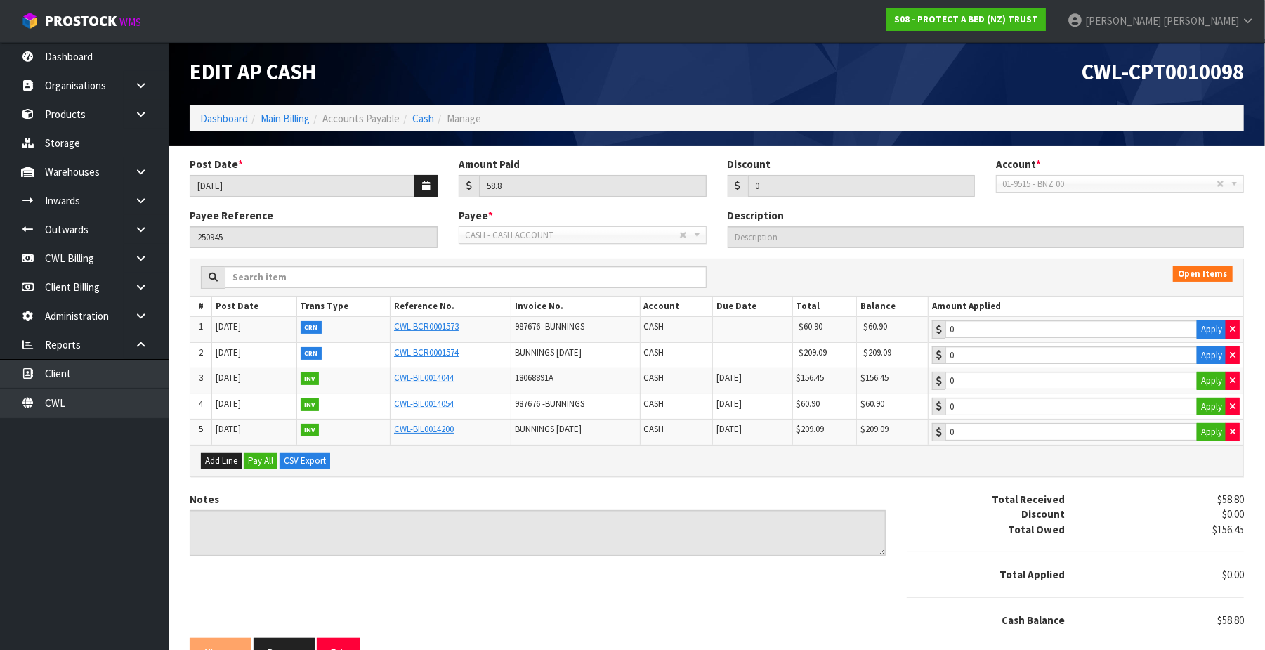
scroll to position [38, 0]
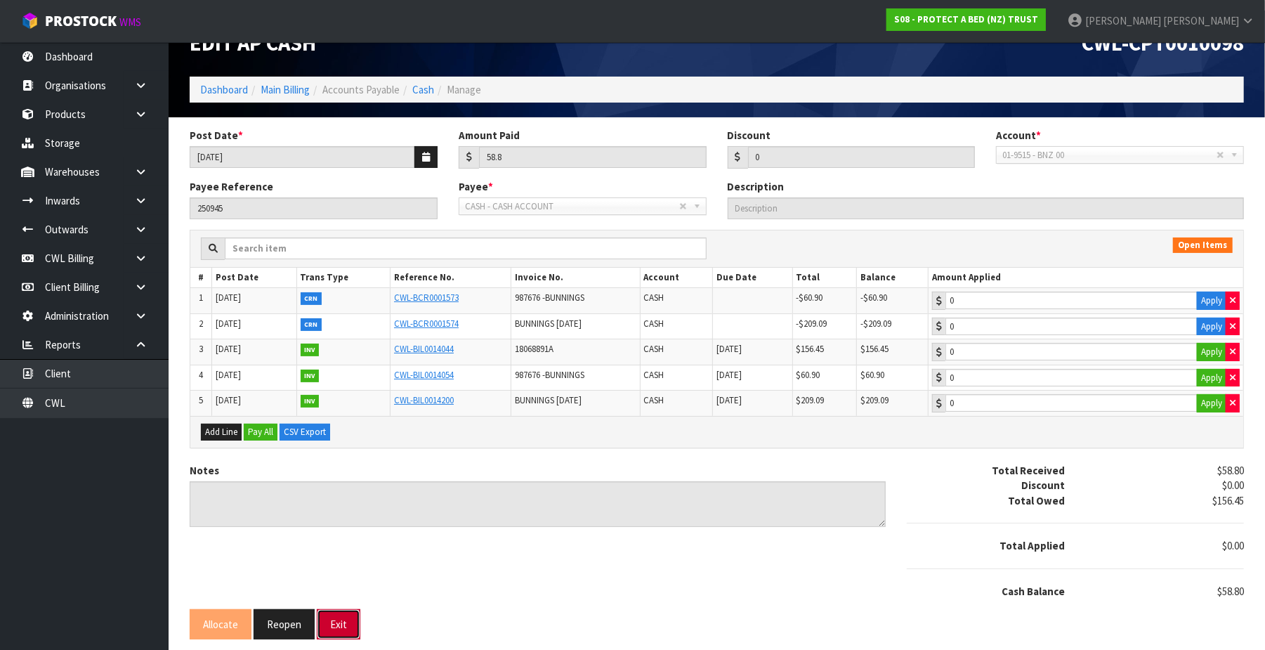
click at [344, 622] on button "Exit" at bounding box center [339, 624] width 44 height 30
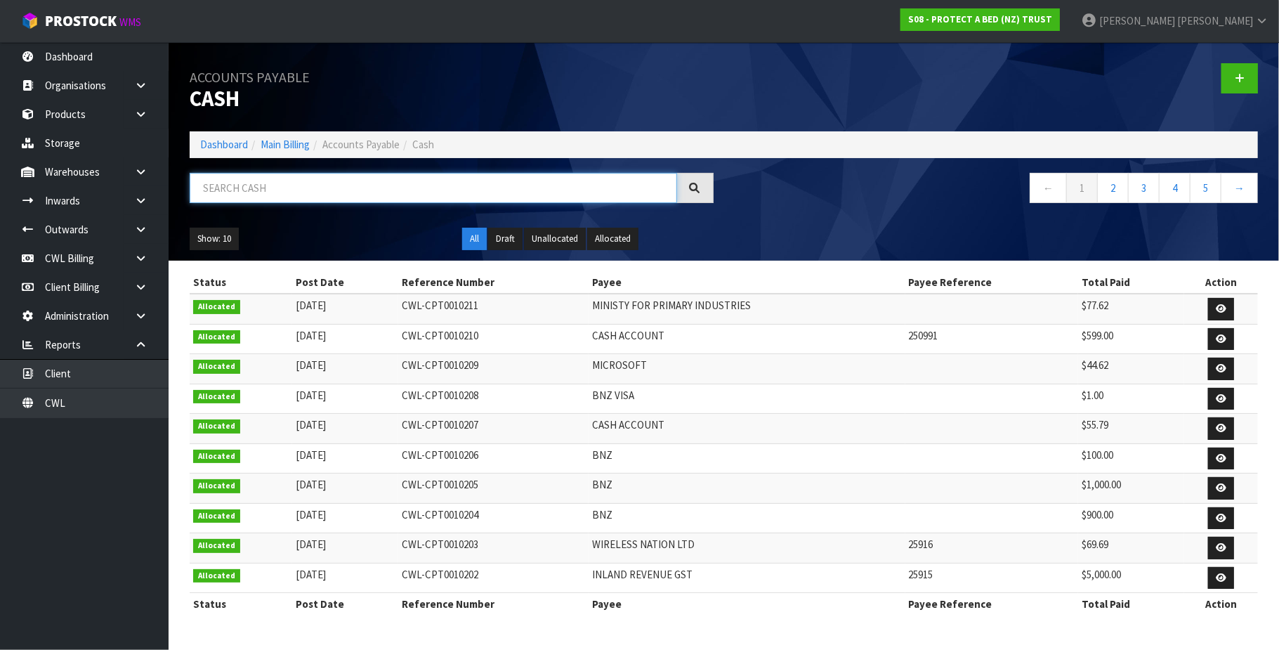
click at [292, 187] on input "text" at bounding box center [434, 188] width 488 height 30
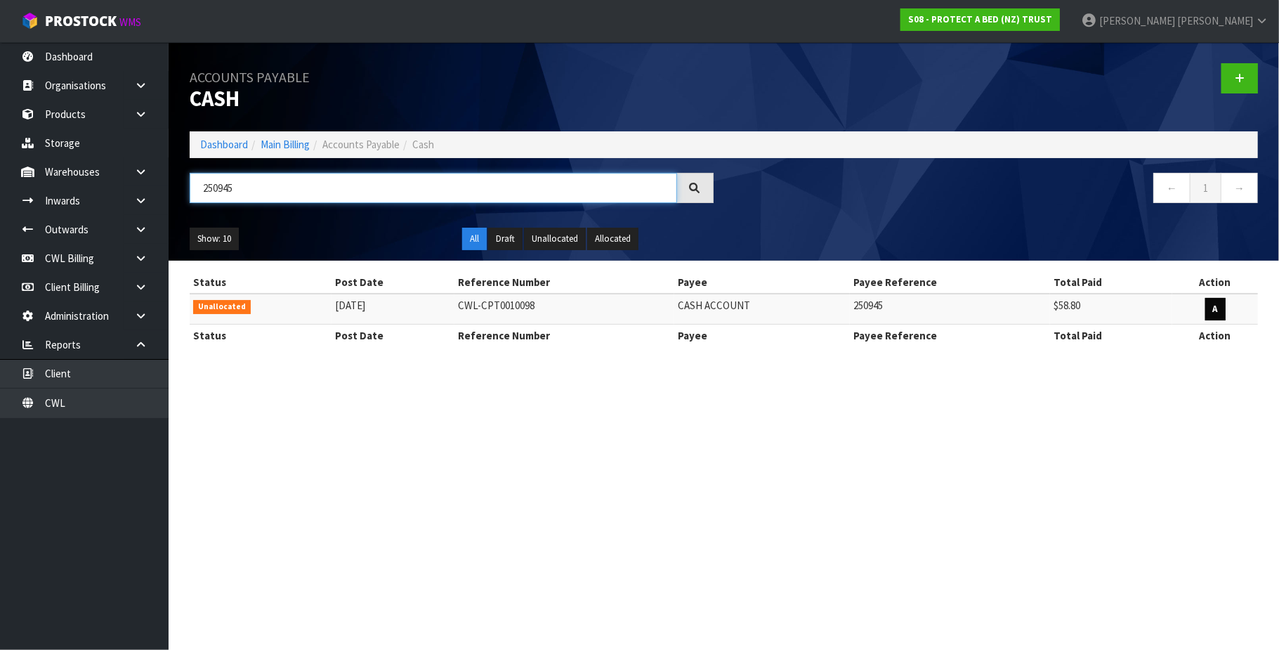
type input "250945"
click at [1207, 315] on link "A" at bounding box center [1215, 309] width 20 height 22
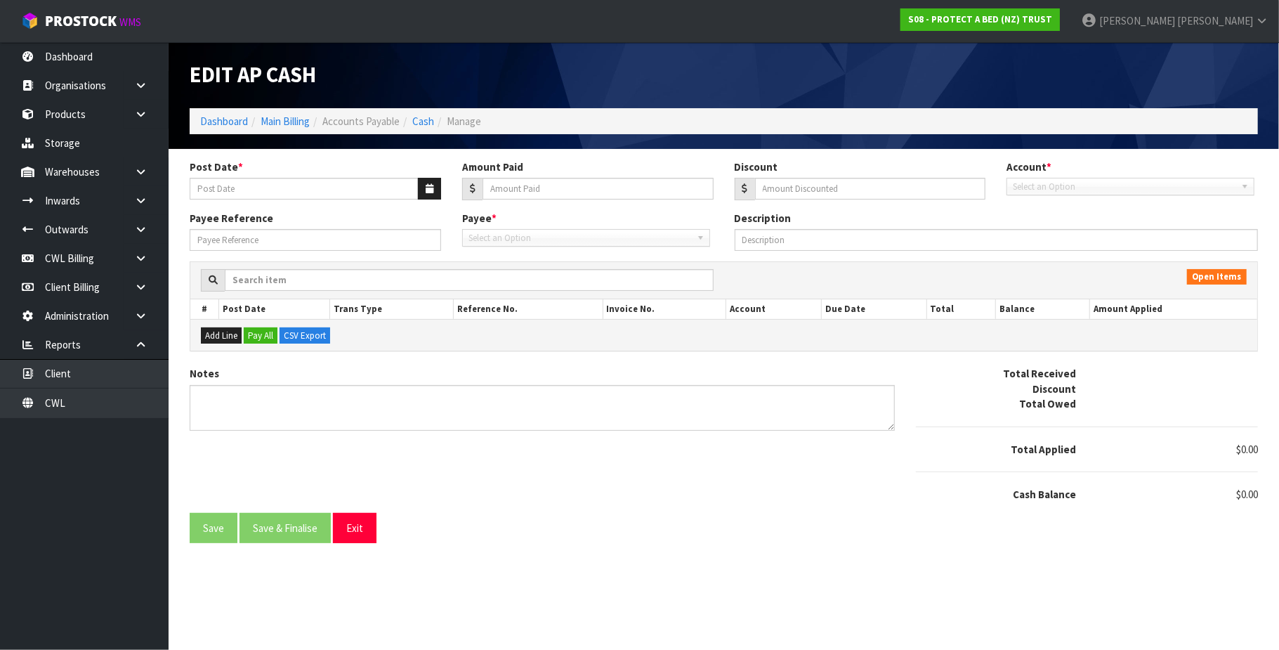
type input "[DATE]"
type input "58.8"
type input "0"
type input "250945"
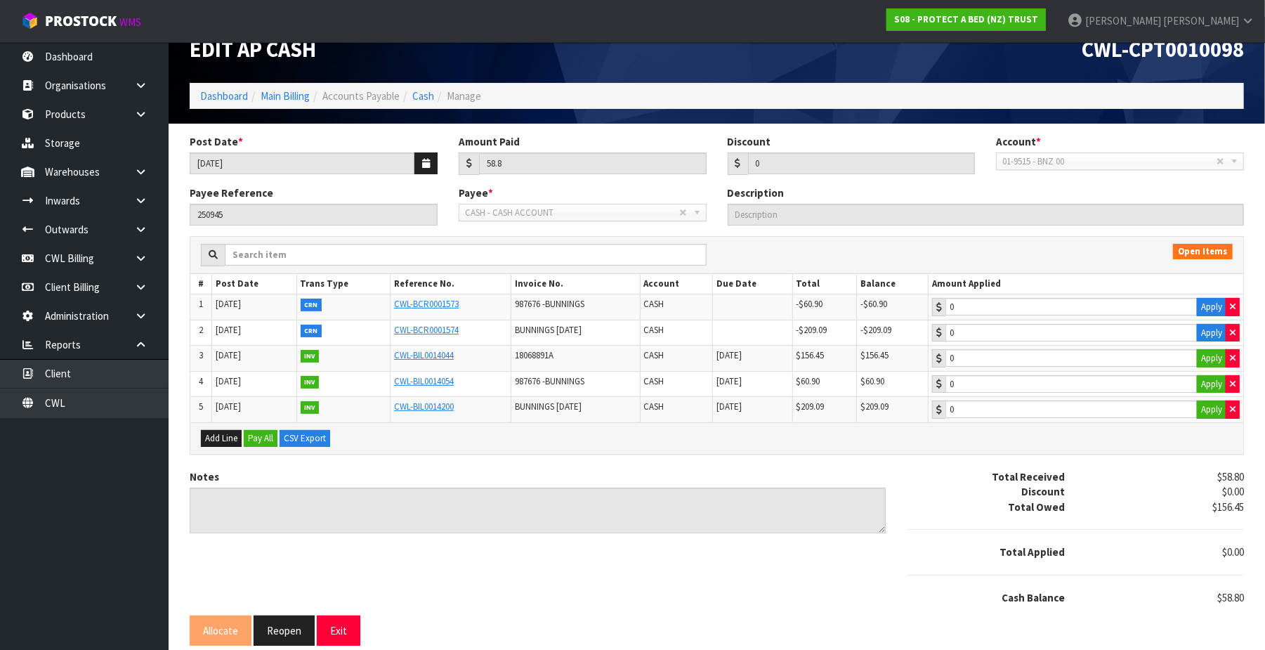
scroll to position [38, 0]
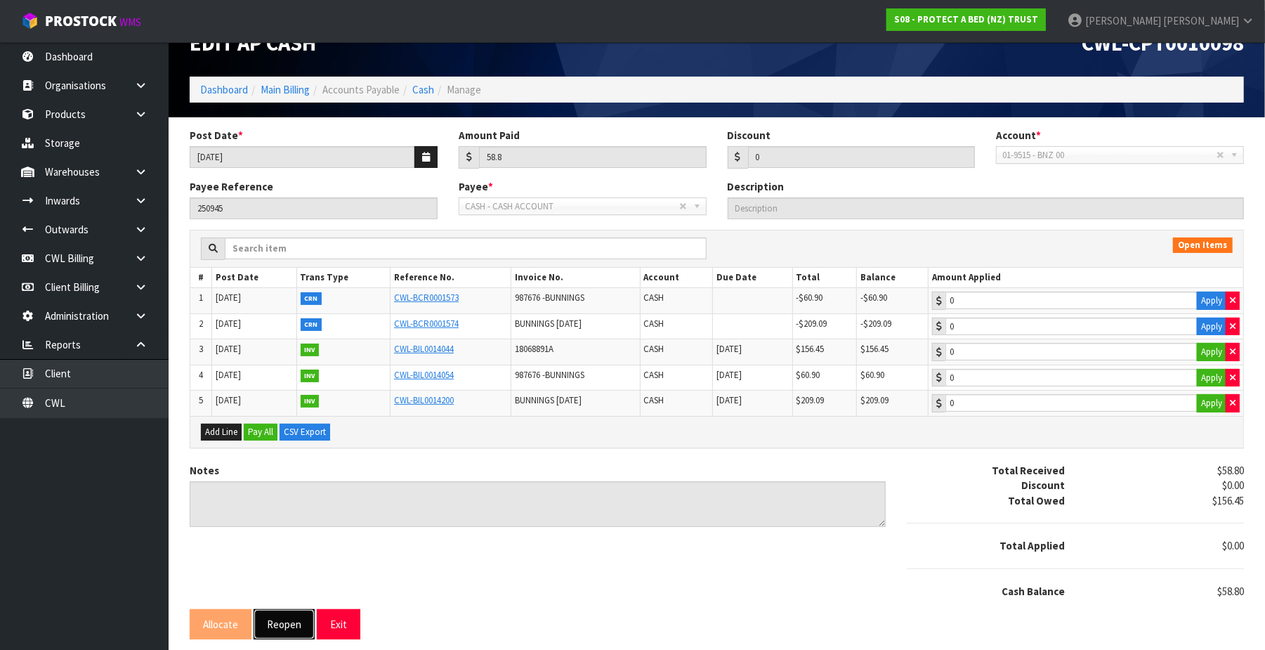
click at [293, 621] on button "Reopen" at bounding box center [284, 624] width 61 height 30
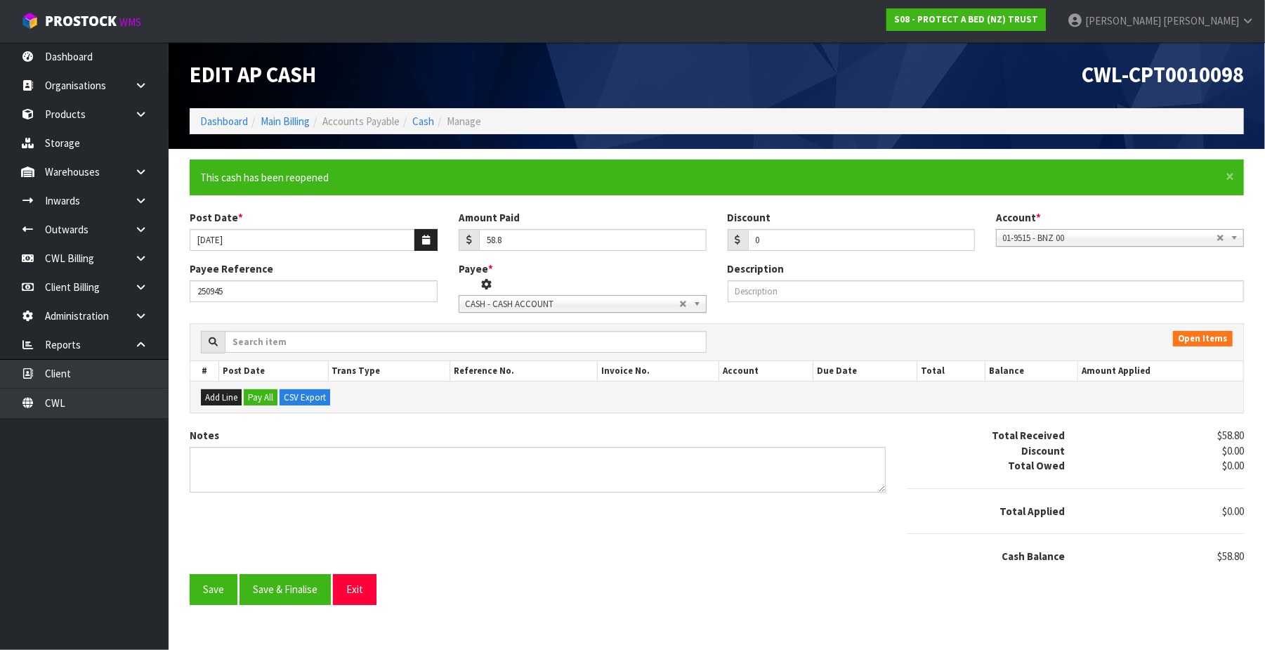
scroll to position [0, 0]
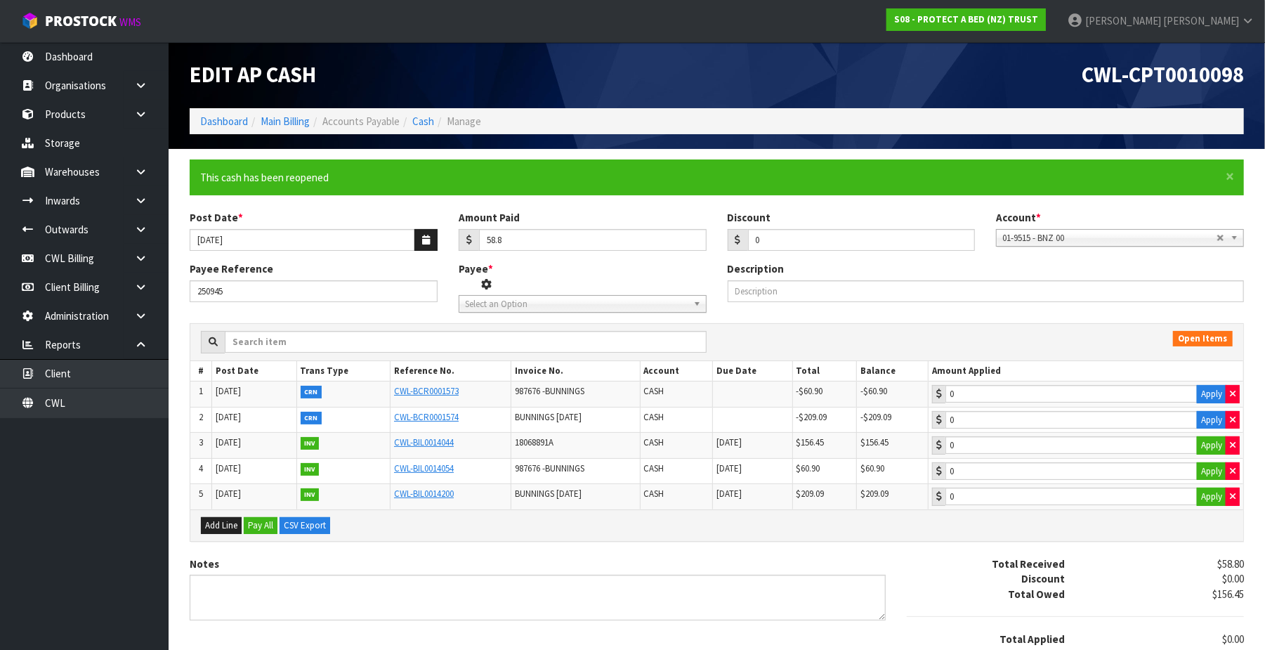
click at [515, 308] on span "Select an Option" at bounding box center [572, 304] width 214 height 17
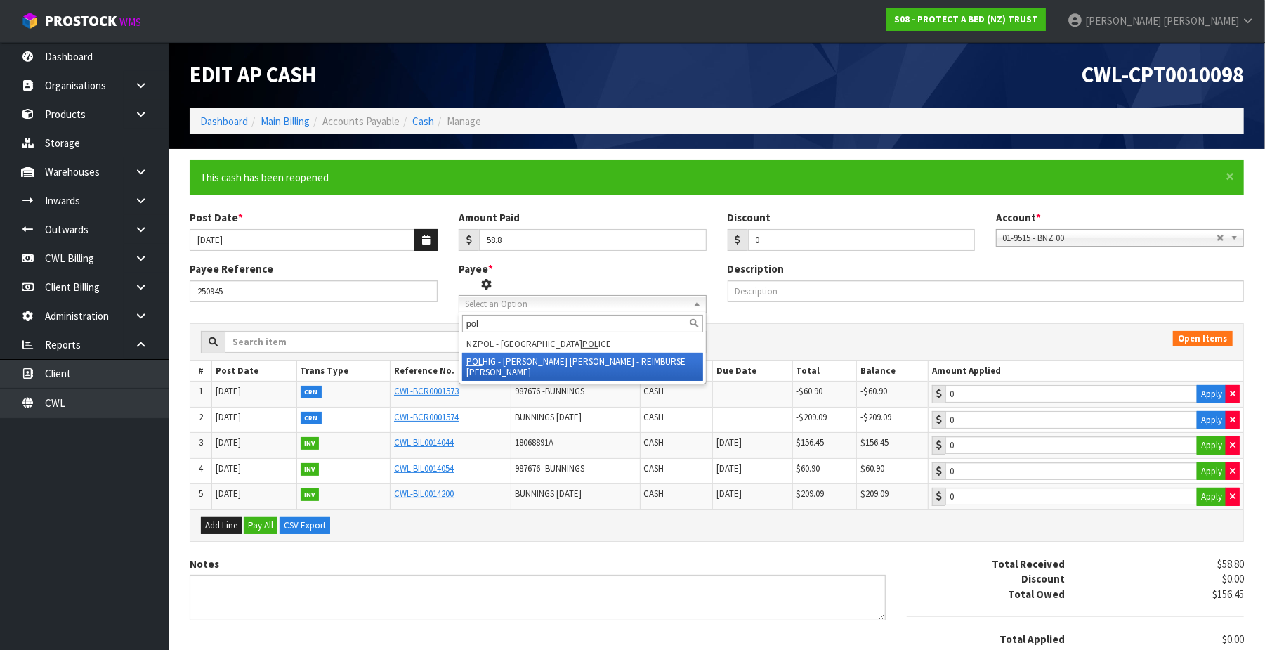
type input "pol"
click at [602, 363] on li "POL HIG - [PERSON_NAME] [PERSON_NAME] - REIMBURSE [PERSON_NAME]" at bounding box center [582, 367] width 241 height 28
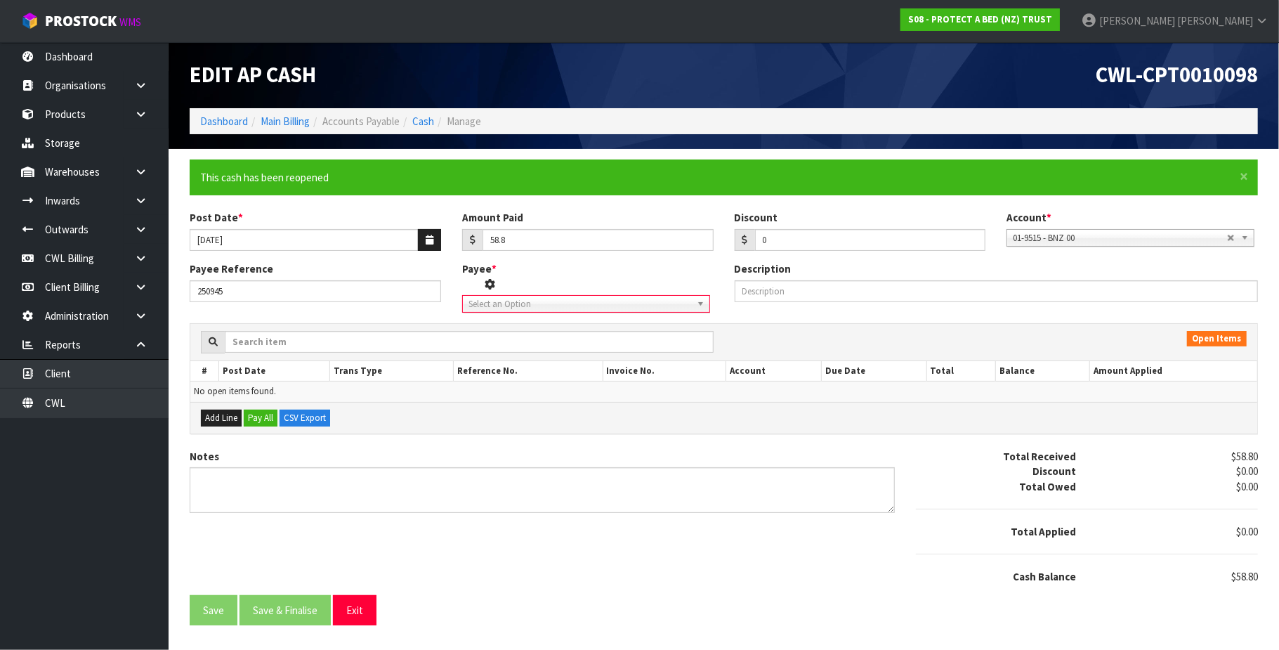
click at [531, 307] on span "Select an Option" at bounding box center [576, 304] width 214 height 17
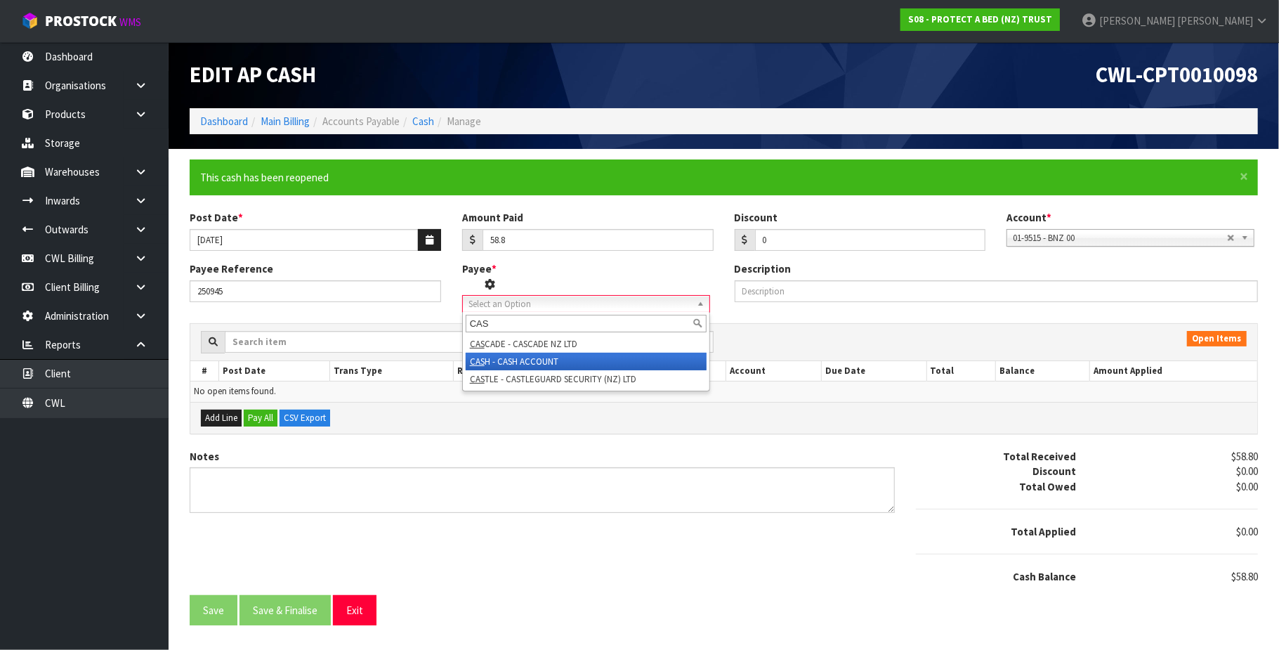
type input "CAS"
click at [535, 358] on li "CAS H - CASH ACCOUNT" at bounding box center [586, 362] width 241 height 18
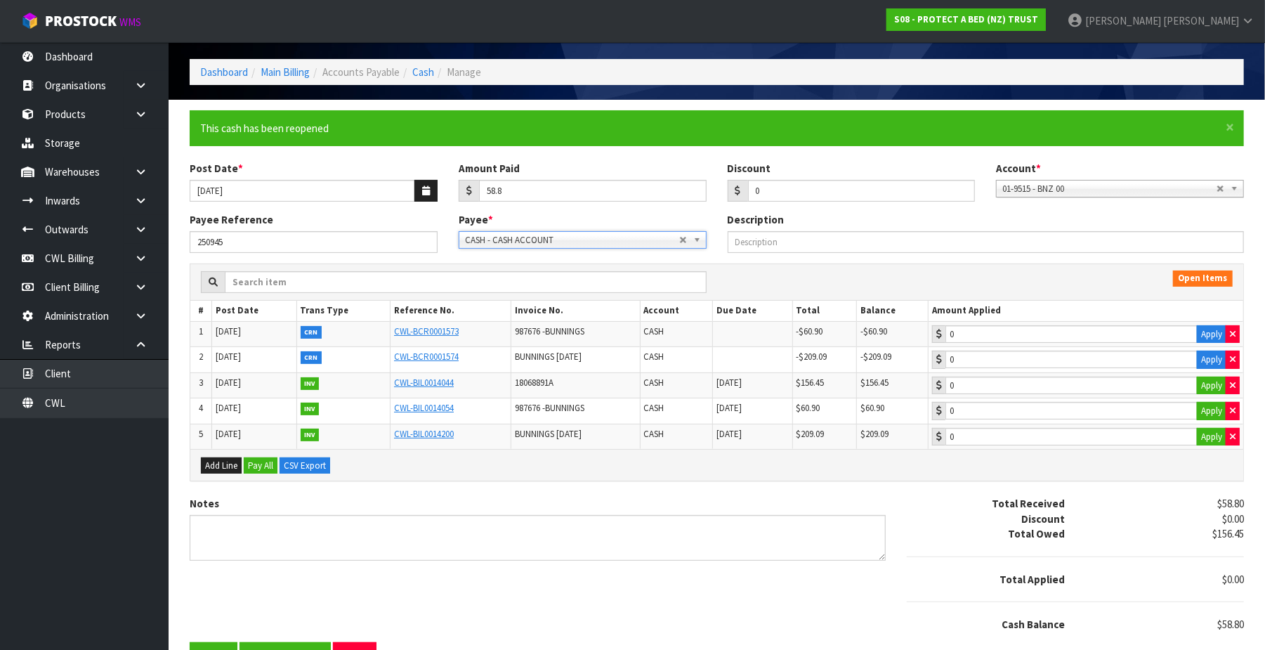
scroll to position [89, 0]
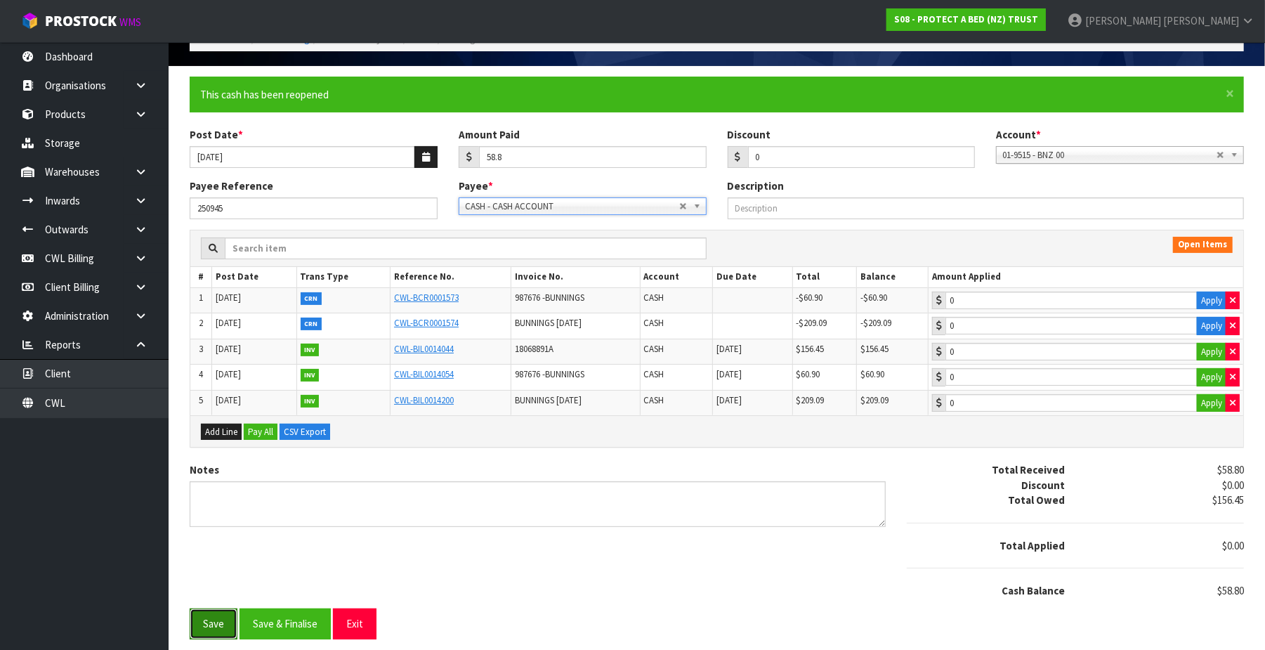
click at [220, 624] on button "Save" at bounding box center [214, 623] width 48 height 30
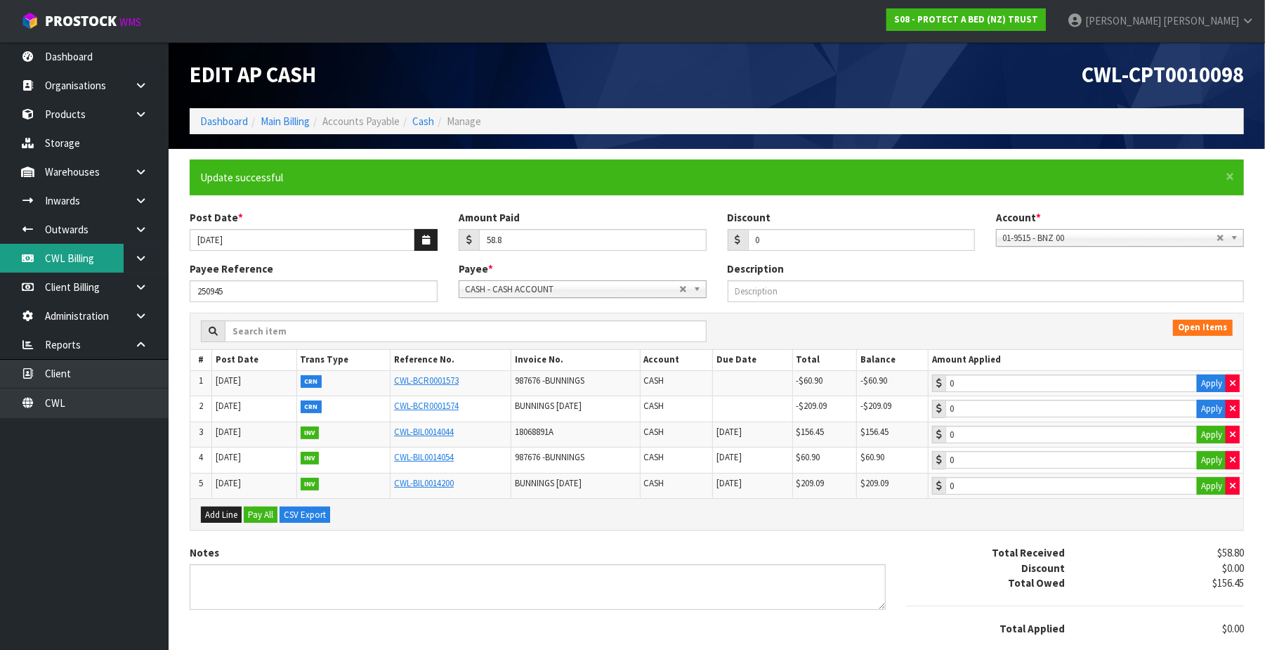
click at [85, 259] on link "CWL Billing" at bounding box center [84, 258] width 169 height 29
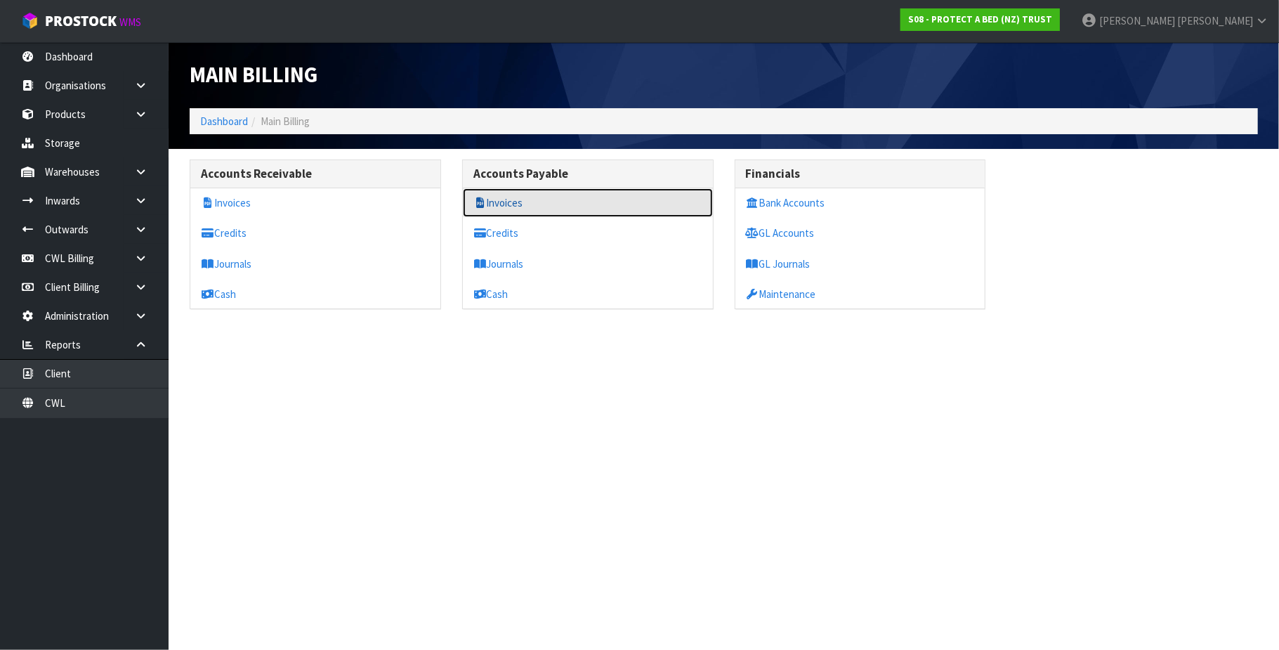
click at [514, 198] on link "Invoices" at bounding box center [588, 202] width 250 height 29
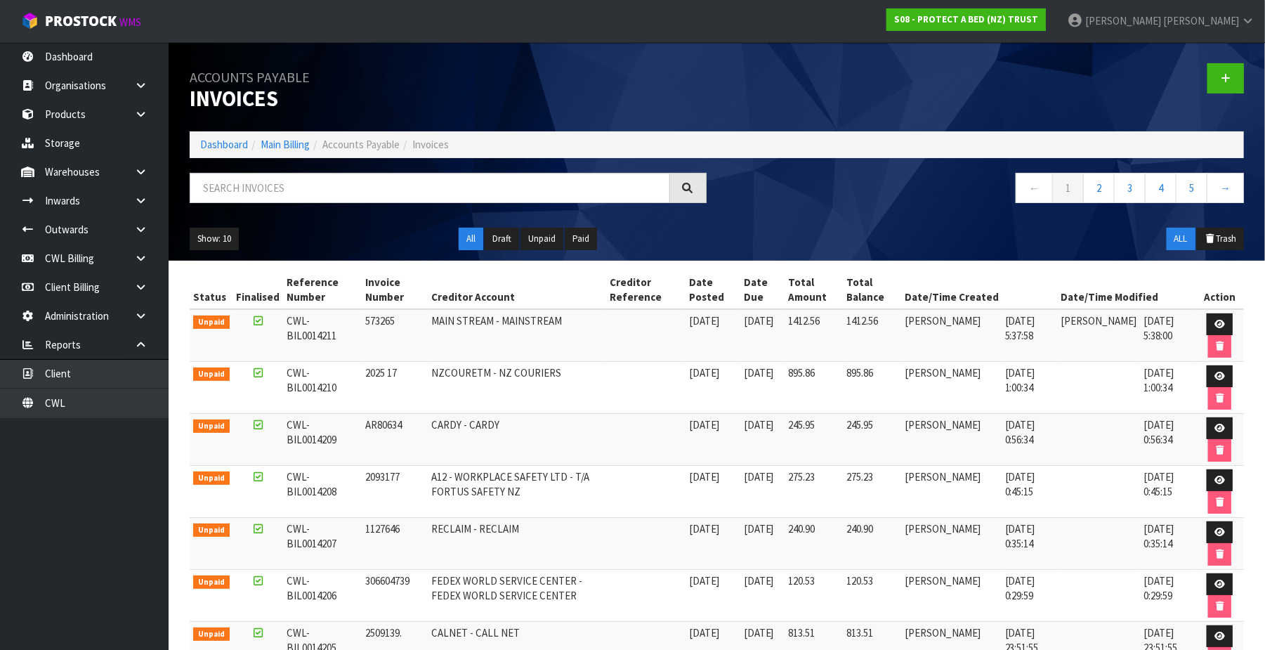
click at [369, 172] on div "Accounts Payable Invoices Dashboard Main Billing Accounts Payable Invoices ← 1 …" at bounding box center [716, 151] width 1075 height 218
click at [315, 195] on input "text" at bounding box center [430, 188] width 480 height 30
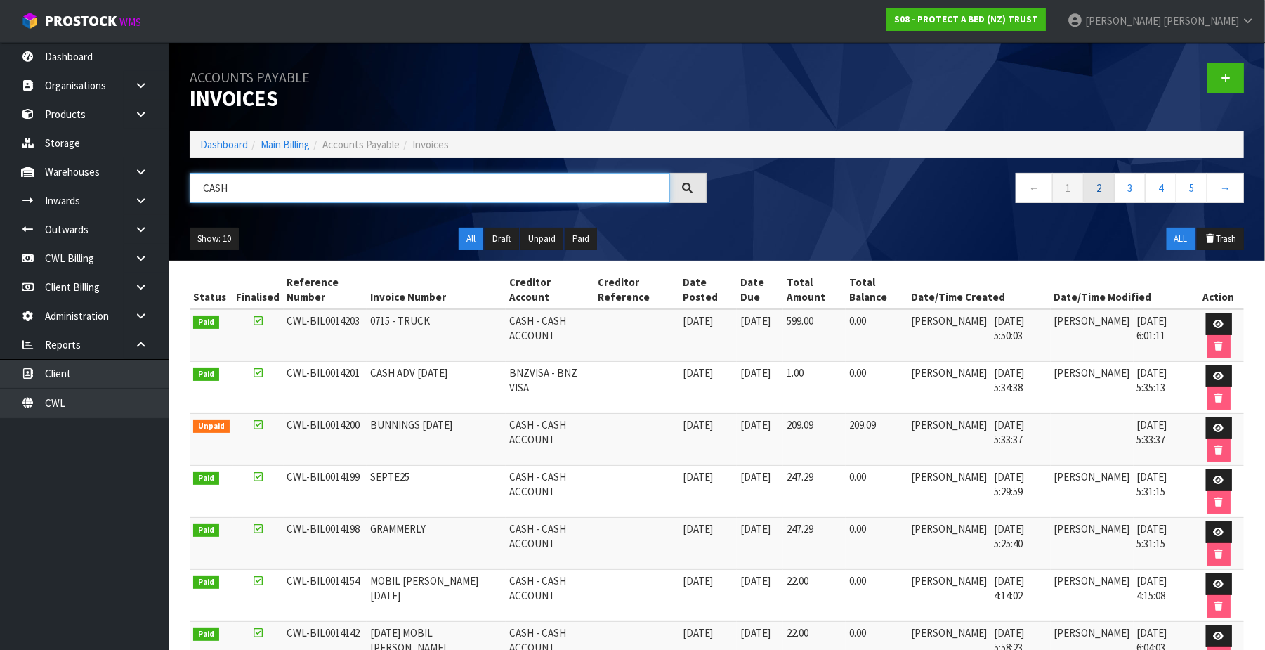
type input "CASH"
click at [1094, 186] on link "2" at bounding box center [1099, 188] width 32 height 30
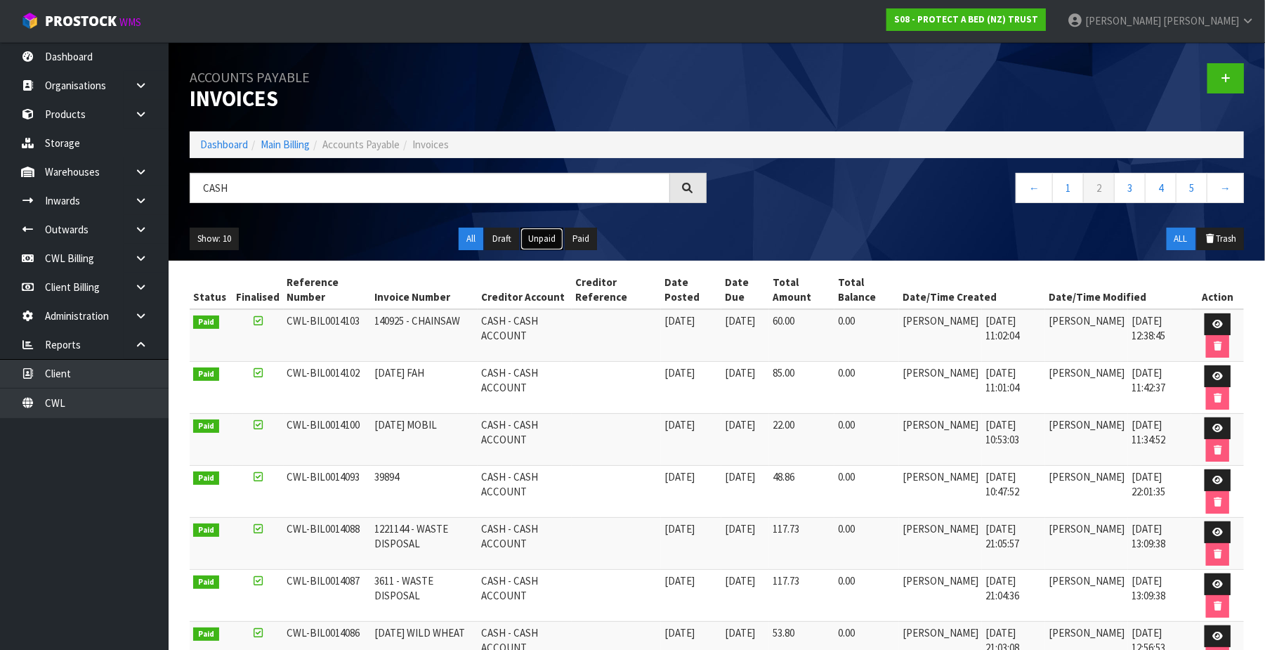
click at [551, 243] on button "Unpaid" at bounding box center [542, 239] width 43 height 22
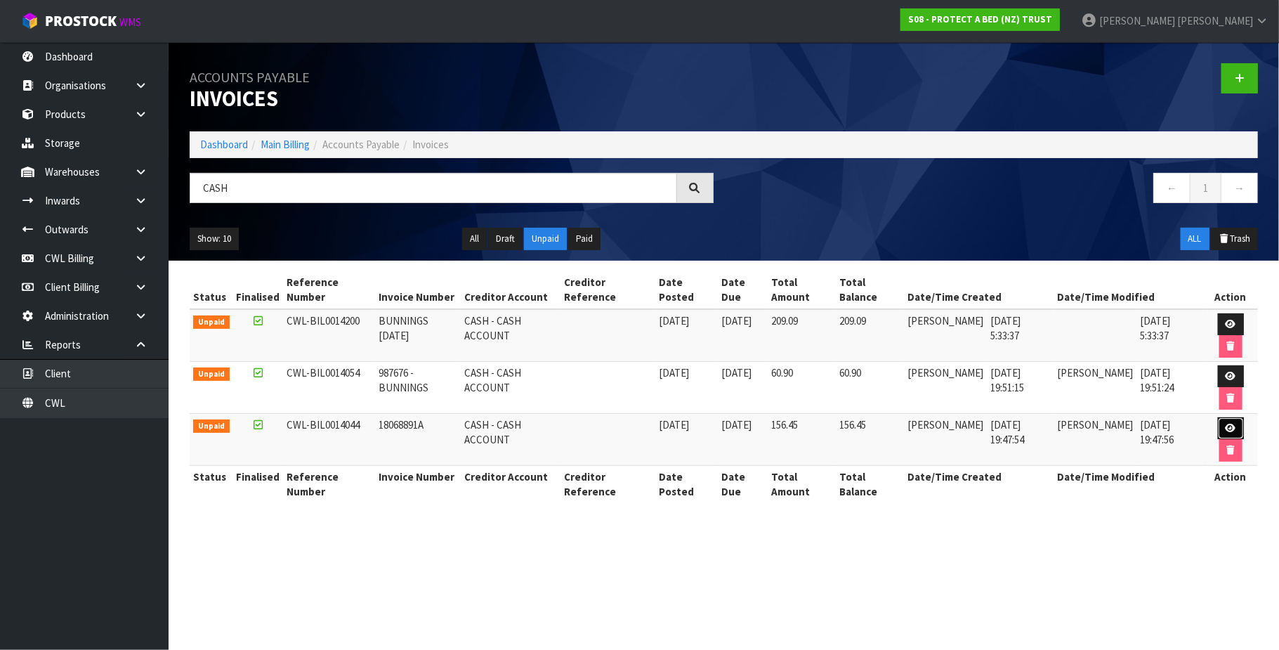
click at [1231, 433] on icon at bounding box center [1231, 428] width 11 height 9
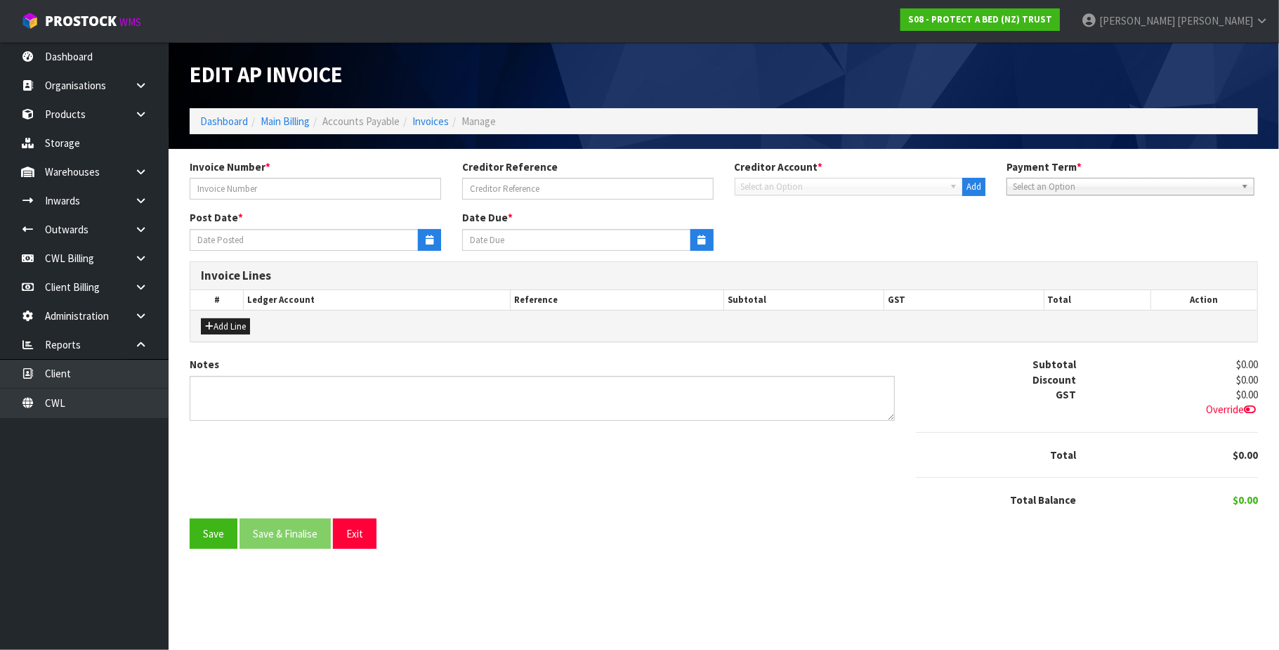
type input "18068891A"
type input "[DATE]"
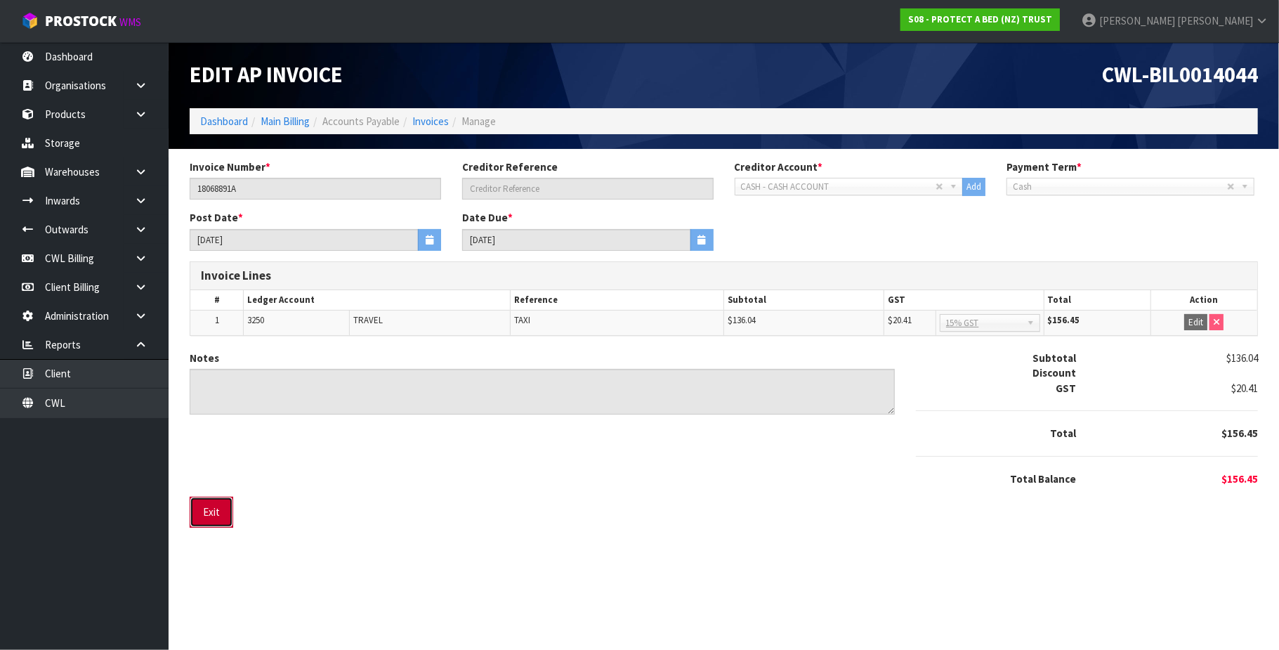
click at [220, 513] on button "Exit" at bounding box center [212, 512] width 44 height 30
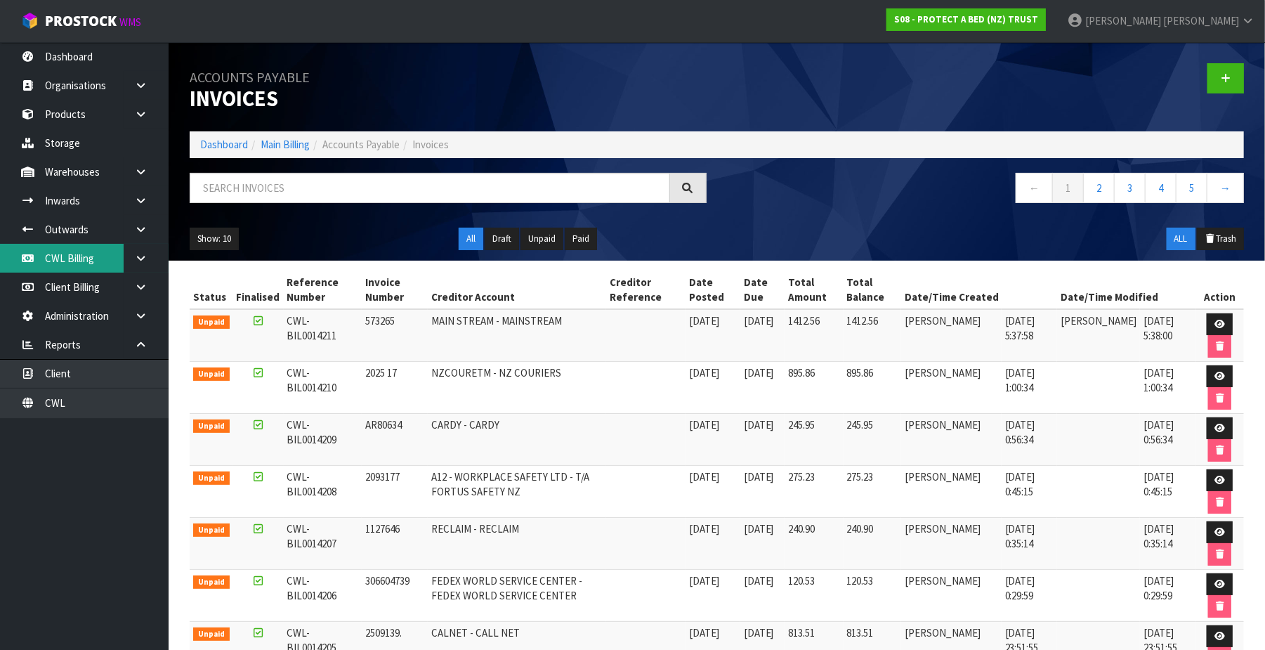
click at [88, 256] on link "CWL Billing" at bounding box center [84, 258] width 169 height 29
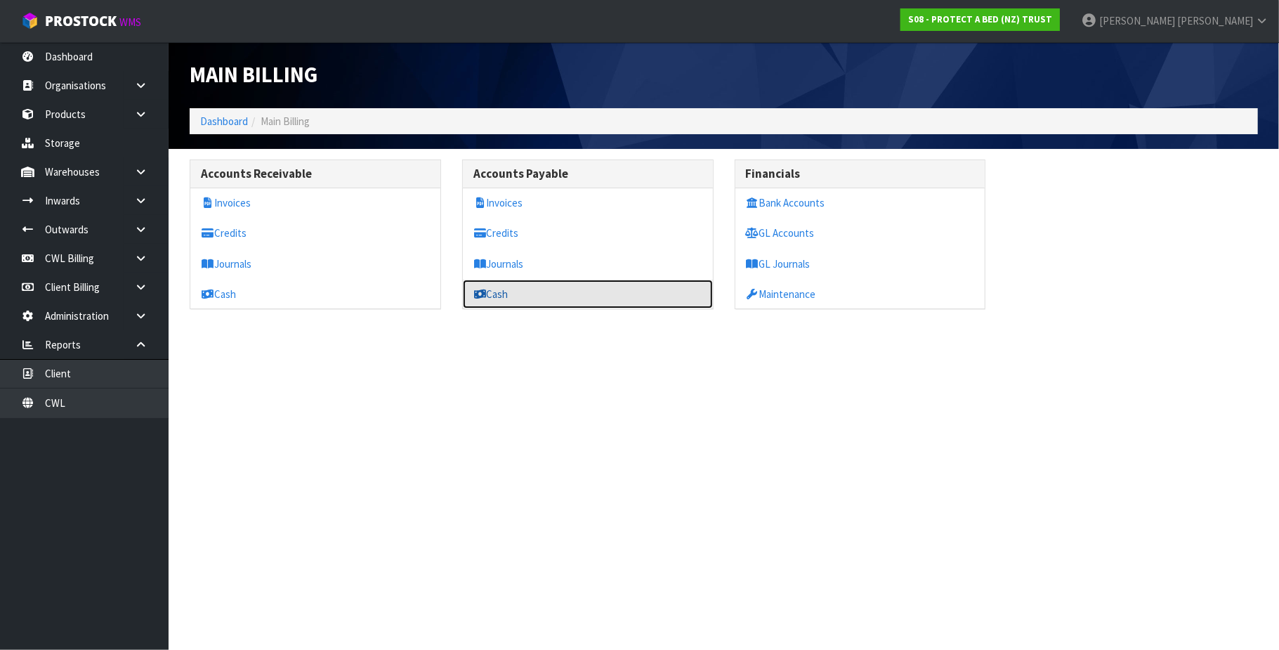
click at [532, 293] on link "Cash" at bounding box center [588, 294] width 250 height 29
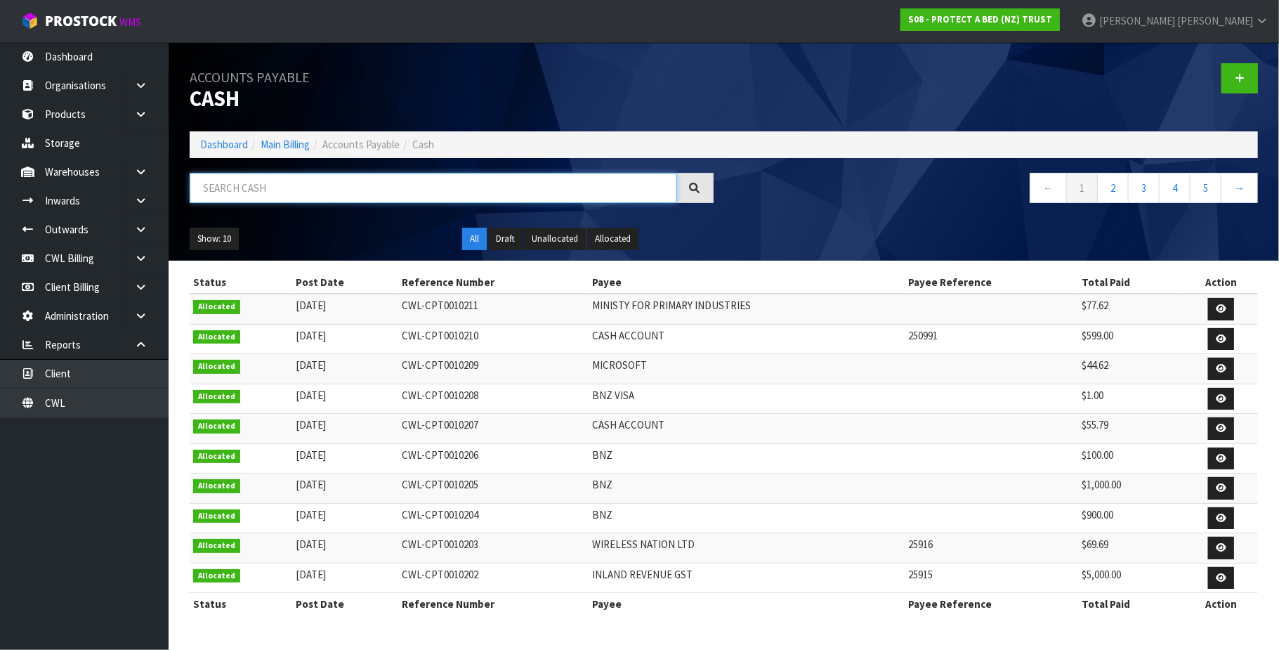
click at [299, 176] on input "text" at bounding box center [434, 188] width 488 height 30
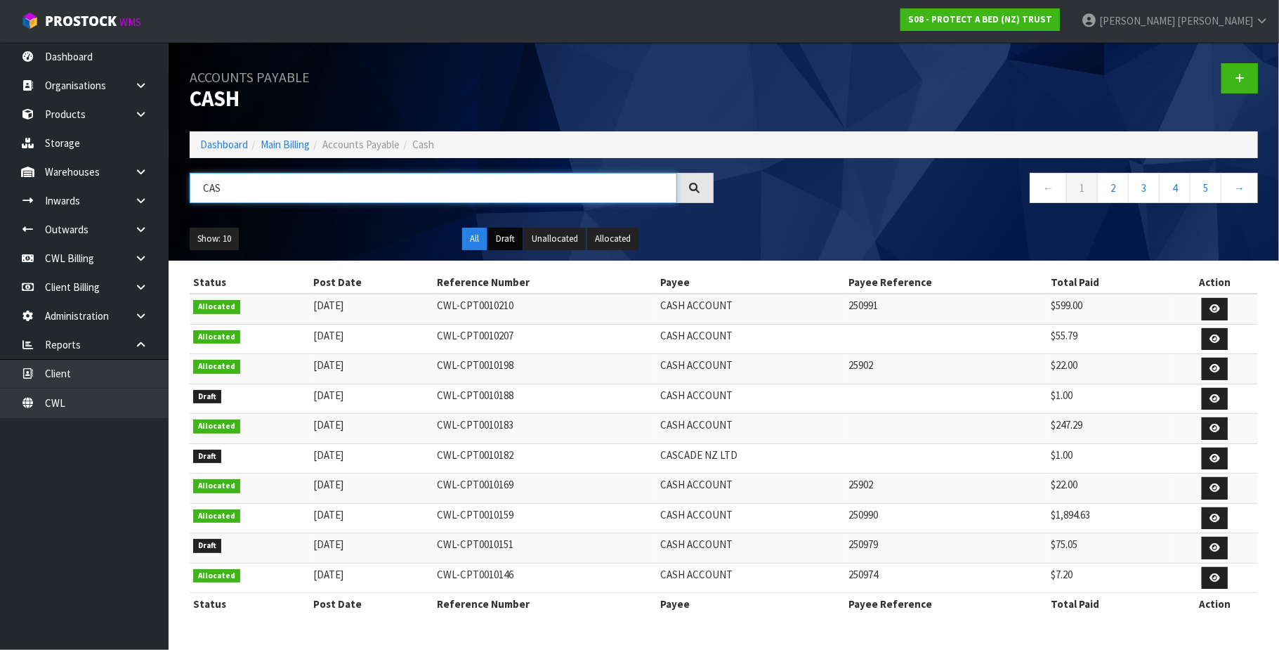
type input "CAS"
click at [504, 240] on button "Draft" at bounding box center [505, 239] width 34 height 22
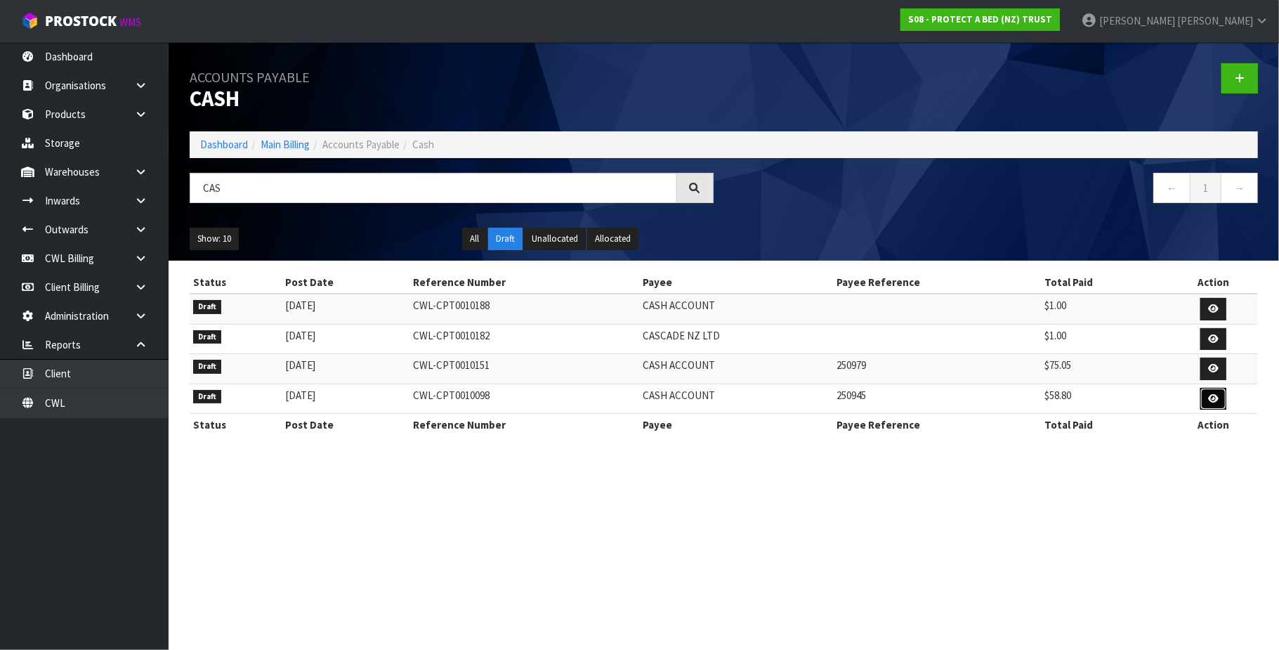
click at [1209, 400] on icon at bounding box center [1213, 398] width 11 height 9
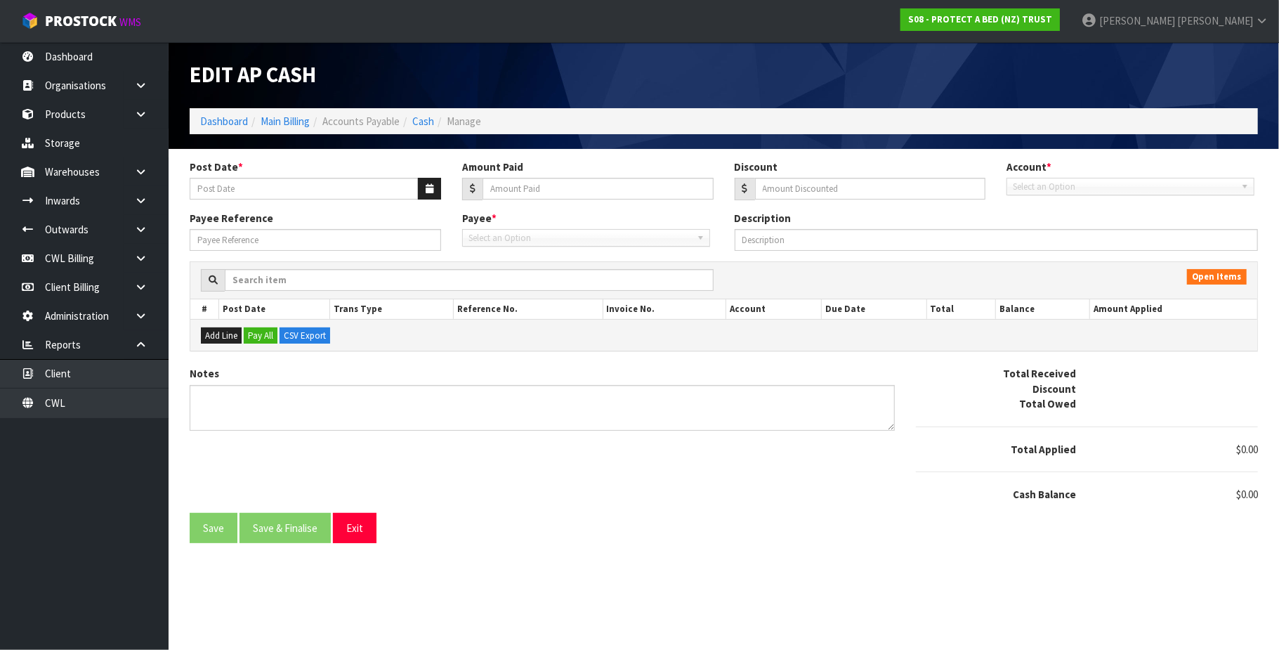
type input "[DATE]"
type input "58.8"
type input "0"
type input "250945"
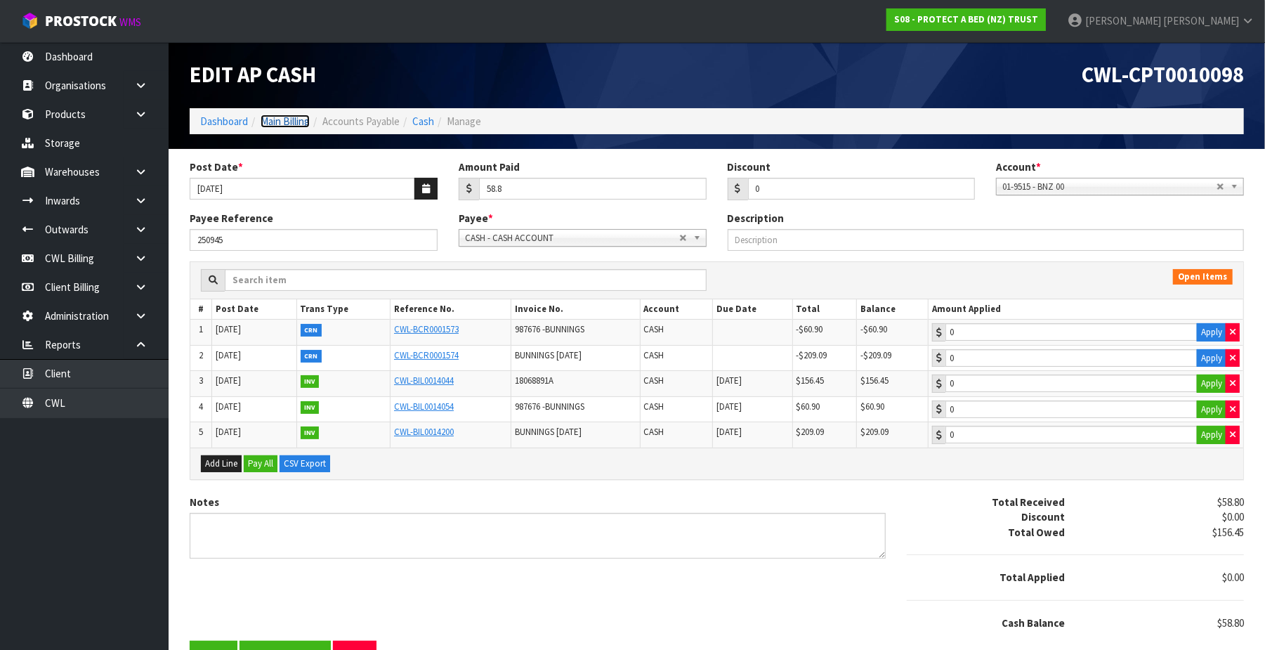
click at [296, 121] on link "Main Billing" at bounding box center [285, 121] width 49 height 13
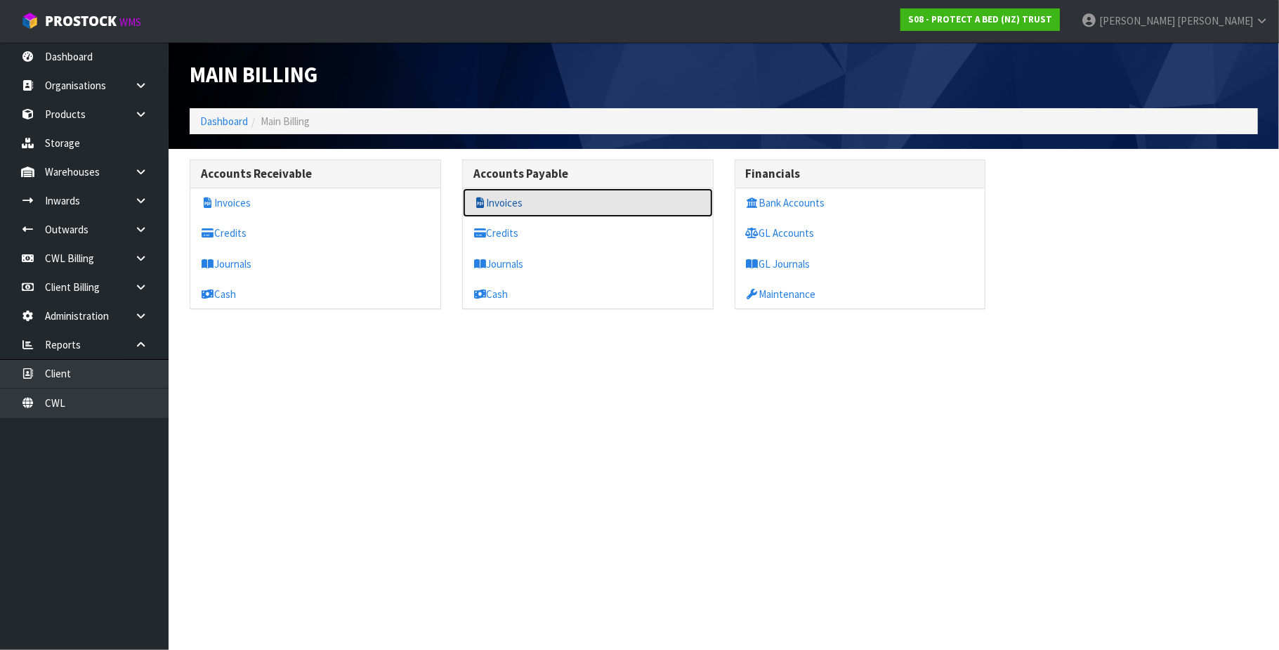
click at [523, 202] on link "Invoices" at bounding box center [588, 202] width 250 height 29
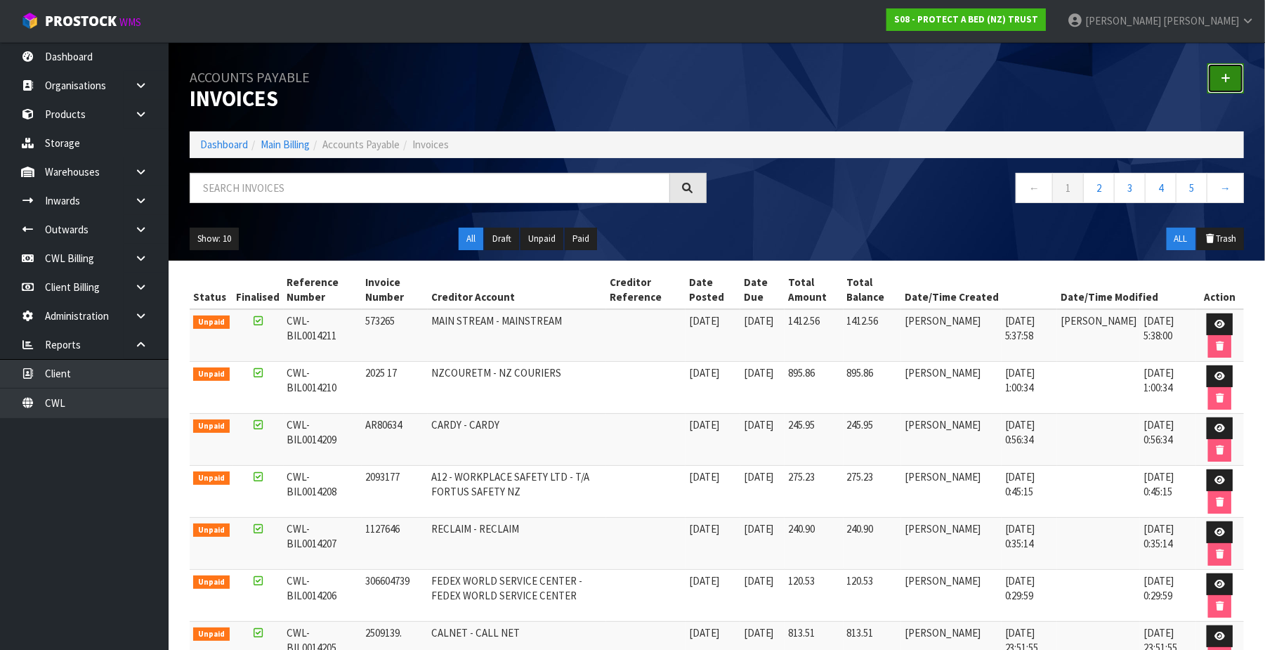
click at [1231, 74] on link at bounding box center [1226, 78] width 37 height 30
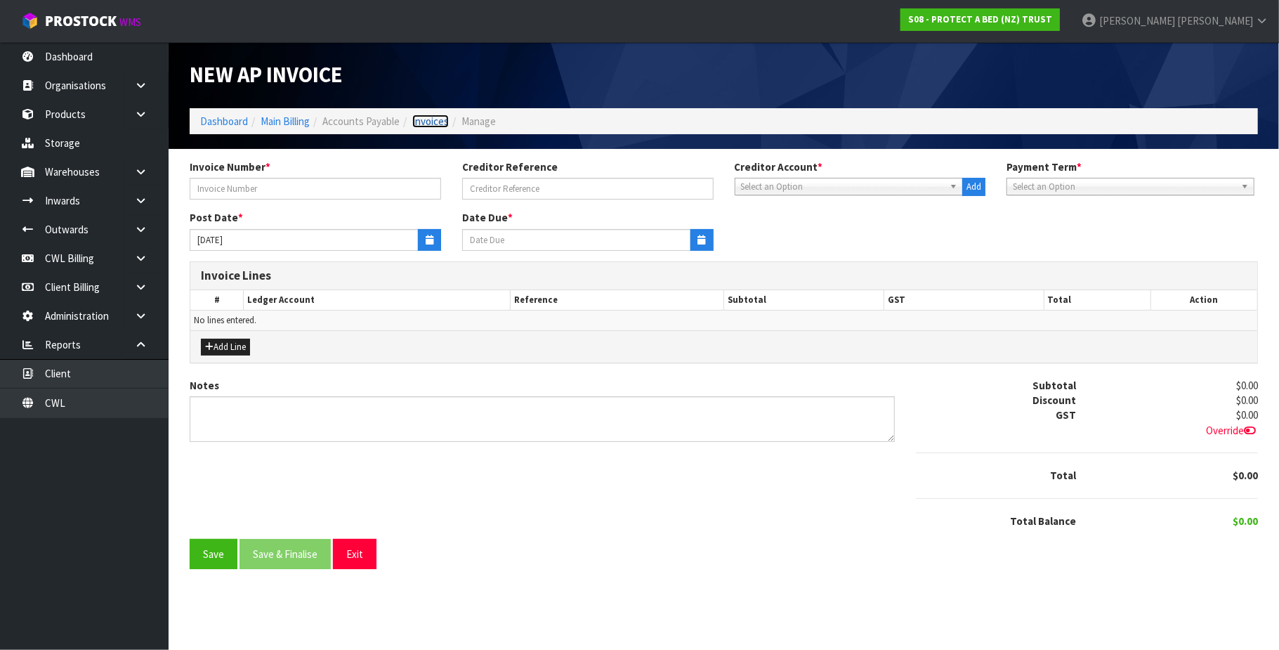
click at [430, 116] on link "Invoices" at bounding box center [430, 121] width 37 height 13
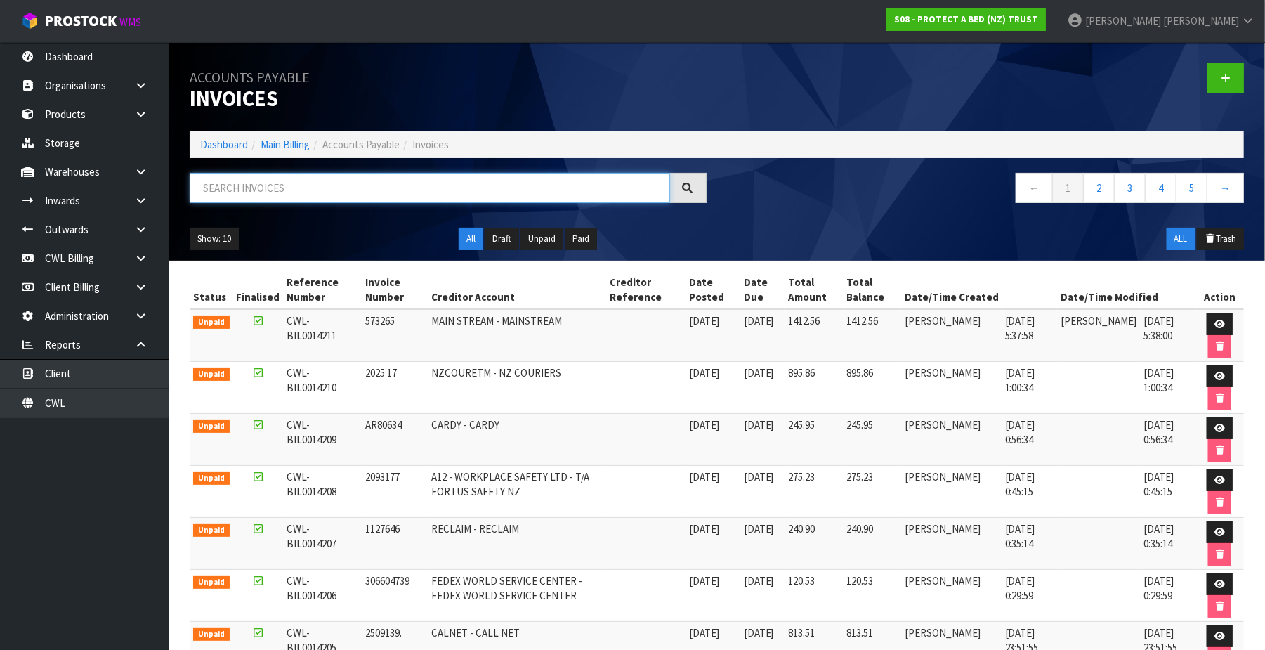
click at [292, 184] on input "text" at bounding box center [430, 188] width 480 height 30
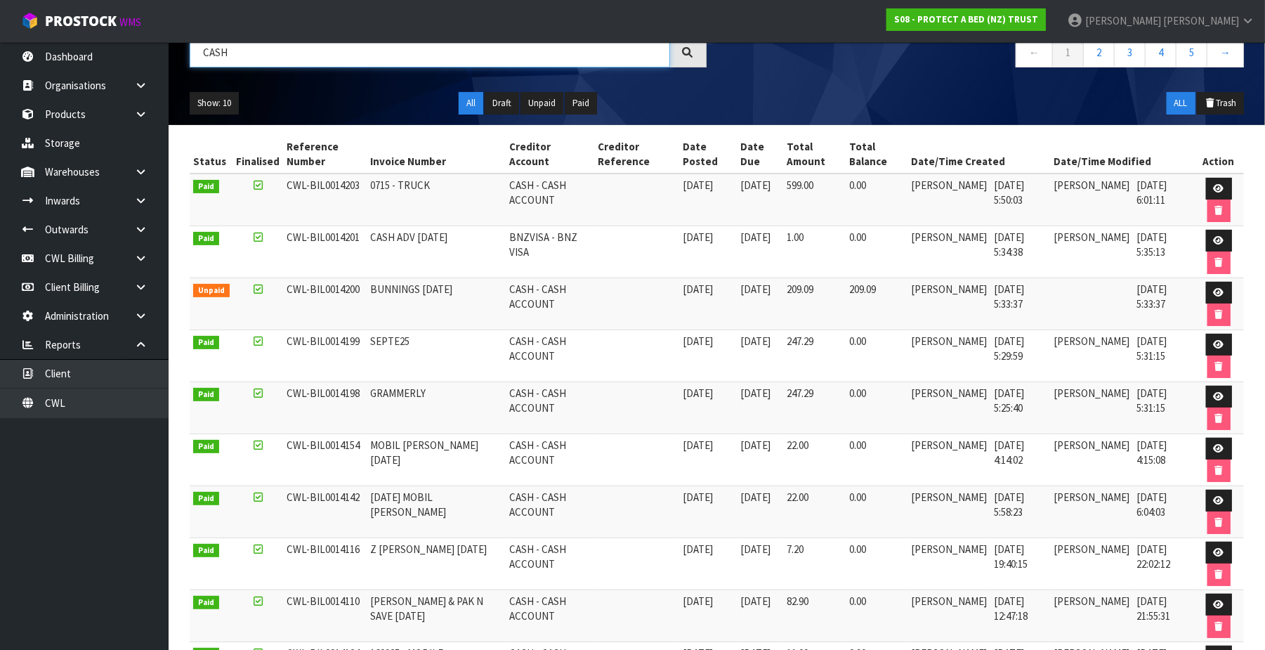
scroll to position [66, 0]
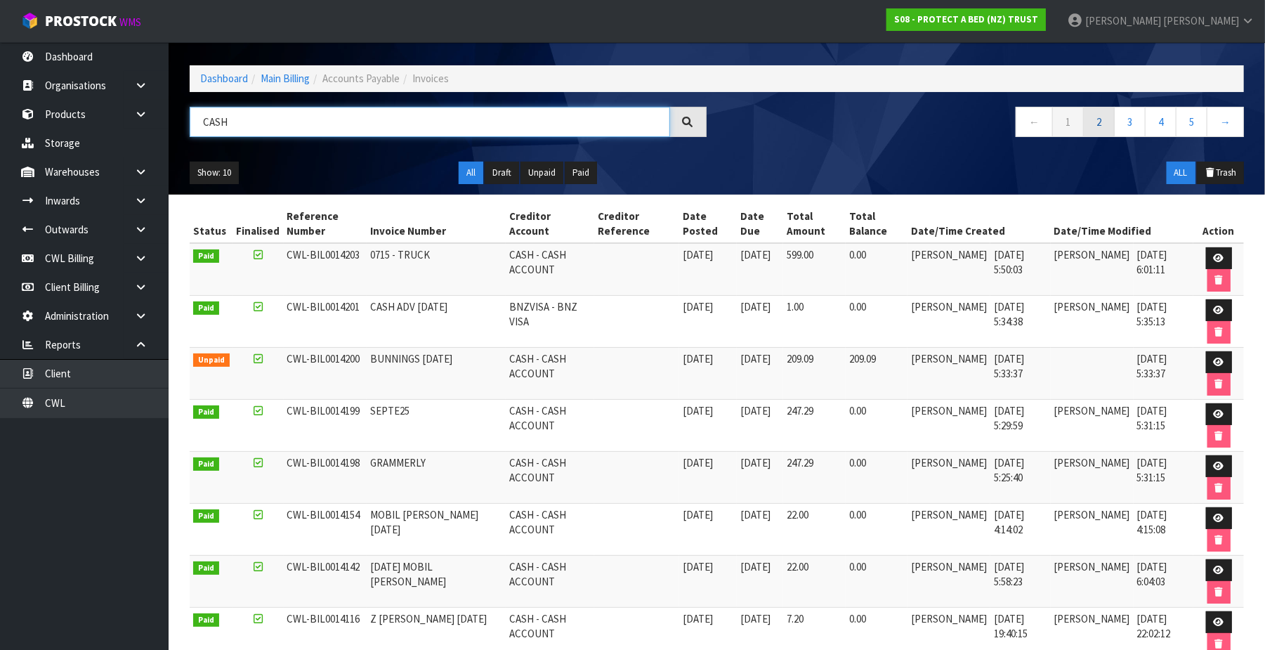
type input "CASH"
click at [1096, 122] on link "2" at bounding box center [1099, 122] width 32 height 30
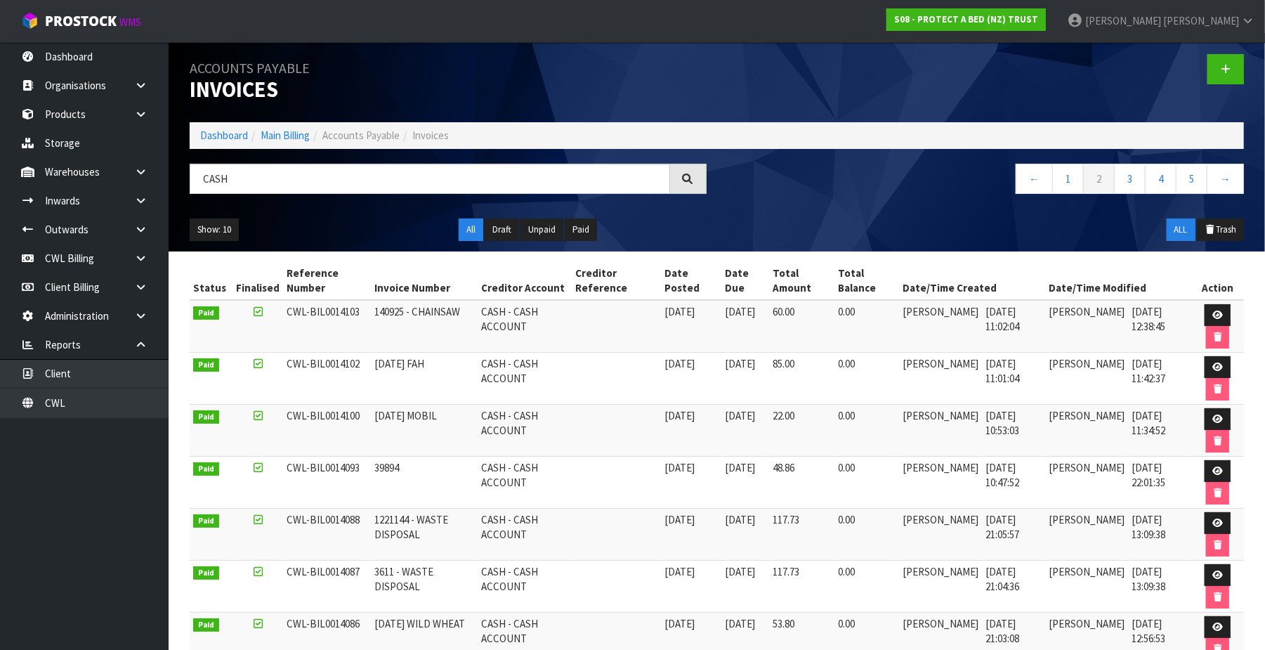
scroll to position [0, 0]
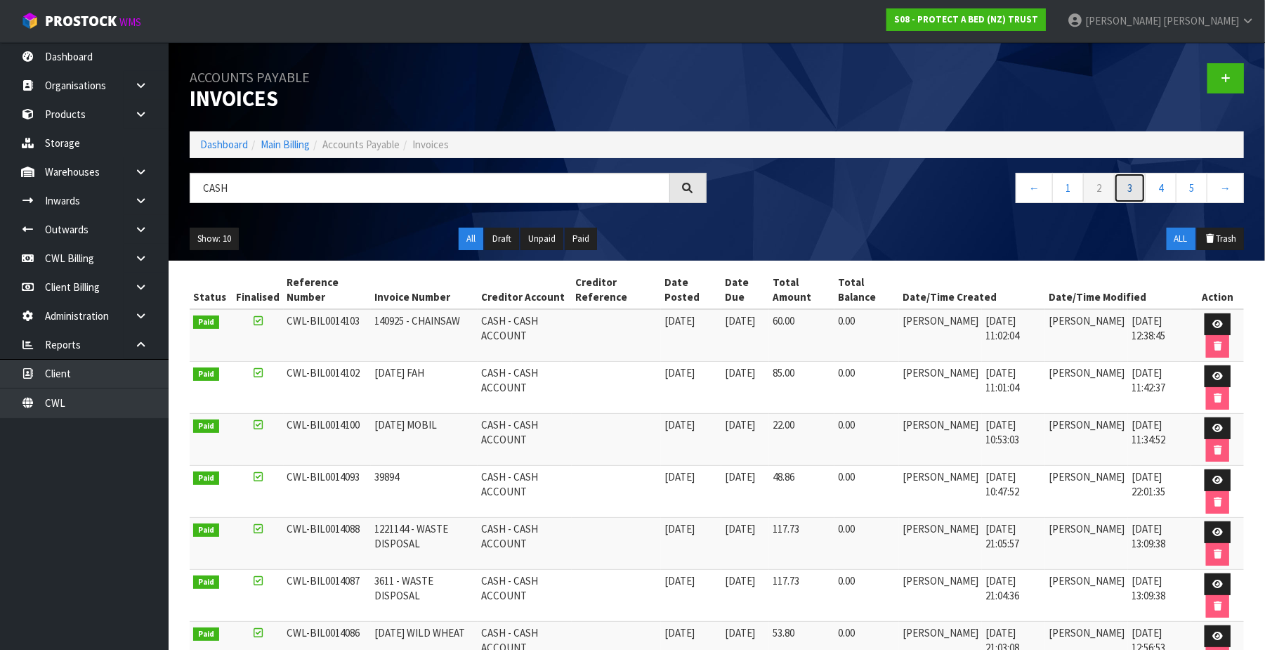
click at [1124, 188] on link "3" at bounding box center [1130, 188] width 32 height 30
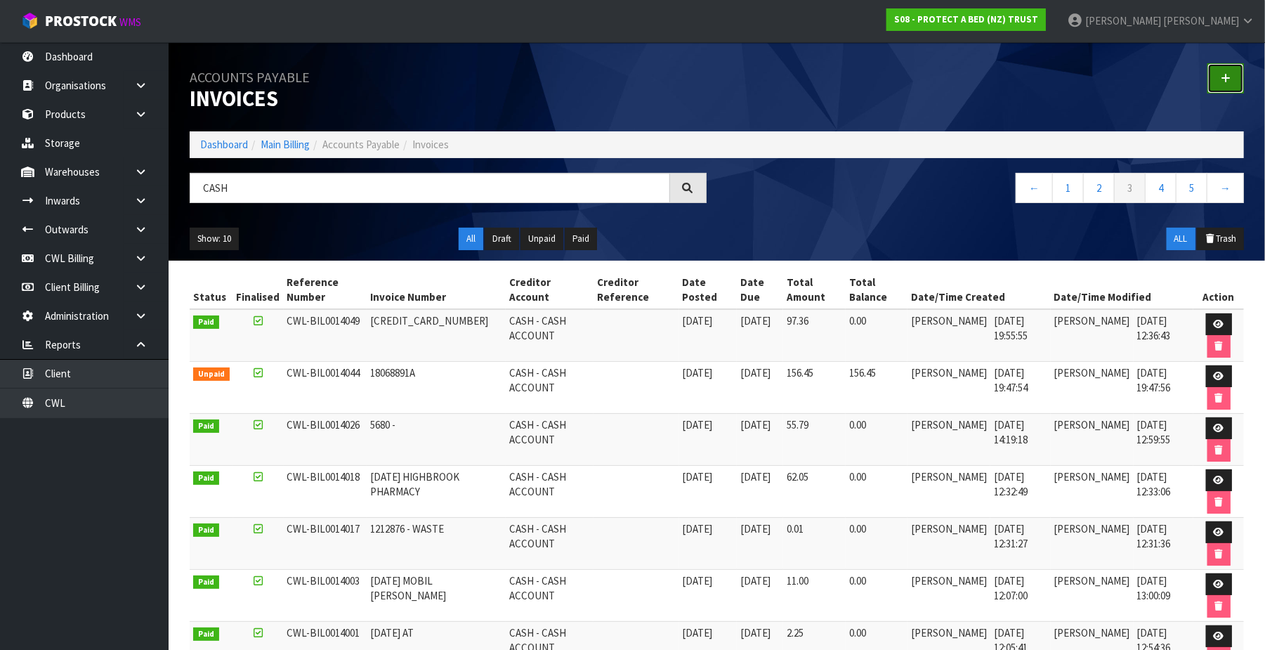
click at [1223, 80] on icon at bounding box center [1226, 78] width 10 height 11
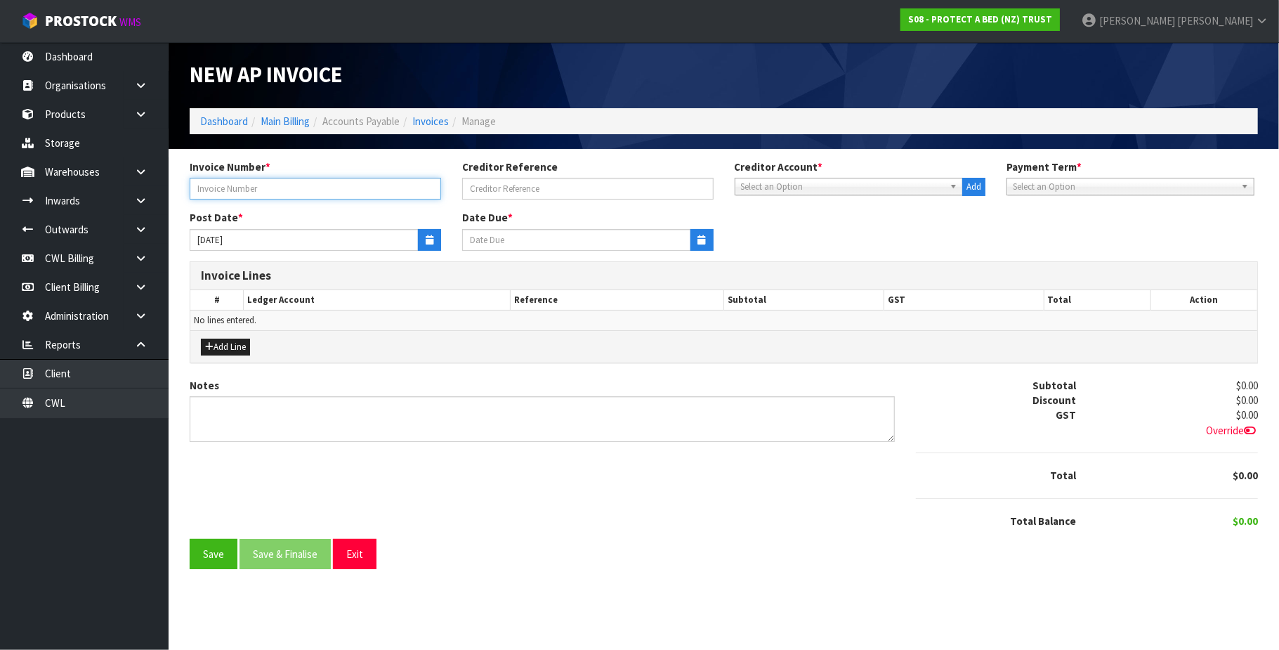
click at [273, 184] on input "text" at bounding box center [315, 189] width 251 height 22
type input "120925"
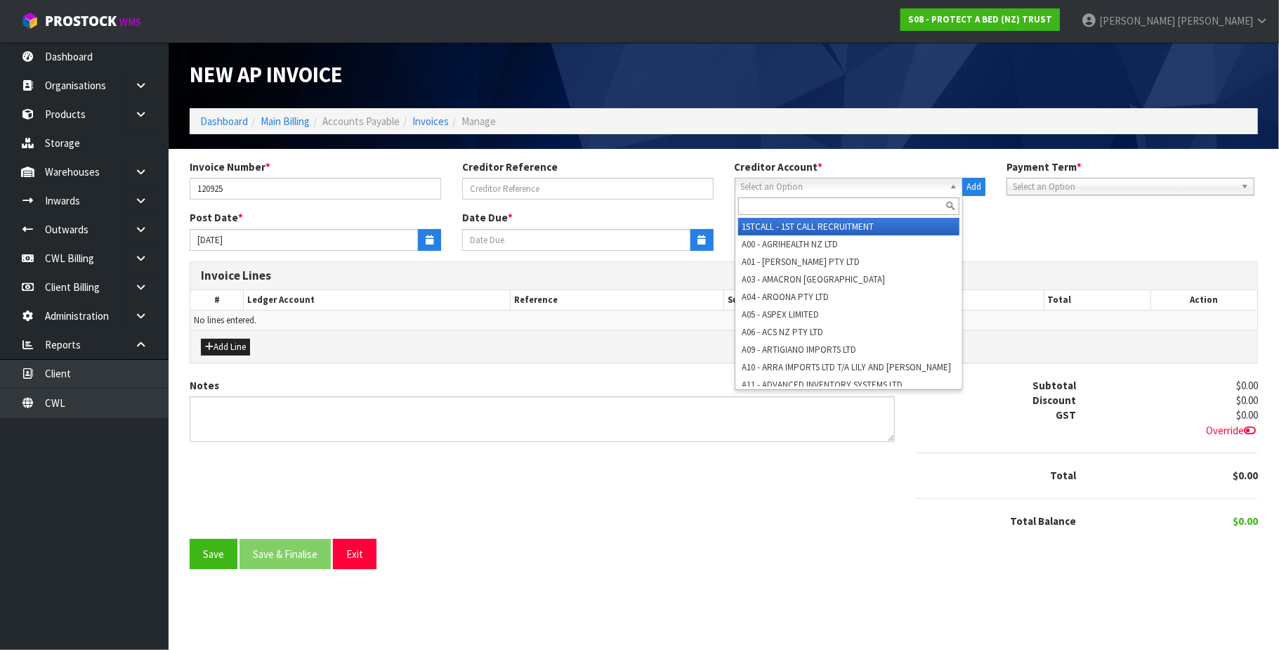
click at [767, 190] on span "Select an Option" at bounding box center [843, 186] width 204 height 17
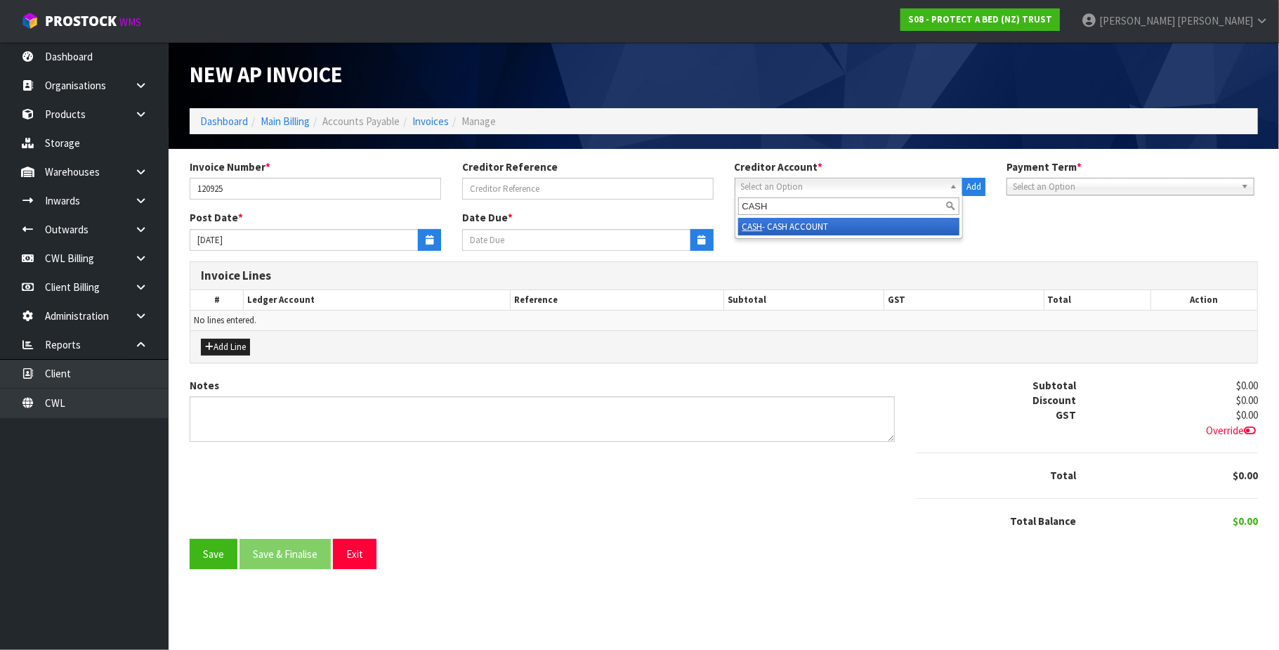
type input "CASH"
click at [821, 223] on li "CASH - CASH ACCOUNT" at bounding box center [849, 227] width 222 height 18
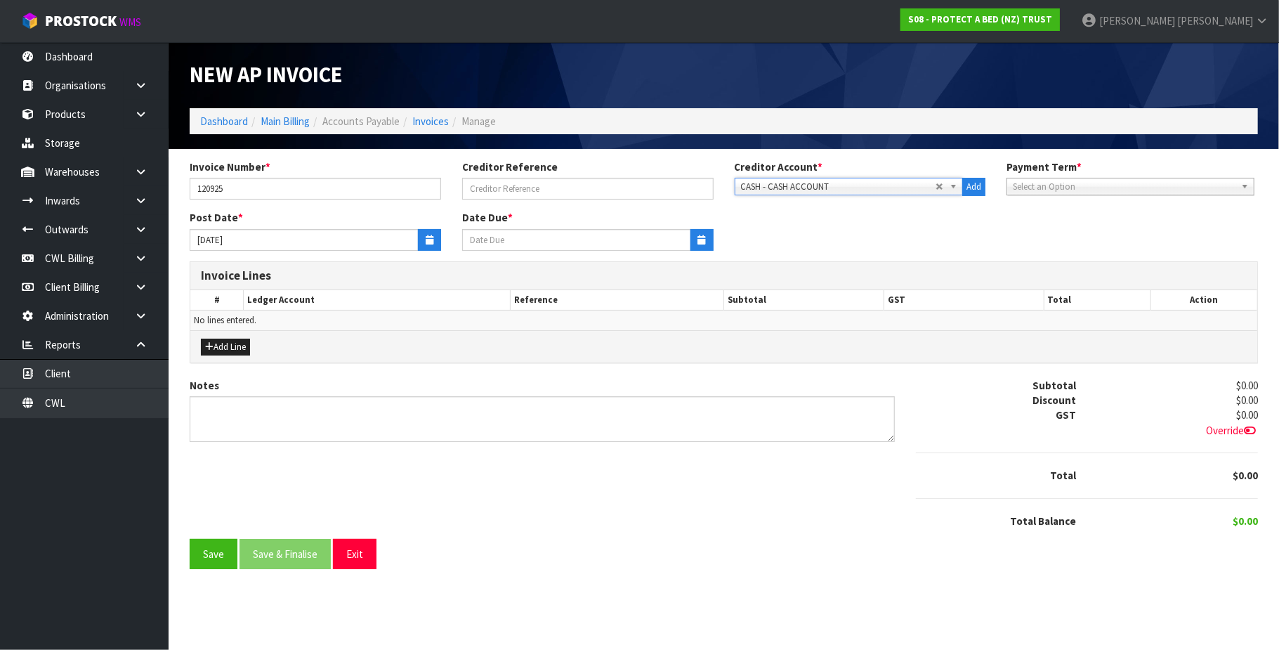
type input "[DATE]"
click at [433, 242] on icon "button" at bounding box center [430, 239] width 8 height 9
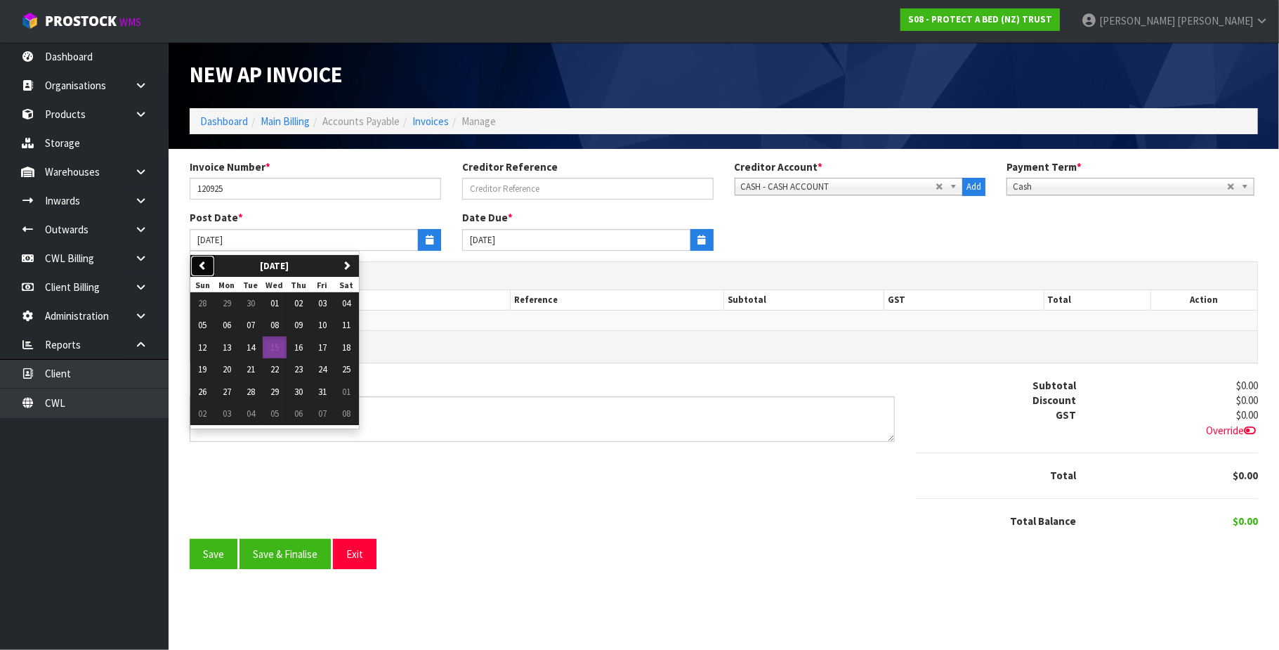
click at [209, 270] on button "previous" at bounding box center [202, 266] width 25 height 22
click at [324, 324] on span "12" at bounding box center [322, 325] width 8 height 12
type input "[DATE]"
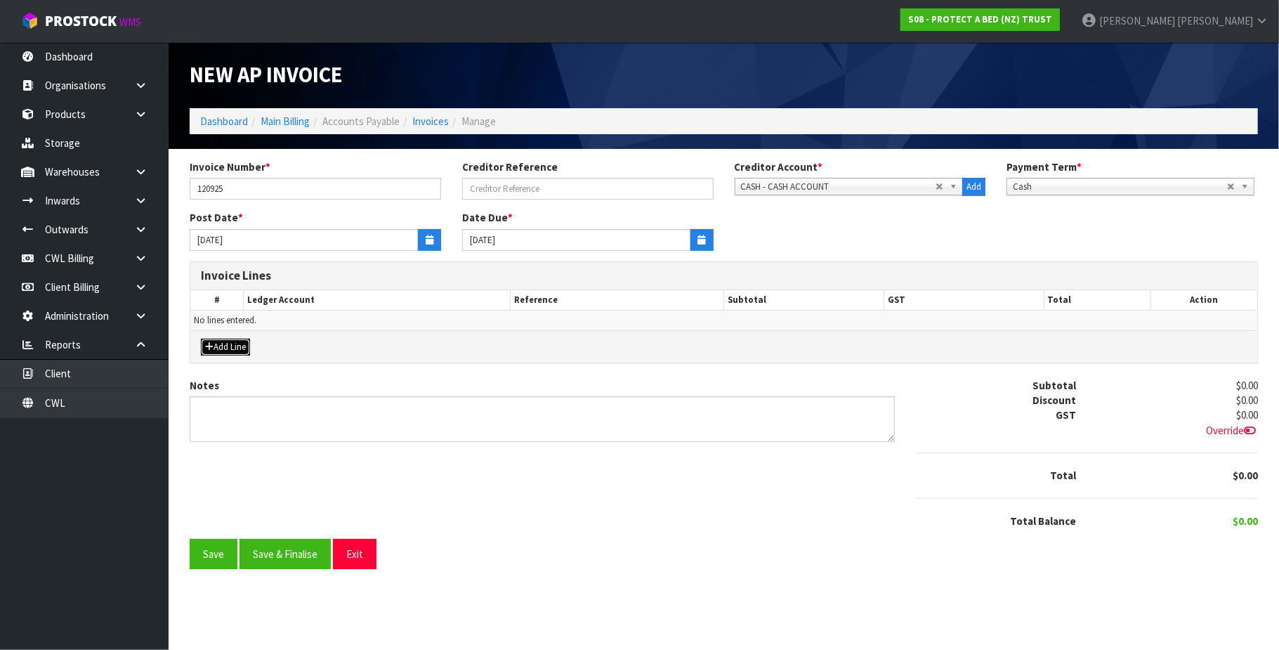
click at [242, 347] on button "Add Line" at bounding box center [225, 347] width 49 height 17
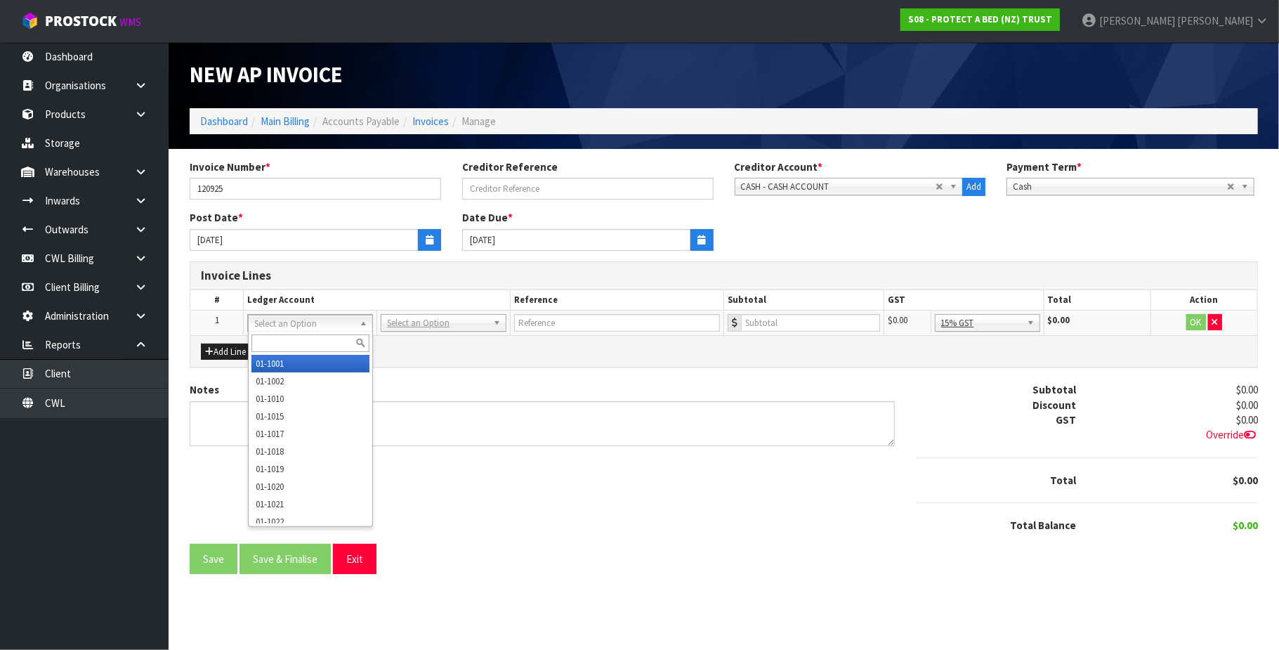
click at [293, 339] on input "text" at bounding box center [310, 343] width 119 height 18
type input "3075"
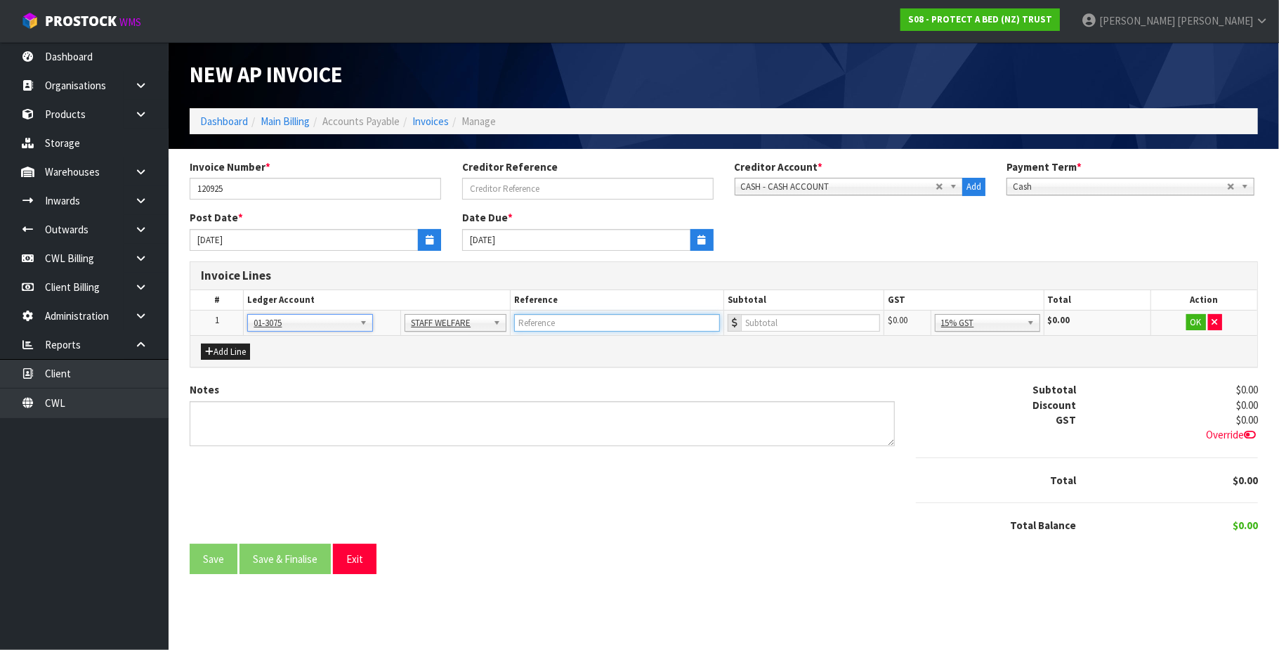
click at [543, 325] on input "text" at bounding box center [617, 323] width 206 height 18
type input "[PERSON_NAME]'S BIRTHDAY"
type input "51.13"
click at [1197, 325] on button "OK" at bounding box center [1196, 322] width 20 height 17
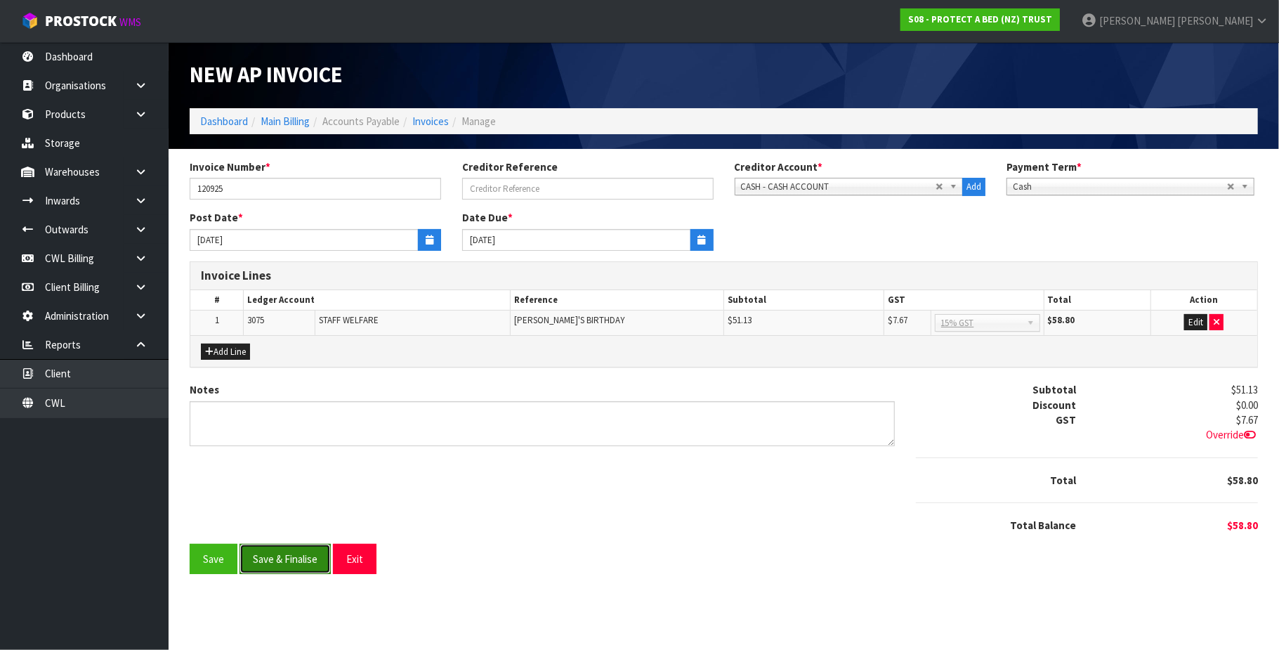
click at [291, 561] on button "Save & Finalise" at bounding box center [285, 559] width 91 height 30
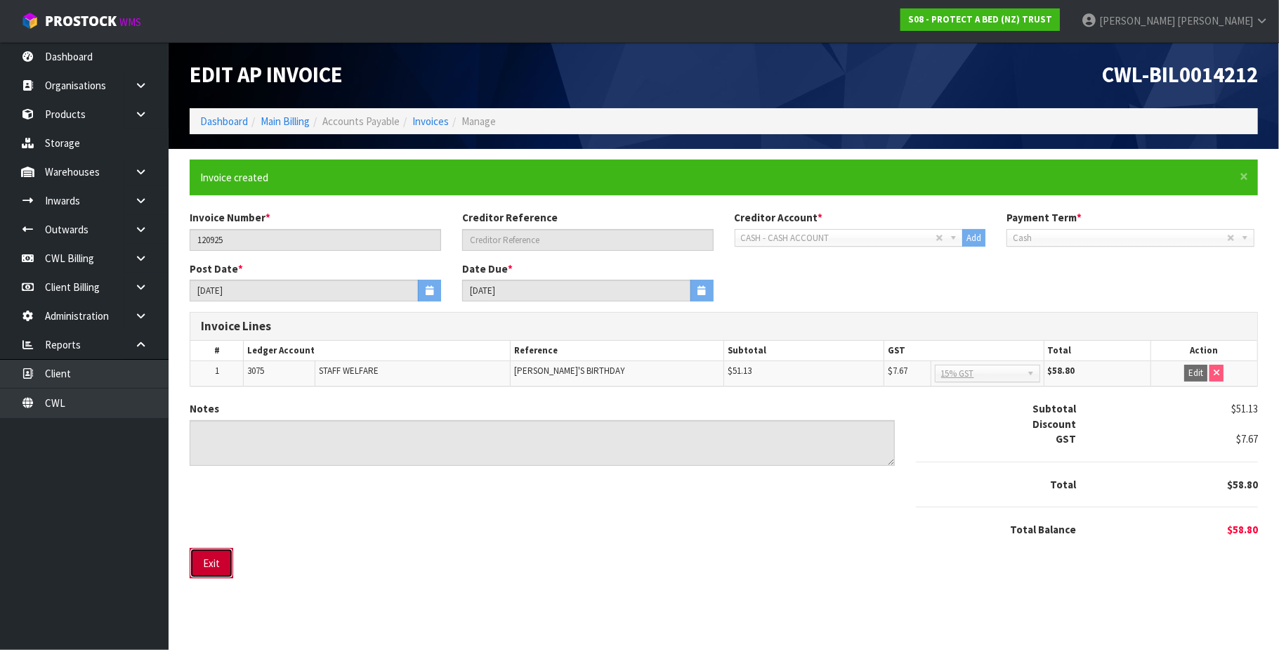
click at [211, 565] on button "Exit" at bounding box center [212, 563] width 44 height 30
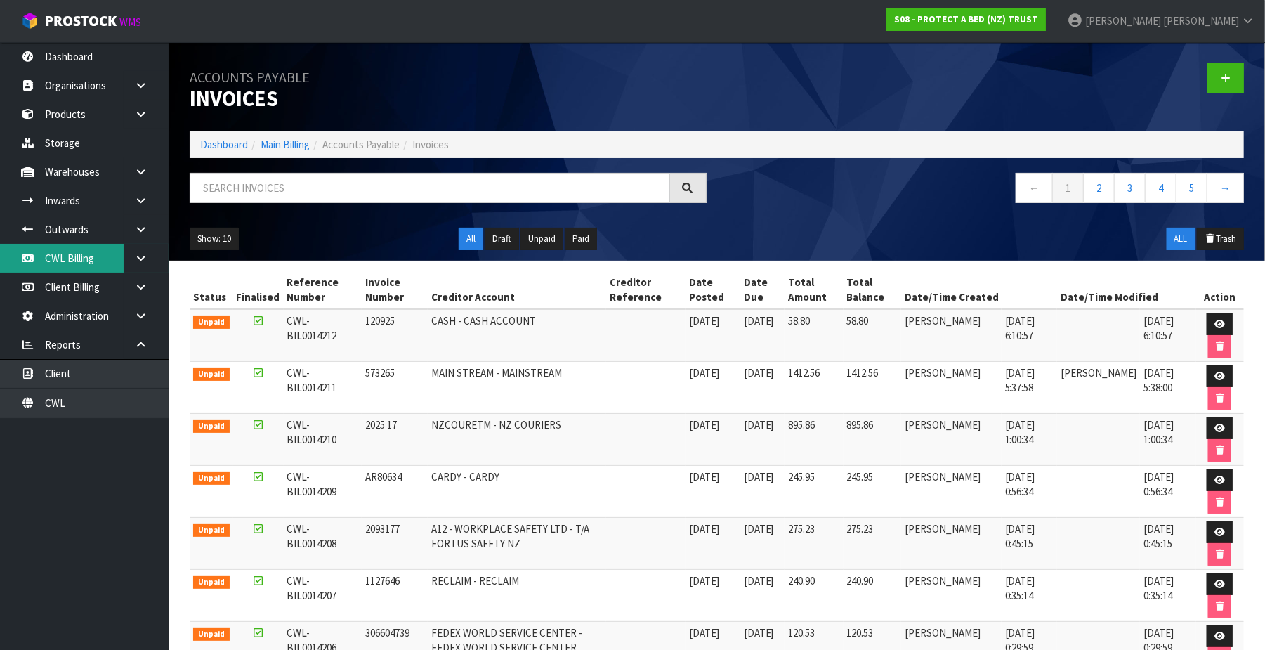
click at [90, 262] on link "CWL Billing" at bounding box center [84, 258] width 169 height 29
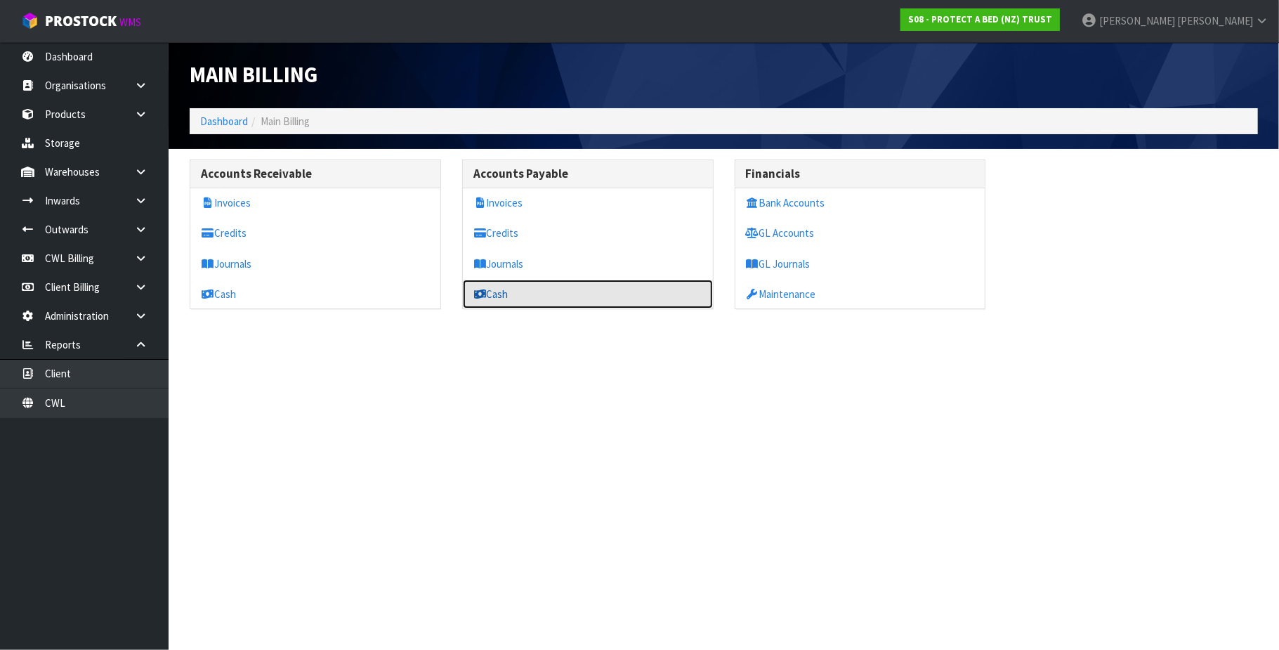
click at [518, 295] on link "Cash" at bounding box center [588, 294] width 250 height 29
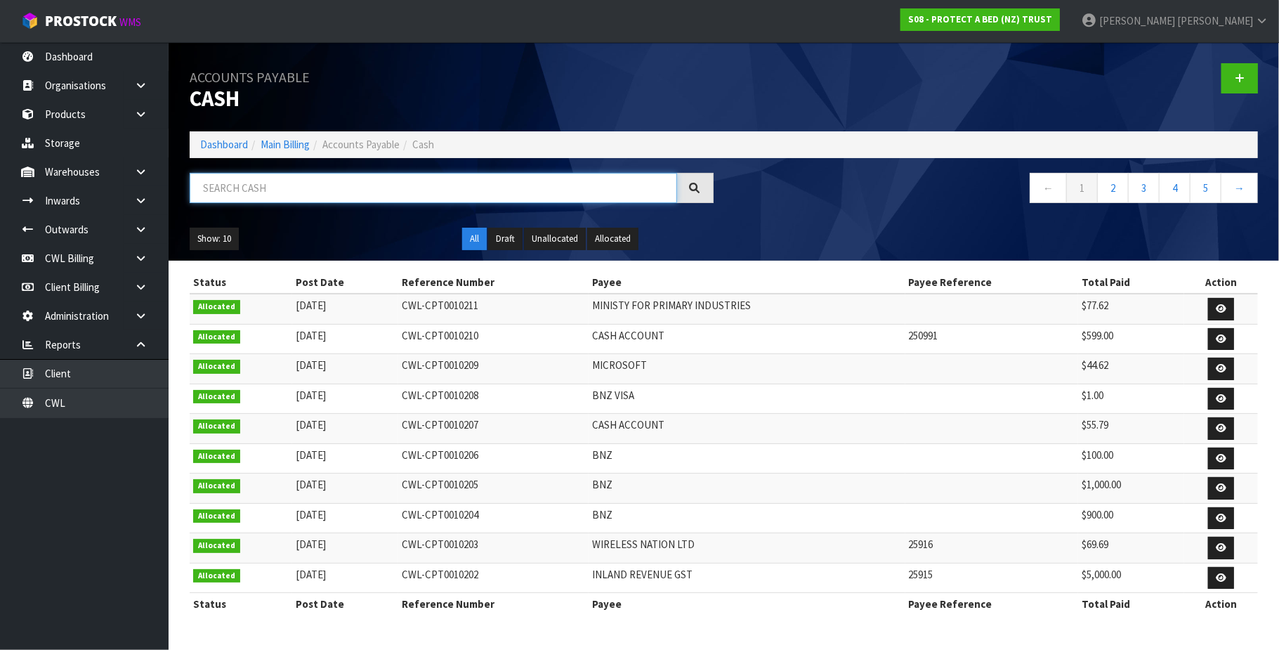
click at [363, 186] on input "text" at bounding box center [434, 188] width 488 height 30
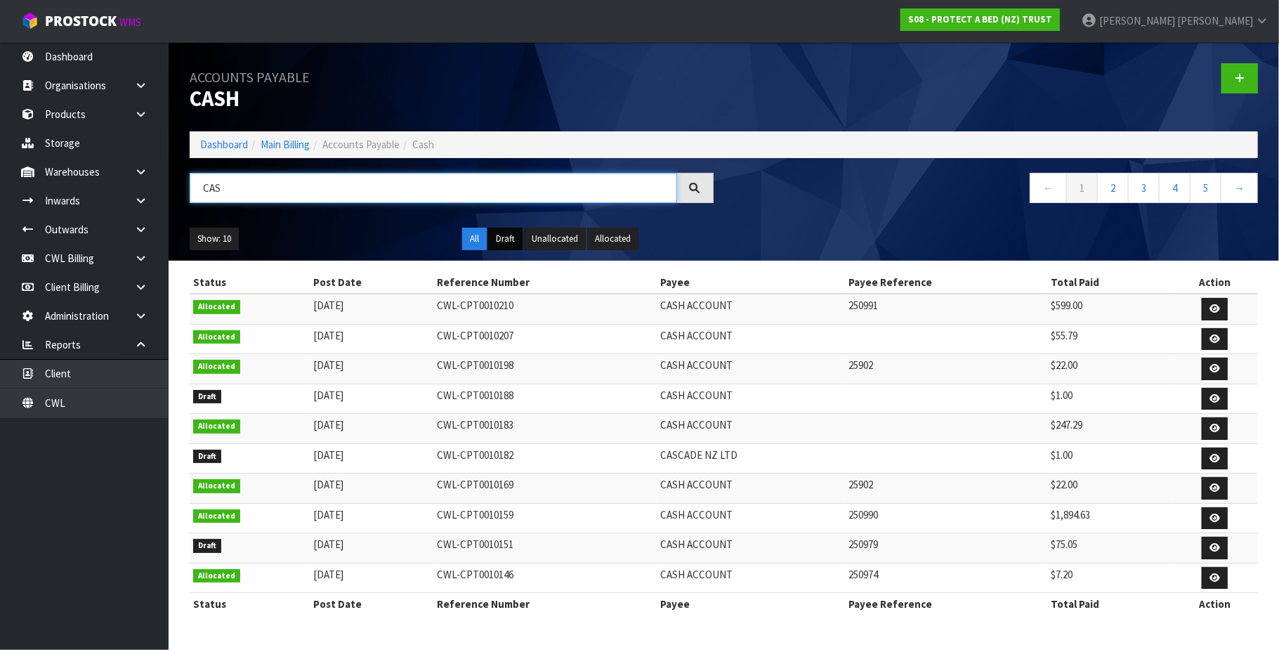
type input "CAS"
click at [501, 242] on button "Draft" at bounding box center [505, 239] width 34 height 22
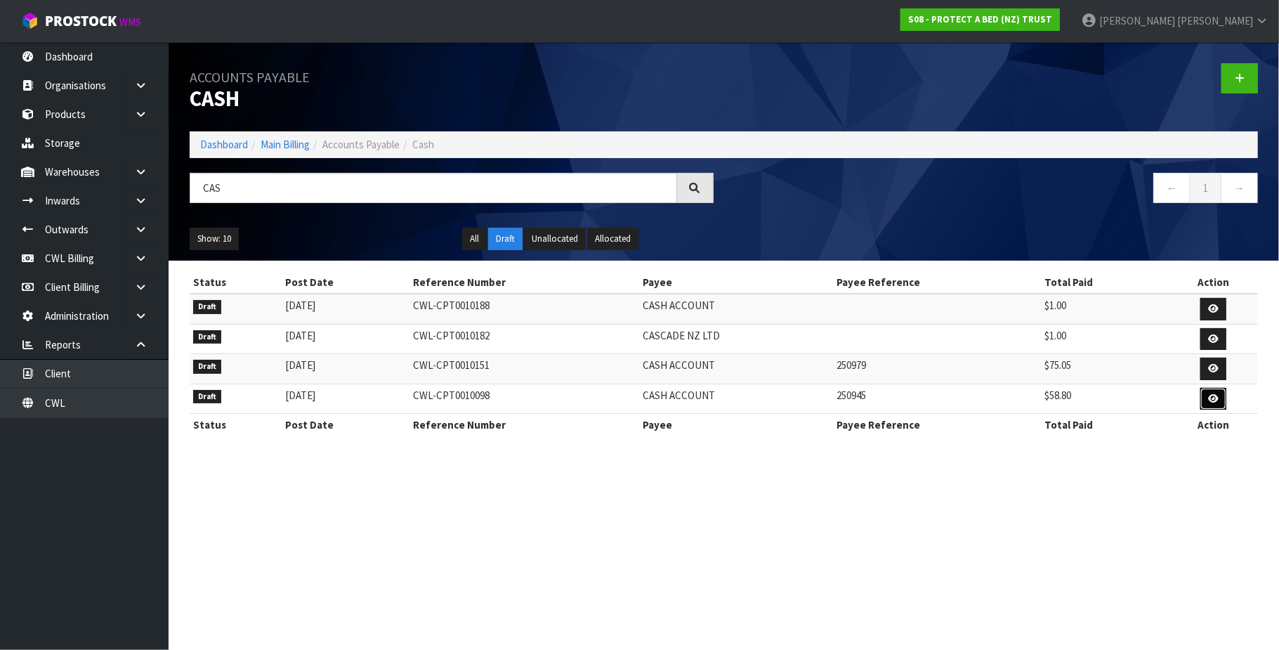
click at [1210, 403] on icon at bounding box center [1213, 398] width 11 height 9
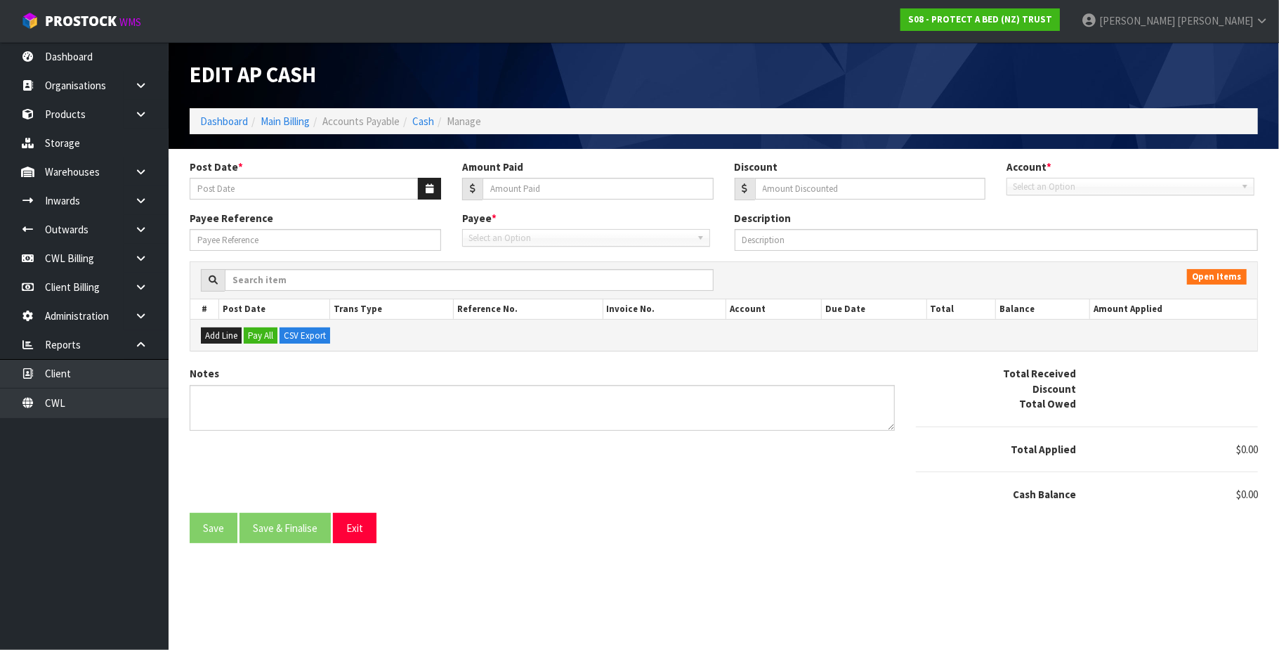
type input "[DATE]"
type input "58.8"
type input "0"
type input "250945"
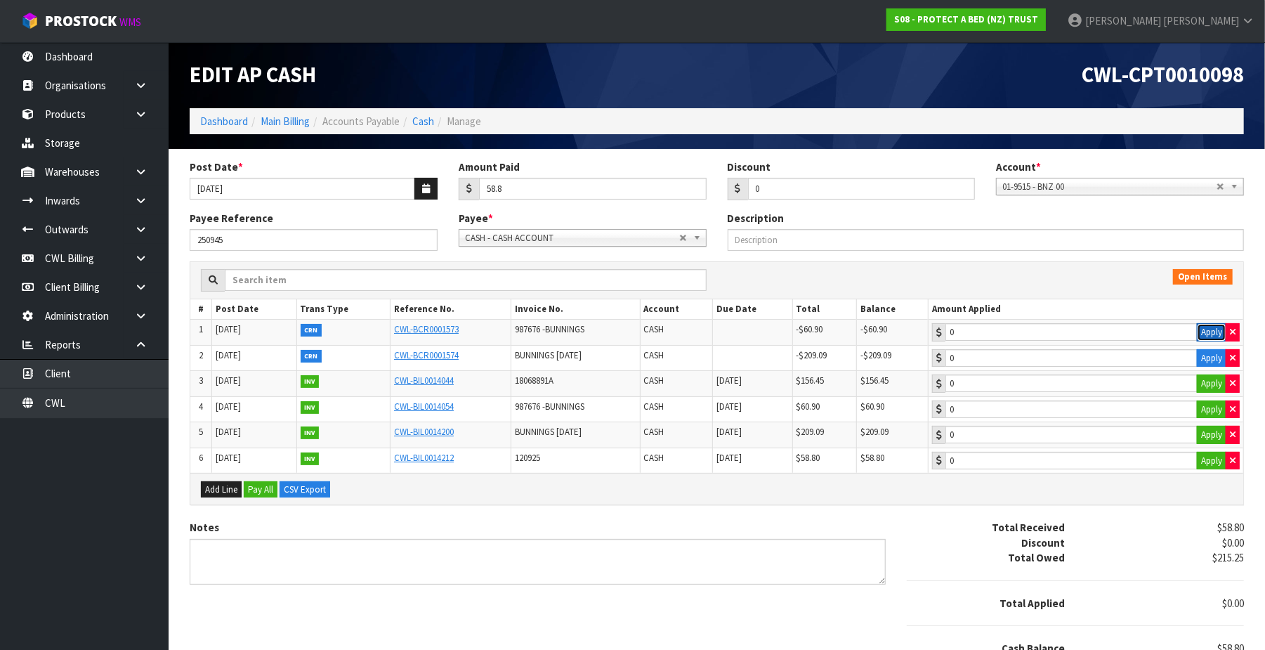
click at [1209, 332] on button "Apply" at bounding box center [1212, 332] width 30 height 18
type input "-60.9"
click at [1211, 358] on button "Apply" at bounding box center [1212, 358] width 30 height 18
type input "-209.09"
click at [1210, 410] on button "Apply" at bounding box center [1212, 409] width 30 height 18
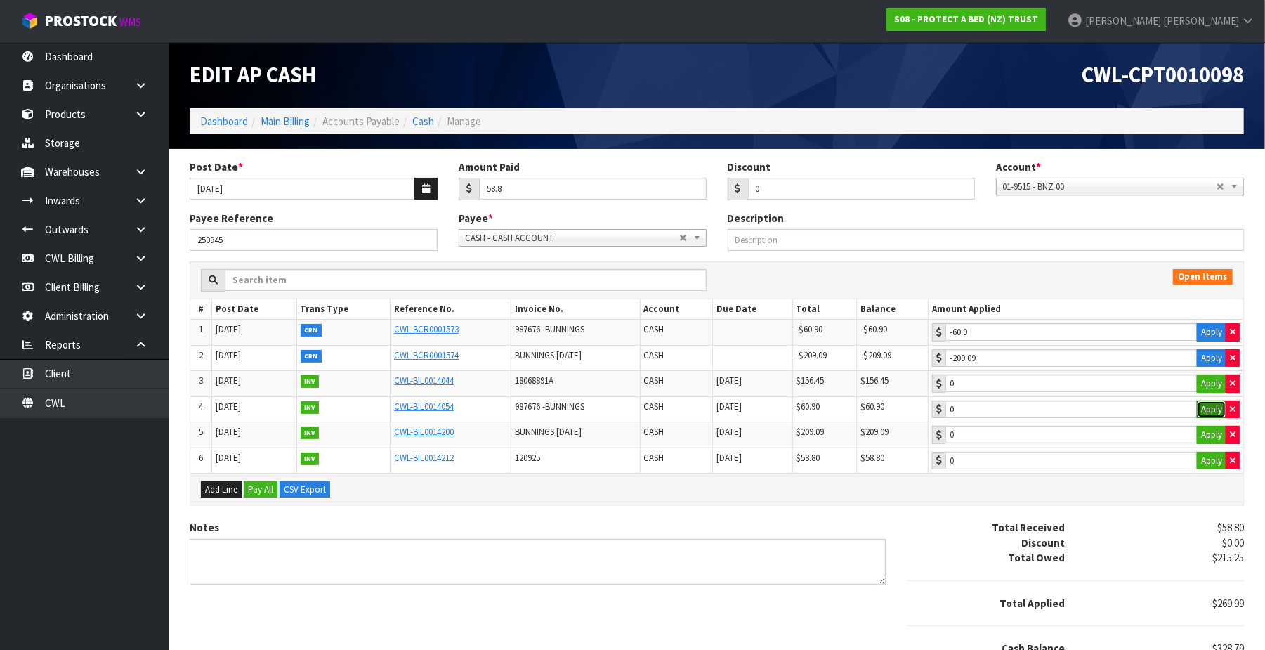
type input "60.9"
click at [1203, 439] on button "Apply" at bounding box center [1212, 435] width 30 height 18
type input "209.09"
click at [1210, 464] on button "Apply" at bounding box center [1212, 461] width 30 height 18
type input "58.8"
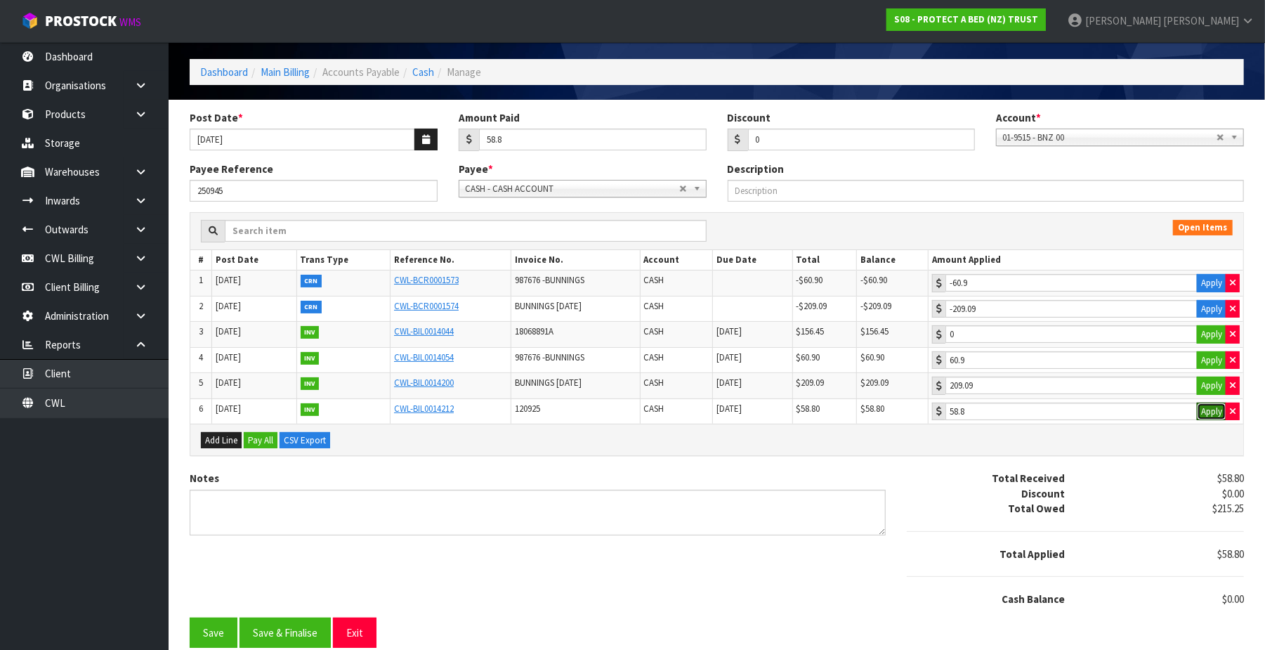
scroll to position [65, 0]
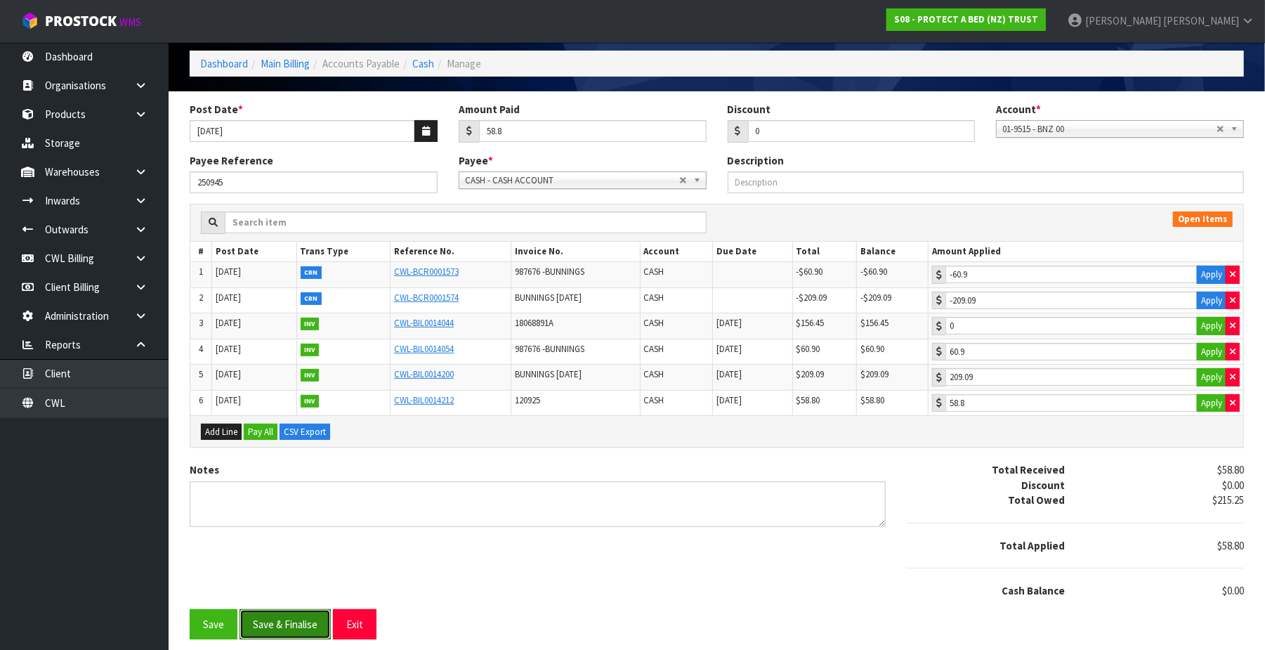
click at [280, 627] on button "Save & Finalise" at bounding box center [285, 624] width 91 height 30
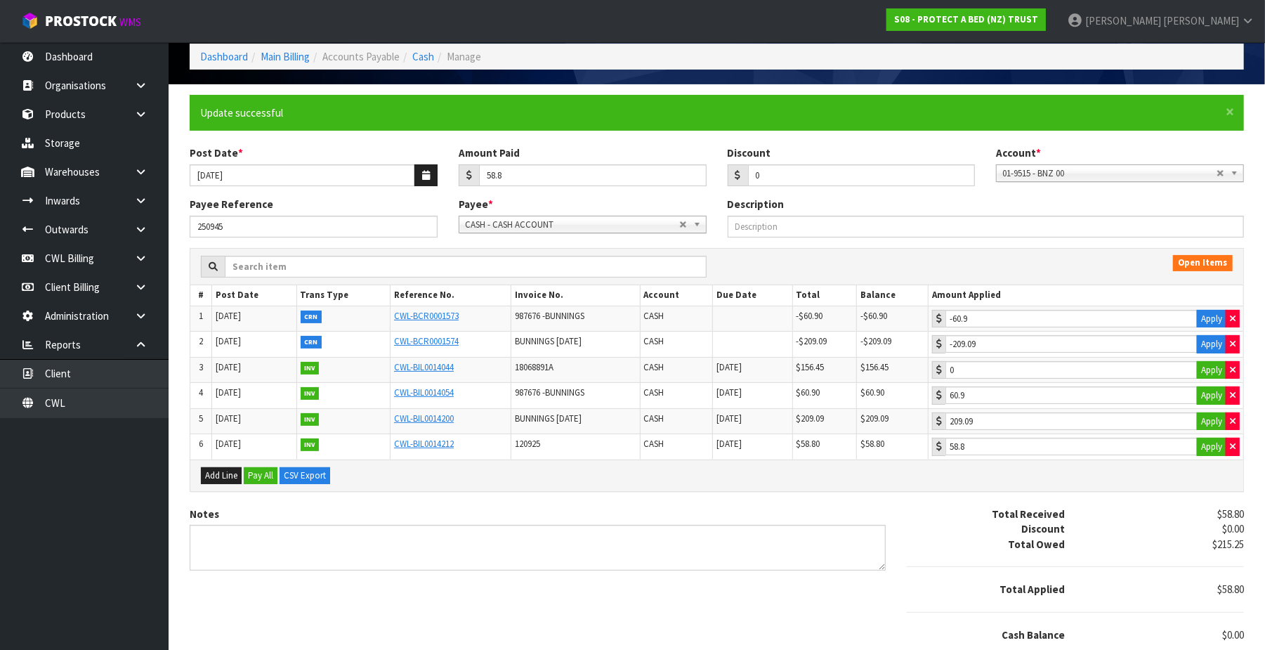
scroll to position [0, 0]
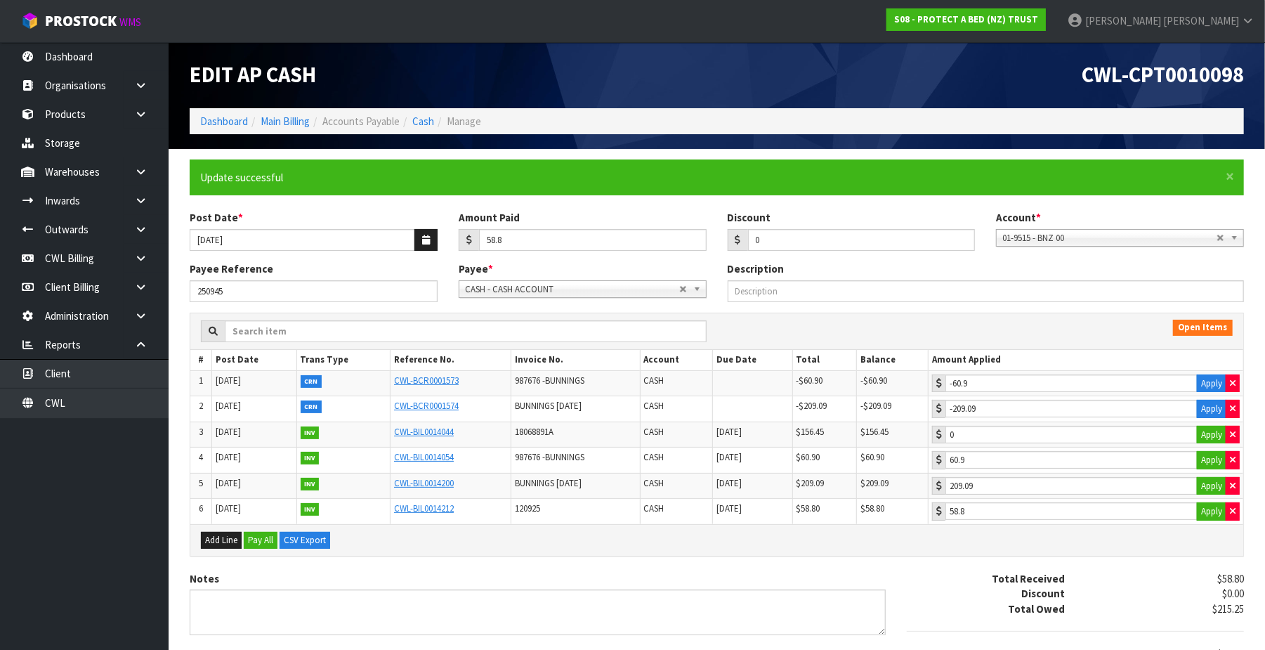
type input "58.5"
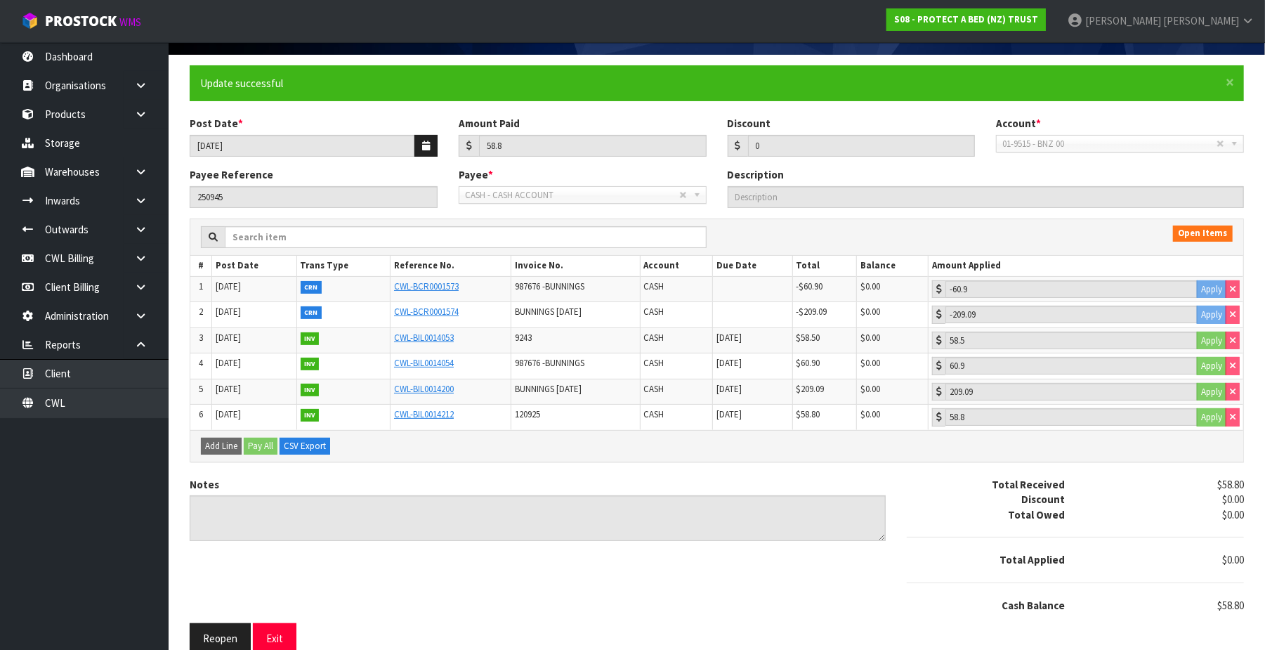
scroll to position [115, 0]
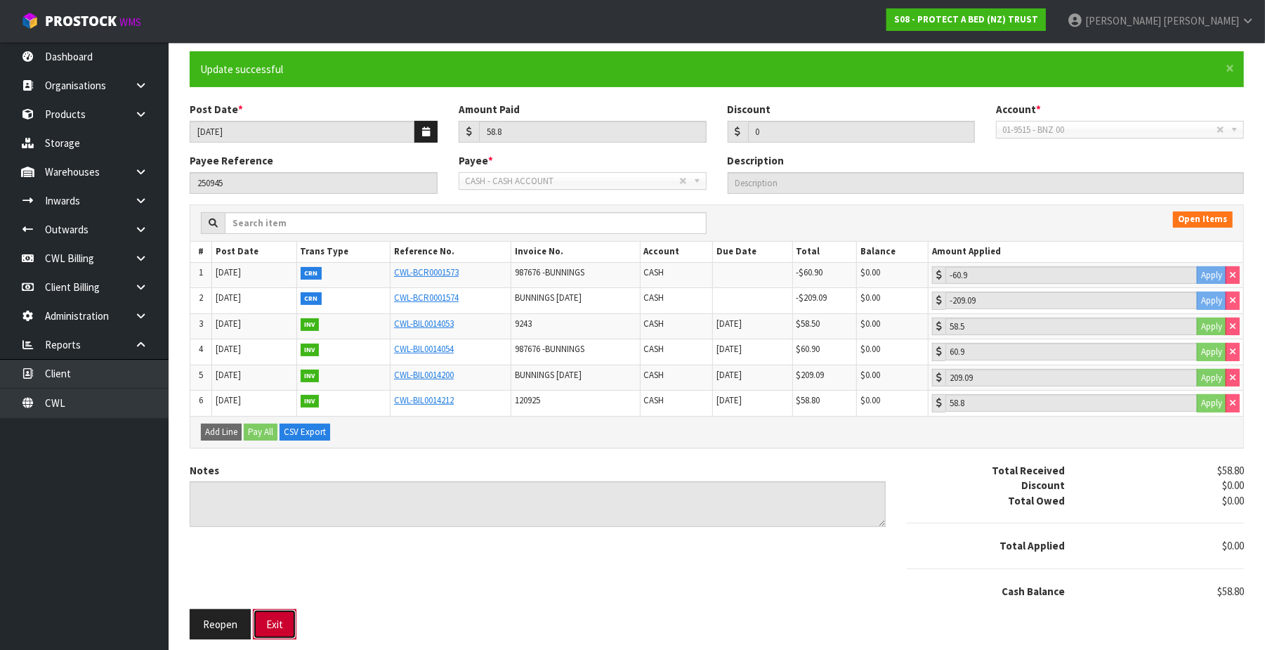
click at [281, 622] on button "Exit" at bounding box center [275, 624] width 44 height 30
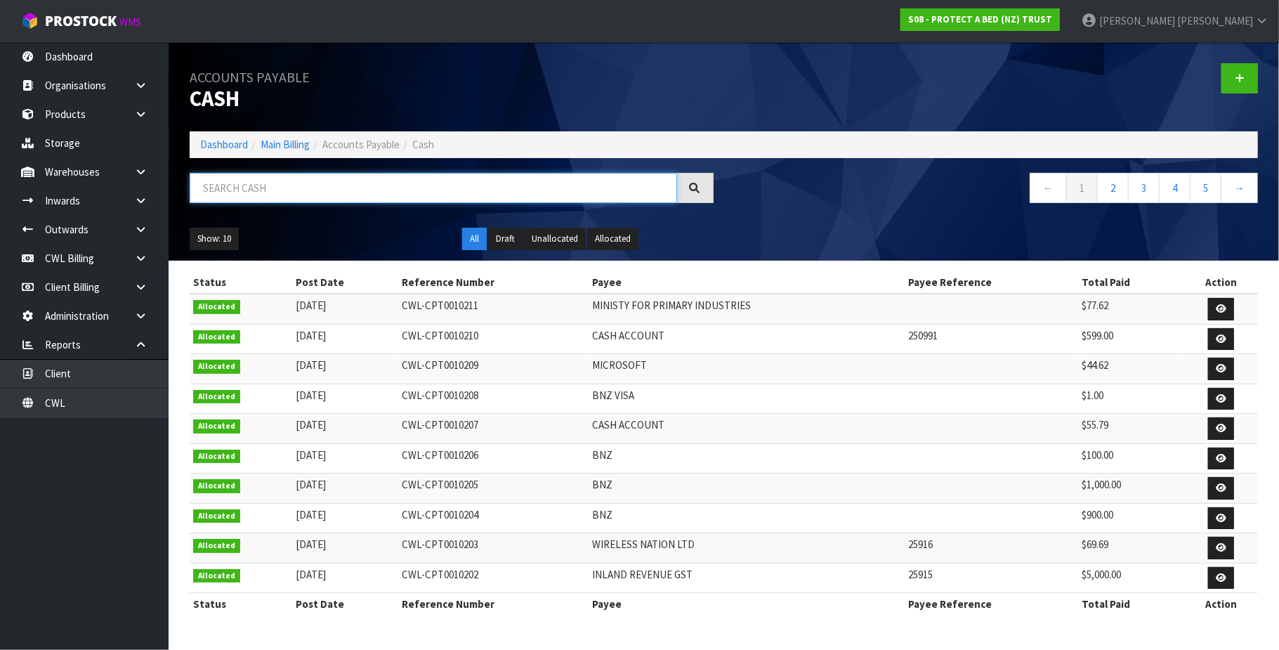
click at [266, 184] on input "text" at bounding box center [434, 188] width 488 height 30
paste input "250975"
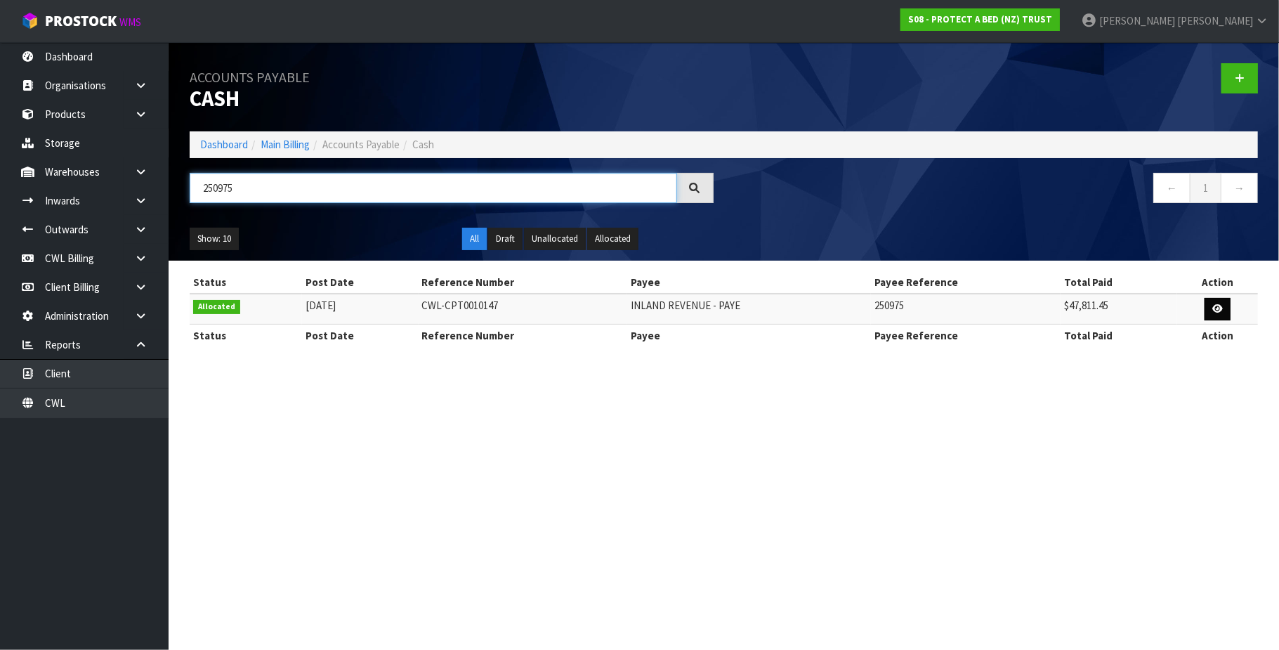
type input "250975"
click at [1215, 310] on icon at bounding box center [1217, 308] width 11 height 9
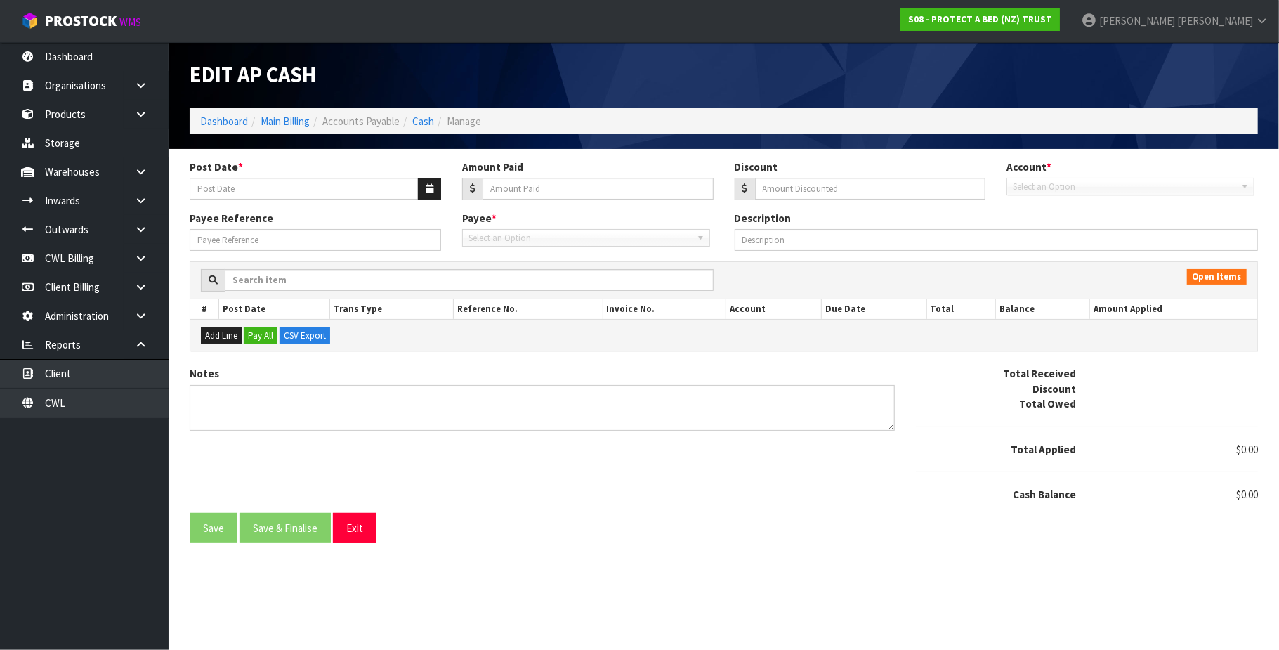
type input "[DATE]"
type input "47811.45"
type input "0"
type input "250975"
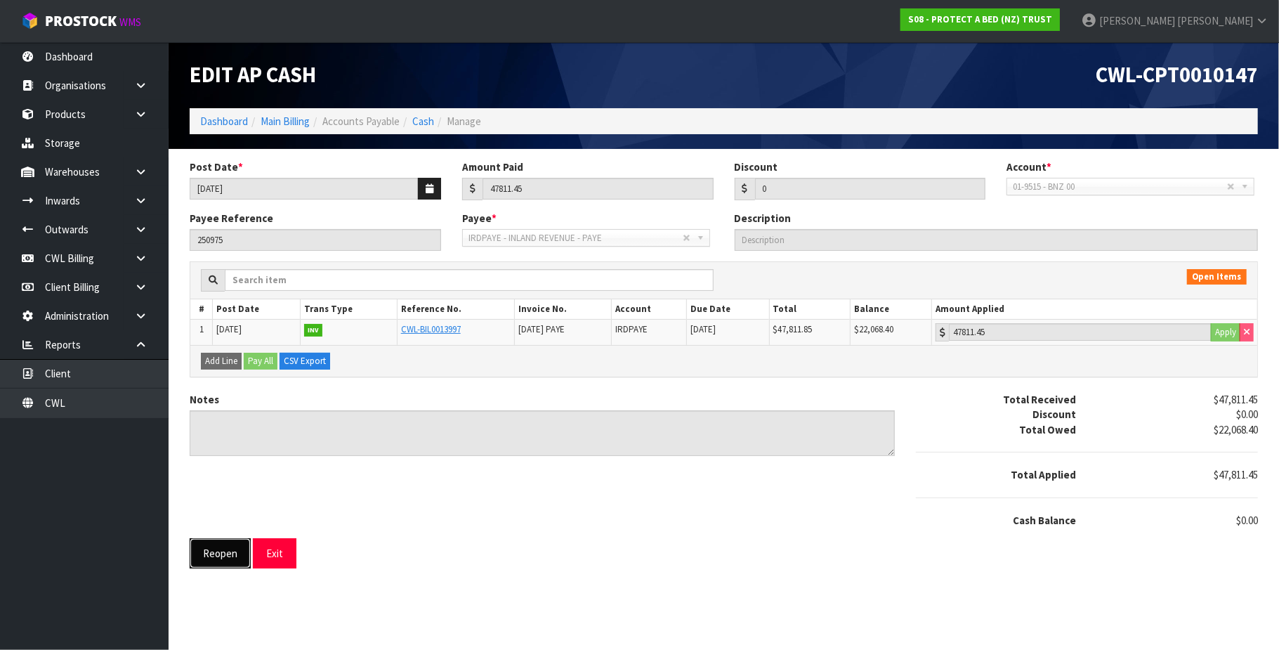
click at [217, 558] on button "Reopen" at bounding box center [220, 553] width 61 height 30
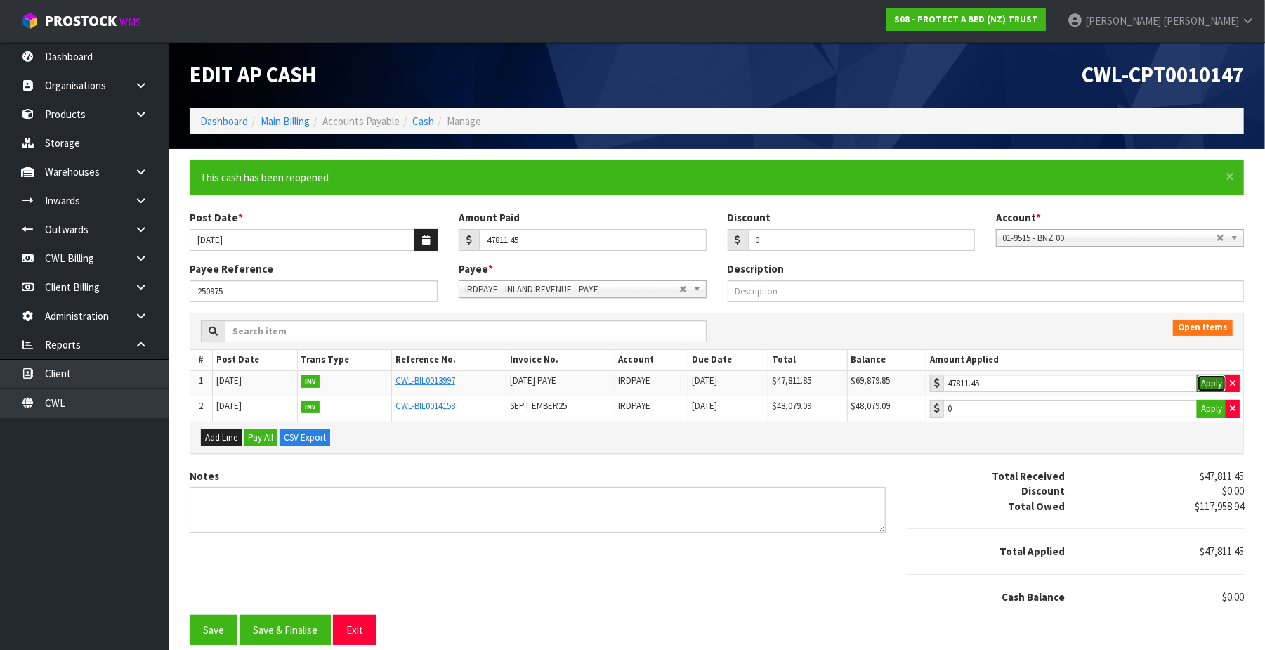
click at [1212, 383] on button "Apply" at bounding box center [1212, 383] width 30 height 18
click at [1235, 382] on button "button" at bounding box center [1233, 383] width 14 height 18
type input "47811.45"
click at [1096, 391] on input "47811.45" at bounding box center [1070, 383] width 254 height 18
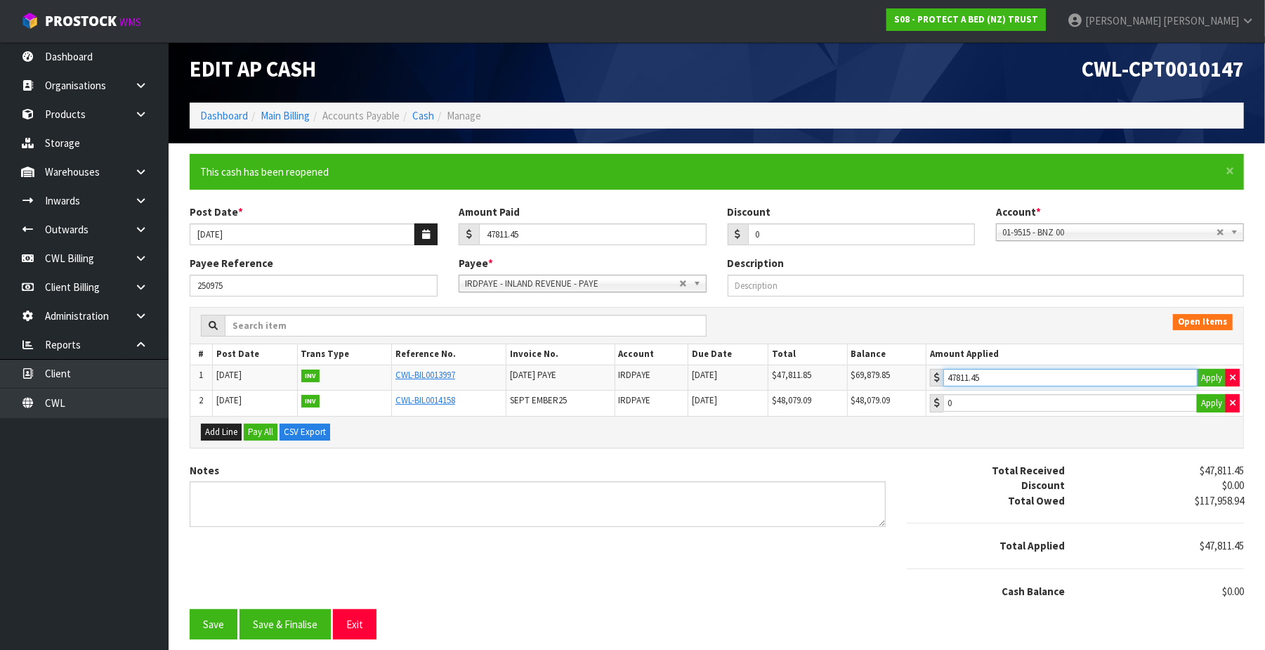
scroll to position [10, 0]
click at [223, 622] on button "Save" at bounding box center [214, 624] width 48 height 30
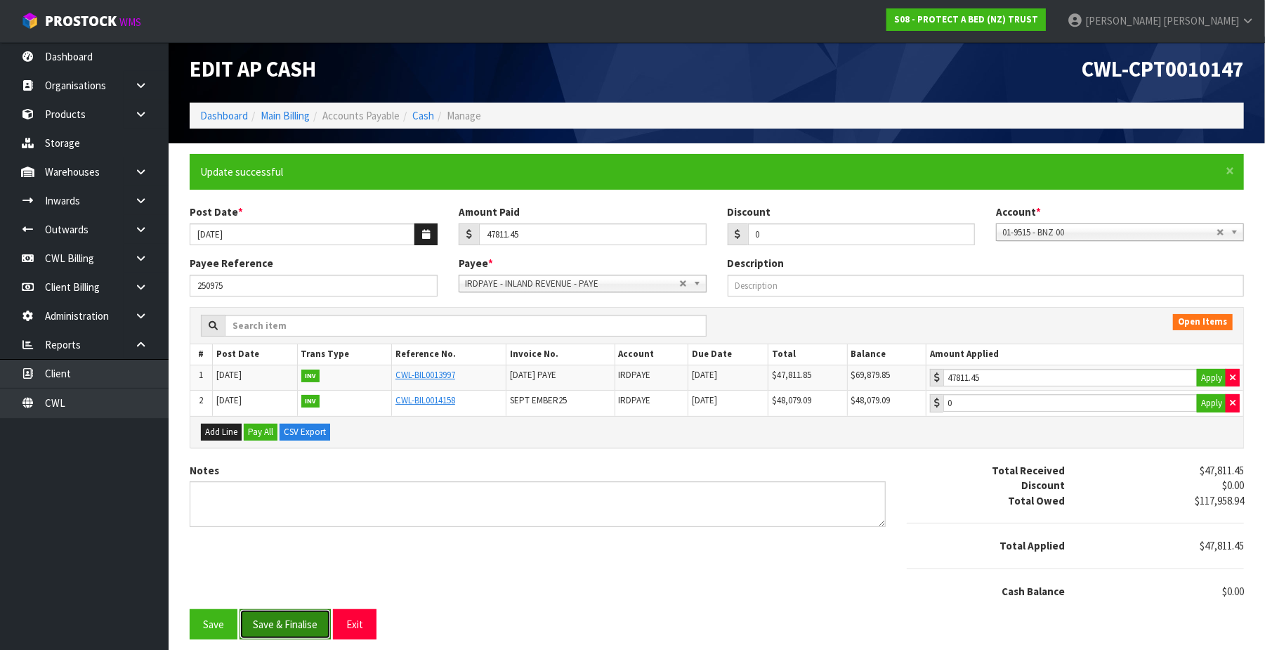
click at [305, 627] on button "Save & Finalise" at bounding box center [285, 624] width 91 height 30
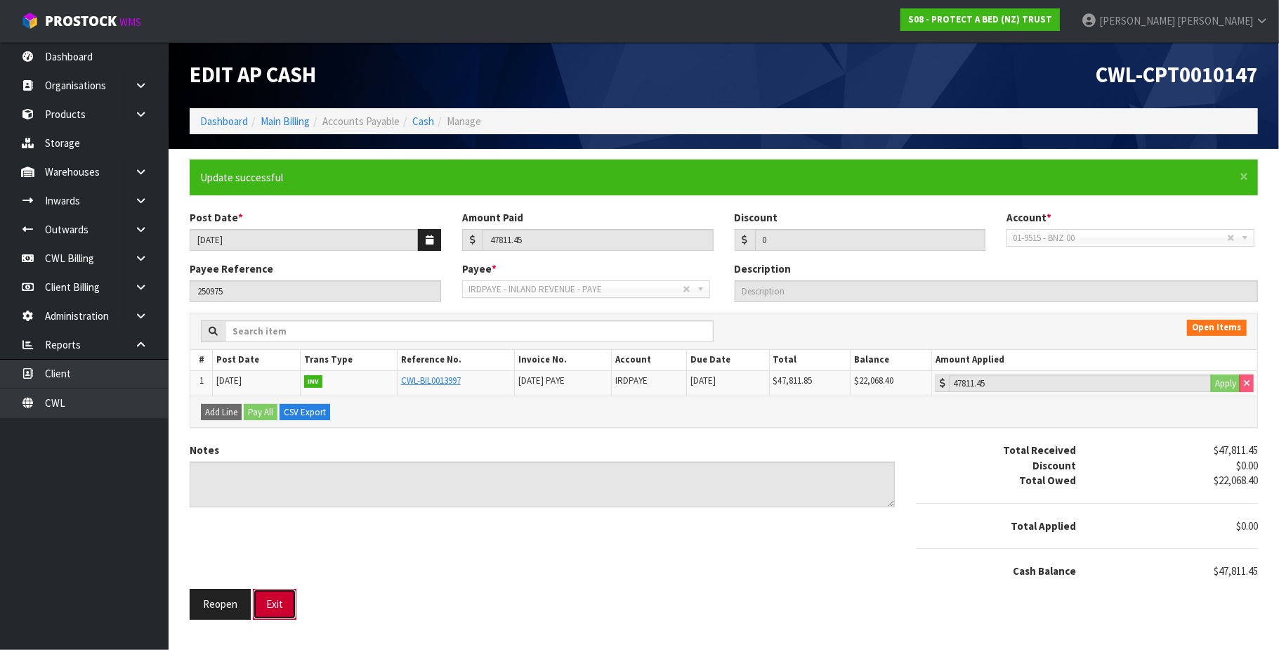
click at [277, 608] on button "Exit" at bounding box center [275, 604] width 44 height 30
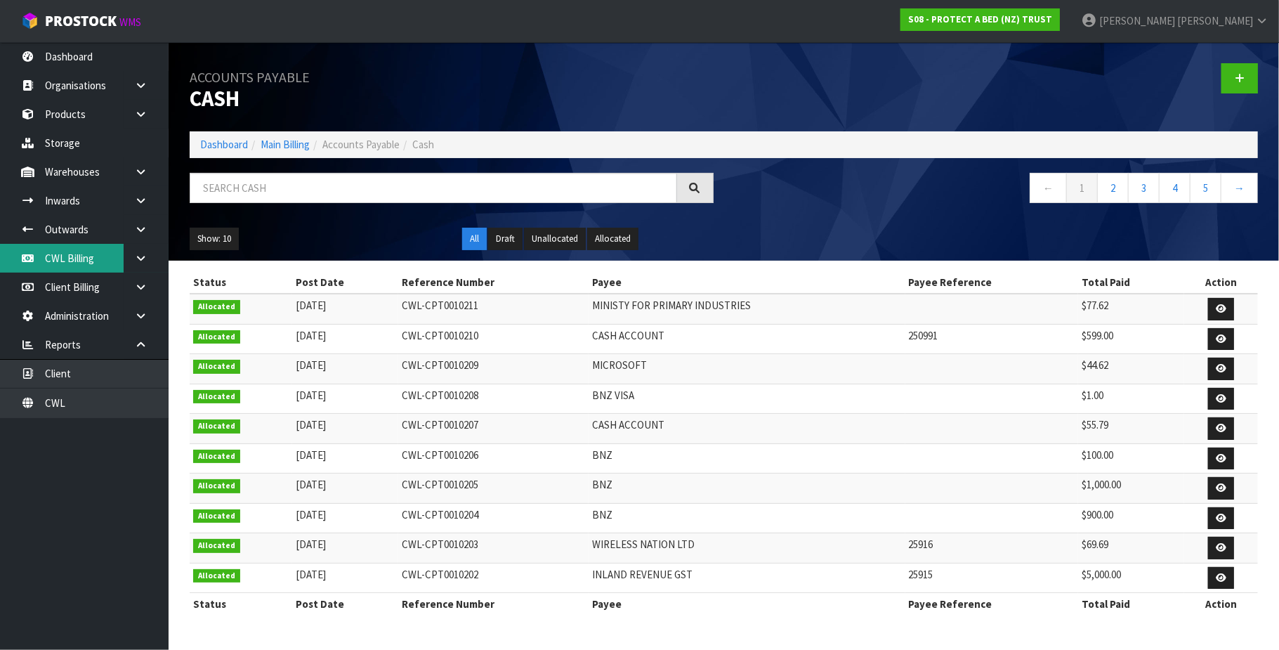
click at [93, 262] on link "CWL Billing" at bounding box center [84, 258] width 169 height 29
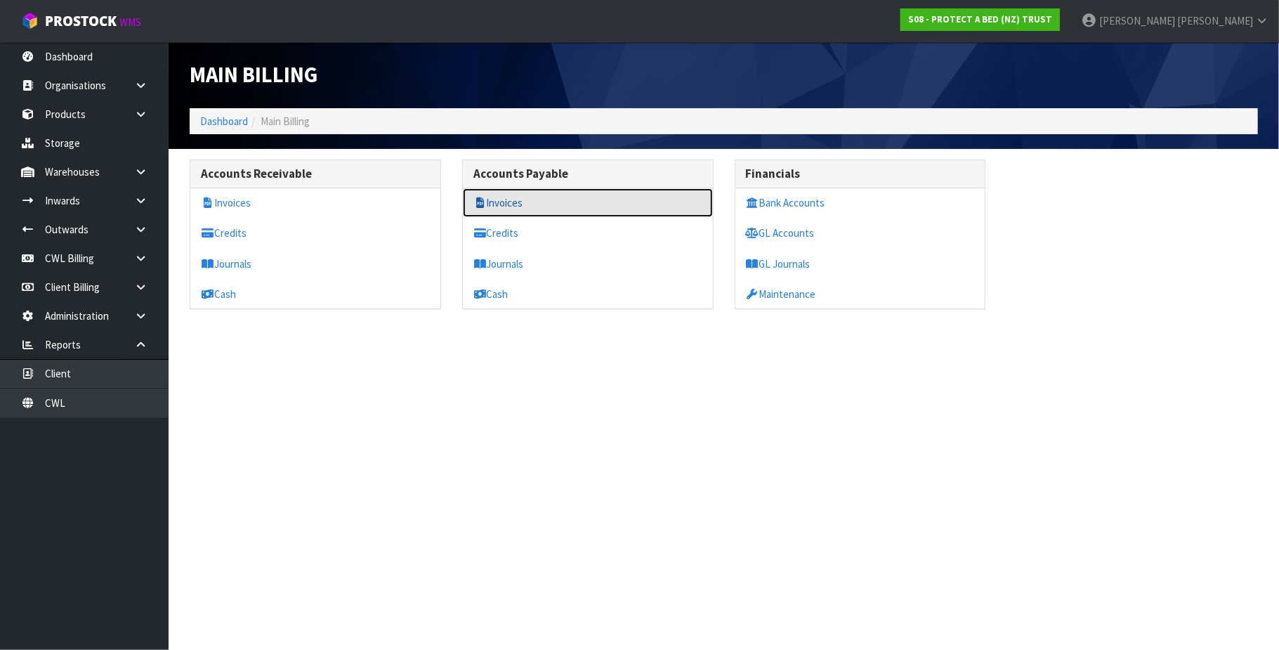
click at [512, 208] on link "Invoices" at bounding box center [588, 202] width 250 height 29
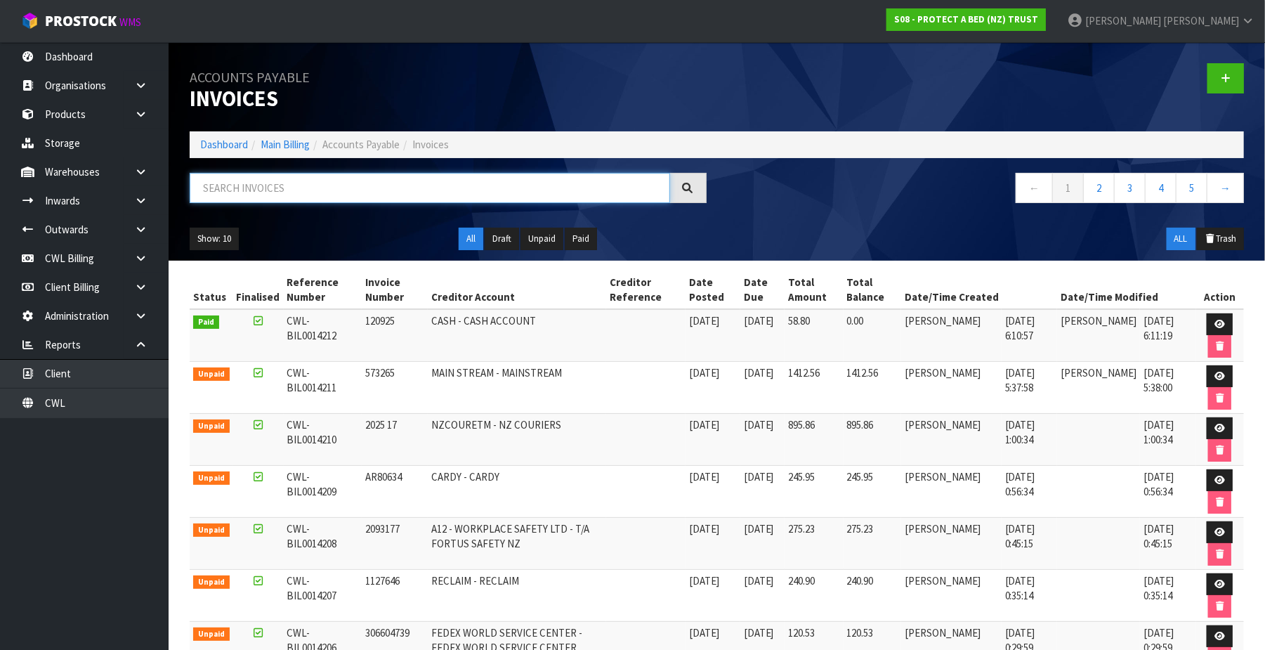
click at [329, 190] on input "text" at bounding box center [430, 188] width 480 height 30
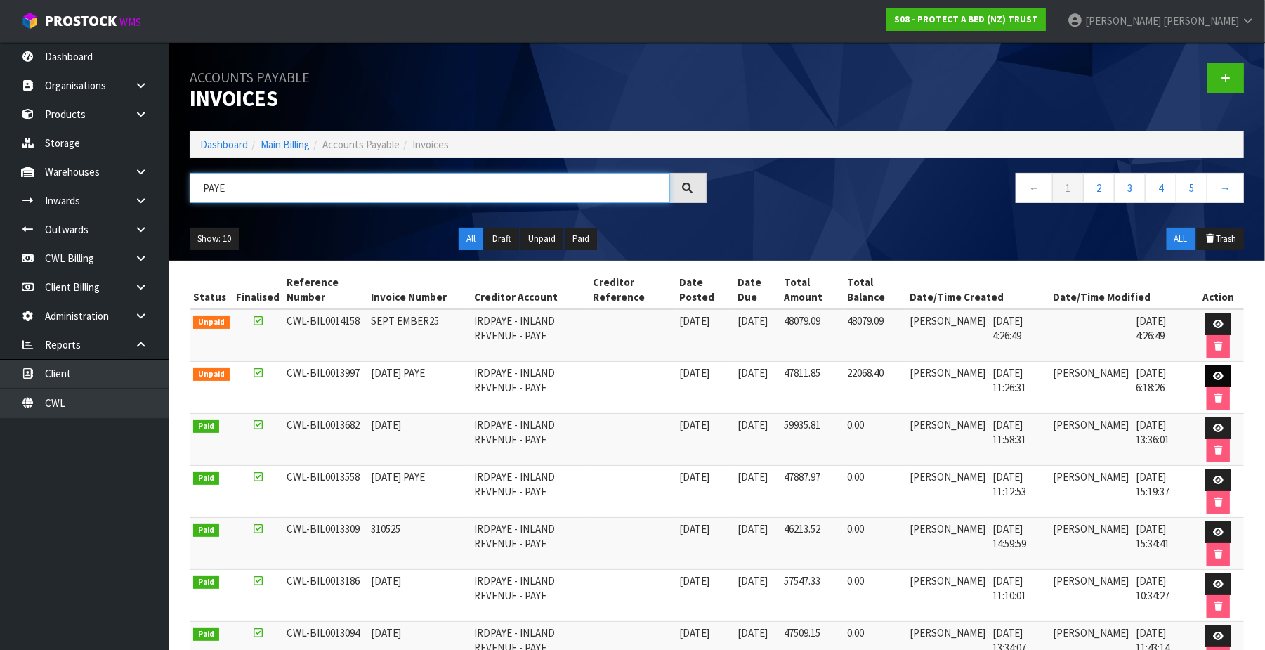
type input "PAYE"
click at [1217, 374] on icon at bounding box center [1218, 376] width 11 height 9
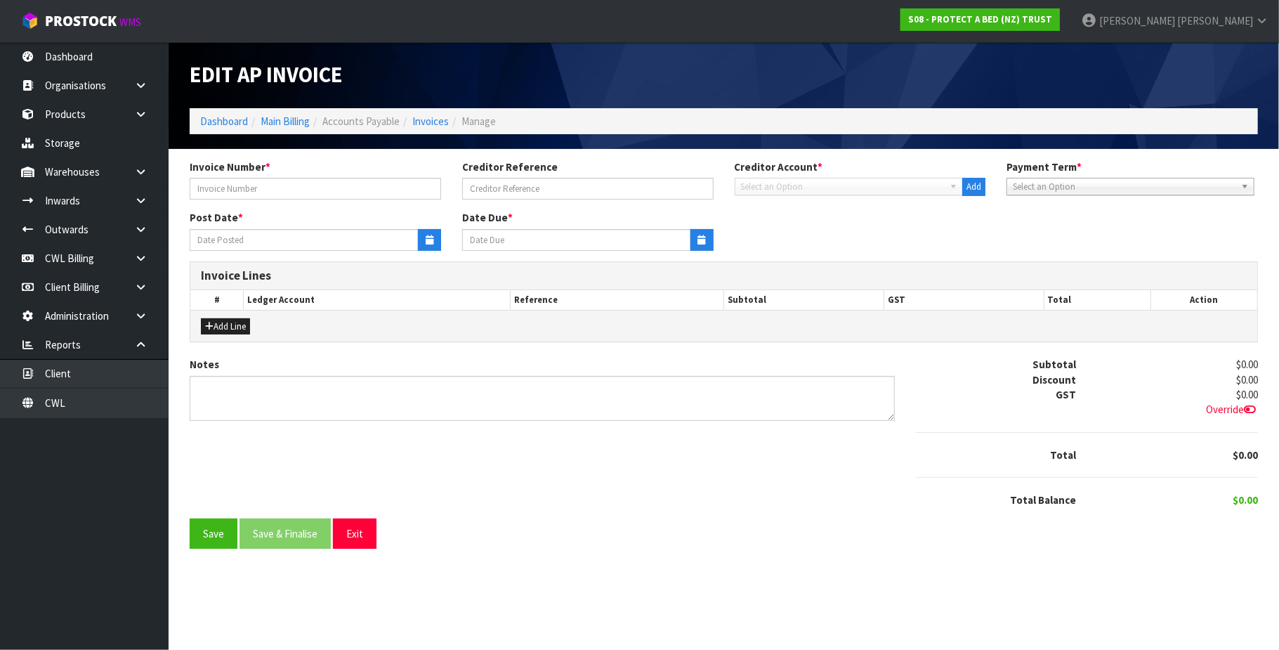
type input "[DATE] PAYE"
type input "[DATE]"
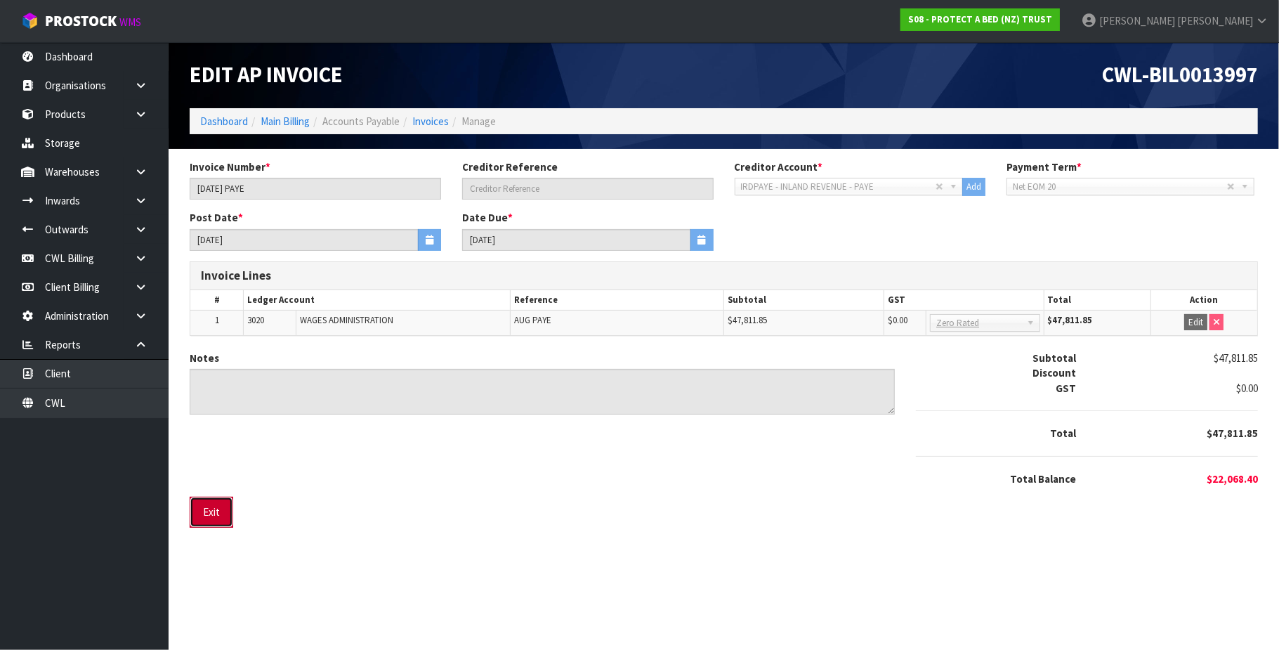
click at [225, 509] on button "Exit" at bounding box center [212, 512] width 44 height 30
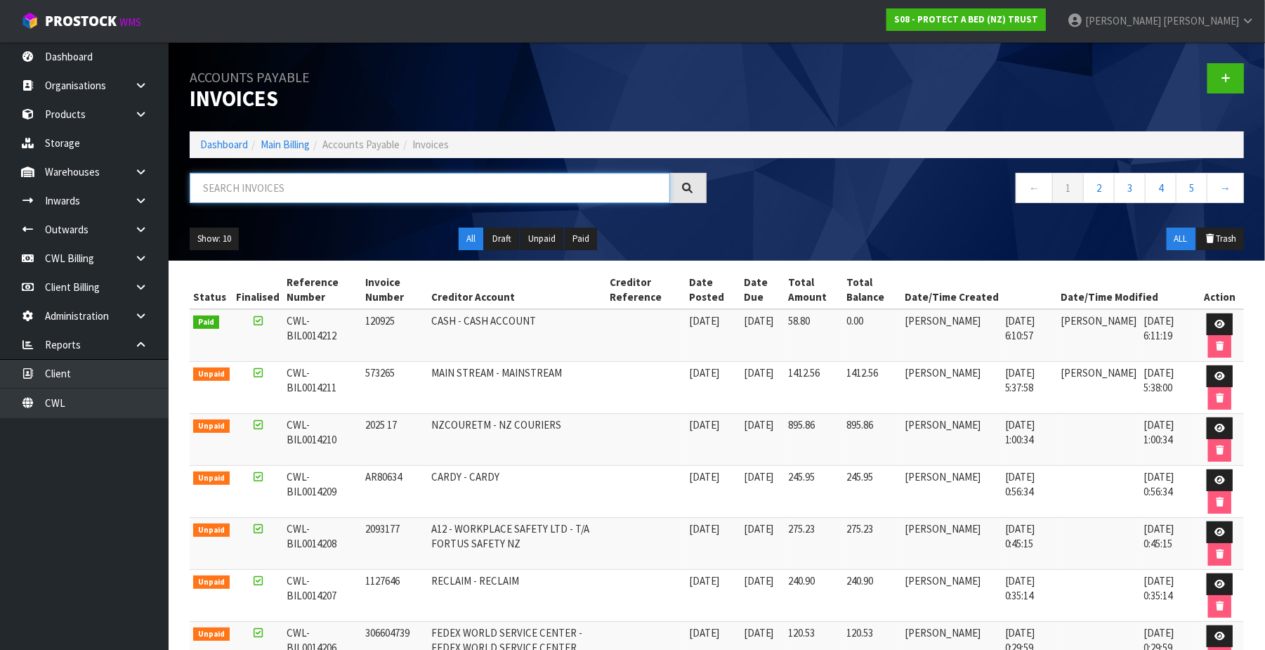
click at [234, 181] on input "text" at bounding box center [430, 188] width 480 height 30
paste input "[DATE] PAYE"
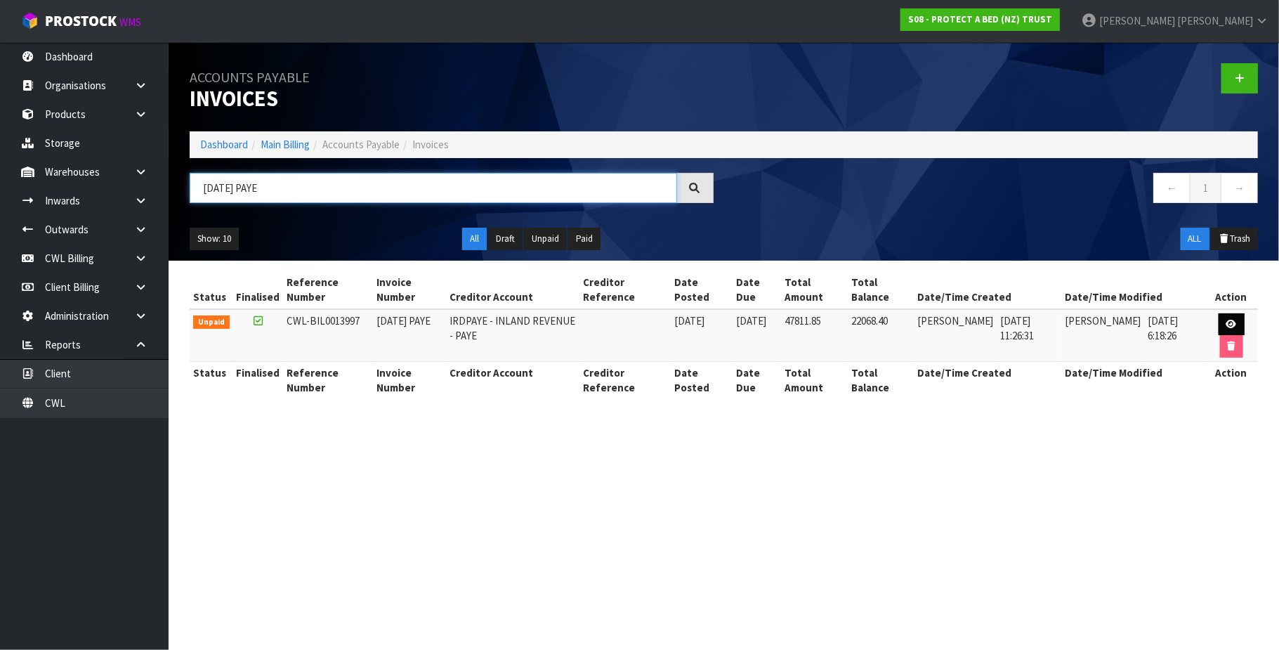
type input "[DATE] PAYE"
click at [1231, 327] on icon at bounding box center [1232, 324] width 11 height 9
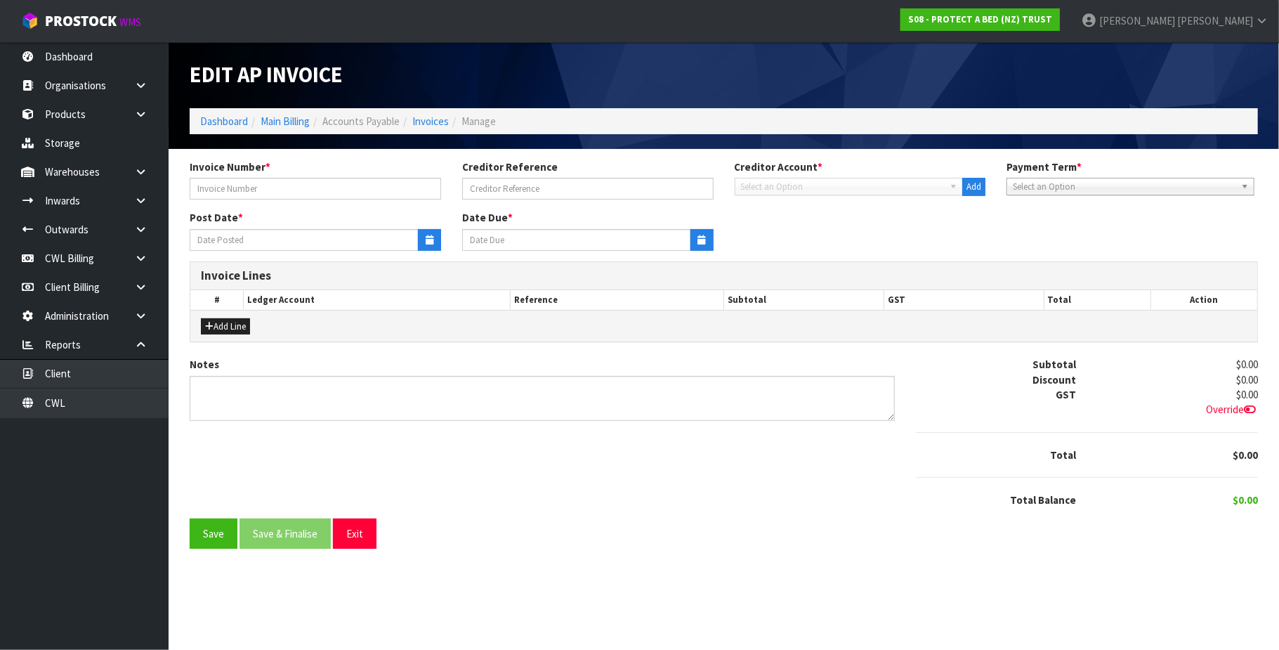
type input "[DATE] PAYE"
type input "[DATE]"
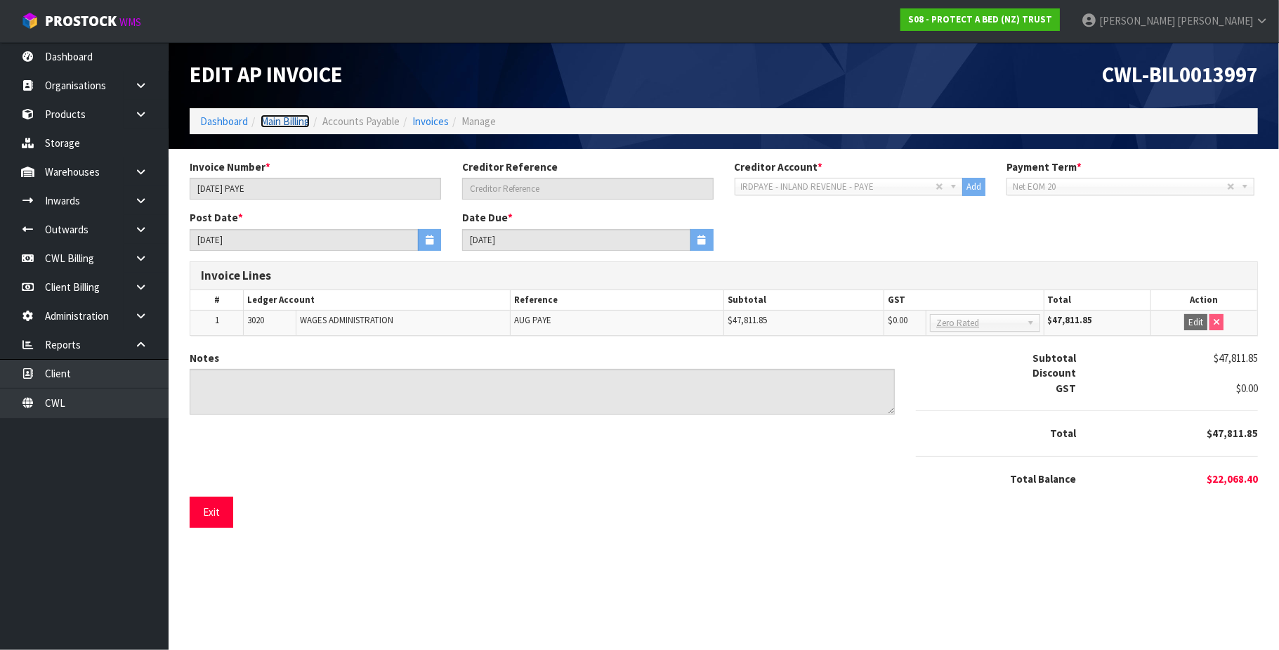
click at [287, 124] on link "Main Billing" at bounding box center [285, 121] width 49 height 13
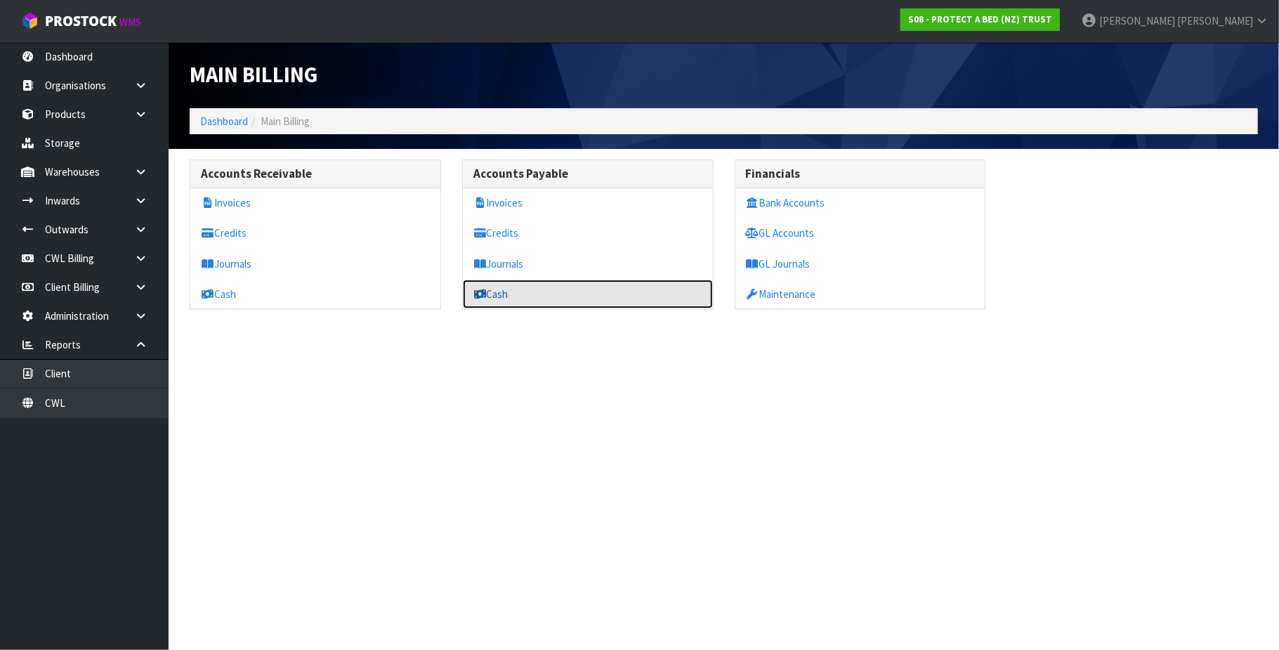
click at [506, 296] on link "Cash" at bounding box center [588, 294] width 250 height 29
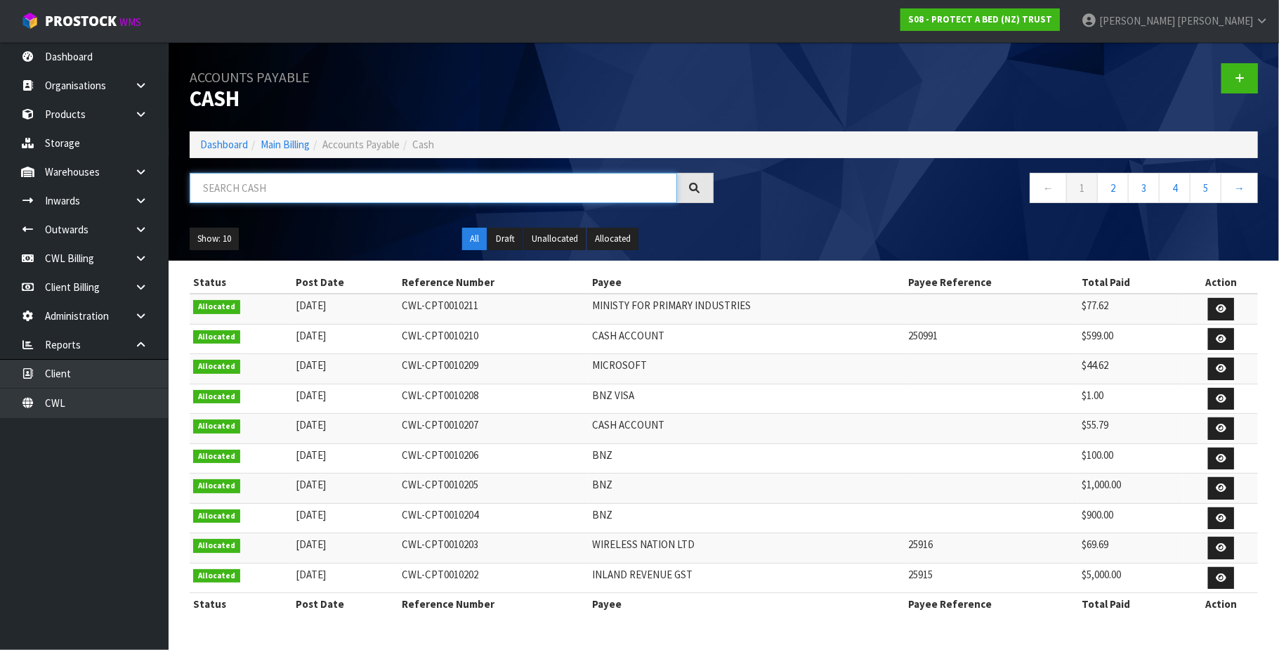
click at [249, 190] on input "text" at bounding box center [434, 188] width 488 height 30
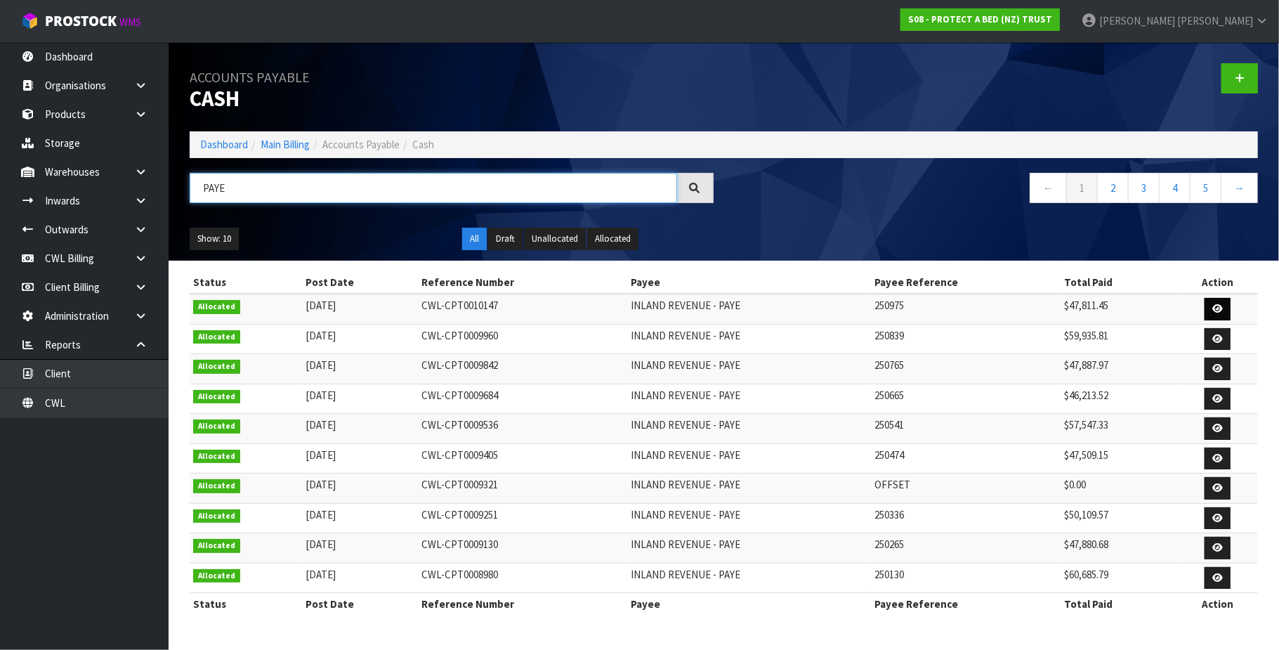
type input "PAYE"
click at [1212, 310] on icon at bounding box center [1217, 308] width 11 height 9
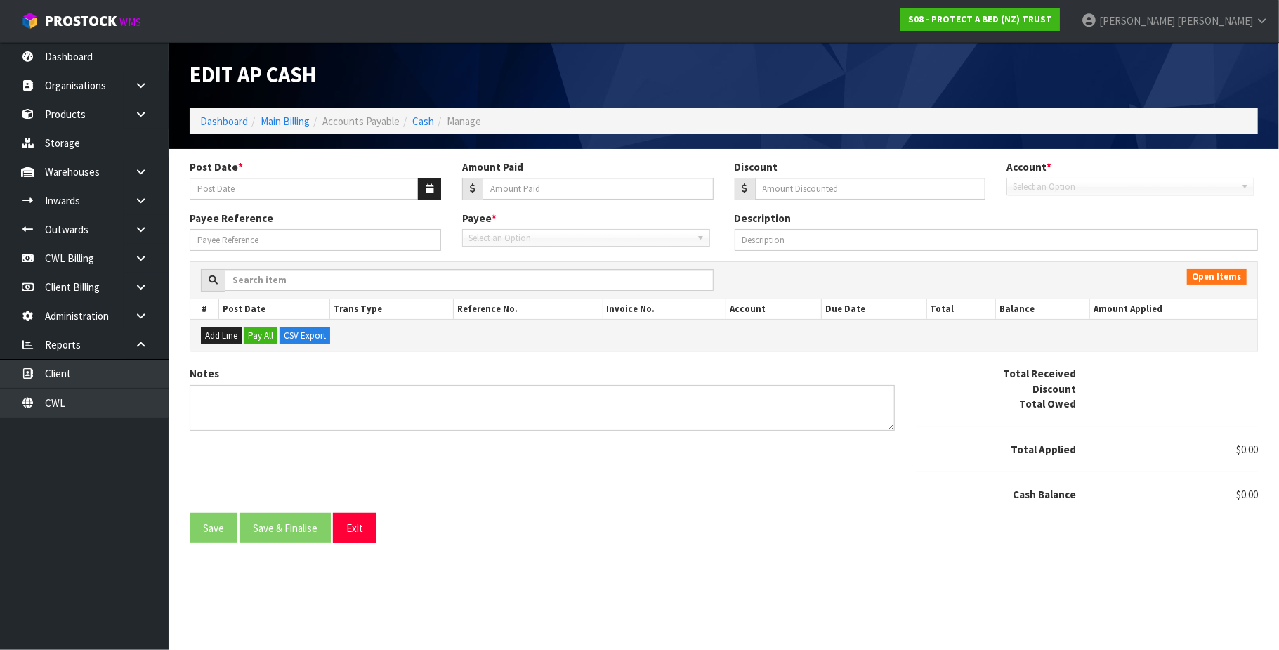
type input "[DATE]"
type input "47811.45"
type input "0"
type input "250975"
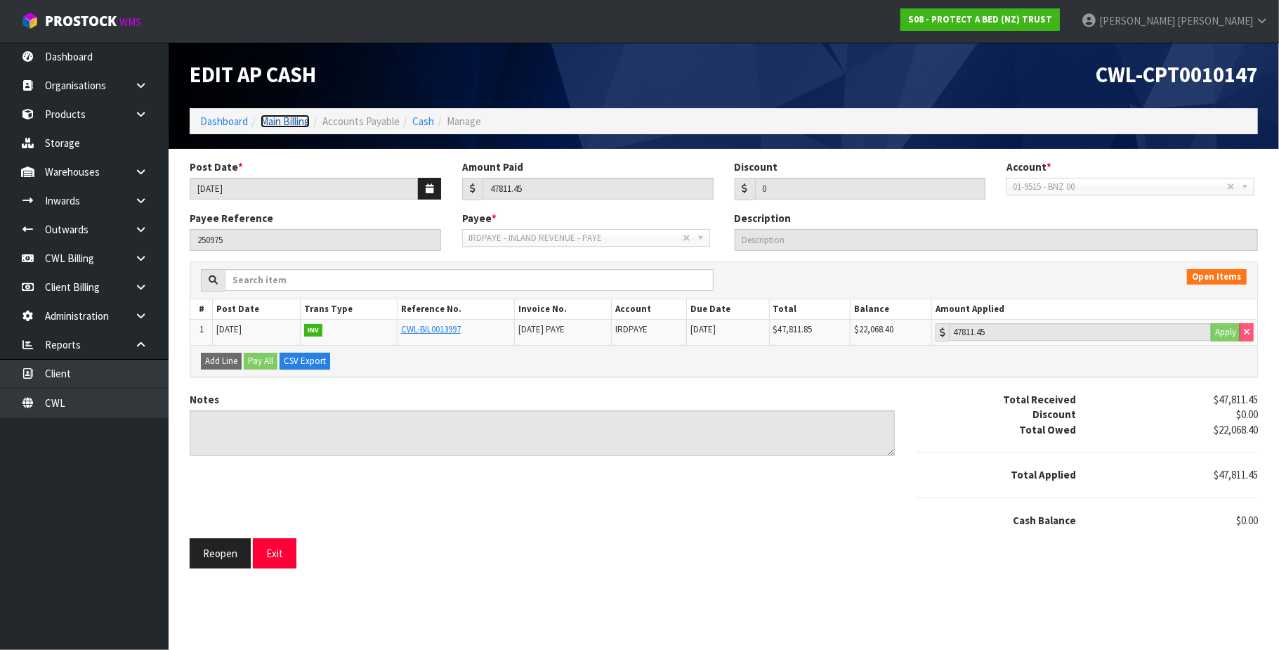
click at [296, 124] on link "Main Billing" at bounding box center [285, 121] width 49 height 13
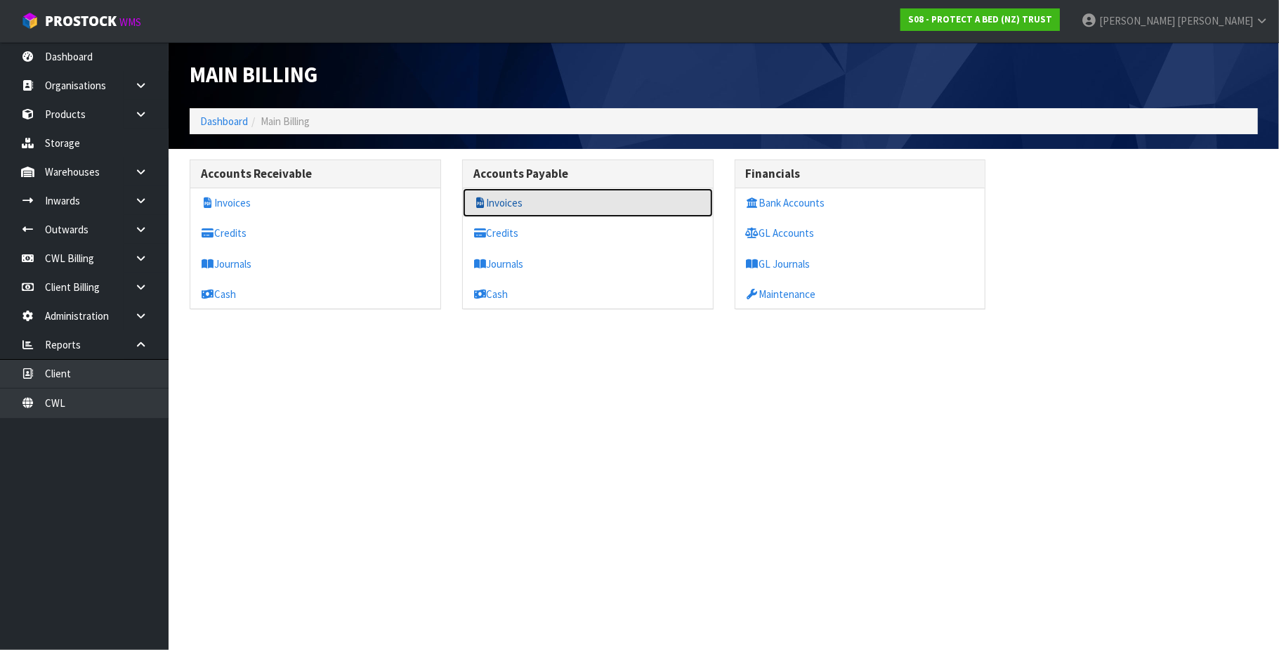
click at [511, 204] on link "Invoices" at bounding box center [588, 202] width 250 height 29
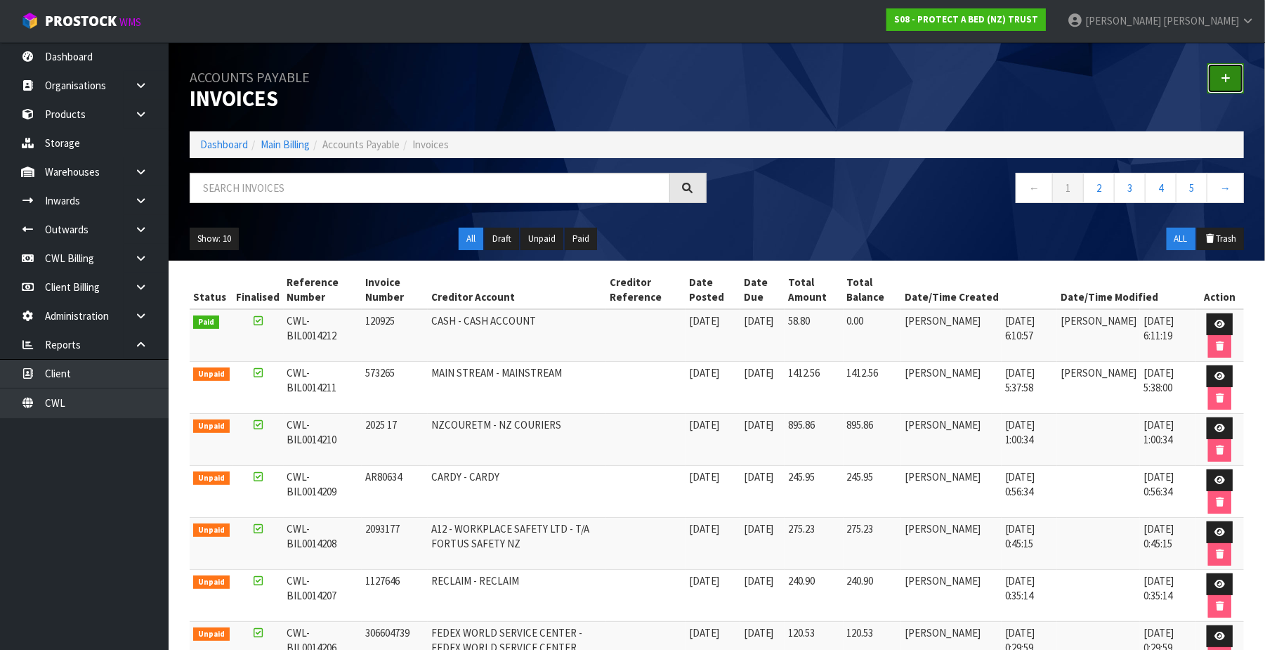
click at [1241, 85] on link at bounding box center [1226, 78] width 37 height 30
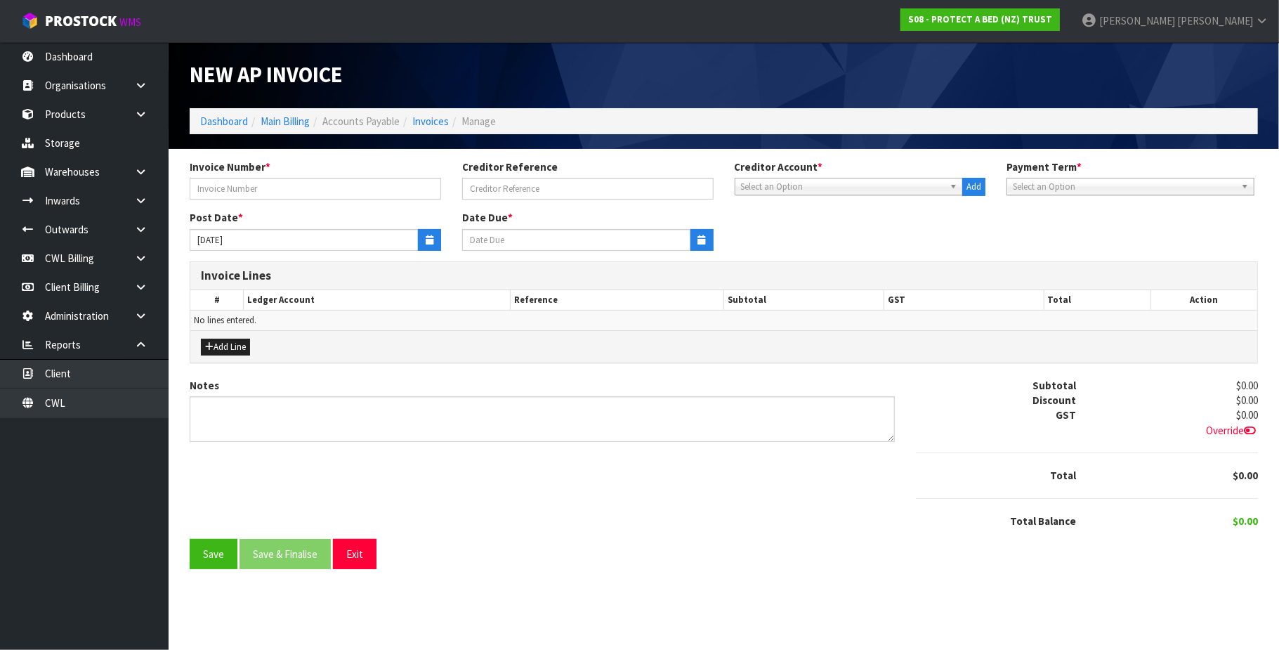
click at [304, 175] on div "Invoice Number *" at bounding box center [315, 179] width 273 height 40
click at [240, 186] on input "text" at bounding box center [315, 189] width 251 height 22
type input "781189"
click at [776, 186] on span "Select an Option" at bounding box center [843, 186] width 204 height 17
type input "sat"
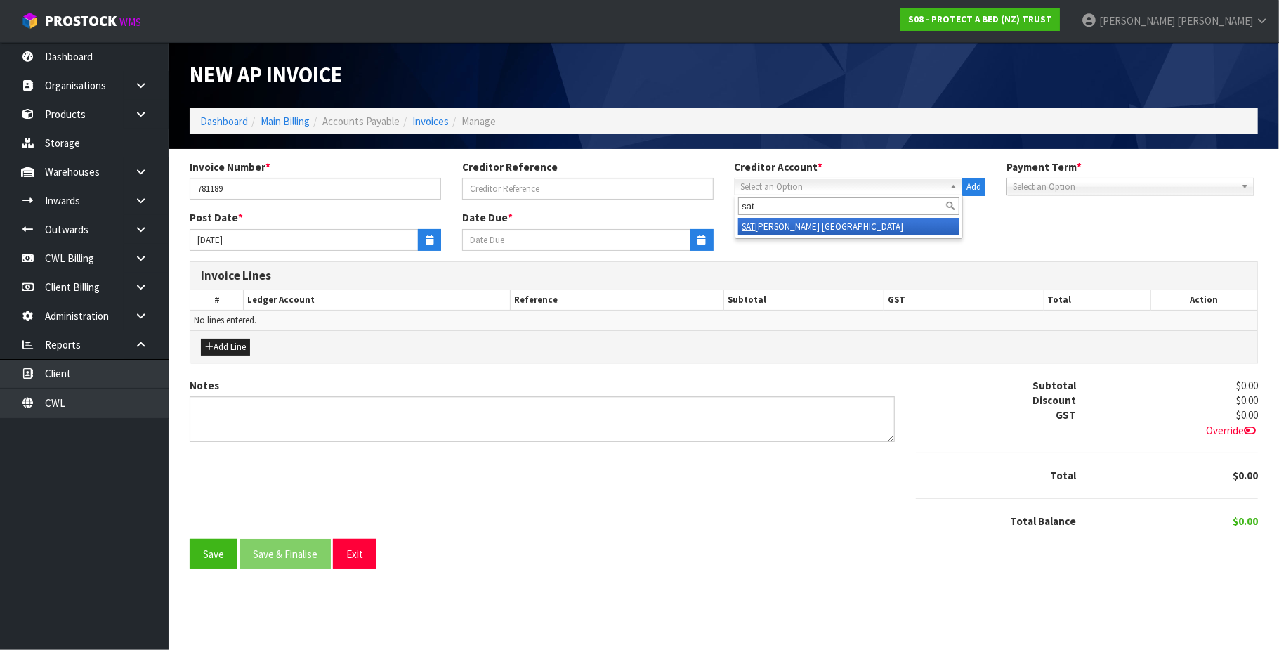
click at [779, 225] on li "SAT [PERSON_NAME] [GEOGRAPHIC_DATA]" at bounding box center [849, 227] width 222 height 18
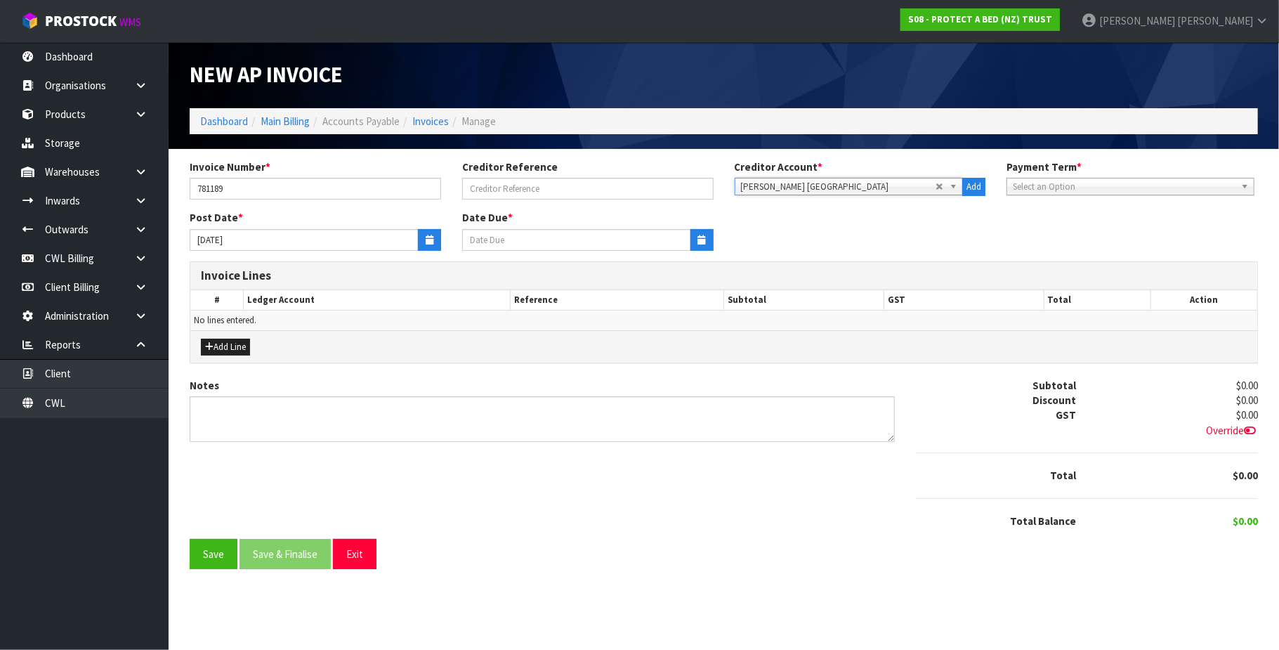
type input "[DATE]"
click at [428, 235] on icon "button" at bounding box center [430, 239] width 8 height 9
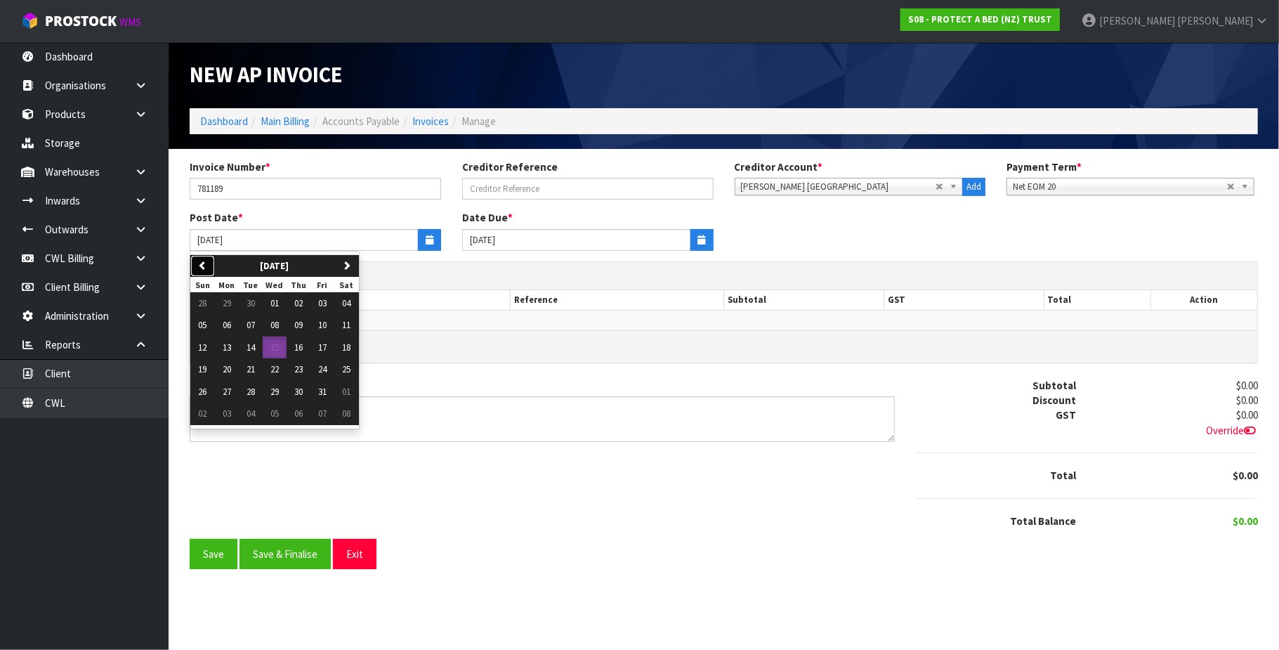
click at [205, 267] on icon "button" at bounding box center [202, 265] width 9 height 9
click at [303, 369] on span "25" at bounding box center [298, 369] width 8 height 12
type input "[DATE]"
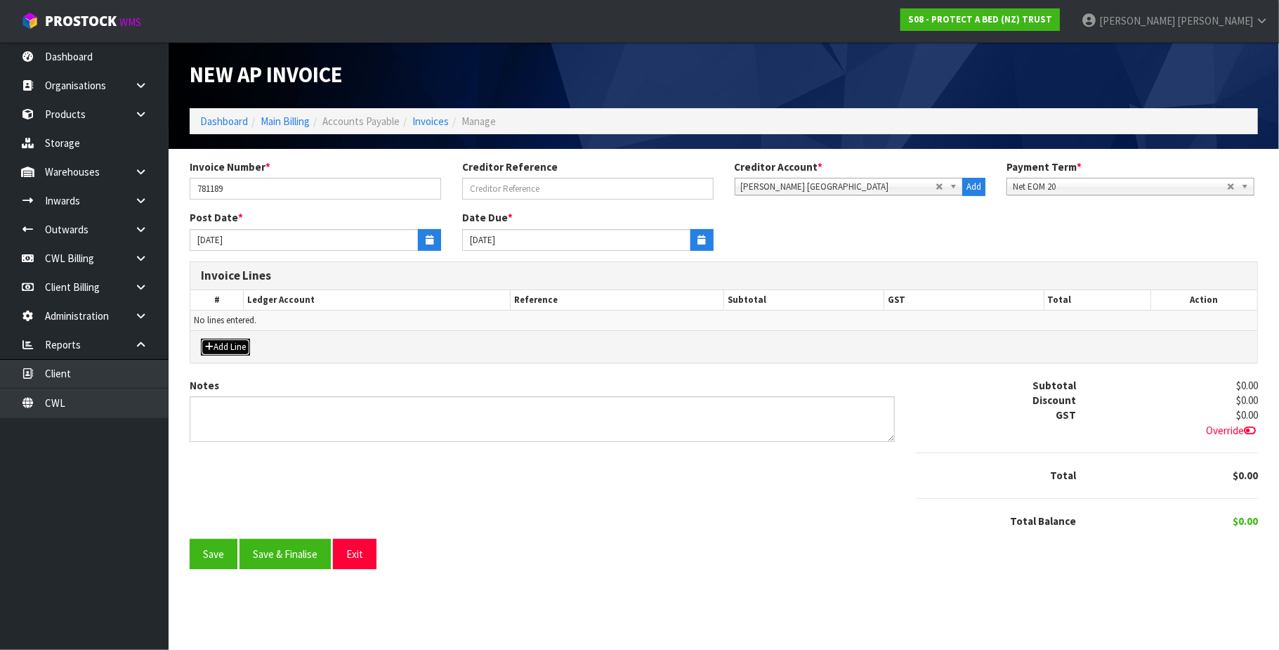
click at [226, 347] on button "Add Line" at bounding box center [225, 347] width 49 height 17
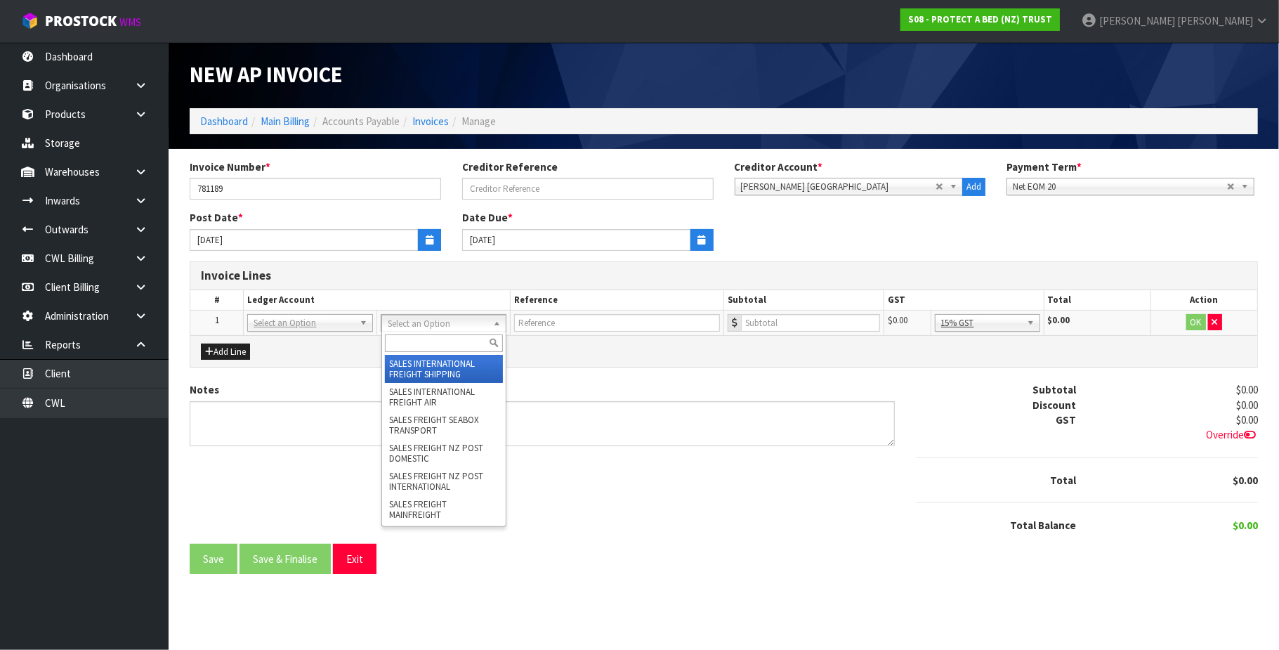
click at [411, 344] on input "text" at bounding box center [444, 343] width 119 height 18
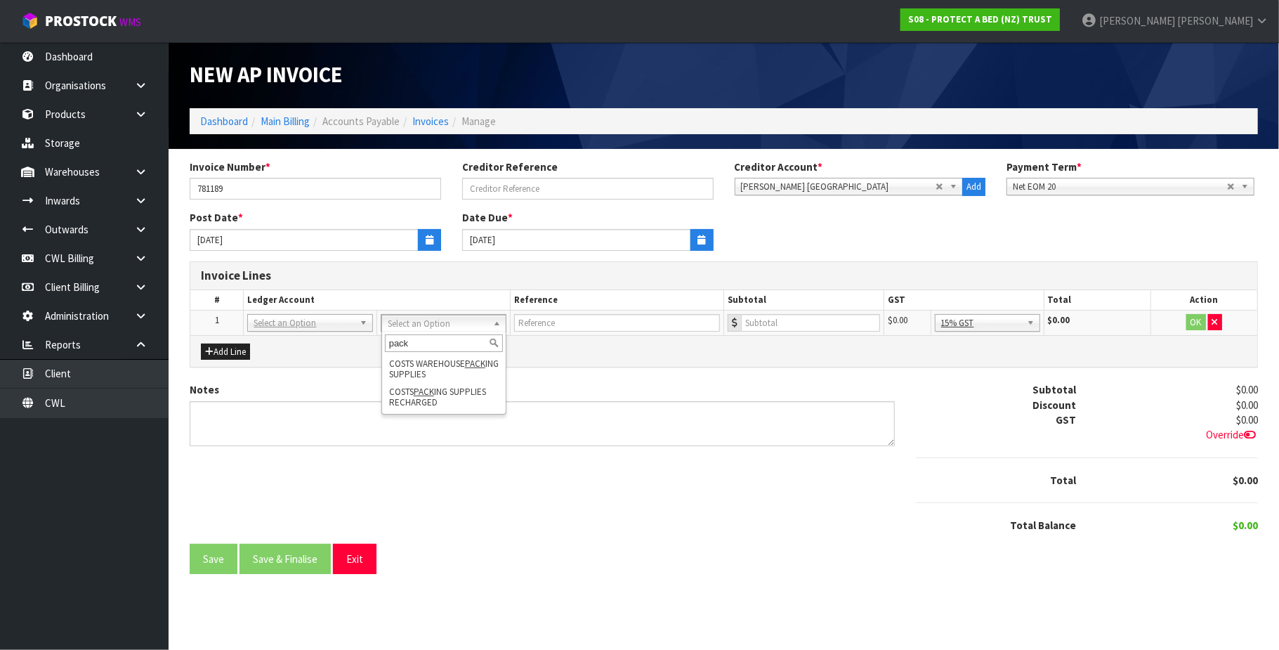
type input "pack"
drag, startPoint x: 453, startPoint y: 410, endPoint x: 520, endPoint y: 364, distance: 81.3
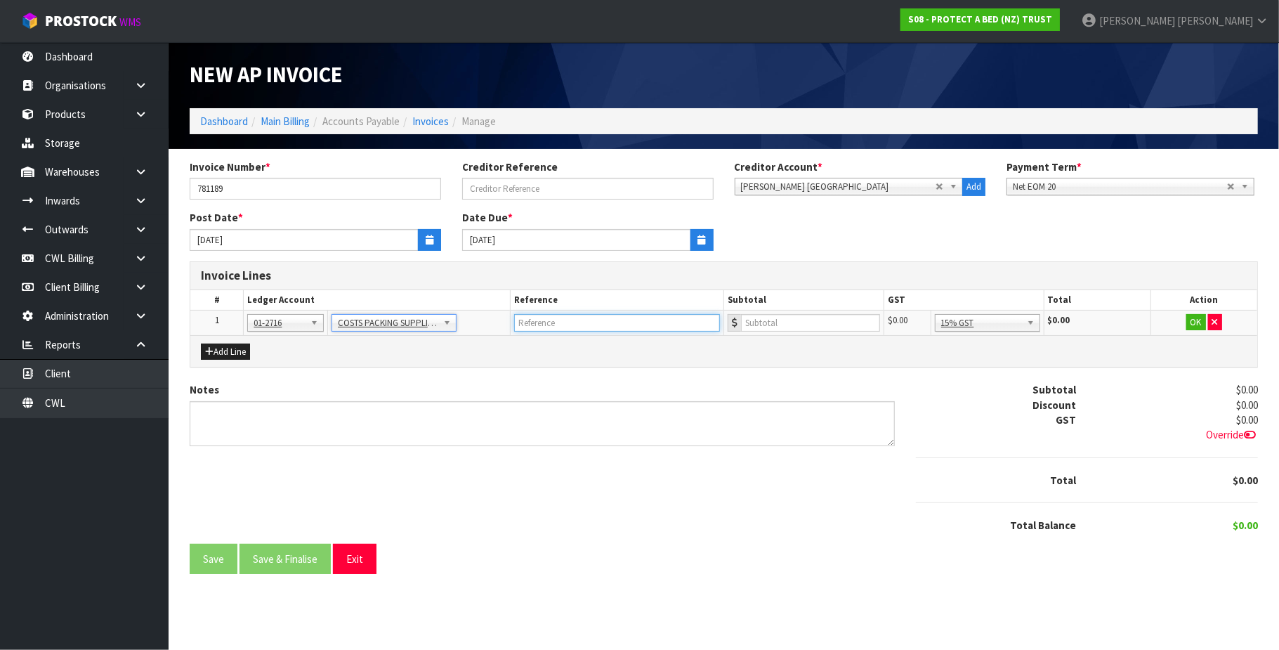
click at [562, 320] on input "text" at bounding box center [617, 323] width 206 height 18
type input "[PERSON_NAME] - LIFETIME"
type input "315"
click at [1186, 321] on button "OK" at bounding box center [1196, 322] width 20 height 17
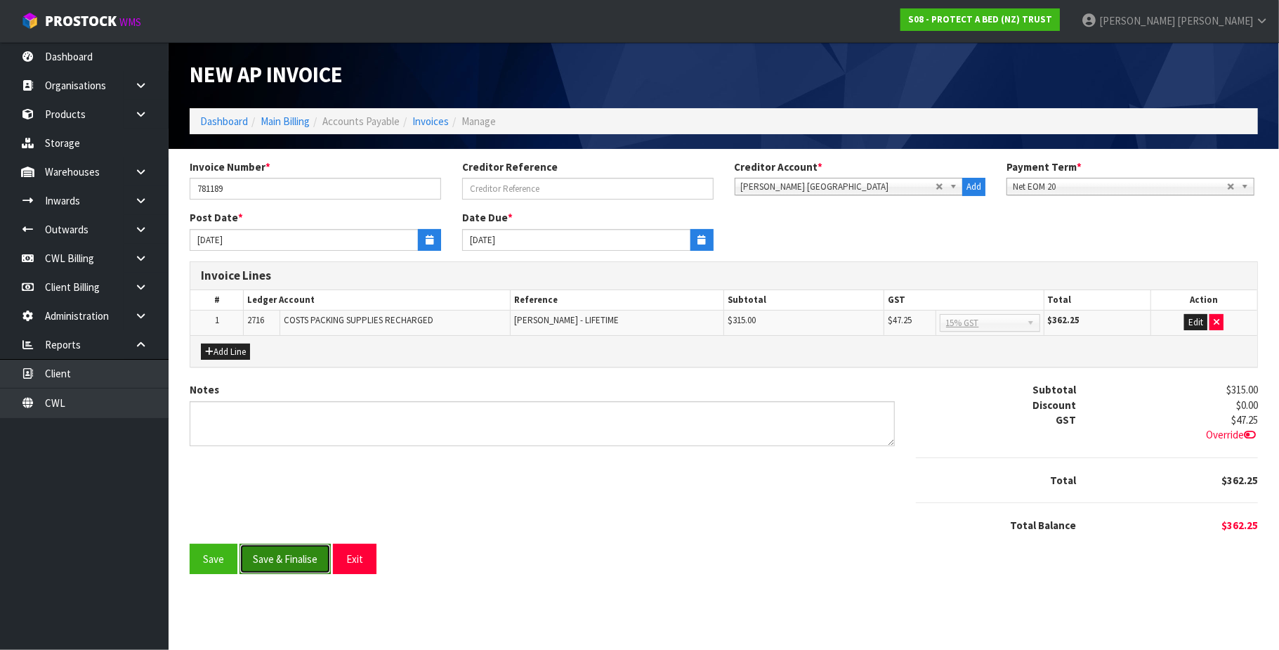
click at [313, 559] on button "Save & Finalise" at bounding box center [285, 559] width 91 height 30
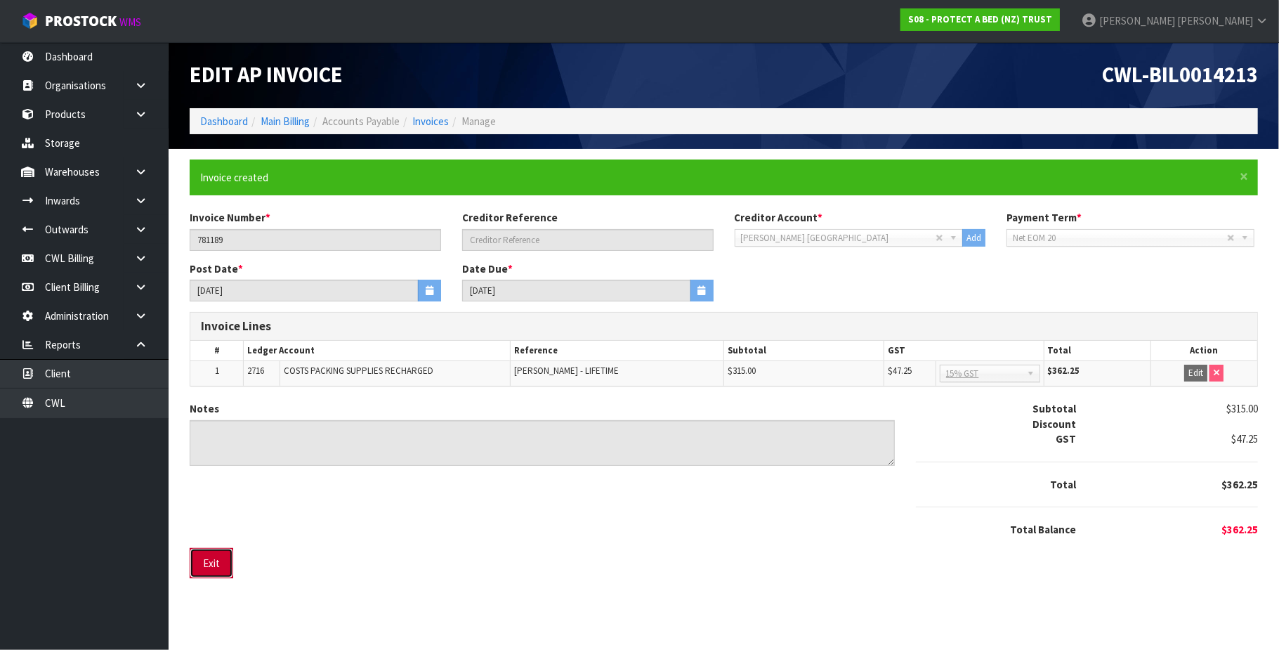
click at [223, 568] on button "Exit" at bounding box center [212, 563] width 44 height 30
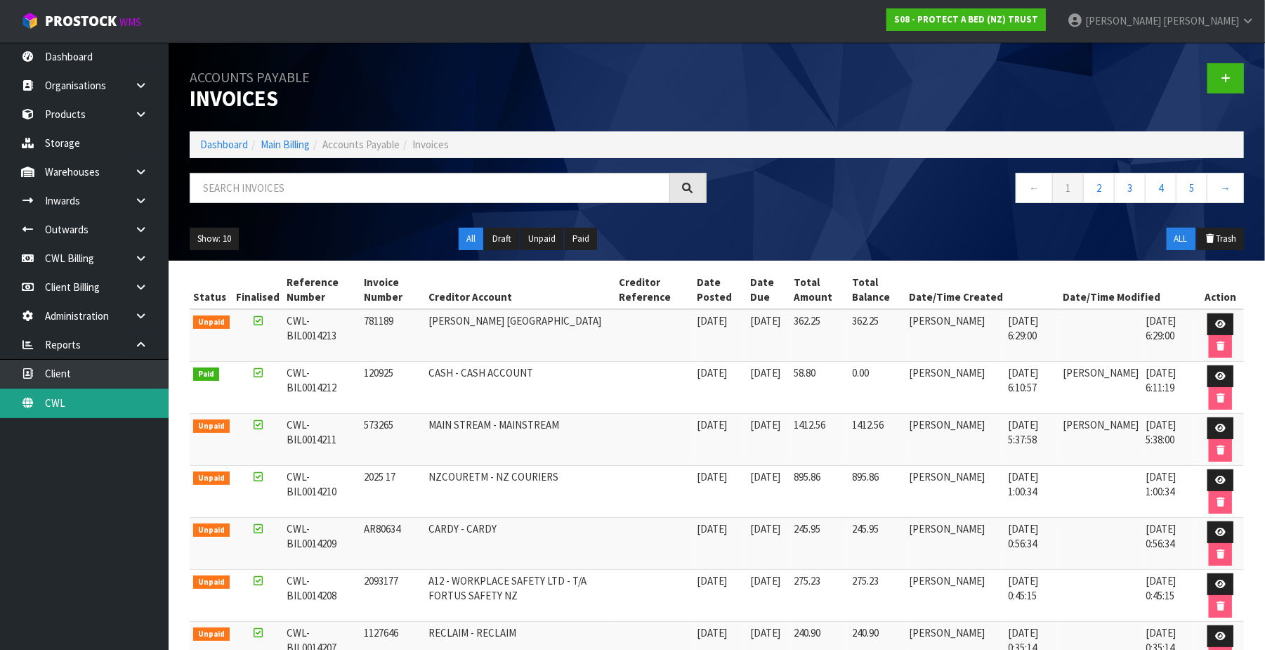
click at [77, 402] on link "CWL" at bounding box center [84, 402] width 169 height 29
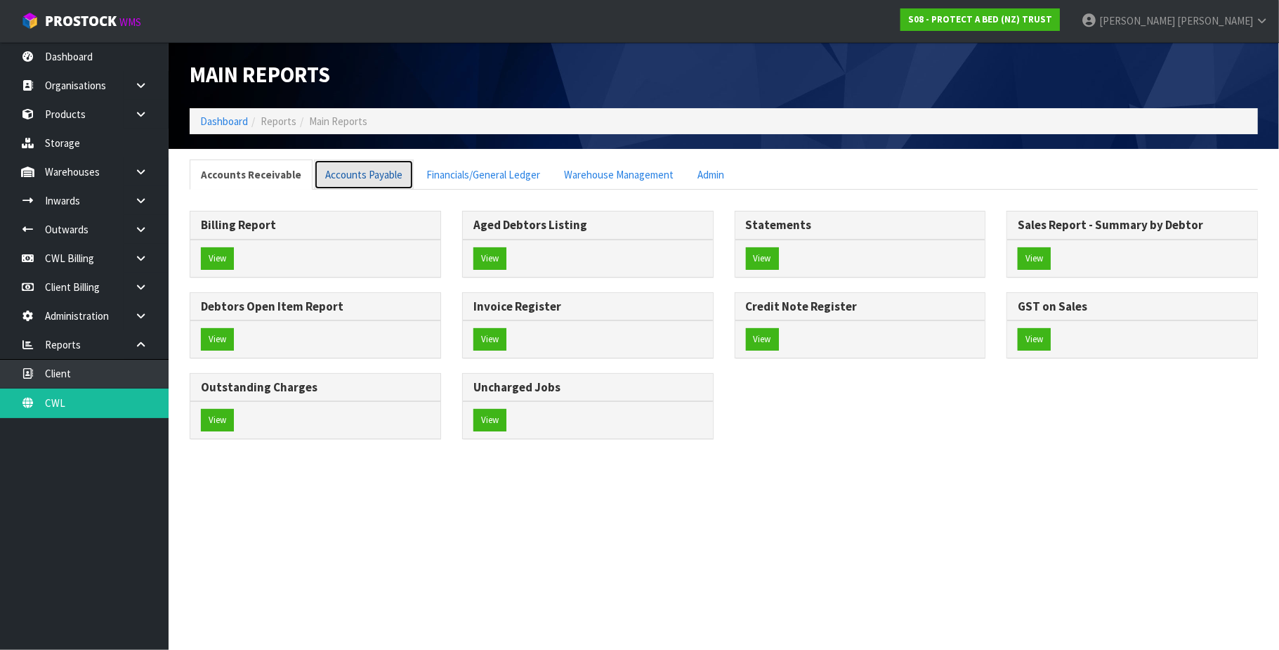
click at [375, 183] on link "Accounts Payable" at bounding box center [364, 174] width 100 height 30
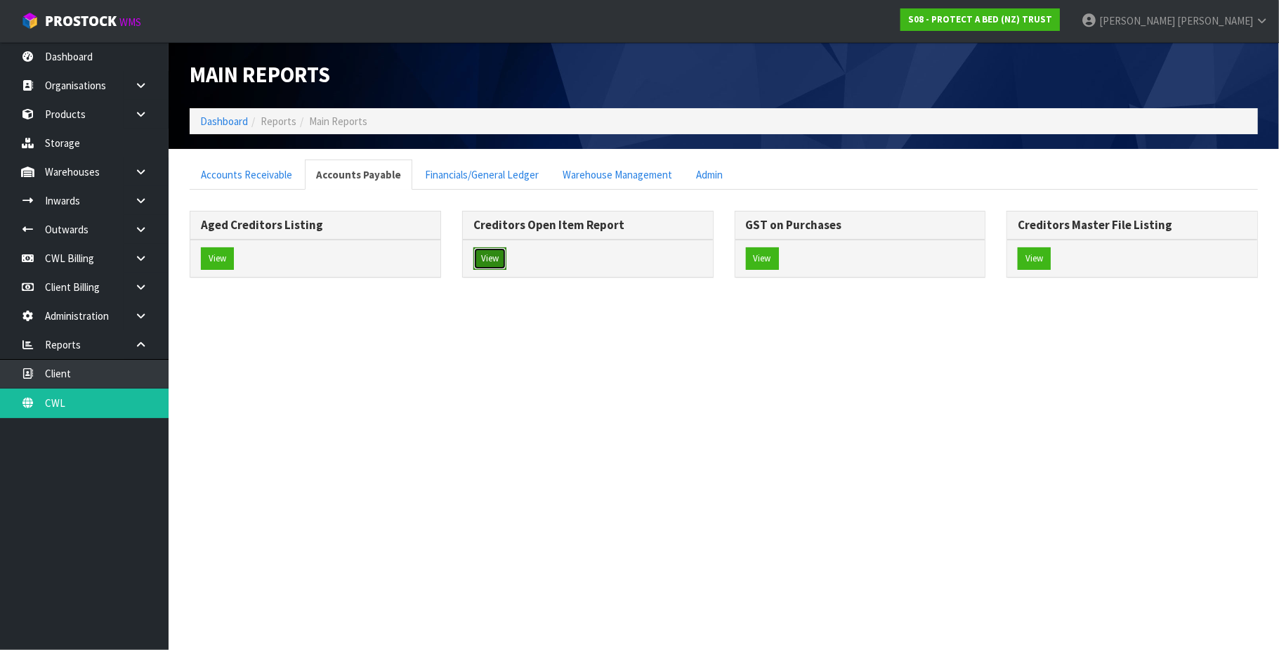
click at [497, 266] on button "View" at bounding box center [489, 258] width 33 height 22
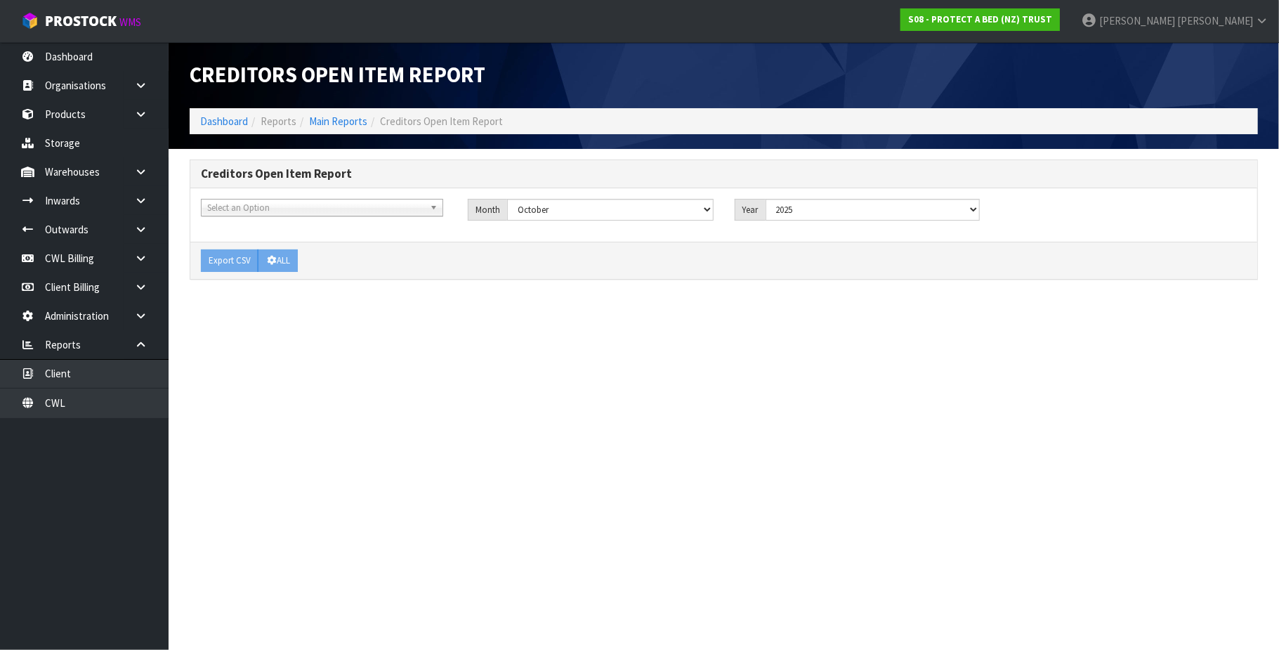
click at [306, 211] on span "Select an Option" at bounding box center [315, 207] width 217 height 17
type input "sat"
drag, startPoint x: 313, startPoint y: 250, endPoint x: 521, endPoint y: 225, distance: 210.1
click at [313, 249] on li "SAT [PERSON_NAME] [GEOGRAPHIC_DATA]" at bounding box center [321, 248] width 235 height 18
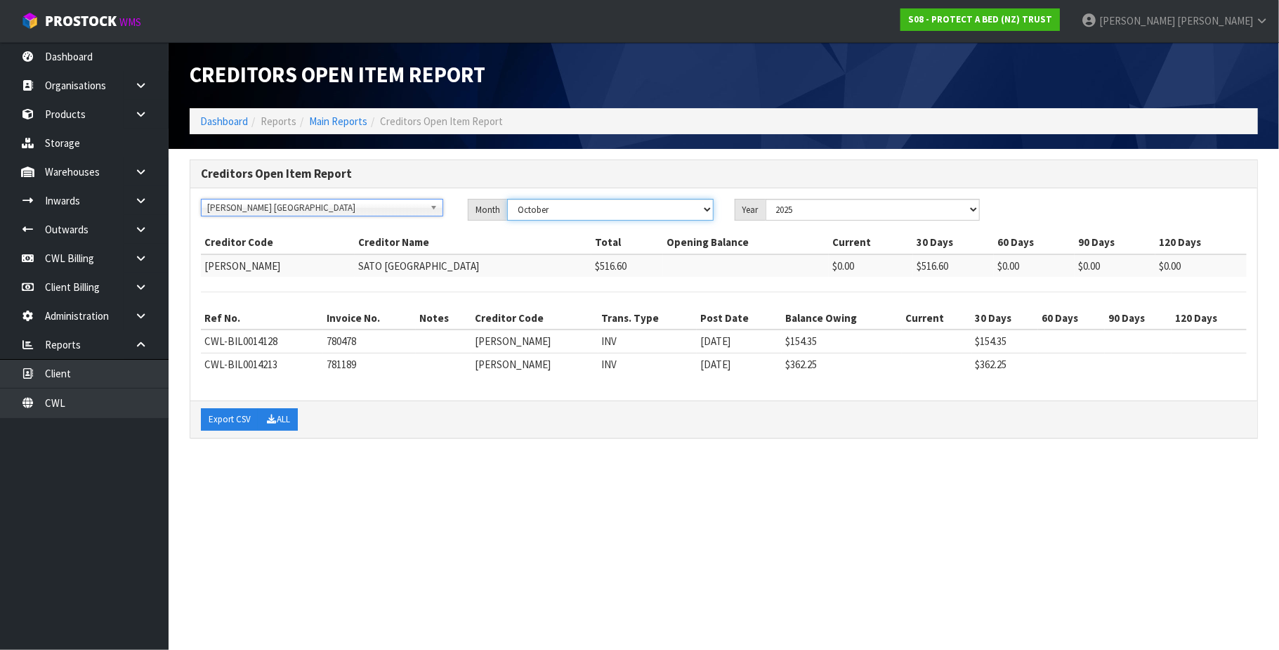
click at [703, 206] on select "January February March April May June July August September October November De…" at bounding box center [610, 210] width 207 height 22
select select "object:13059"
click at [507, 199] on select "January February March April May June July August September October November De…" at bounding box center [610, 210] width 207 height 22
click at [234, 419] on button "Export CSV" at bounding box center [230, 419] width 58 height 22
click at [340, 122] on link "Main Reports" at bounding box center [338, 121] width 58 height 13
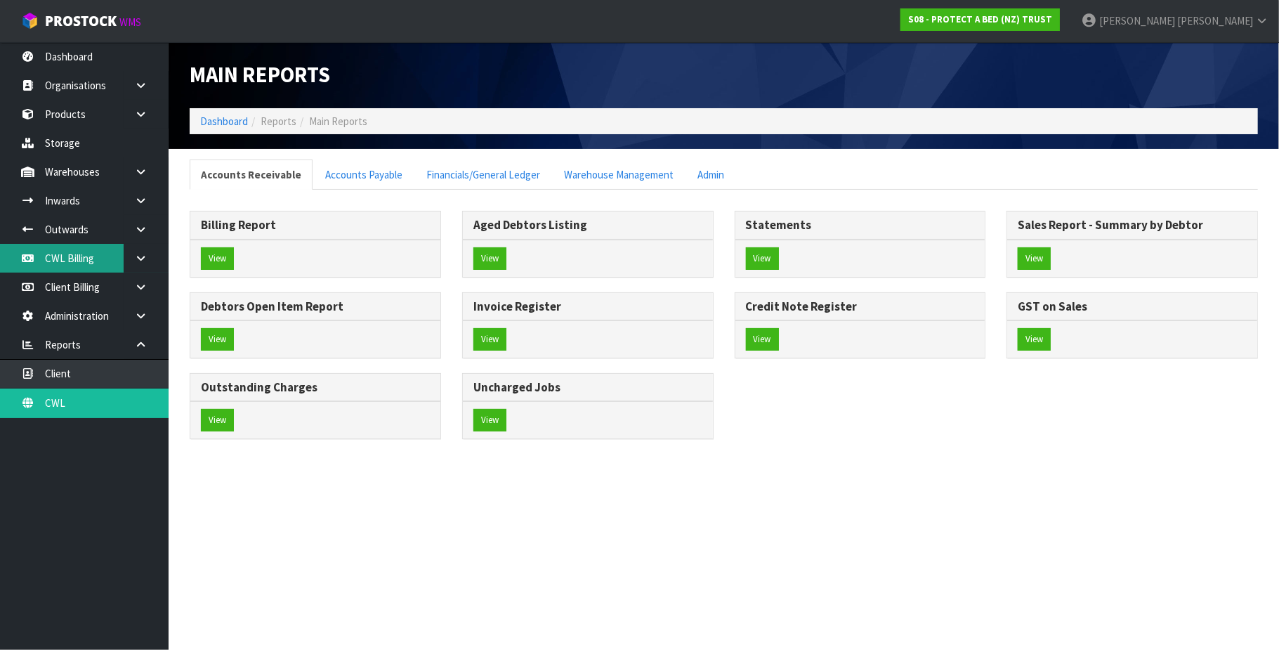
click at [63, 256] on link "CWL Billing" at bounding box center [84, 258] width 169 height 29
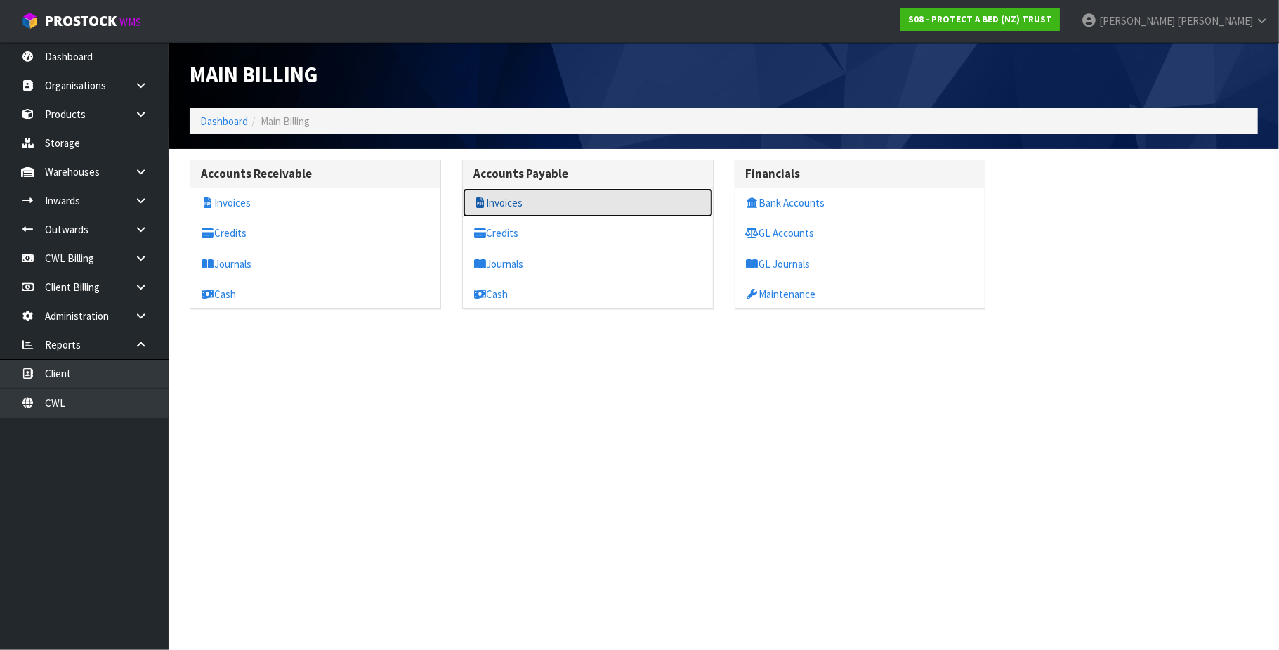
click at [499, 204] on link "Invoices" at bounding box center [588, 202] width 250 height 29
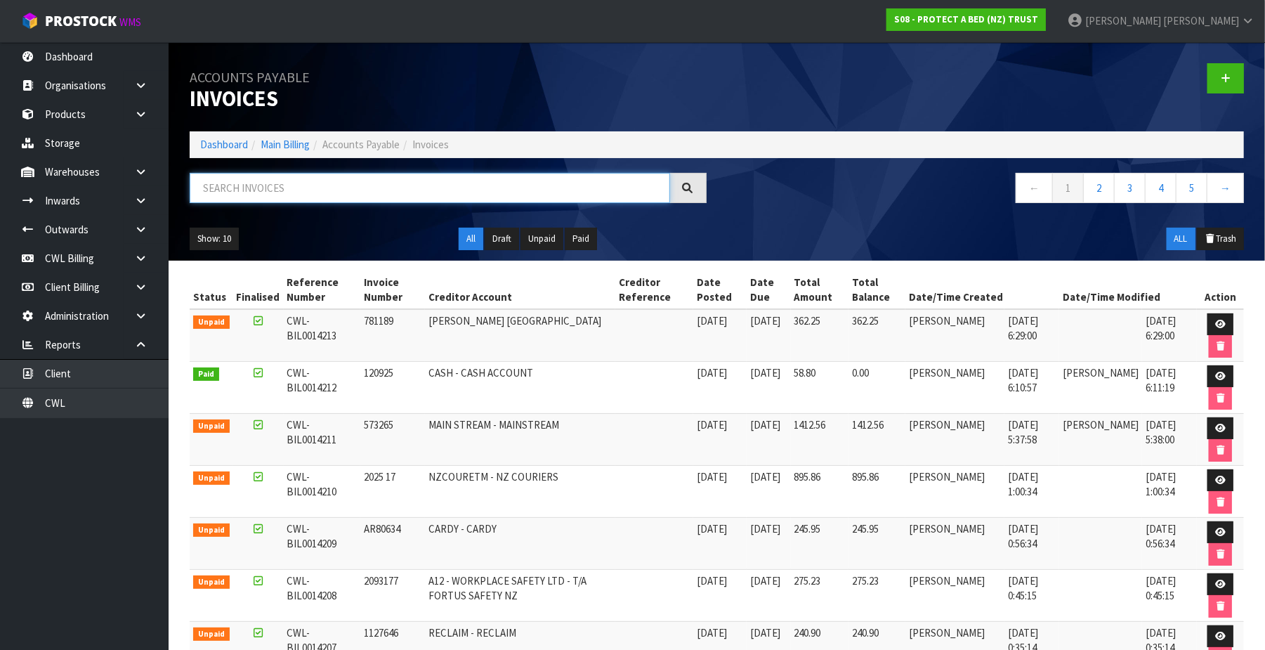
click at [308, 197] on input "text" at bounding box center [430, 188] width 480 height 30
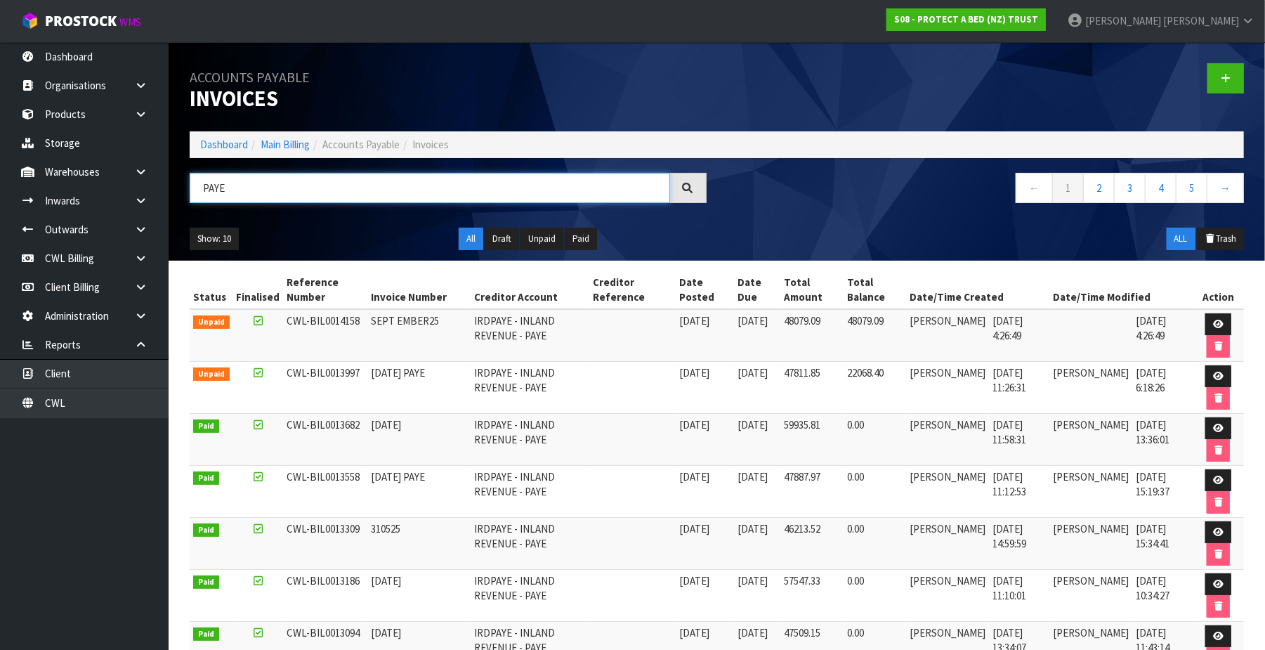
type input "PAYE"
click at [81, 251] on link "CWL Billing" at bounding box center [84, 258] width 169 height 29
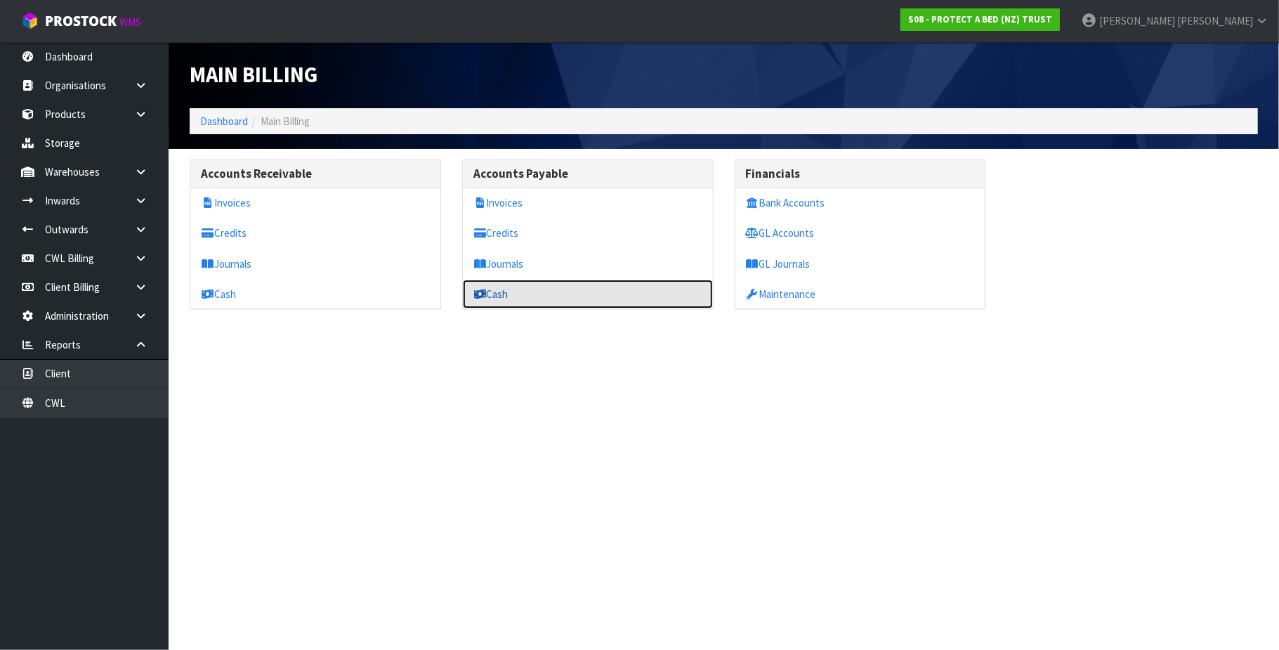
click at [513, 291] on link "Cash" at bounding box center [588, 294] width 250 height 29
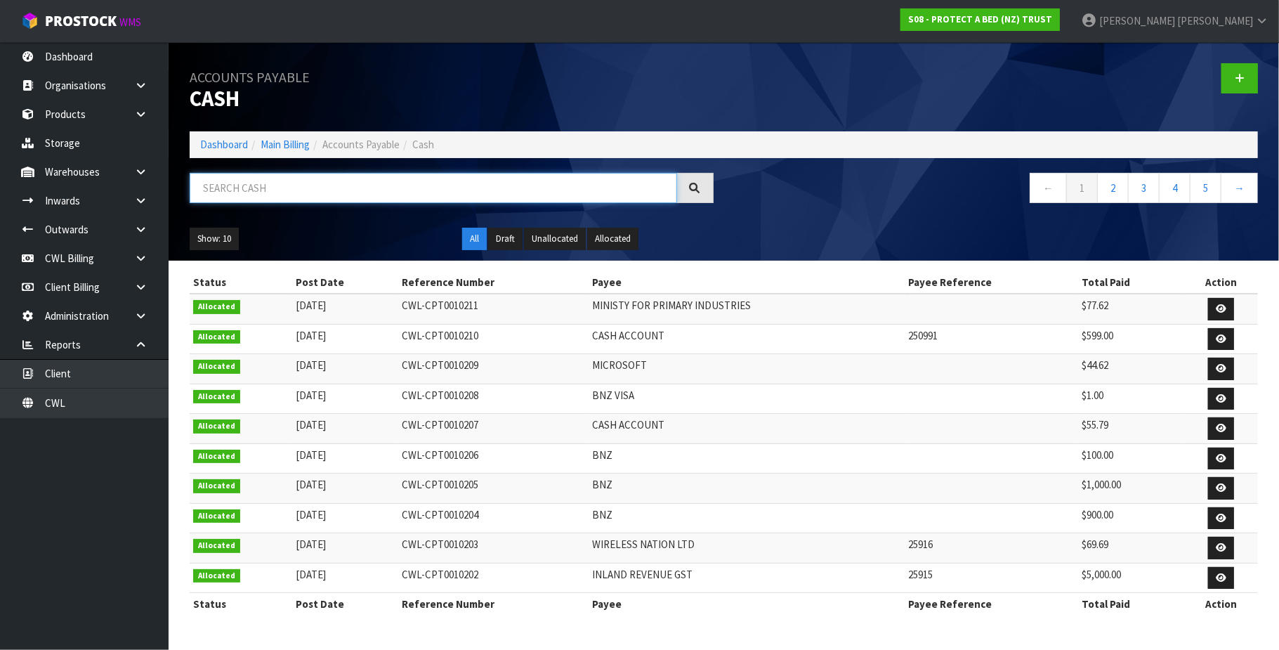
click at [223, 189] on input "text" at bounding box center [434, 188] width 488 height 30
paste input "250975"
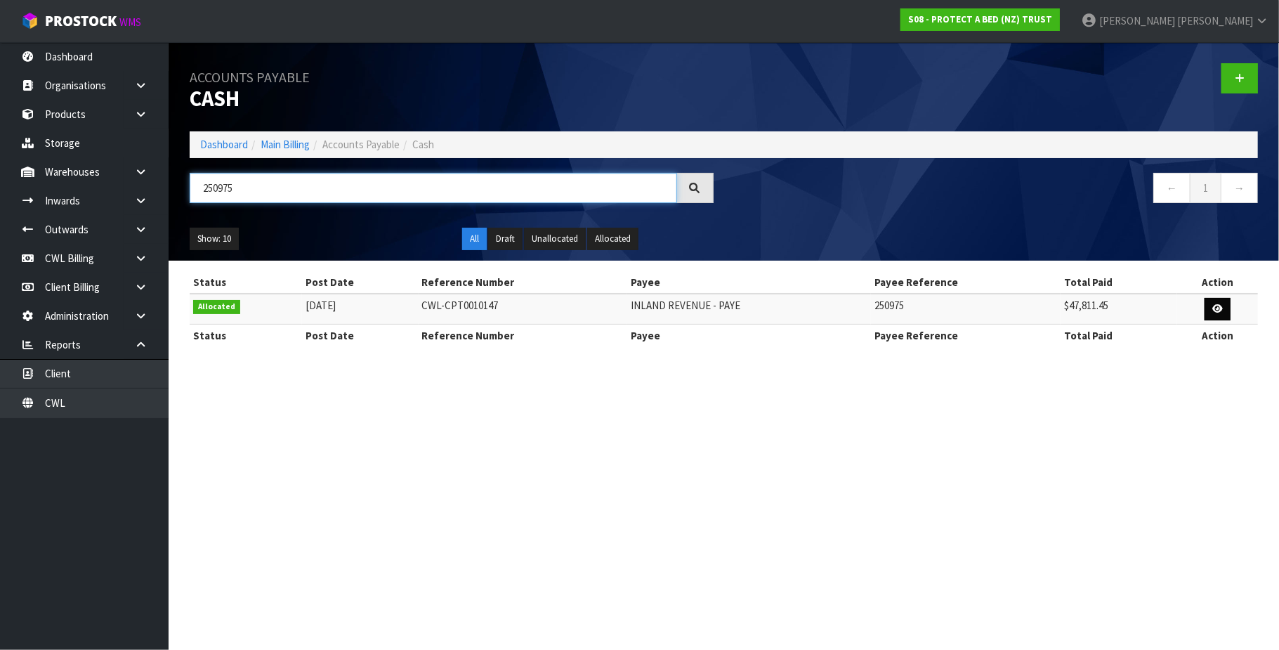
type input "250975"
click at [1218, 312] on icon at bounding box center [1217, 308] width 11 height 9
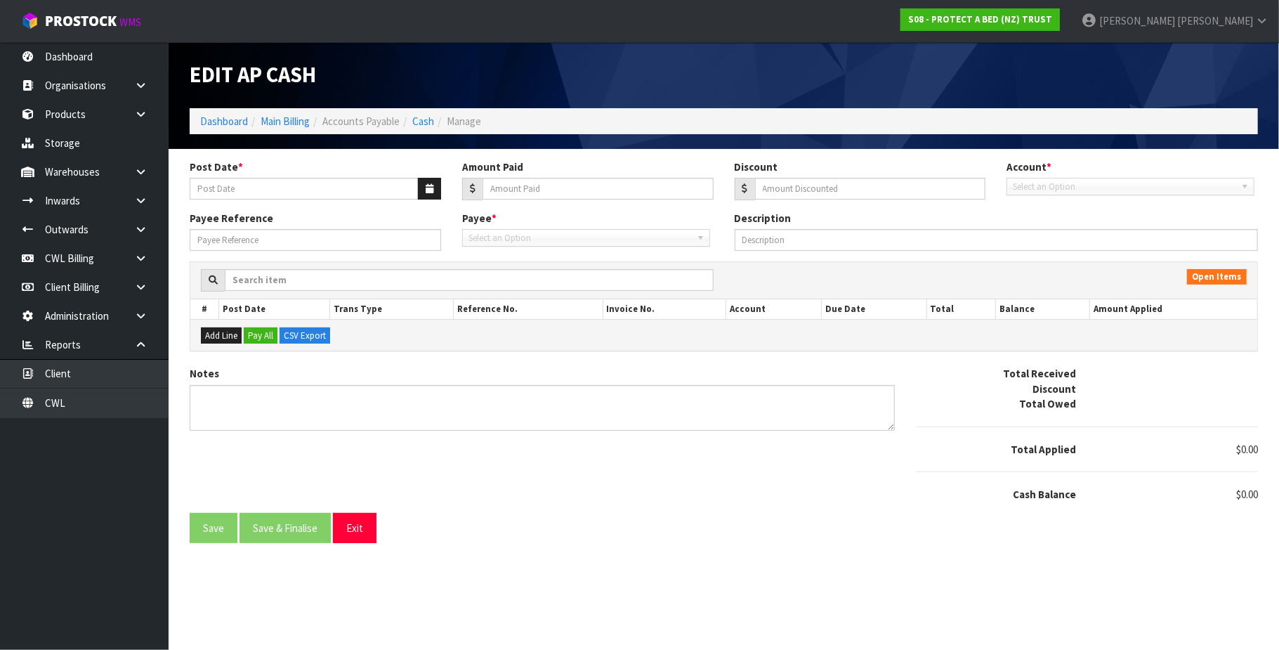
type input "[DATE]"
type input "47811.45"
type input "0"
type input "250975"
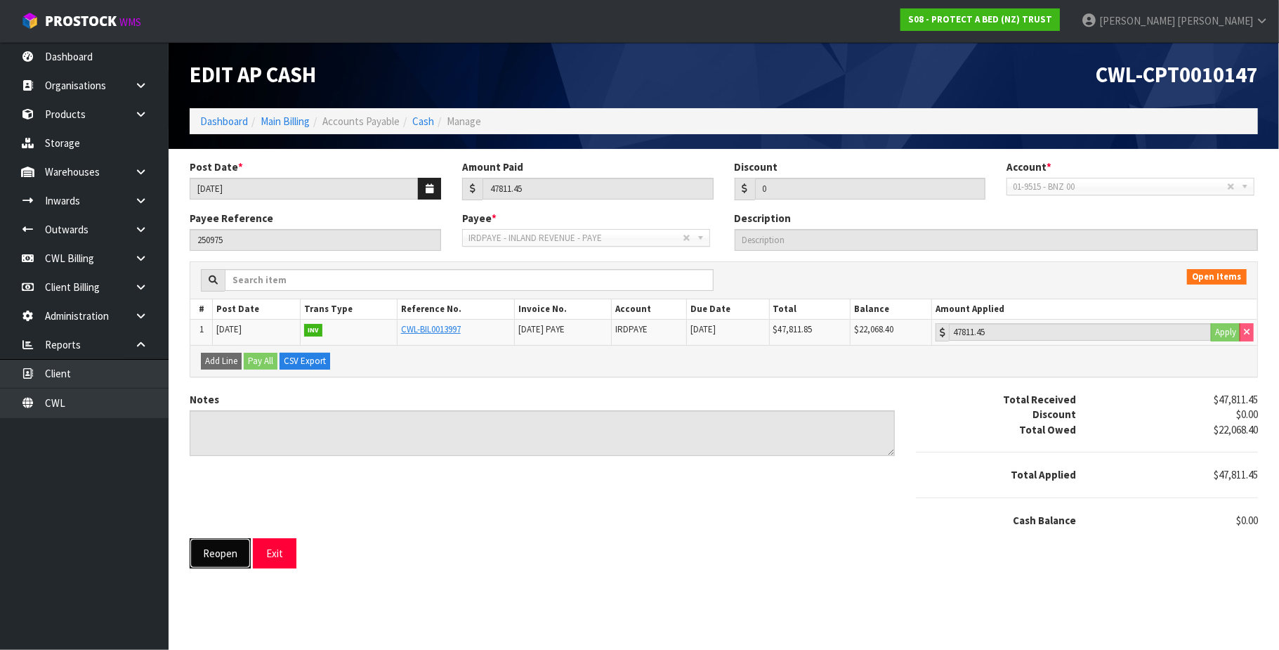
click at [223, 559] on button "Reopen" at bounding box center [220, 553] width 61 height 30
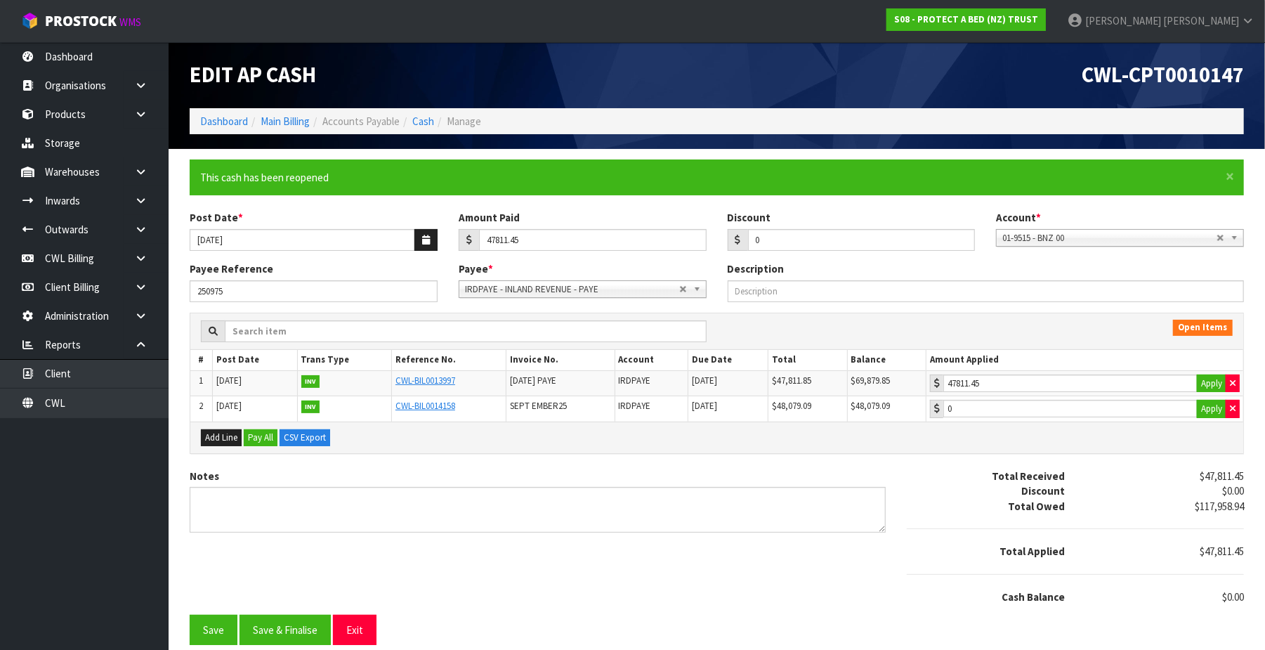
scroll to position [10, 0]
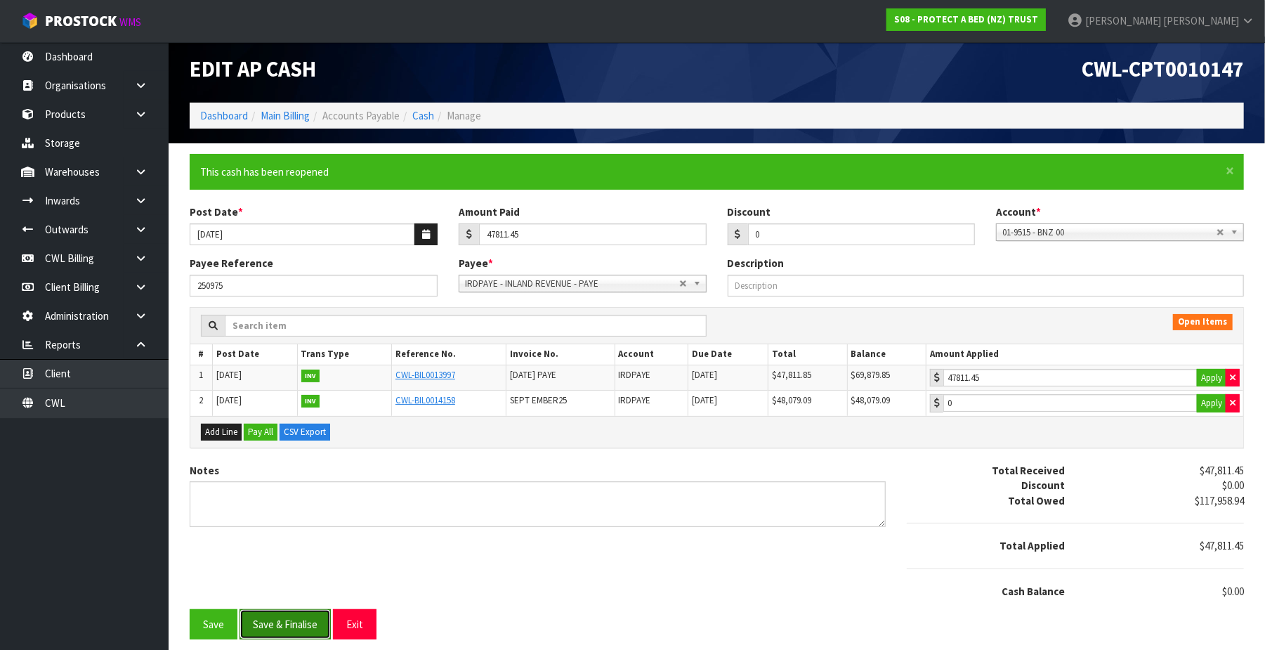
click at [312, 621] on button "Save & Finalise" at bounding box center [285, 624] width 91 height 30
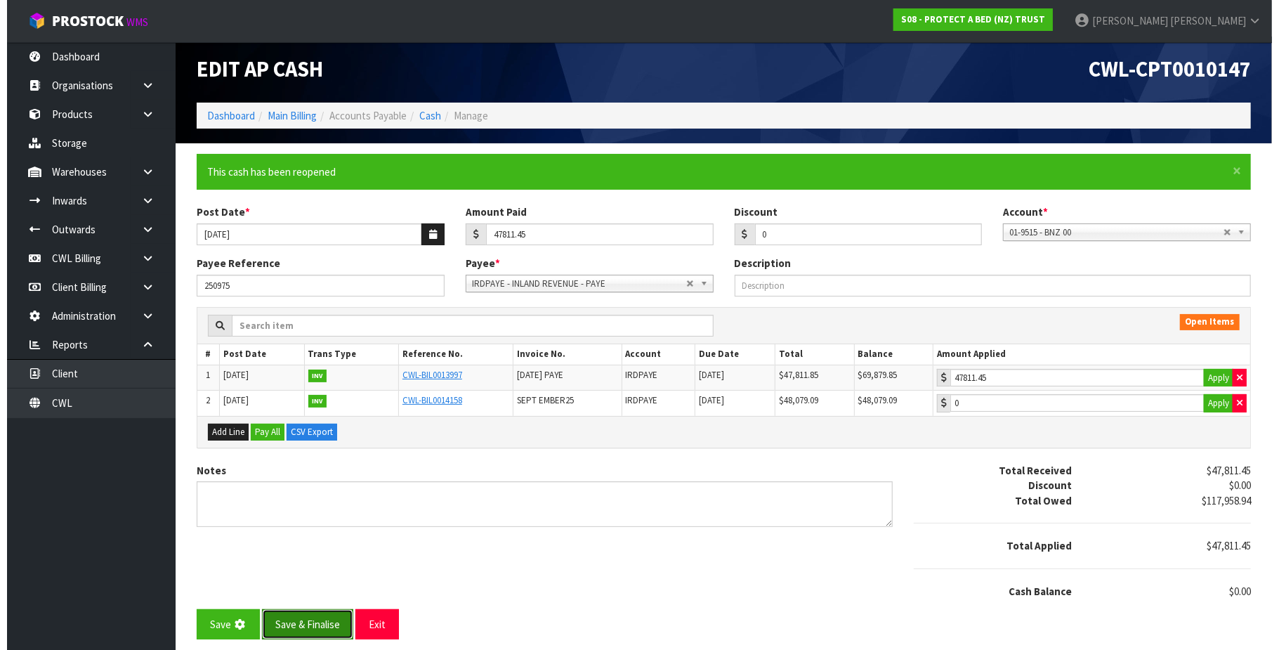
scroll to position [0, 0]
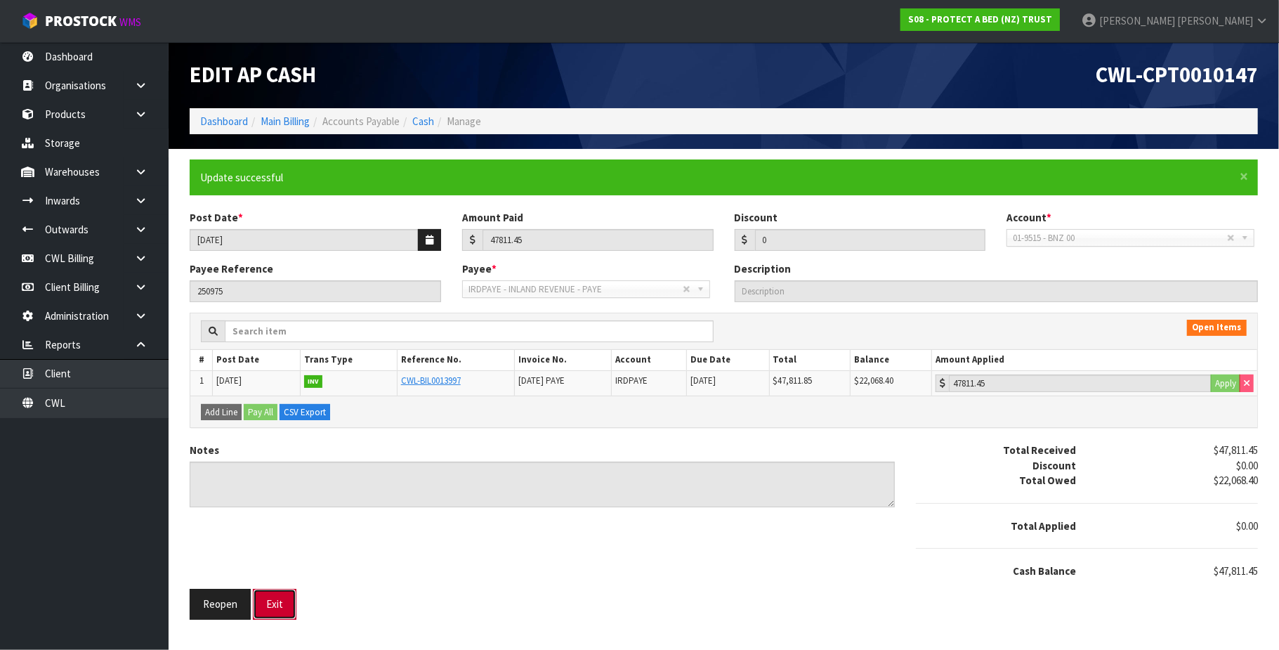
click at [273, 608] on button "Exit" at bounding box center [275, 604] width 44 height 30
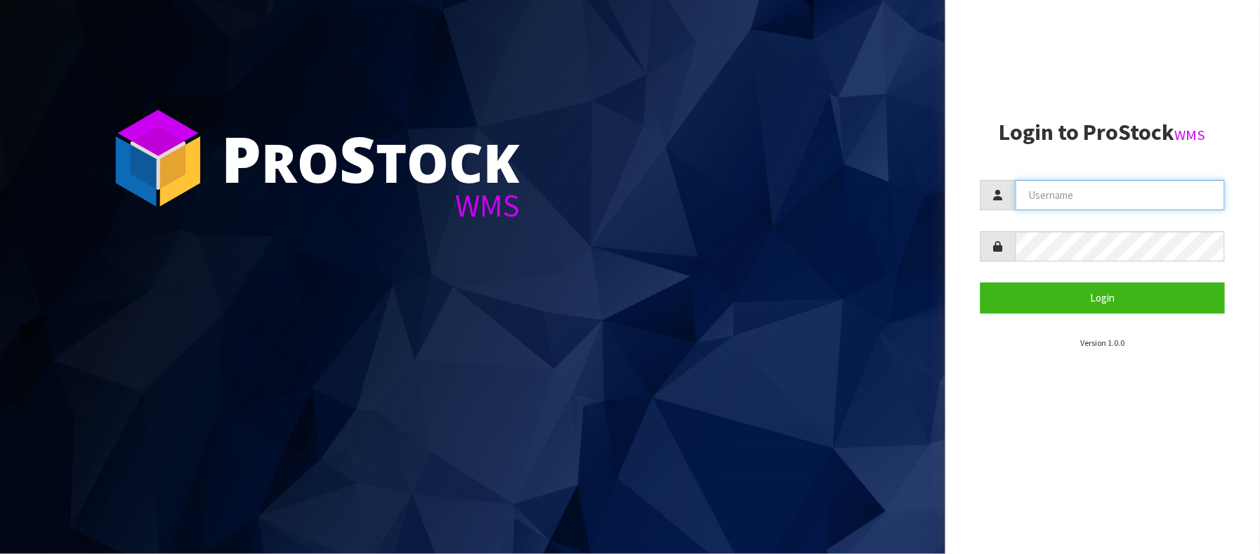
drag, startPoint x: 1104, startPoint y: 189, endPoint x: 1120, endPoint y: 211, distance: 26.7
click at [1104, 189] on input "text" at bounding box center [1121, 195] width 210 height 30
type input "TRACEY@CWL.CO.NZ"
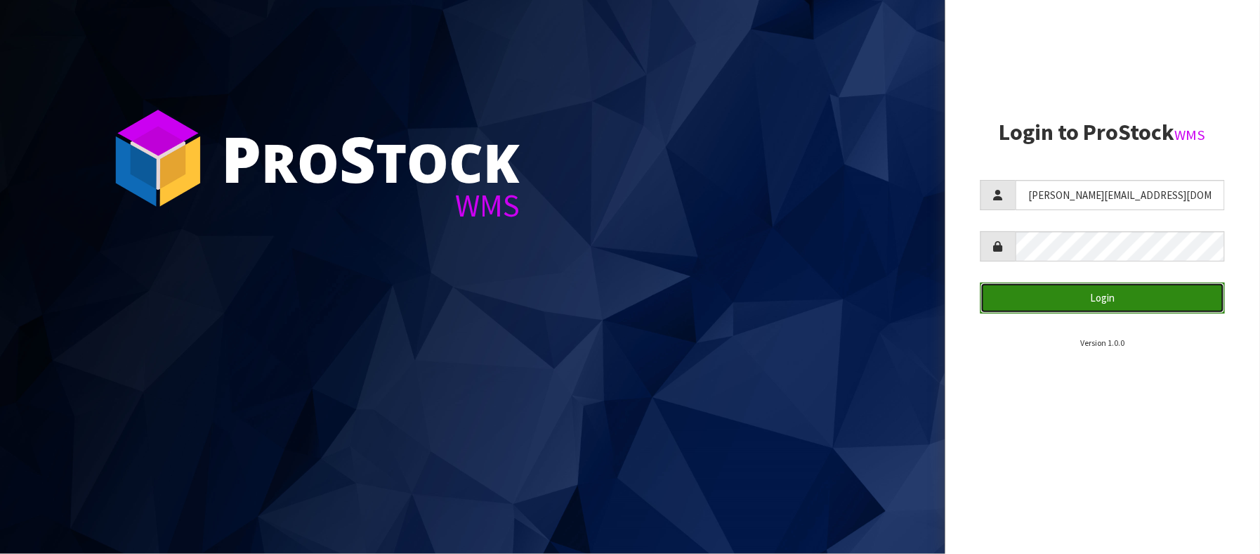
click at [1137, 304] on button "Login" at bounding box center [1103, 297] width 245 height 30
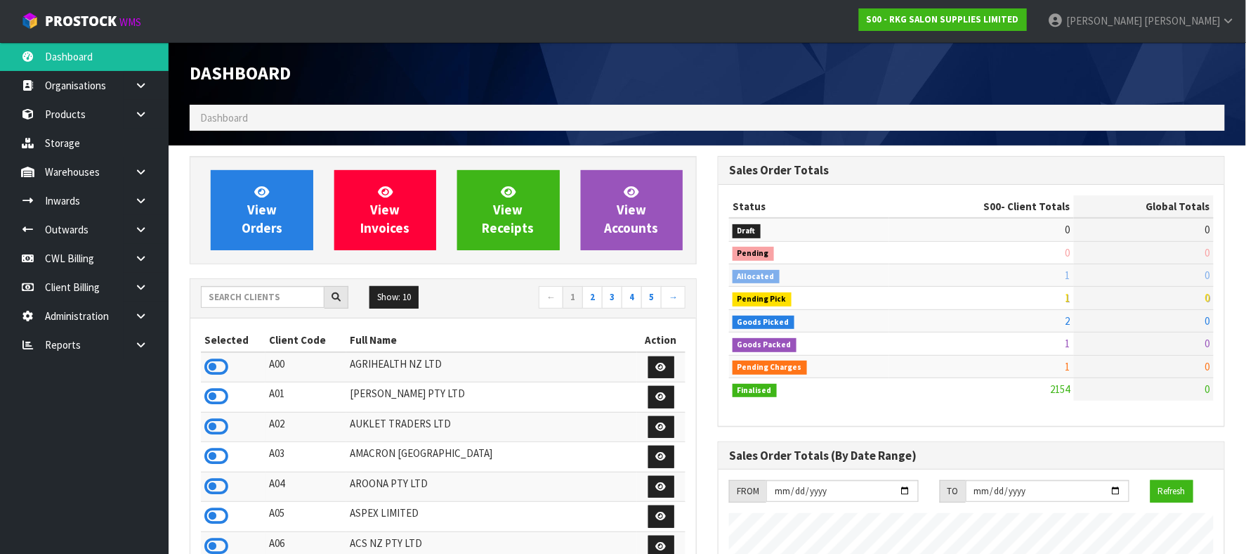
scroll to position [1069, 529]
click at [79, 259] on link "CWL Billing" at bounding box center [84, 258] width 169 height 29
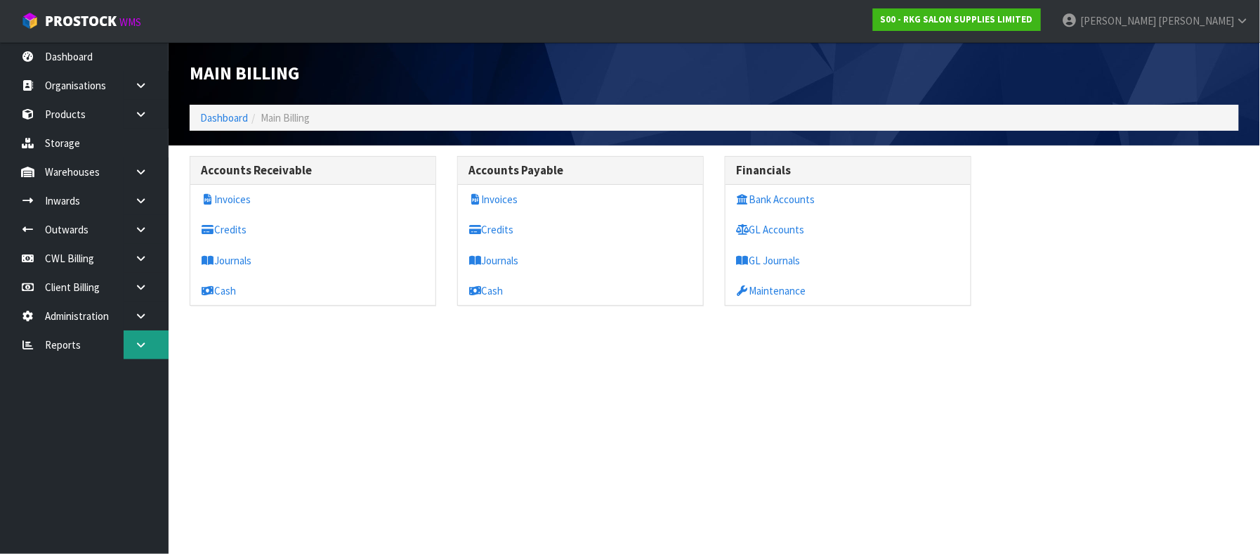
click at [136, 341] on icon at bounding box center [140, 344] width 13 height 11
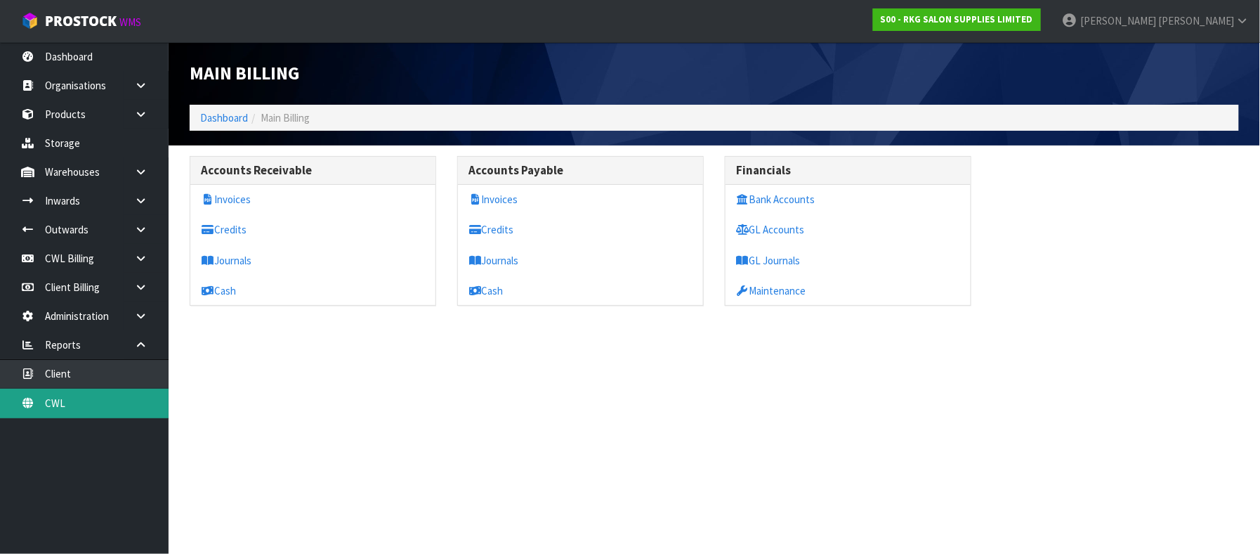
click at [91, 405] on link "CWL" at bounding box center [84, 402] width 169 height 29
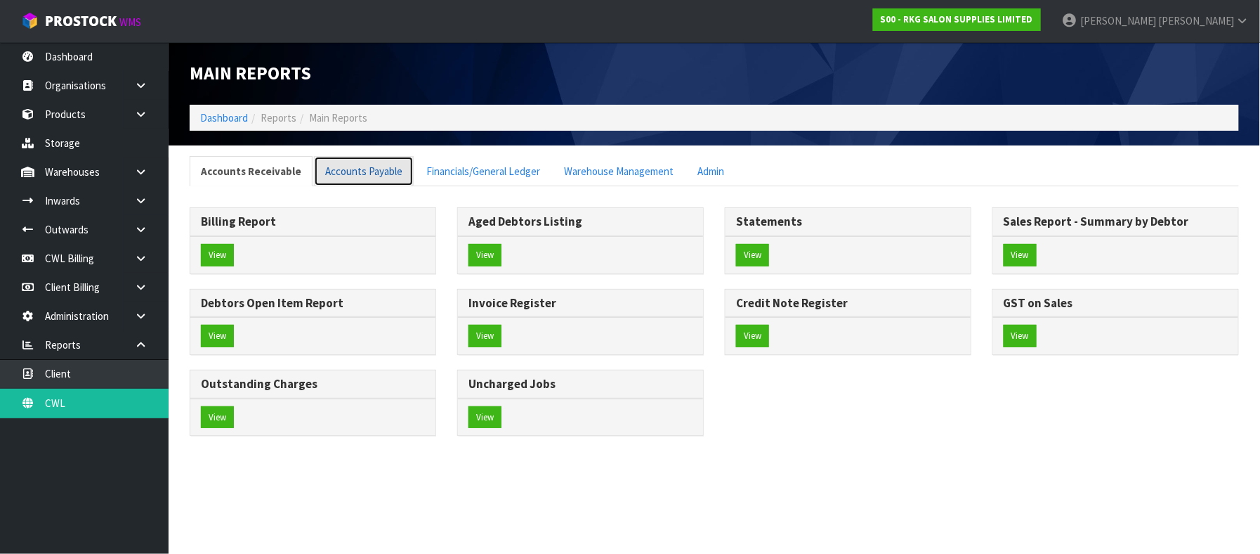
click at [353, 171] on link "Accounts Payable" at bounding box center [364, 171] width 100 height 30
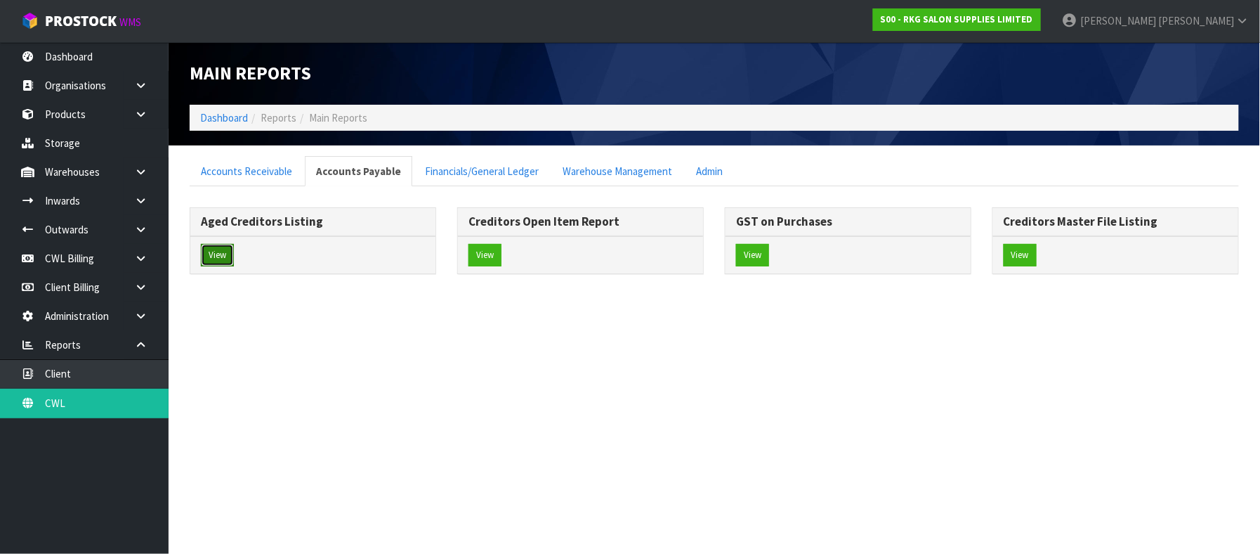
click at [223, 251] on button "View" at bounding box center [217, 255] width 33 height 22
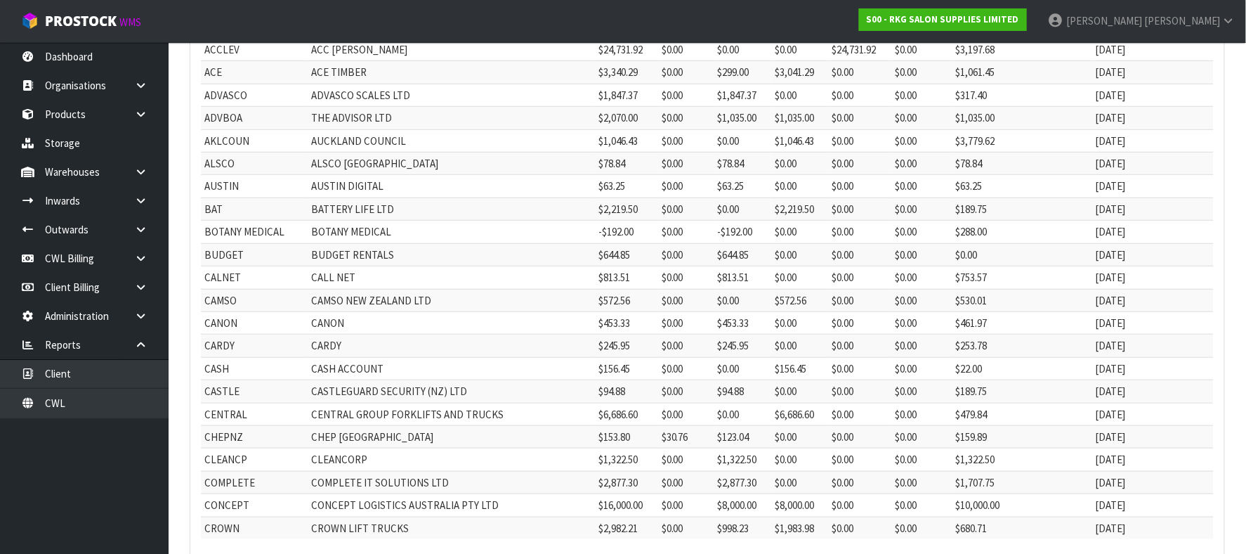
scroll to position [361, 0]
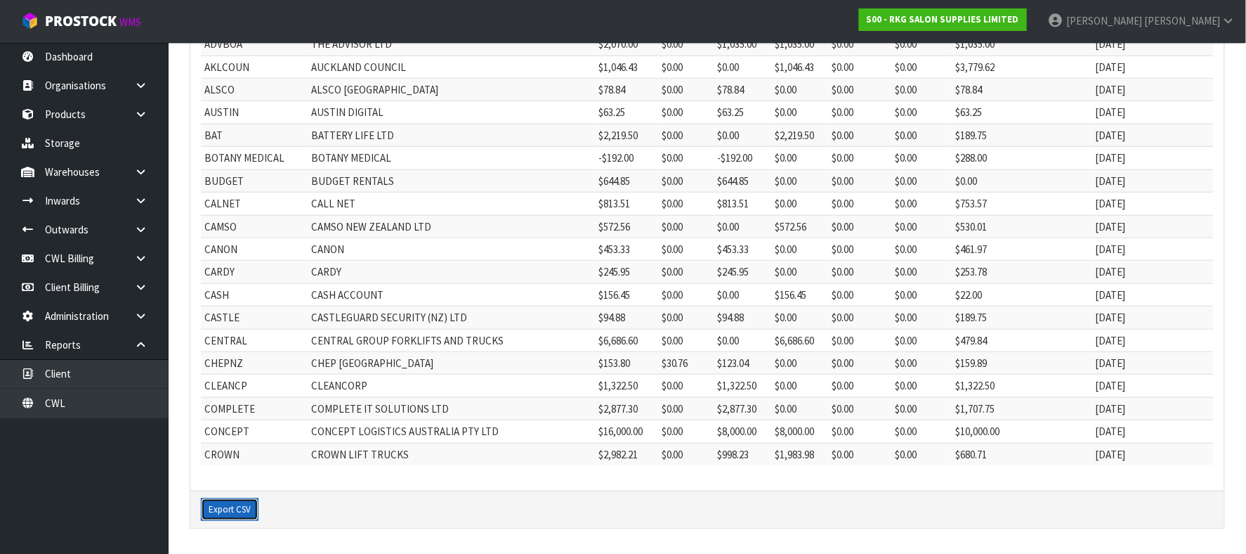
click at [247, 506] on button "Export CSV" at bounding box center [230, 509] width 58 height 22
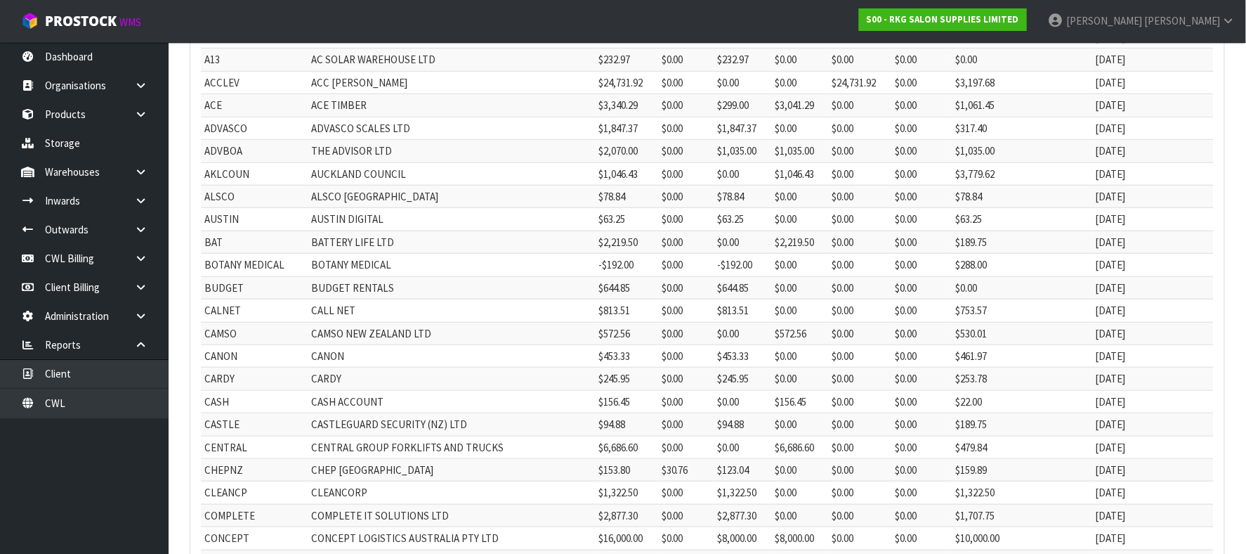
scroll to position [0, 0]
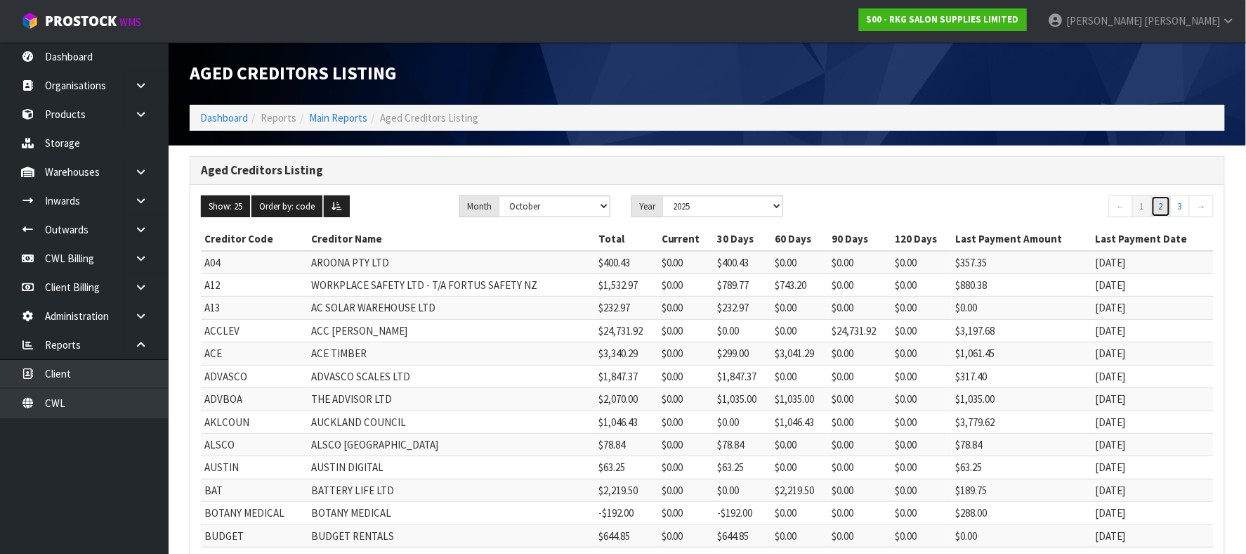
click at [1162, 209] on link "2" at bounding box center [1161, 206] width 20 height 22
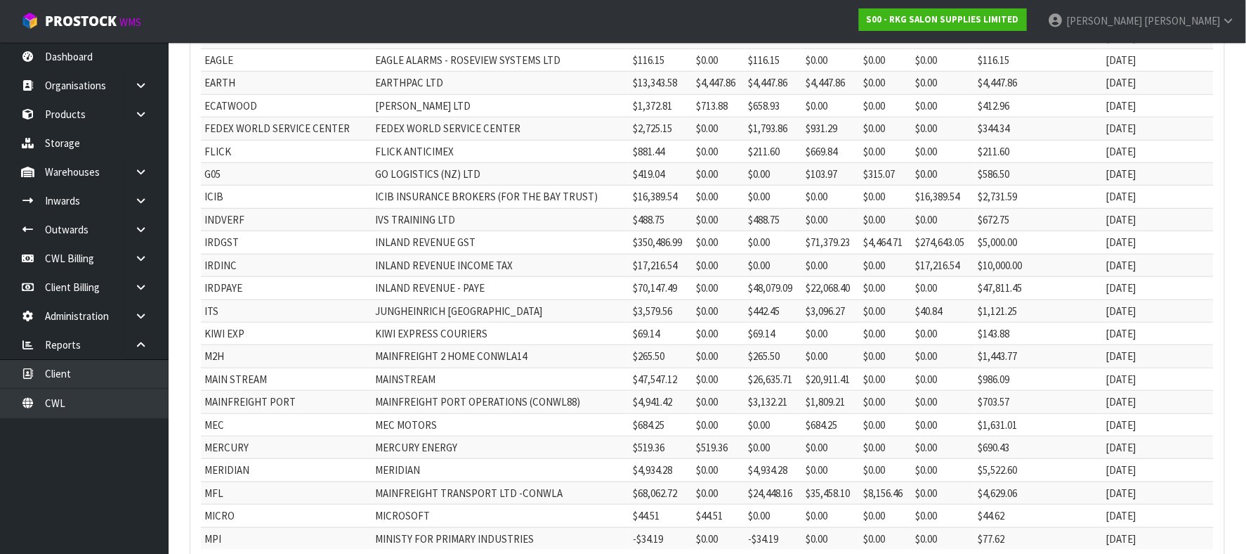
scroll to position [281, 0]
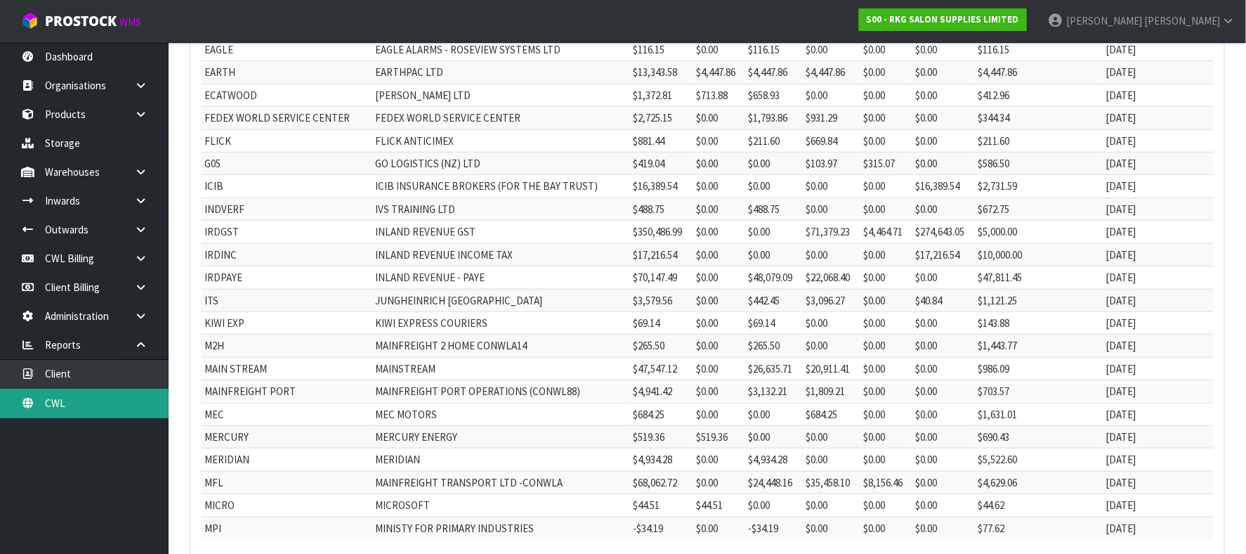
click at [70, 407] on link "CWL" at bounding box center [84, 402] width 169 height 29
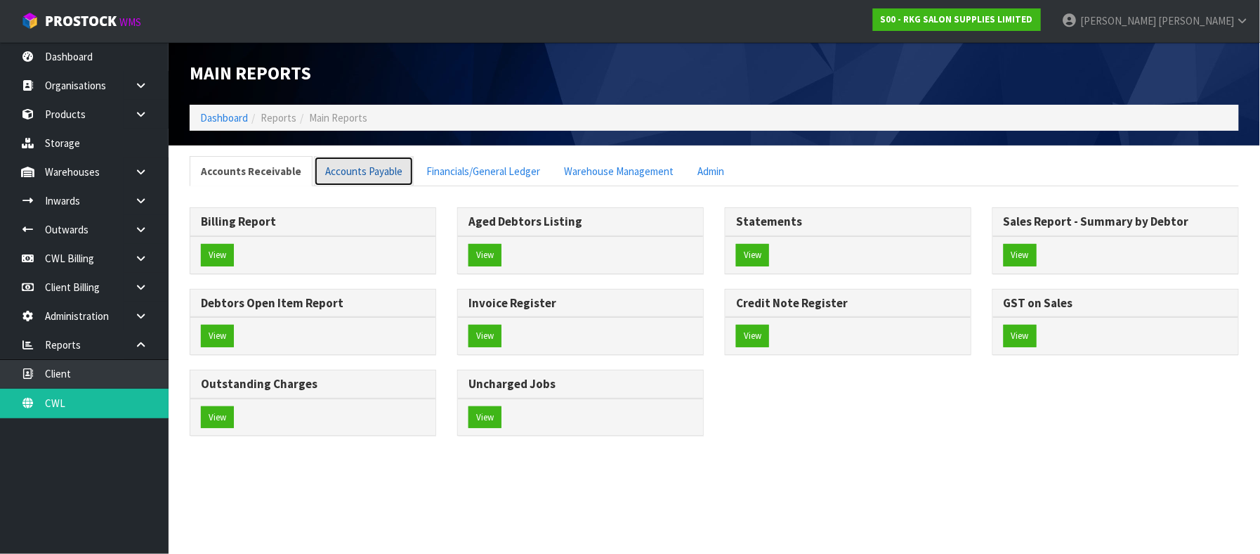
click at [341, 171] on link "Accounts Payable" at bounding box center [364, 171] width 100 height 30
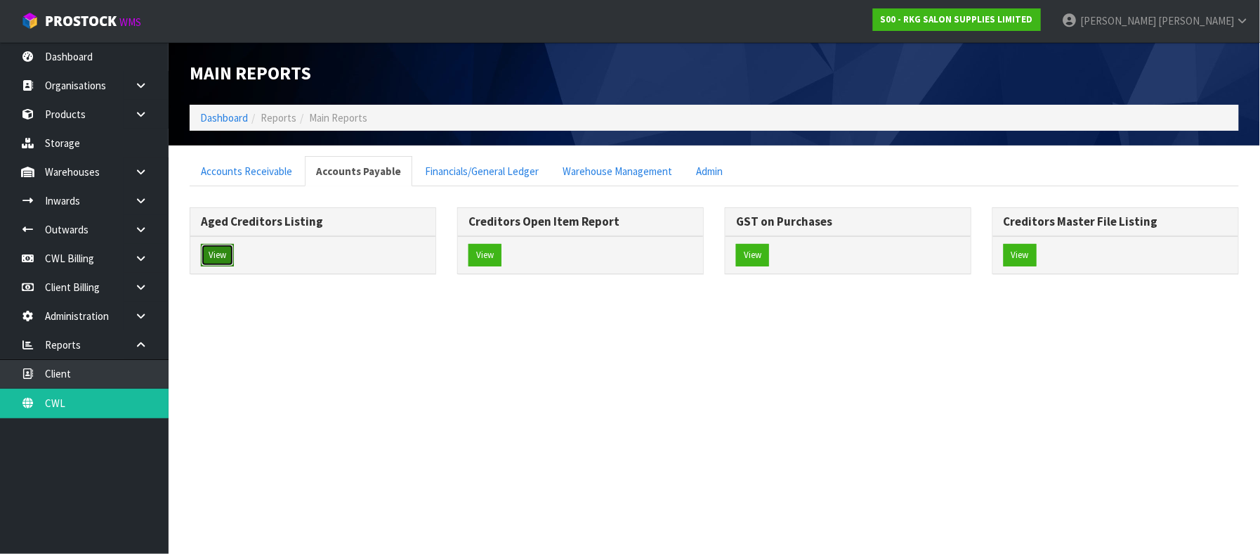
click at [209, 260] on button "View" at bounding box center [217, 255] width 33 height 22
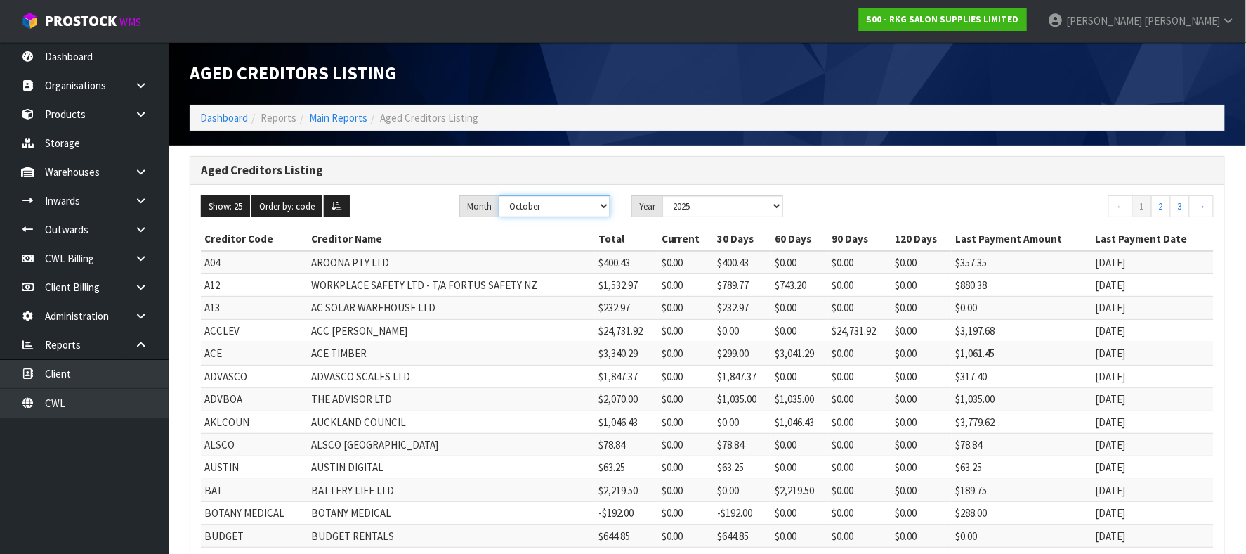
click at [606, 208] on select "January February March April May June July August September October November De…" at bounding box center [555, 206] width 112 height 22
select select "object:500"
click at [502, 195] on select "January February March April May June July August September October November De…" at bounding box center [555, 206] width 112 height 22
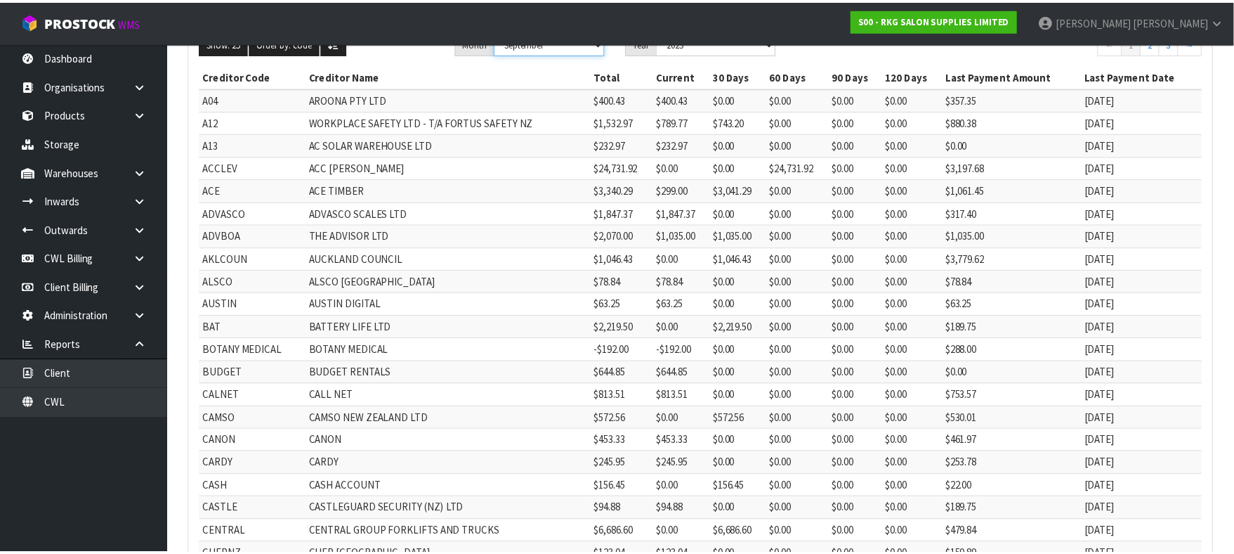
scroll to position [361, 0]
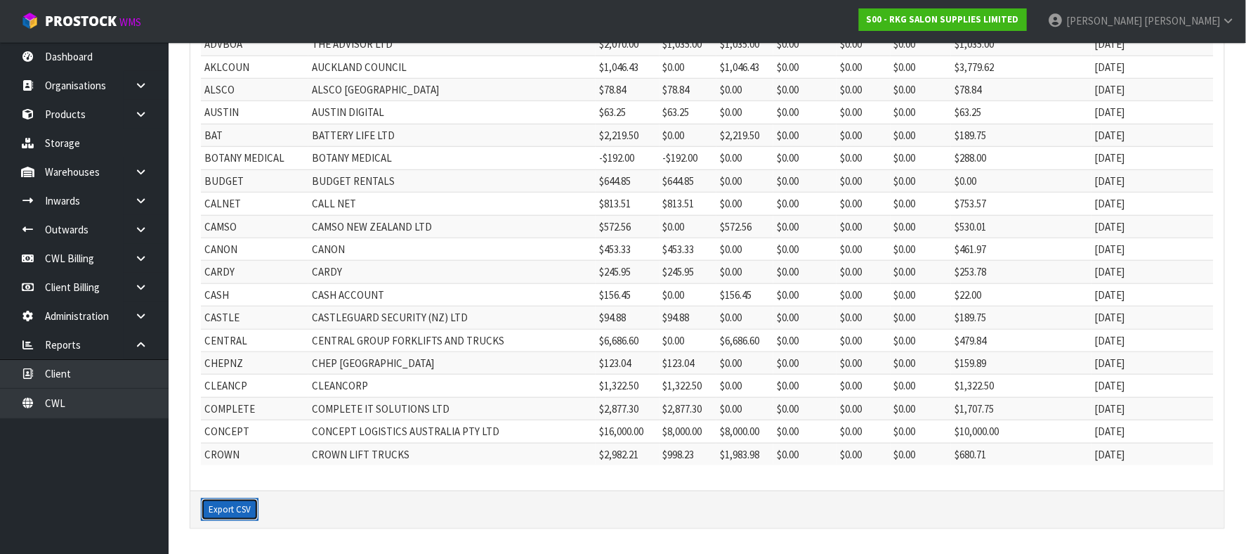
click at [228, 503] on button "Export CSV" at bounding box center [230, 509] width 58 height 22
